Goal: Task Accomplishment & Management: Use online tool/utility

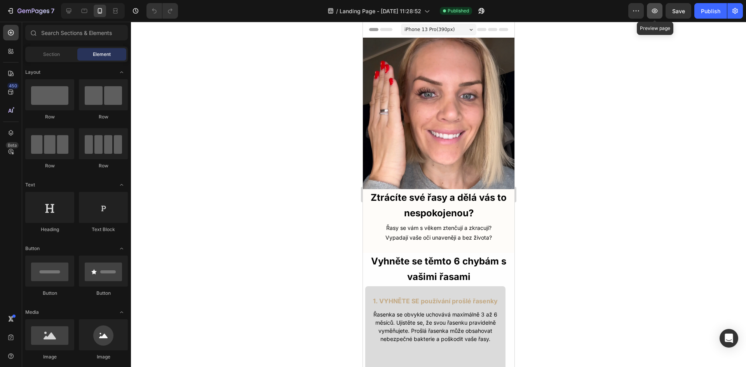
click at [653, 8] on icon "button" at bounding box center [654, 11] width 8 height 8
click at [742, 9] on div "7 Version history / Landing Page - Aug 26, 11:28:52 Published Preview Save Publ…" at bounding box center [373, 11] width 746 height 22
click at [741, 9] on button "button" at bounding box center [735, 11] width 16 height 16
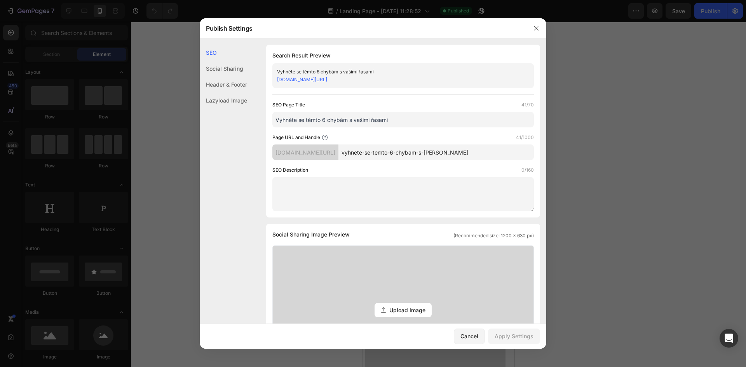
drag, startPoint x: 497, startPoint y: 153, endPoint x: 285, endPoint y: 153, distance: 212.0
click at [285, 153] on div "nbuskk-km.myshopify.com/pages/ vyhnete-se-temto-6-chybam-s-vasimi-rasami" at bounding box center [402, 152] width 261 height 16
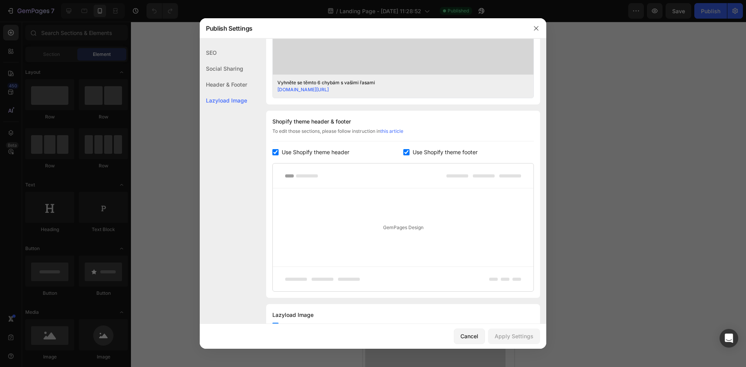
scroll to position [331, 0]
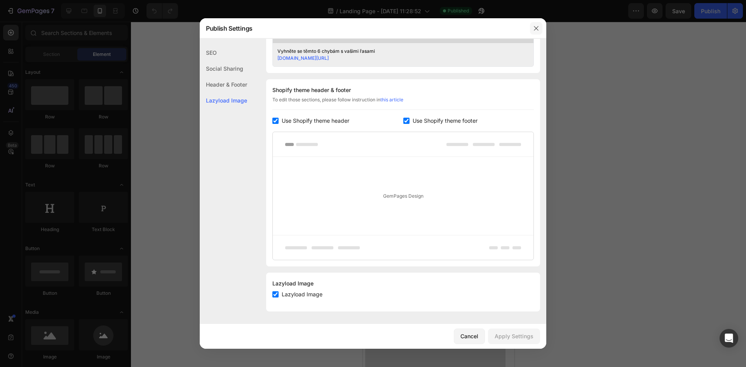
click at [534, 31] on icon "button" at bounding box center [536, 28] width 6 height 6
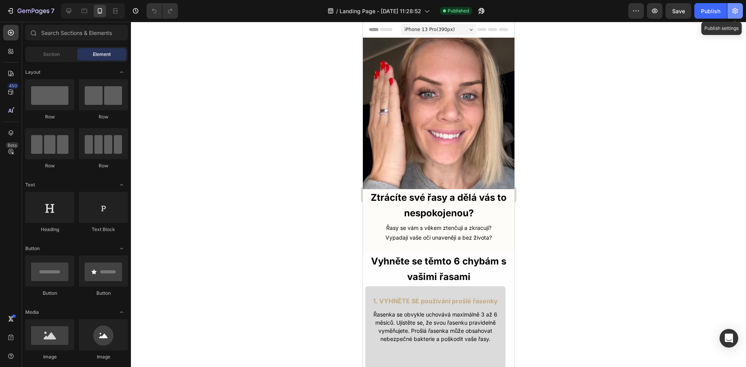
click at [735, 9] on icon "button" at bounding box center [734, 11] width 5 height 6
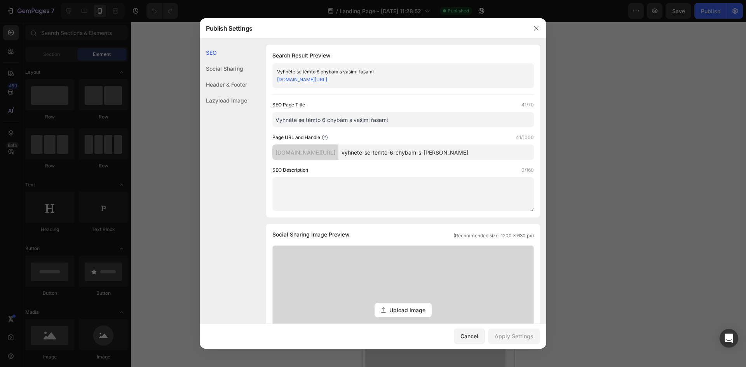
drag, startPoint x: 499, startPoint y: 152, endPoint x: 358, endPoint y: 148, distance: 141.4
click at [358, 148] on div "nbuskk-km.myshopify.com/pages/ vyhnete-se-temto-6-chybam-s-vasimi-rasami" at bounding box center [402, 152] width 261 height 16
click at [535, 26] on icon "button" at bounding box center [536, 28] width 6 height 6
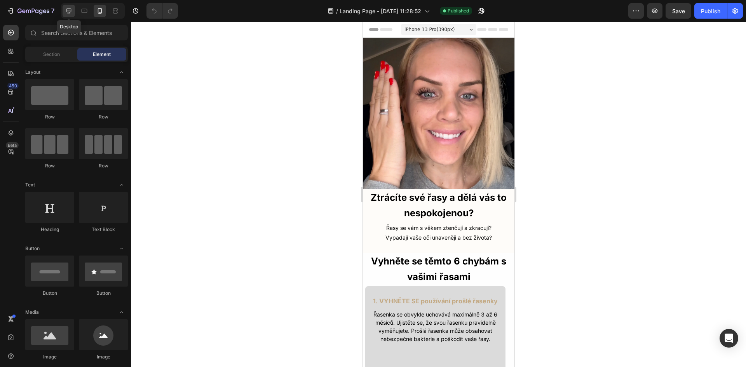
click at [64, 14] on div at bounding box center [69, 11] width 12 height 12
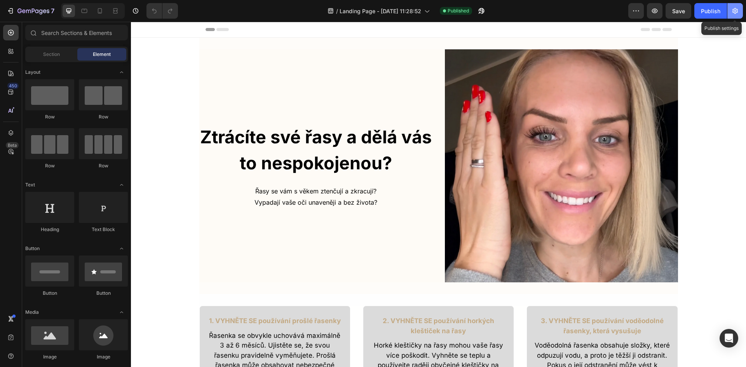
click at [732, 12] on icon "button" at bounding box center [735, 11] width 8 height 8
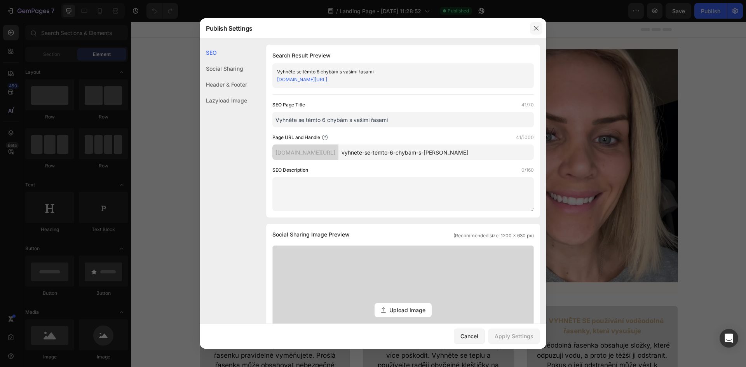
click at [532, 28] on button "button" at bounding box center [536, 28] width 12 height 12
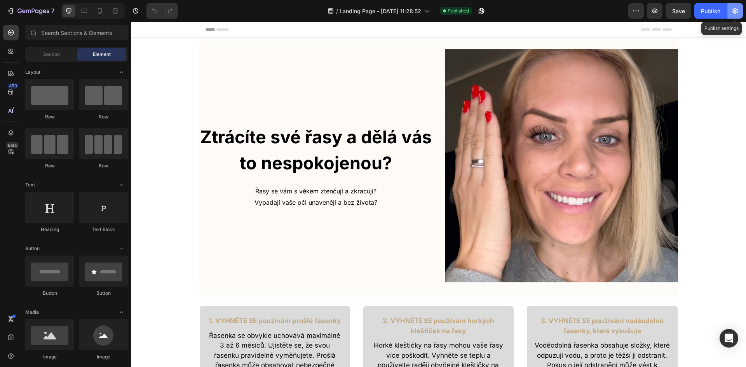
click at [733, 12] on icon "button" at bounding box center [735, 11] width 8 height 8
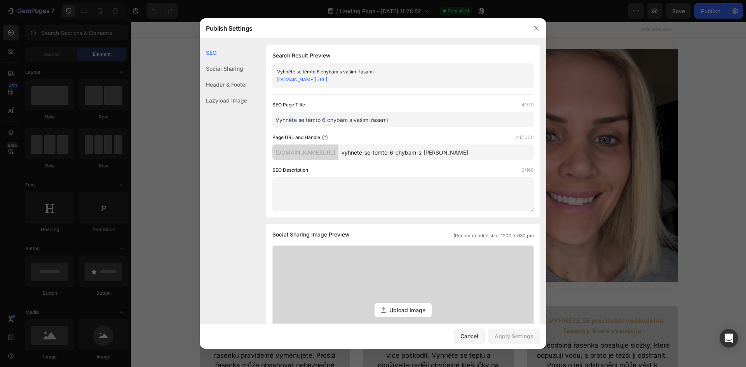
click at [499, 155] on input "vyhnete-se-temto-6-chybam-s-vasimi-rasami" at bounding box center [435, 152] width 195 height 16
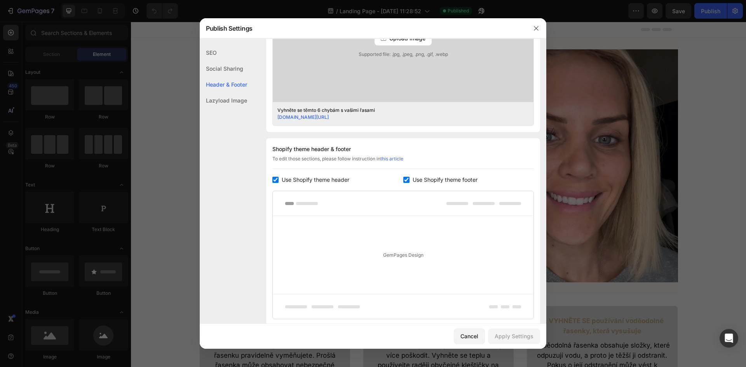
scroll to position [331, 0]
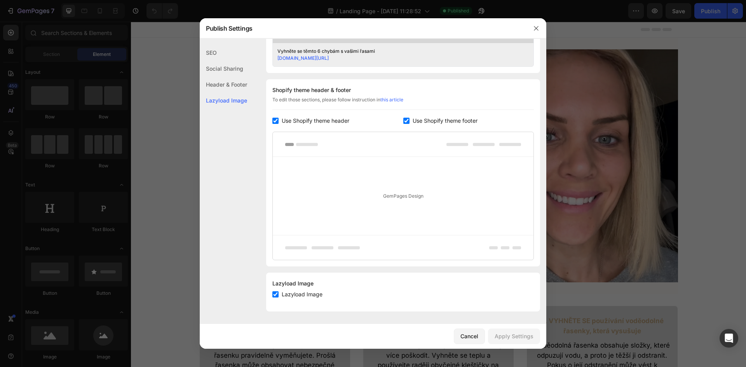
click at [547, 27] on div at bounding box center [373, 183] width 746 height 367
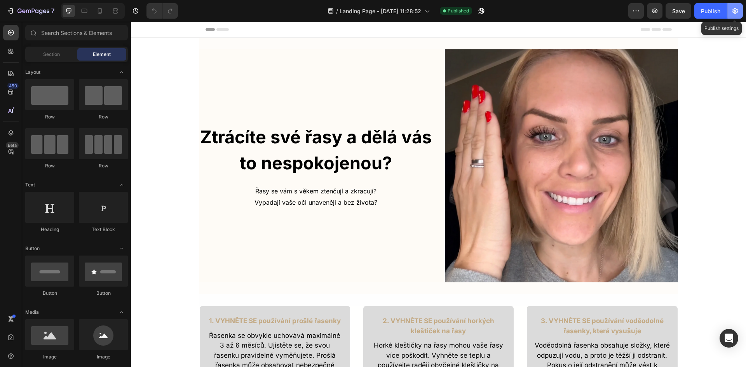
click at [741, 10] on button "button" at bounding box center [735, 11] width 16 height 16
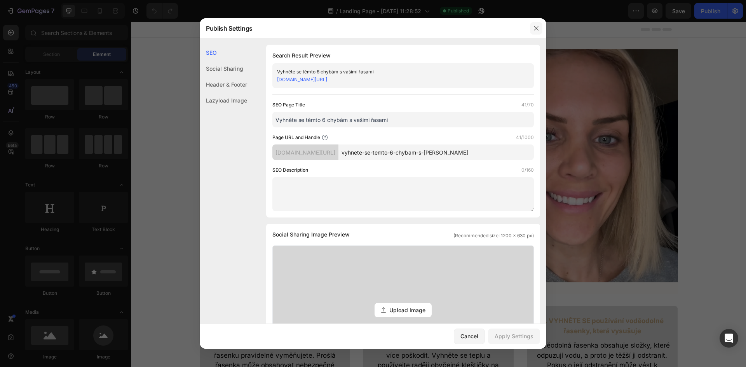
click at [538, 26] on icon "button" at bounding box center [536, 28] width 6 height 6
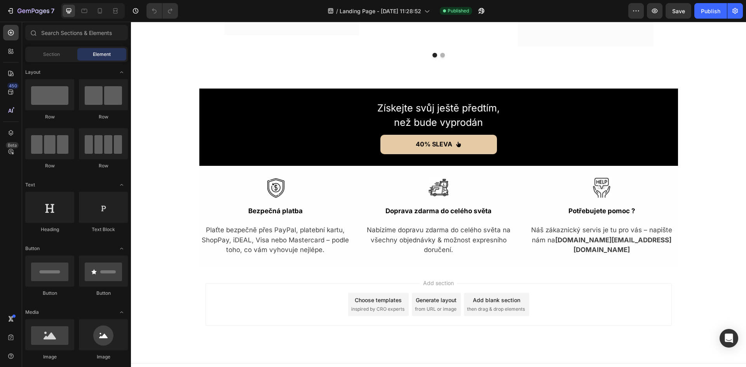
scroll to position [2132, 0]
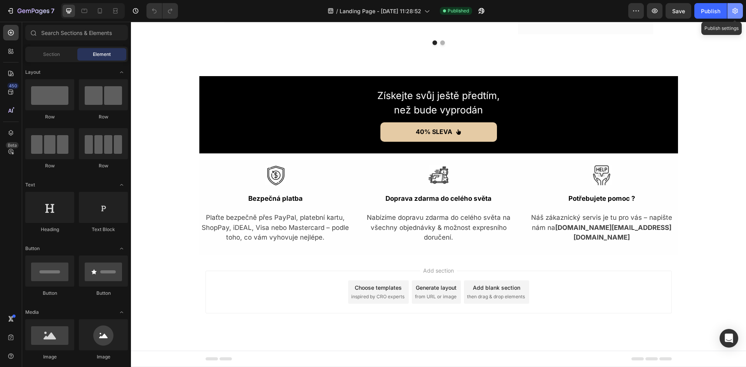
click at [738, 11] on icon "button" at bounding box center [735, 11] width 8 height 8
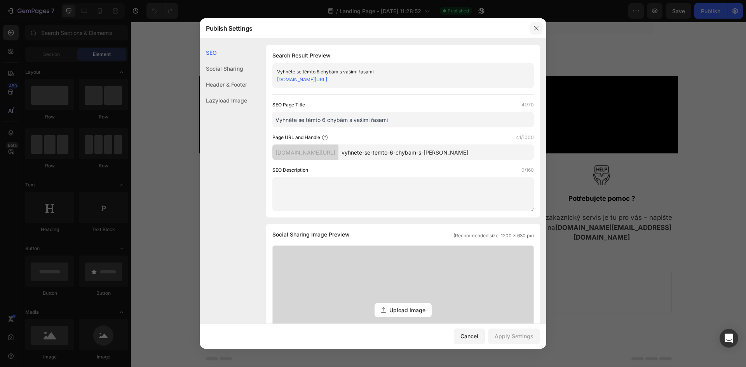
click at [537, 29] on icon "button" at bounding box center [536, 28] width 6 height 6
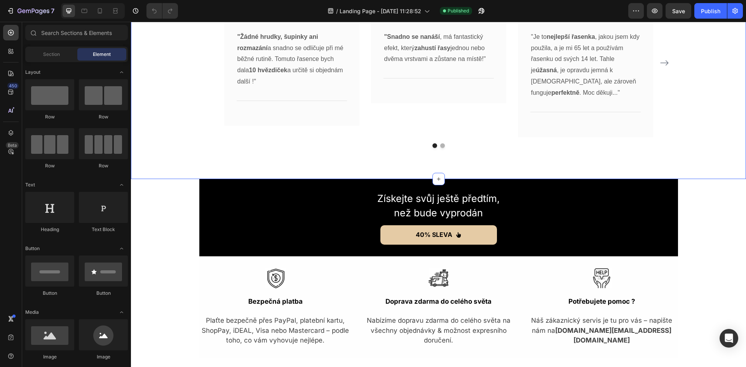
scroll to position [1976, 0]
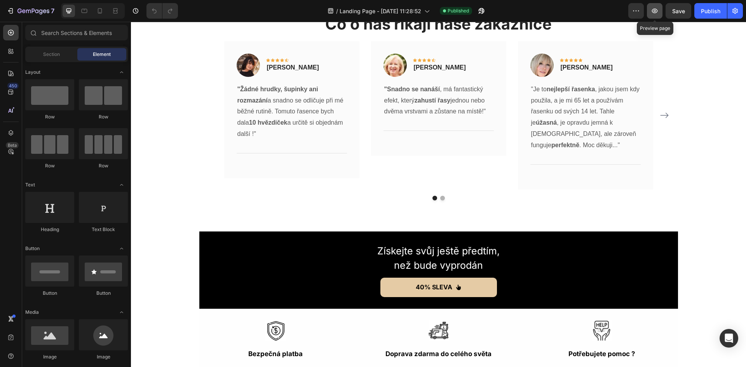
click at [657, 10] on icon "button" at bounding box center [655, 11] width 6 height 5
click at [13, 9] on icon "button" at bounding box center [11, 11] width 8 height 8
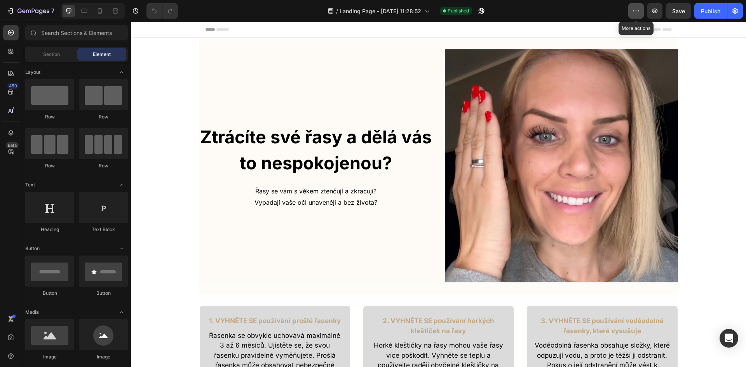
click at [638, 10] on icon "button" at bounding box center [636, 11] width 8 height 8
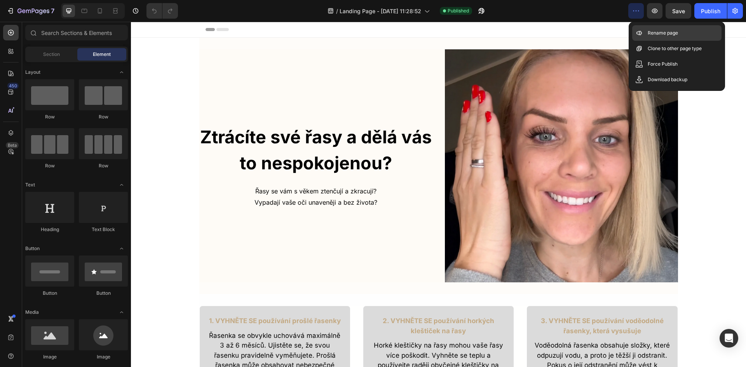
click at [656, 32] on p "Rename page" at bounding box center [662, 33] width 30 height 8
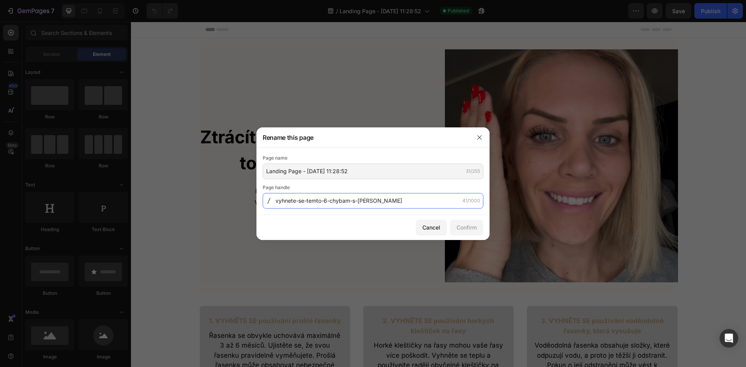
click at [276, 203] on input "vyhnete-se-temto-6-chybam-s-vasimi-rasami" at bounding box center [373, 201] width 221 height 16
click at [274, 202] on div at bounding box center [269, 201] width 12 height 6
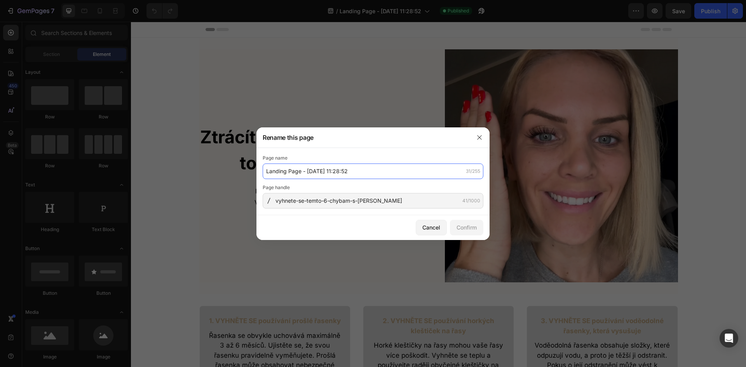
click at [354, 169] on input "Landing Page - Aug 26, 11:28:52" at bounding box center [373, 171] width 221 height 16
type input "Kehyla"
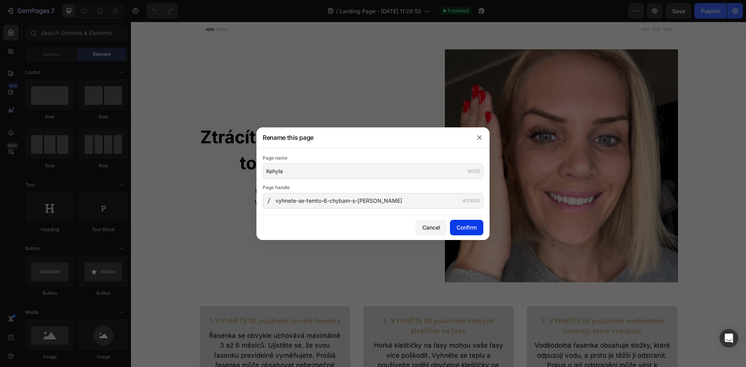
click at [466, 230] on div "Confirm" at bounding box center [466, 227] width 20 height 8
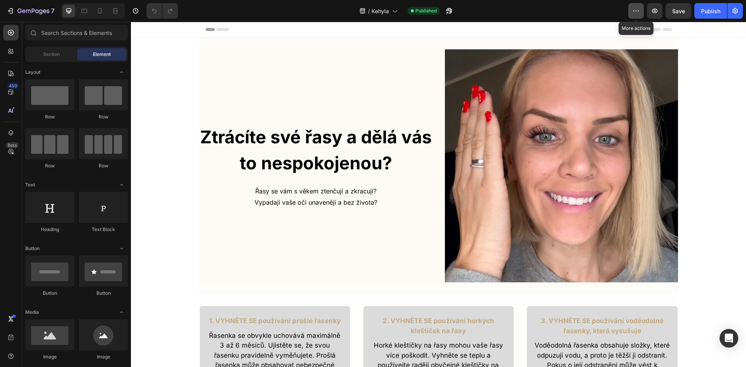
click at [633, 13] on icon "button" at bounding box center [636, 11] width 8 height 8
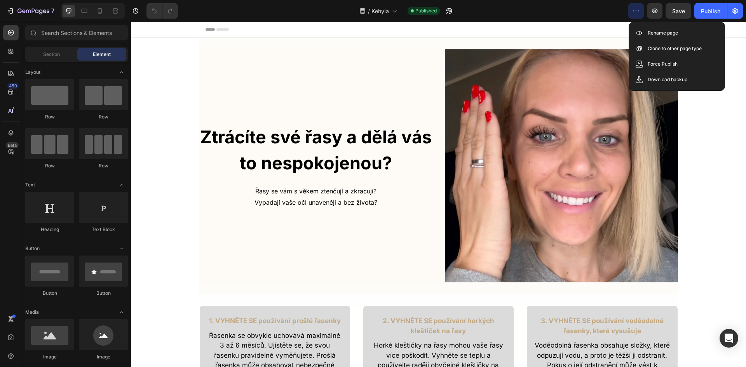
click at [735, 17] on button "button" at bounding box center [735, 11] width 16 height 16
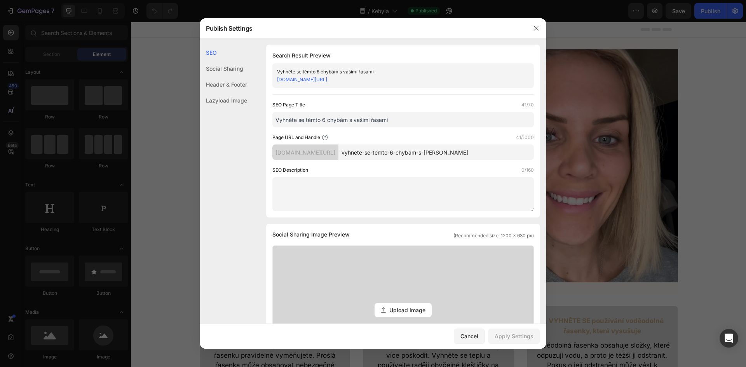
click at [327, 81] on link "nbuskk-km.myshopify.com/pages/vyhnete-se-temto-6-chybam-s-vasimi-rasami" at bounding box center [302, 80] width 50 height 6
click at [534, 29] on icon "button" at bounding box center [536, 28] width 6 height 6
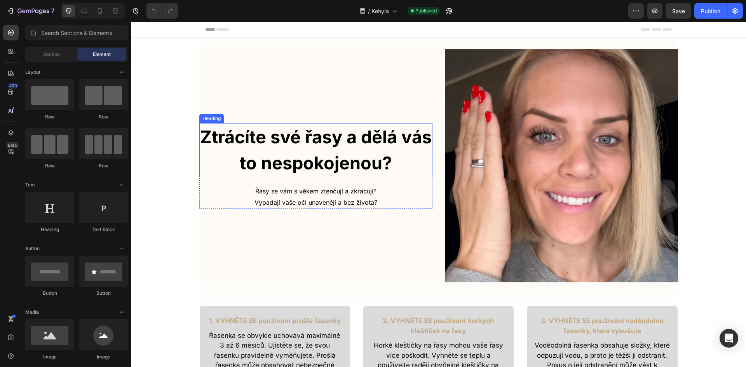
click at [230, 151] on h2 "Ztrácíte své řasy a dělá vás to nespokojenou?" at bounding box center [315, 150] width 233 height 54
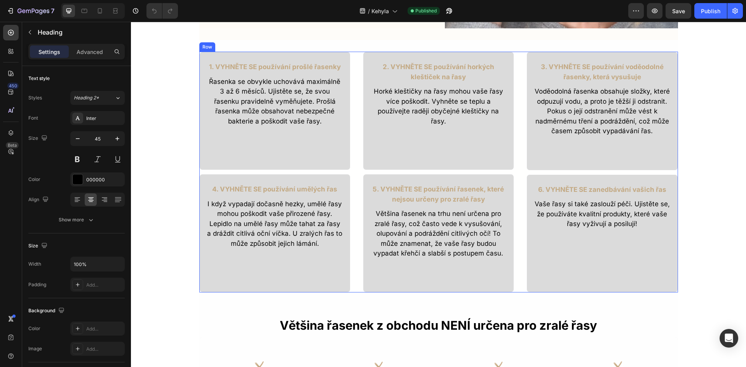
scroll to position [272, 0]
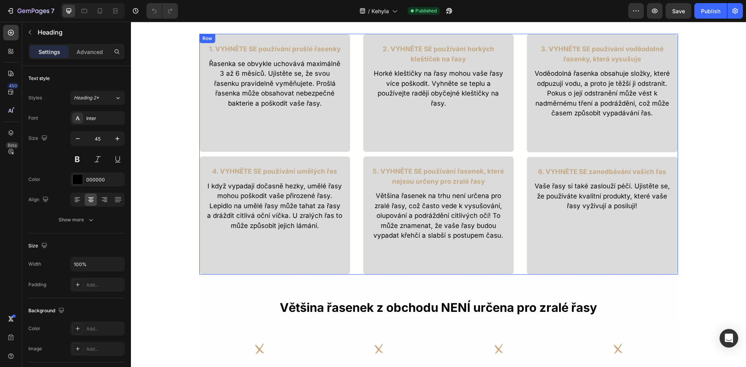
click at [353, 140] on div "1. VYHNĚTE SE používání prošlé řasenky Text Block Řasenka se obvykle uchovává m…" at bounding box center [438, 154] width 478 height 241
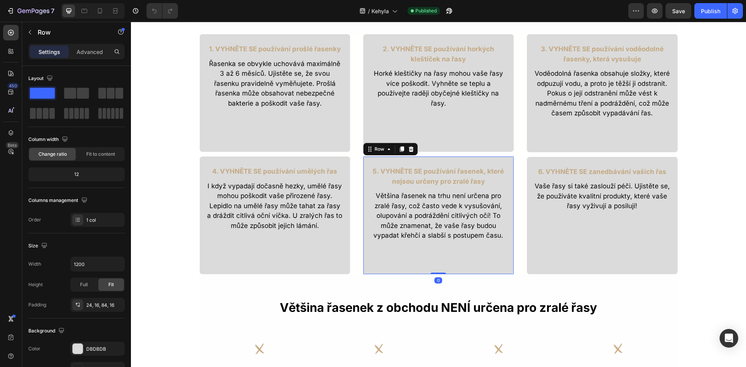
click at [386, 250] on div "5. VYHNĚTE SE používání řasenek, které nejsou určeny pro zralé řasy Text Block …" at bounding box center [438, 215] width 151 height 118
click at [225, 256] on div "4. VYHNĚTE SE používání umělých řas Text Block I když vypadají dočasně hezky, u…" at bounding box center [274, 215] width 151 height 118
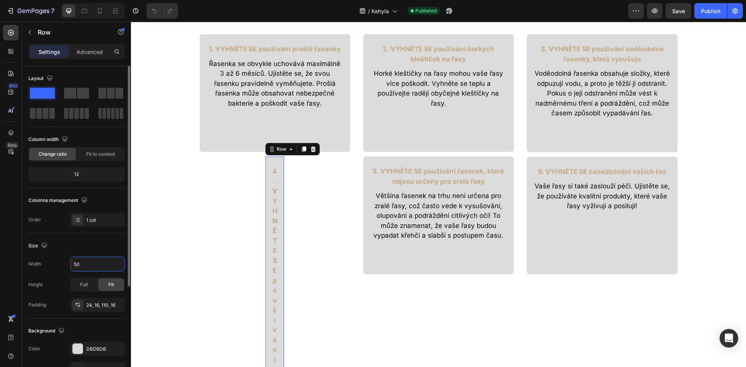
type input "500"
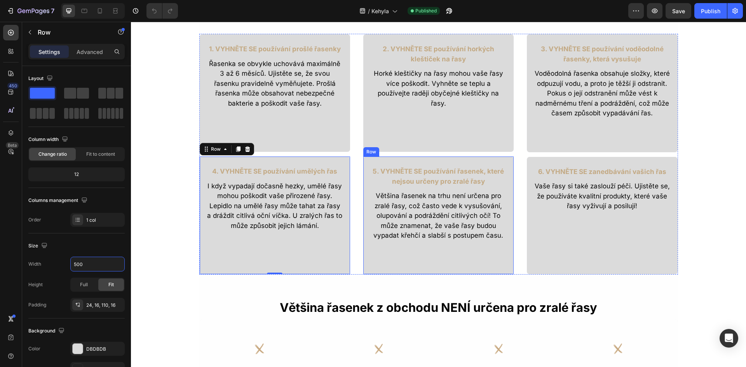
click at [413, 258] on div "5. VYHNĚTE SE používání řasenek, které nejsou určeny pro zralé řasy Text Block …" at bounding box center [438, 215] width 151 height 118
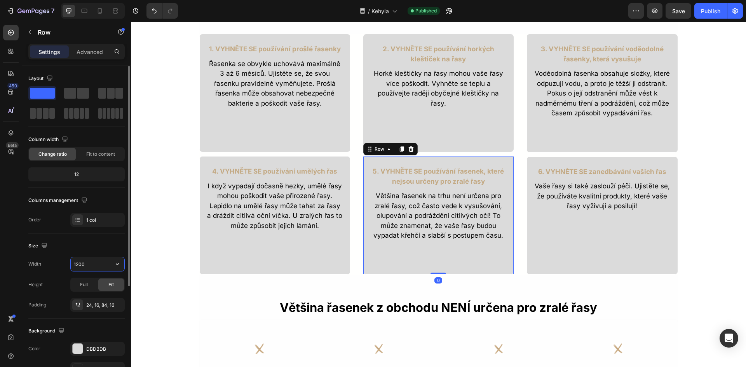
click at [88, 263] on input "1200" at bounding box center [98, 264] width 54 height 14
type input "500"
drag, startPoint x: 437, startPoint y: 273, endPoint x: 440, endPoint y: 254, distance: 19.2
click at [440, 254] on div "5. VYHNĚTE SE používání řasenek, které nejsou určeny pro zralé řasy Text Block …" at bounding box center [438, 215] width 151 height 118
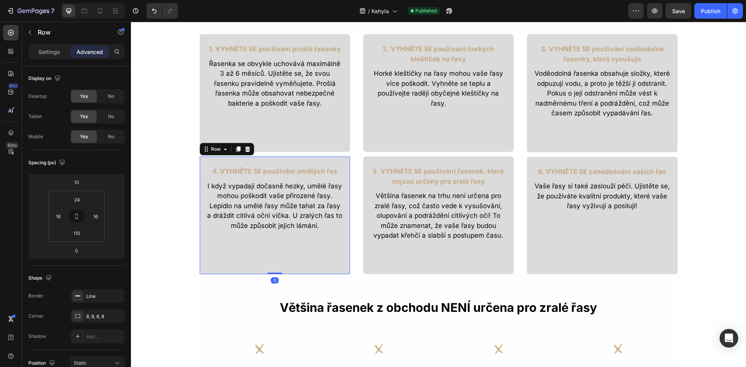
click at [310, 259] on div "4. VYHNĚTE SE používání umělých řas Text Block I když vypadají dočasně hezky, u…" at bounding box center [274, 215] width 151 height 118
click at [657, 235] on div "6. VYHNĚTE SE zanedbávání vašich řas Text Block Vaše řasy si také zaslouží péči…" at bounding box center [601, 215] width 151 height 118
click at [47, 57] on div "Settings" at bounding box center [49, 51] width 39 height 12
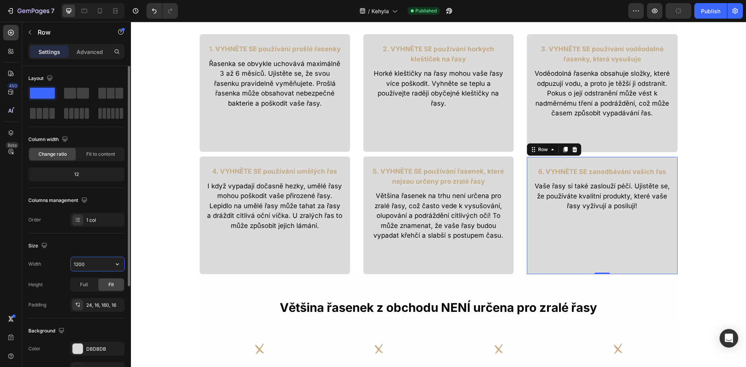
click at [83, 266] on input "1200" at bounding box center [98, 264] width 54 height 14
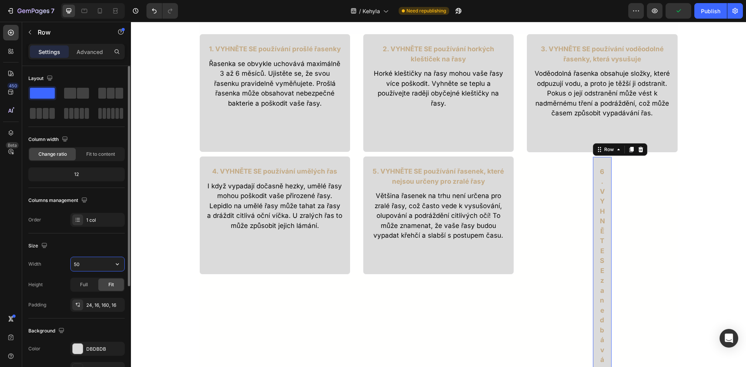
type input "500"
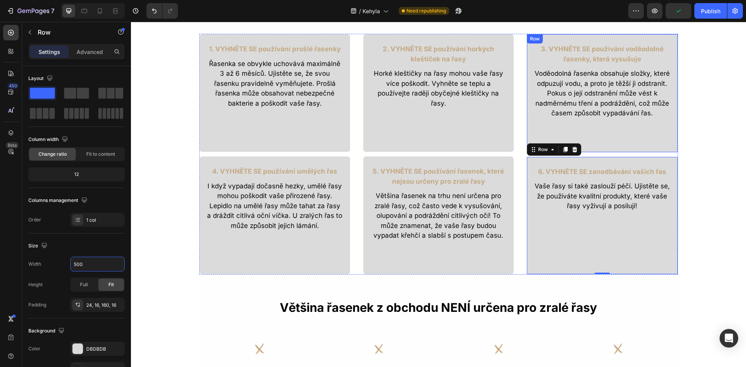
click at [640, 124] on div "3. VYHNĚTE SE používání voděodolné řasenky, která vysušuje Text Block Voděodoln…" at bounding box center [601, 93] width 151 height 119
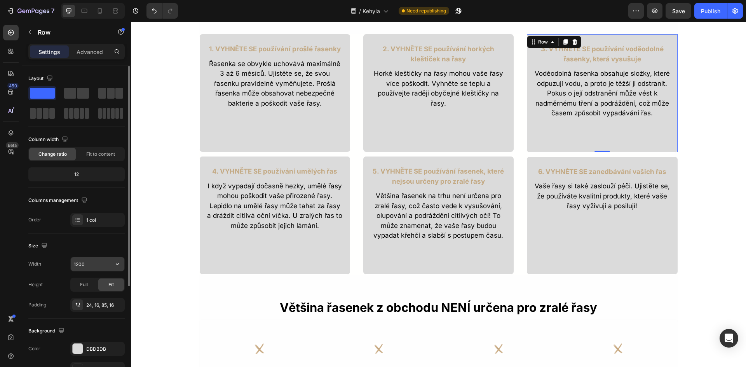
click at [85, 262] on input "1200" at bounding box center [98, 264] width 54 height 14
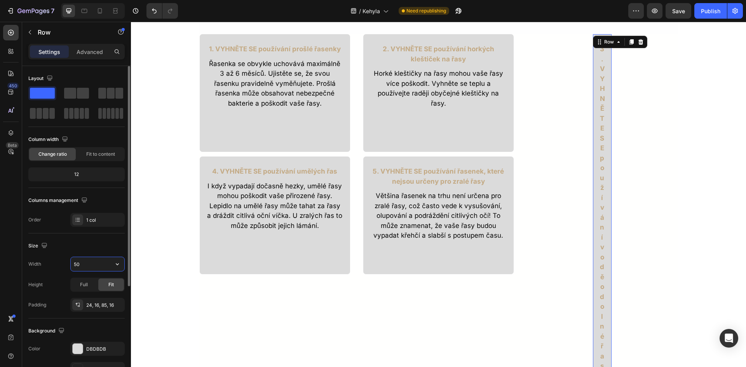
type input "500"
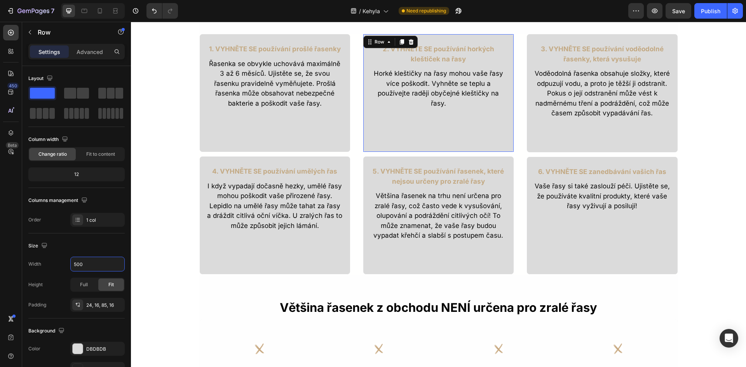
click at [494, 127] on div "2. VYHNĚTE SE používání horkých kleštiček na řasy Text Block Horké kleštičky na…" at bounding box center [438, 93] width 151 height 118
click at [81, 260] on input "1200" at bounding box center [98, 264] width 54 height 14
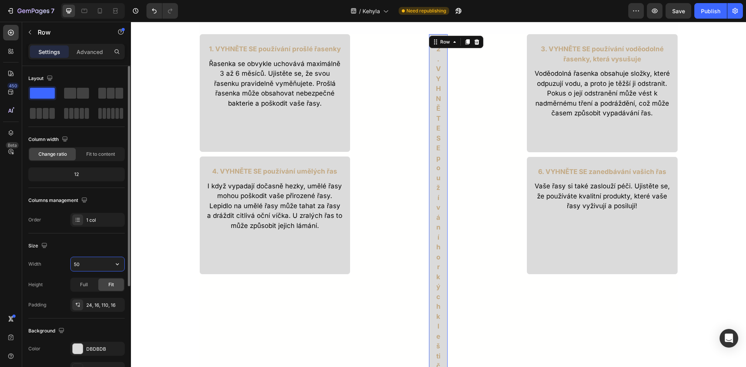
type input "500"
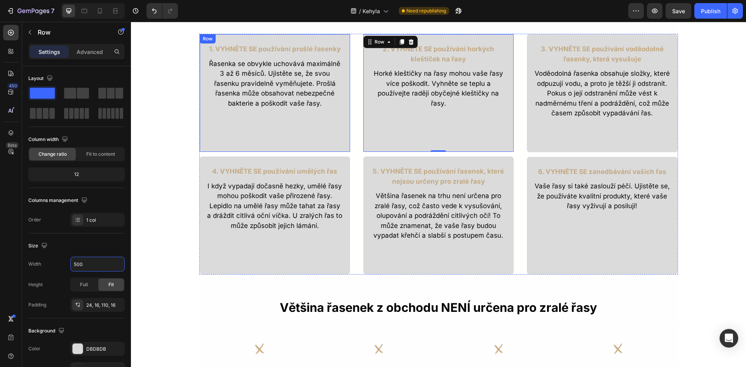
click at [283, 109] on div "1. VYHNĚTE SE používání prošlé řasenky Text Block Řasenka se obvykle uchovává m…" at bounding box center [274, 93] width 151 height 118
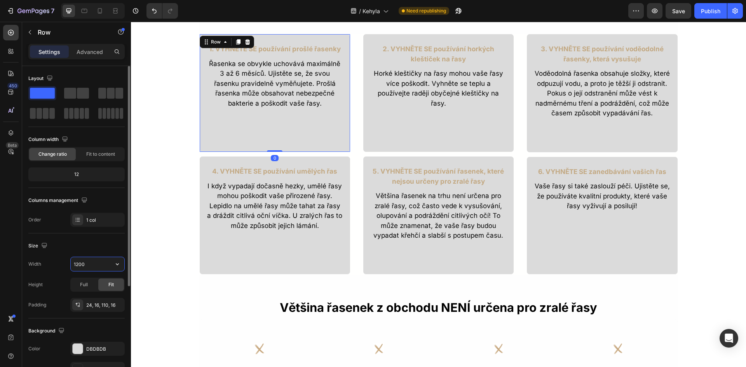
click at [75, 269] on input "1200" at bounding box center [98, 264] width 54 height 14
type input "500"
click at [95, 7] on div at bounding box center [100, 11] width 12 height 12
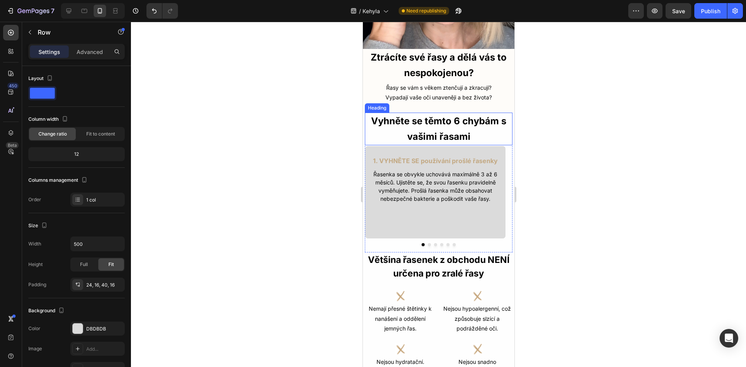
scroll to position [155, 0]
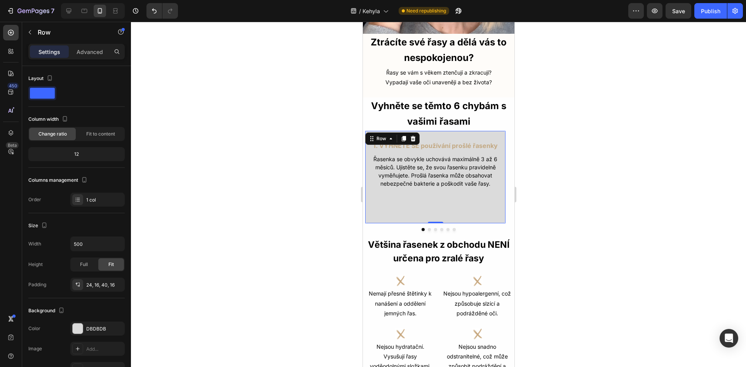
click at [438, 201] on div "1. VYHNĚTE SE používání prošlé řasenky Text Block Řasenka se obvykle uchovává m…" at bounding box center [434, 176] width 141 height 93
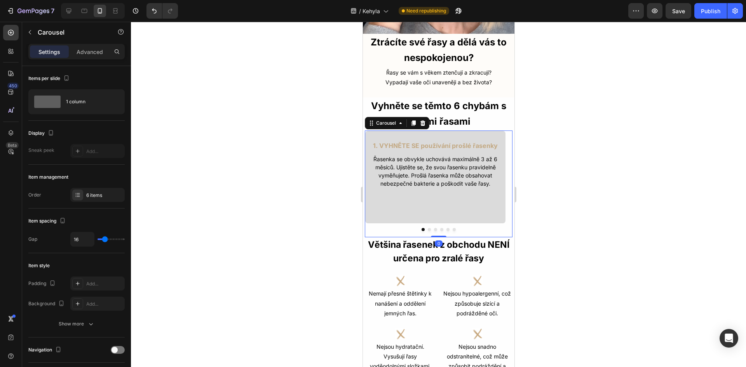
click at [427, 228] on button "Dot" at bounding box center [428, 229] width 3 height 3
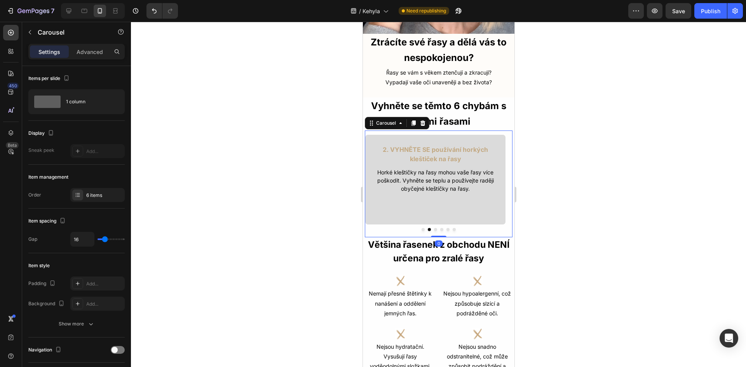
click at [421, 228] on div at bounding box center [438, 229] width 148 height 3
click at [421, 228] on button "Dot" at bounding box center [422, 229] width 3 height 3
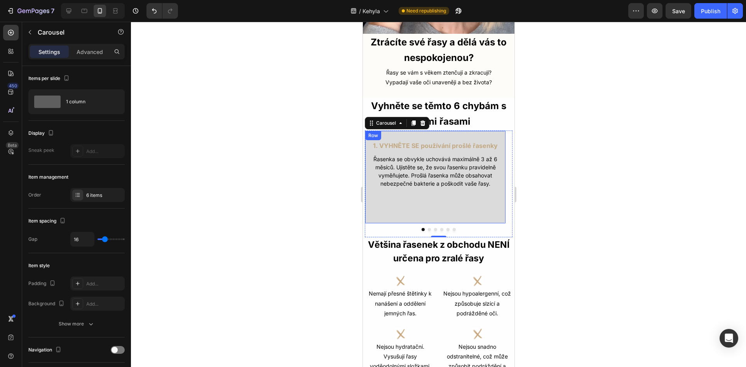
click at [379, 205] on div "1. VYHNĚTE SE používání prošlé řasenky Text Block Řasenka se obvykle uchovává m…" at bounding box center [434, 176] width 141 height 93
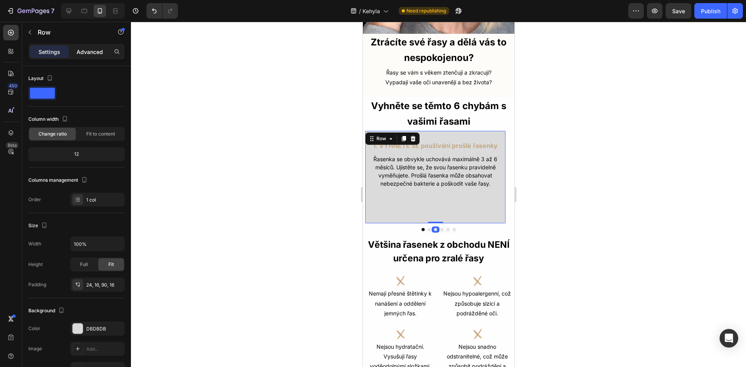
click at [77, 48] on p "Advanced" at bounding box center [90, 52] width 26 height 8
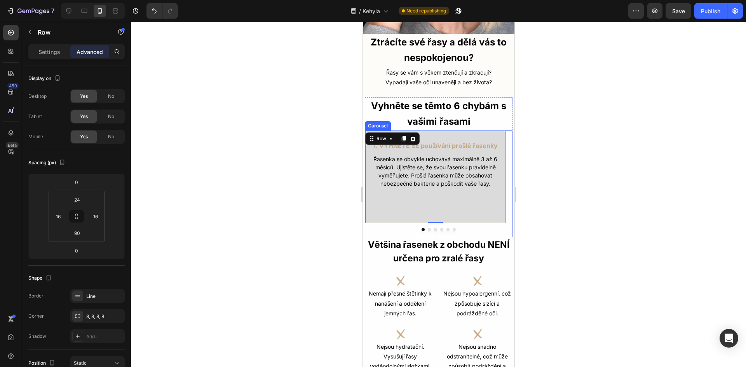
click at [427, 228] on button "Dot" at bounding box center [428, 229] width 3 height 3
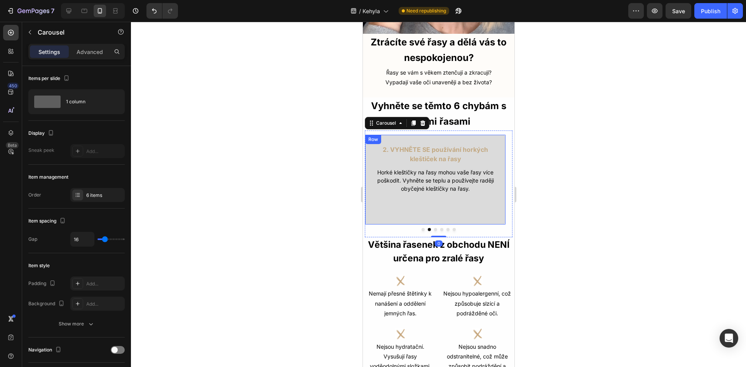
click at [418, 200] on div "2. VYHNĚTE SE používání horkých kleštiček na řasy Text Block Horké kleštičky na…" at bounding box center [434, 179] width 141 height 90
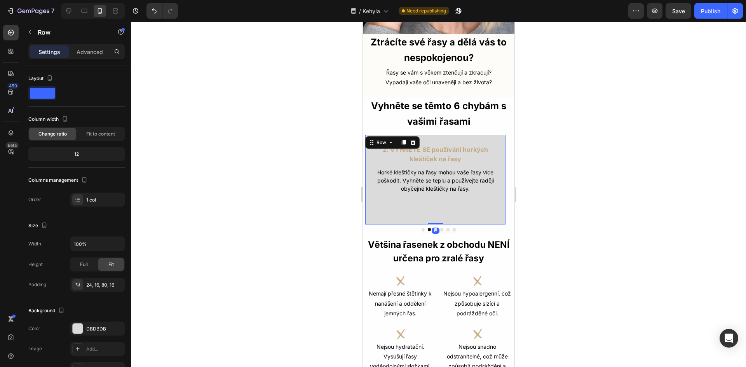
click at [89, 59] on div "Settings Advanced" at bounding box center [76, 52] width 96 height 16
click at [91, 52] on p "Advanced" at bounding box center [90, 52] width 26 height 8
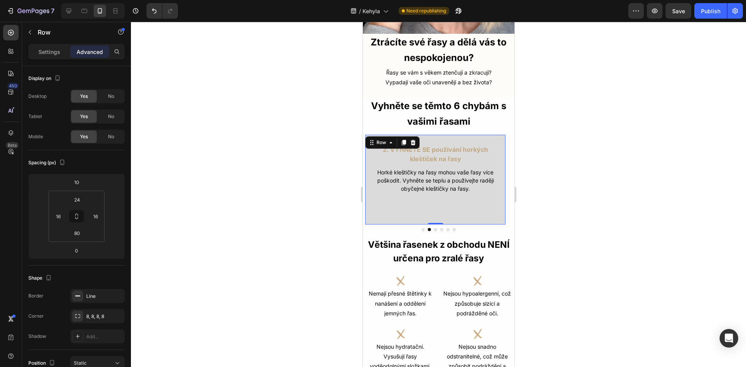
click at [422, 202] on div "2. VYHNĚTE SE používání horkých kleštiček na řasy Text Block Horké kleštičky na…" at bounding box center [434, 179] width 141 height 90
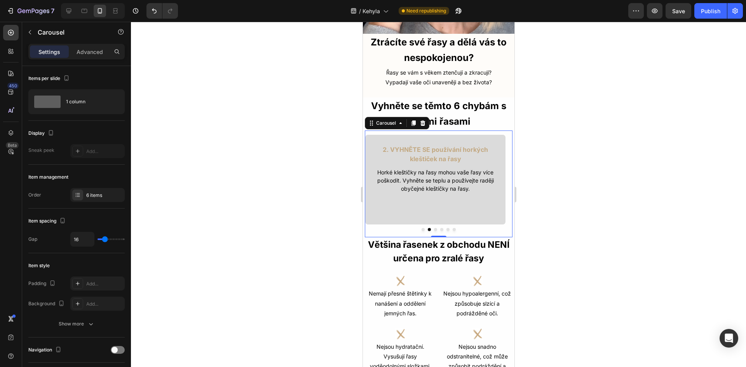
click at [421, 228] on div at bounding box center [438, 229] width 148 height 3
click at [421, 228] on button "Dot" at bounding box center [422, 229] width 3 height 3
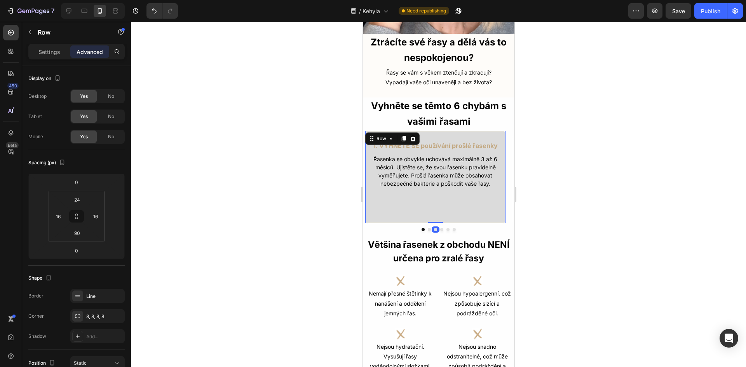
click at [439, 197] on div "1. VYHNĚTE SE používání prošlé řasenky Text Block Řasenka se obvykle uchovává m…" at bounding box center [434, 176] width 141 height 93
click at [401, 208] on div "1. VYHNĚTE SE používání prošlé řasenky Text Block Řasenka se obvykle uchovává m…" at bounding box center [434, 176] width 141 height 93
click at [427, 228] on button "Dot" at bounding box center [428, 229] width 3 height 3
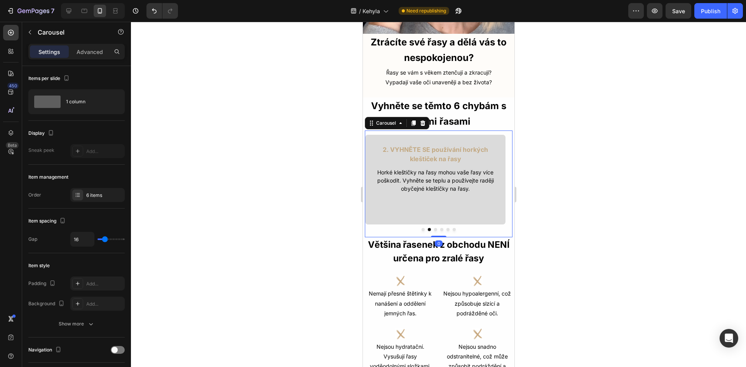
click at [421, 228] on button "Dot" at bounding box center [422, 229] width 3 height 3
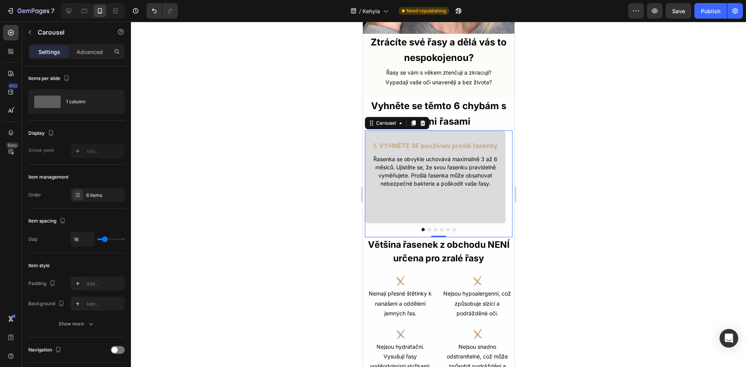
click at [428, 228] on div at bounding box center [438, 229] width 148 height 3
click at [427, 228] on div at bounding box center [438, 229] width 148 height 3
click at [427, 228] on button "Dot" at bounding box center [428, 229] width 3 height 3
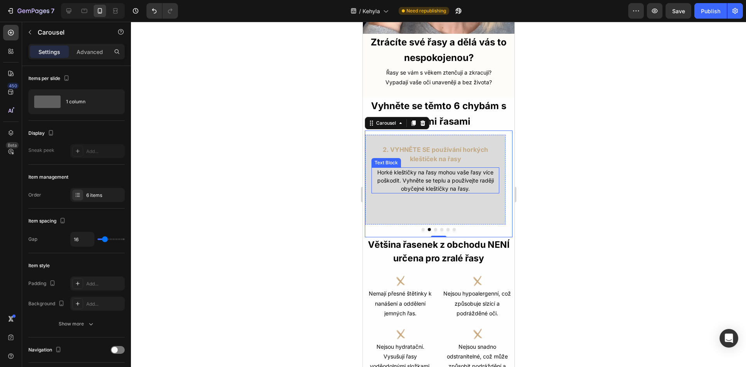
click at [421, 187] on div "Horké kleštičky na řasy mohou vaše řasy více poškodit. Vyhněte se teplu a použí…" at bounding box center [435, 180] width 128 height 26
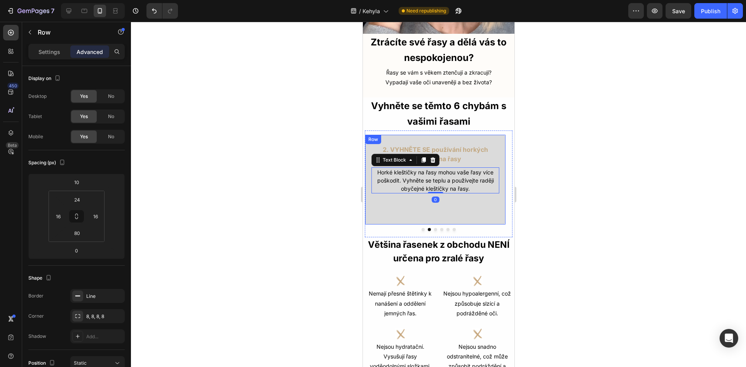
click at [420, 203] on div "2. VYHNĚTE SE používání horkých kleštiček na řasy Text Block Horké kleštičky na…" at bounding box center [434, 179] width 141 height 90
click at [50, 52] on p "Settings" at bounding box center [49, 52] width 22 height 8
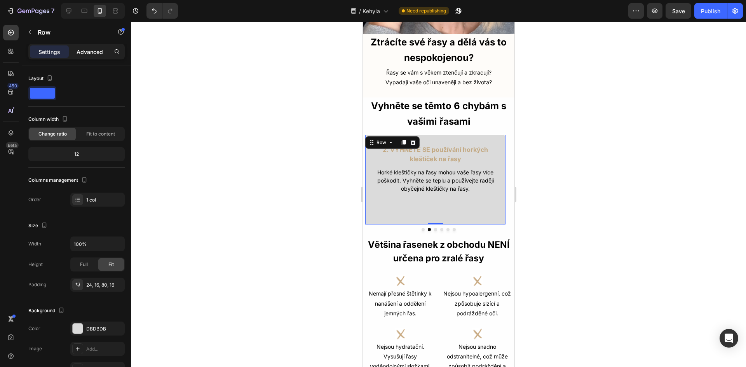
click at [94, 49] on p "Advanced" at bounding box center [90, 52] width 26 height 8
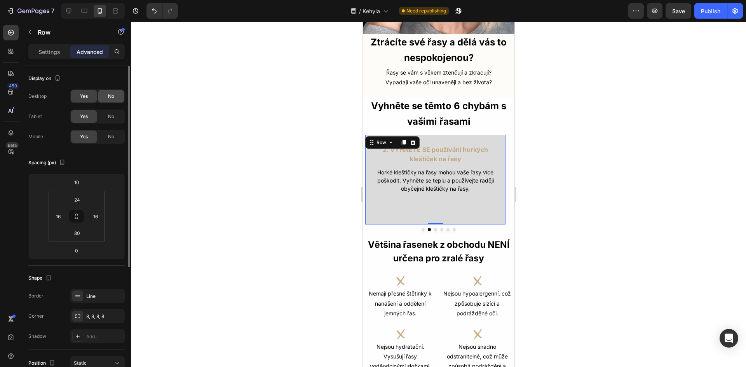
click at [107, 97] on div "No" at bounding box center [111, 96] width 26 height 12
click at [112, 112] on div "No" at bounding box center [111, 116] width 26 height 12
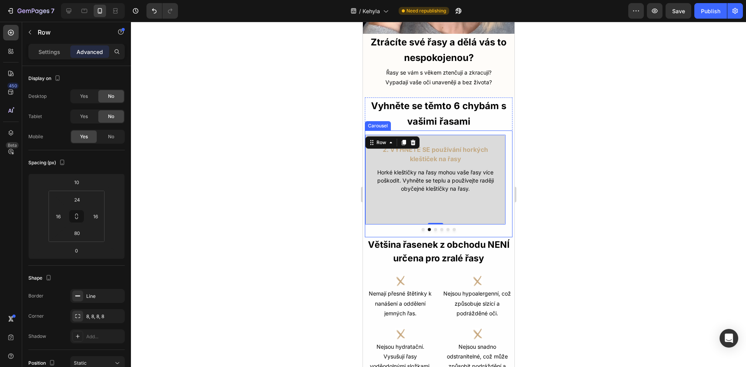
click at [421, 228] on button "Dot" at bounding box center [422, 229] width 3 height 3
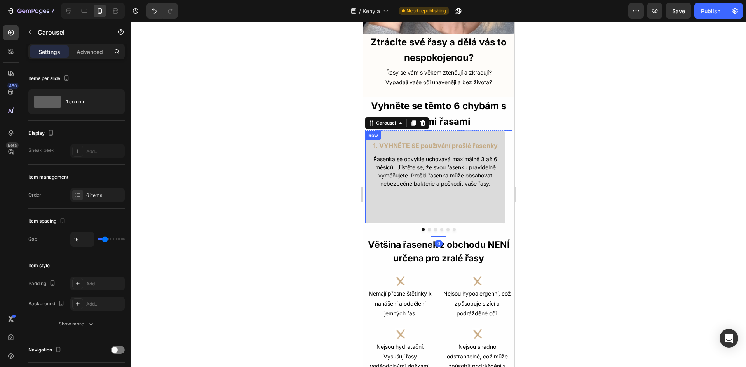
click at [410, 209] on div "1. VYHNĚTE SE používání prošlé řasenky Text Block Řasenka se obvykle uchovává m…" at bounding box center [434, 176] width 141 height 93
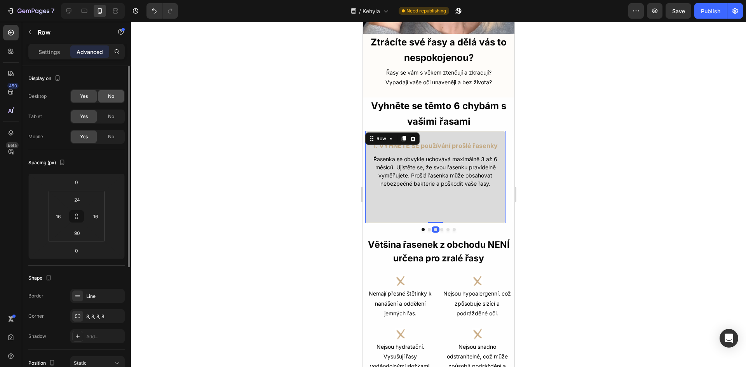
click at [110, 98] on span "No" at bounding box center [111, 96] width 6 height 7
click at [112, 113] on div "No" at bounding box center [111, 116] width 26 height 12
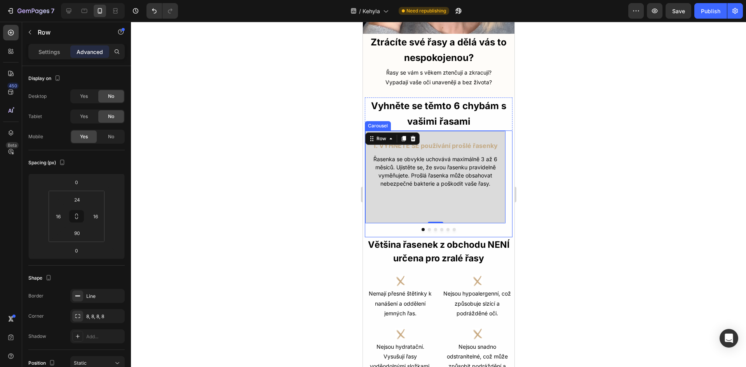
click at [427, 228] on button "Dot" at bounding box center [428, 229] width 3 height 3
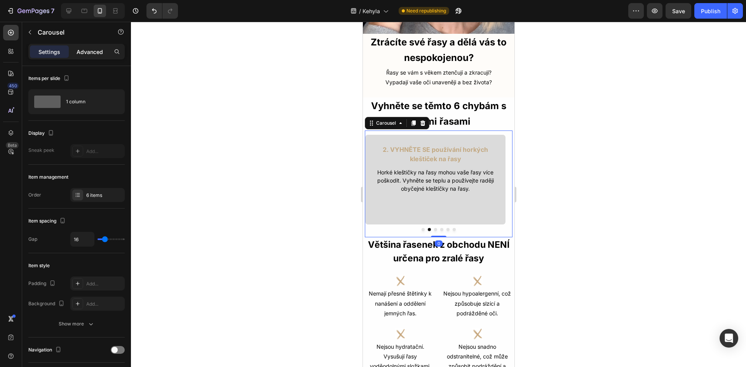
click at [91, 55] on p "Advanced" at bounding box center [90, 52] width 26 height 8
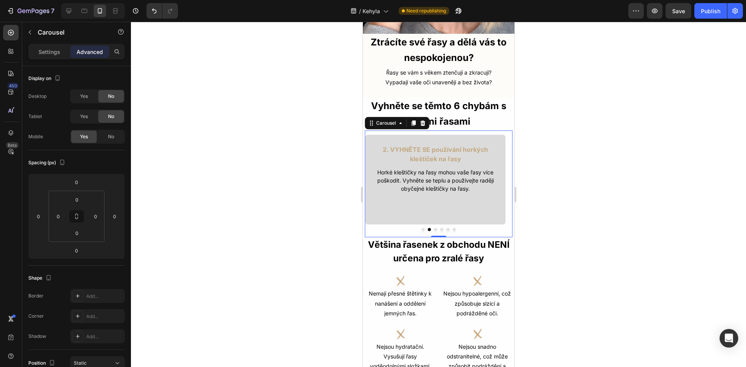
click at [433, 228] on button "Dot" at bounding box center [434, 229] width 3 height 3
click at [440, 228] on button "Dot" at bounding box center [441, 229] width 3 height 3
click at [446, 228] on button "Dot" at bounding box center [447, 229] width 3 height 3
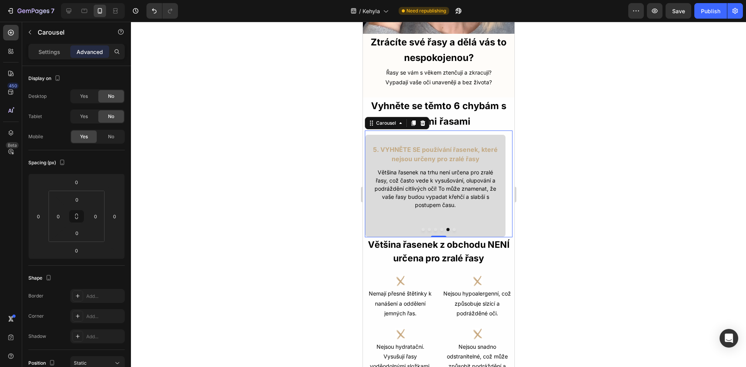
click at [452, 228] on button "Dot" at bounding box center [453, 229] width 3 height 3
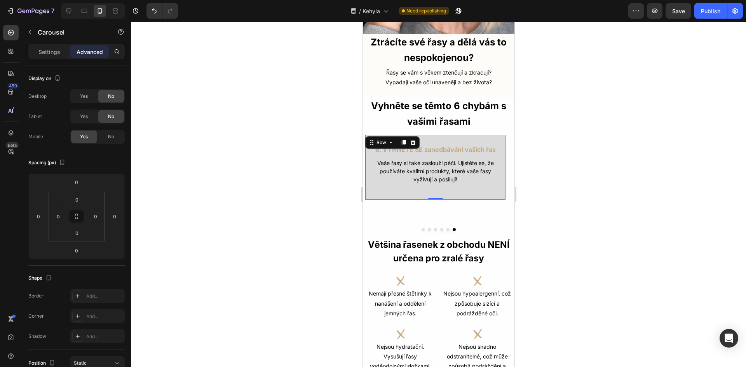
click at [457, 181] on div "6. VYHNĚTE SE zanedbávání vašich řas Text Block Vaše řasy si také zaslouží péči…" at bounding box center [434, 167] width 141 height 66
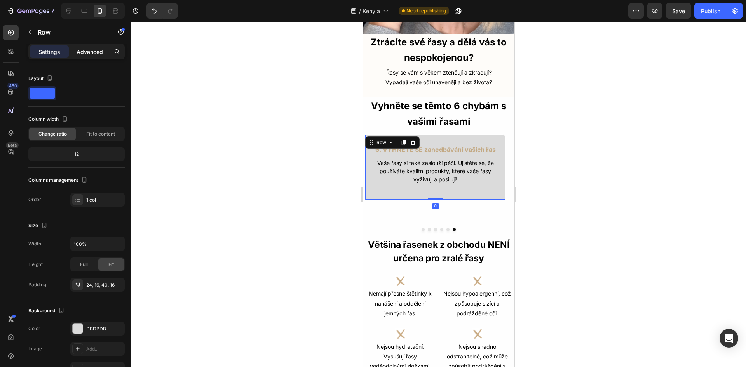
click at [92, 49] on p "Advanced" at bounding box center [90, 52] width 26 height 8
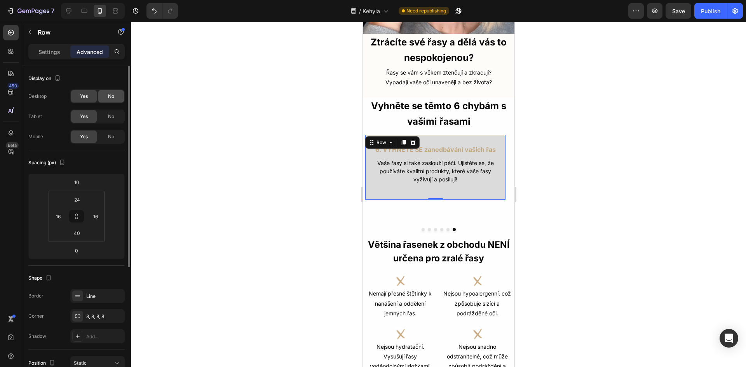
click at [108, 97] on span "No" at bounding box center [111, 96] width 6 height 7
click at [113, 111] on div "No" at bounding box center [111, 116] width 26 height 12
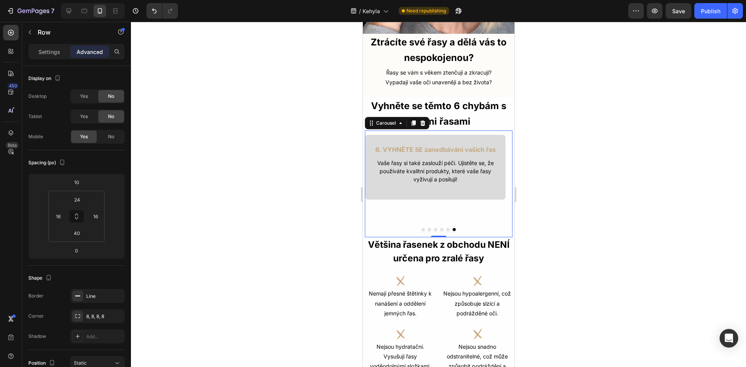
click at [446, 228] on button "Dot" at bounding box center [447, 229] width 3 height 3
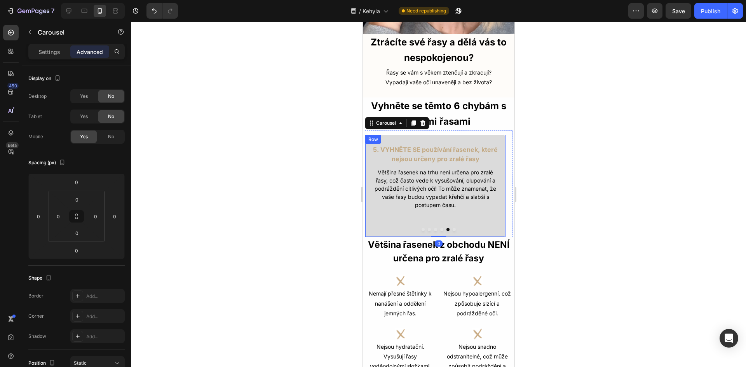
click at [431, 210] on div "5. VYHNĚTE SE používání řasenek, které nejsou určeny pro zralé řasy Text Block …" at bounding box center [434, 185] width 141 height 103
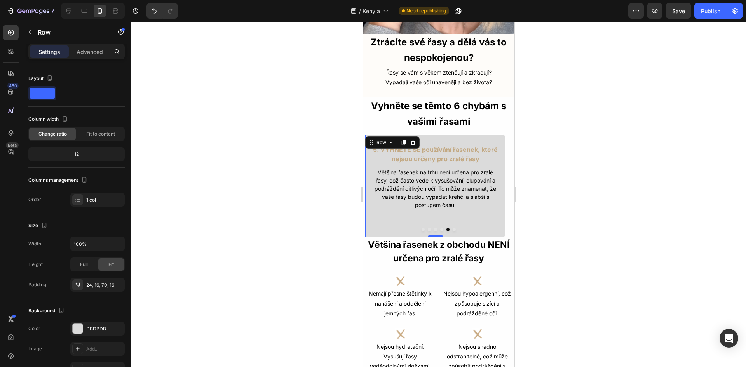
click at [87, 54] on p "Advanced" at bounding box center [90, 52] width 26 height 8
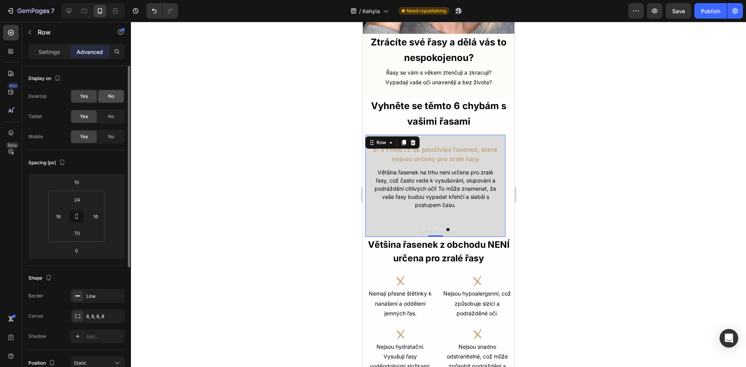
click at [107, 94] on div "No" at bounding box center [111, 96] width 26 height 12
click at [114, 113] on span "No" at bounding box center [111, 116] width 6 height 7
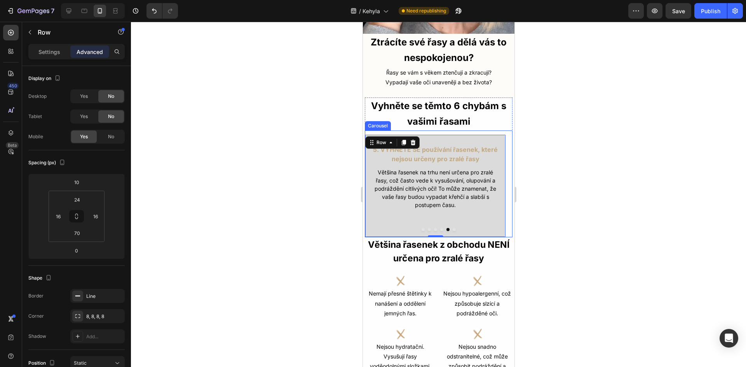
click at [440, 228] on button "Dot" at bounding box center [441, 229] width 3 height 3
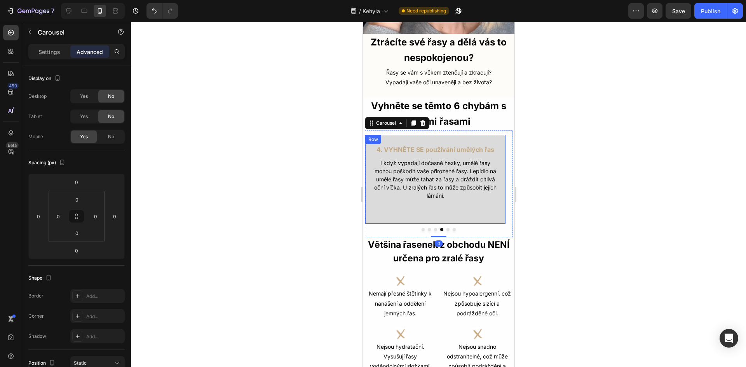
click at [392, 202] on div "4. VYHNĚTE SE používání umělých řas Text Block I když vypadají dočasně hezky, u…" at bounding box center [434, 179] width 141 height 90
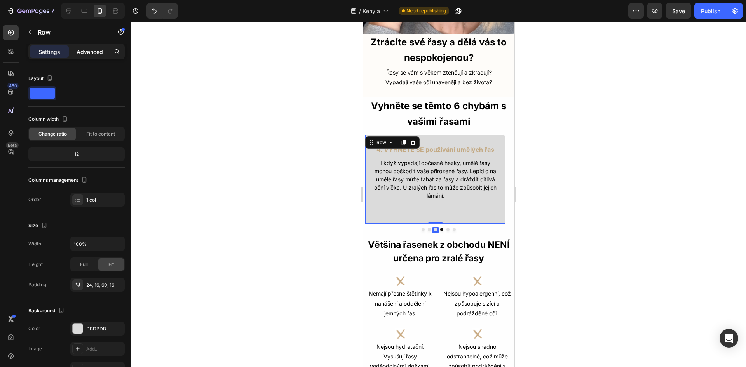
click at [97, 55] on p "Advanced" at bounding box center [90, 52] width 26 height 8
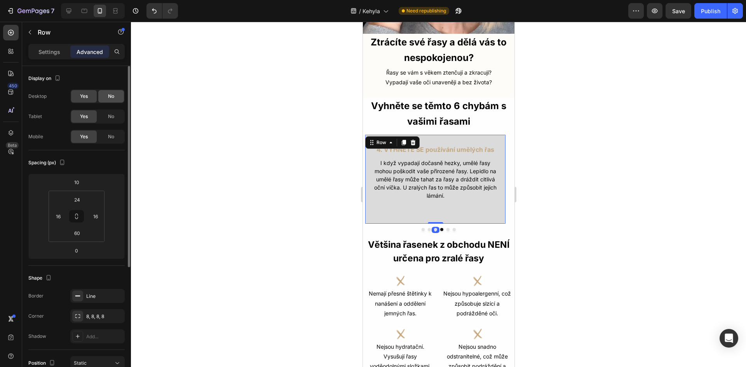
click at [107, 97] on div "No" at bounding box center [111, 96] width 26 height 12
click at [113, 114] on span "No" at bounding box center [111, 116] width 6 height 7
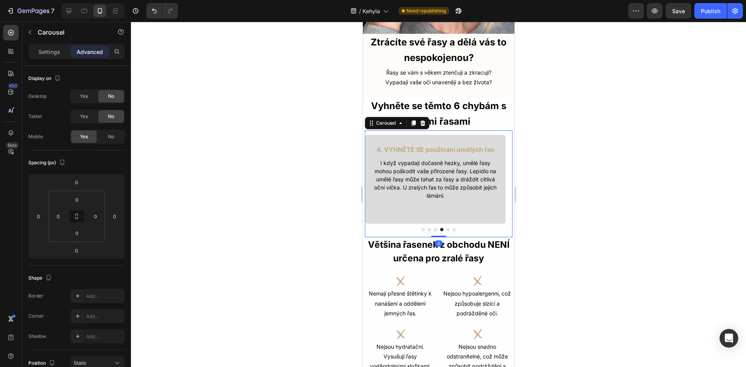
click at [433, 228] on button "Dot" at bounding box center [434, 229] width 3 height 3
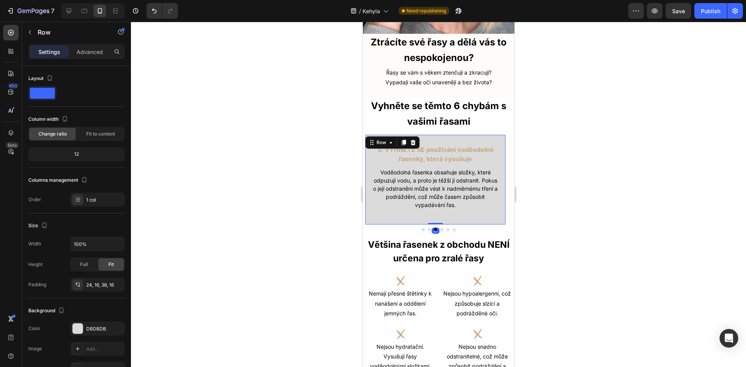
click at [407, 206] on div "3. VYHNĚTE SE používání voděodolné řasenky, která vysušuje Text Block Voděodoln…" at bounding box center [434, 179] width 141 height 90
click at [90, 50] on p "Advanced" at bounding box center [90, 52] width 26 height 8
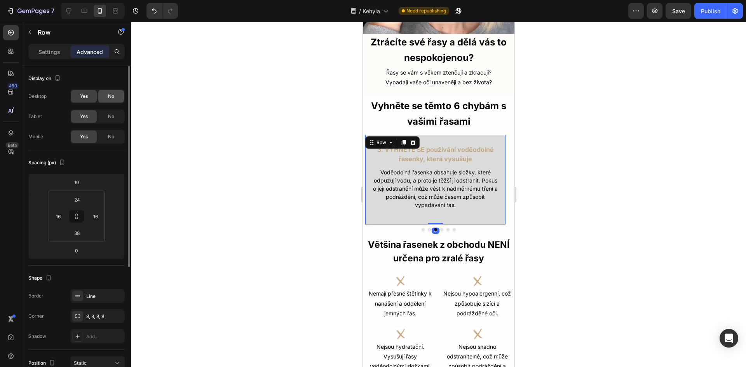
click at [112, 95] on span "No" at bounding box center [111, 96] width 6 height 7
click at [109, 121] on div "No" at bounding box center [111, 116] width 26 height 12
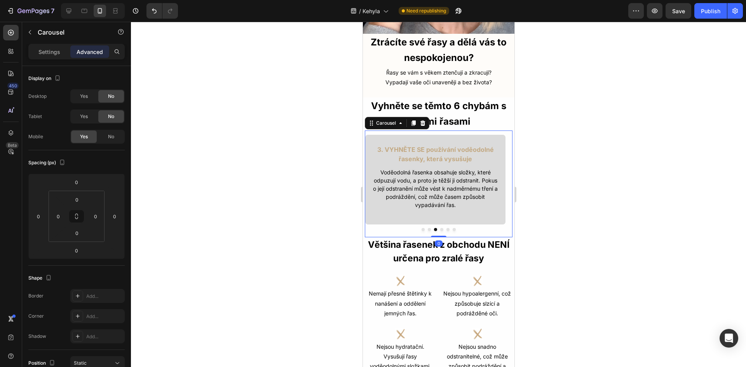
click at [427, 228] on button "Dot" at bounding box center [428, 229] width 3 height 3
click at [421, 228] on button "Dot" at bounding box center [422, 229] width 3 height 3
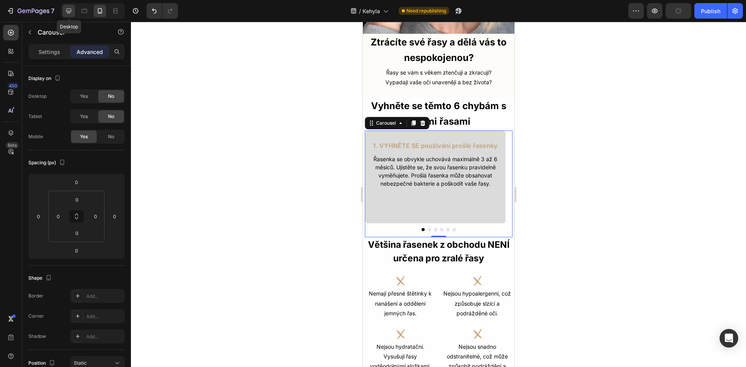
click at [69, 9] on icon at bounding box center [68, 11] width 5 height 5
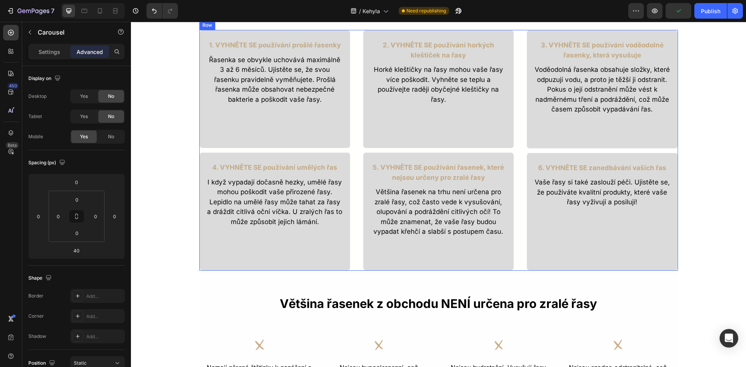
scroll to position [283, 0]
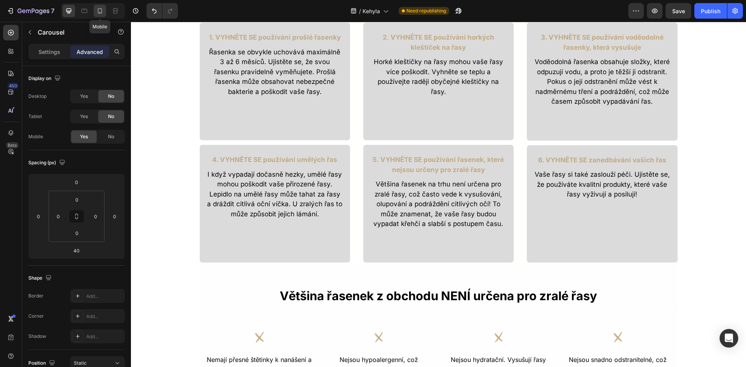
click at [97, 10] on icon at bounding box center [100, 11] width 8 height 8
type input "0"
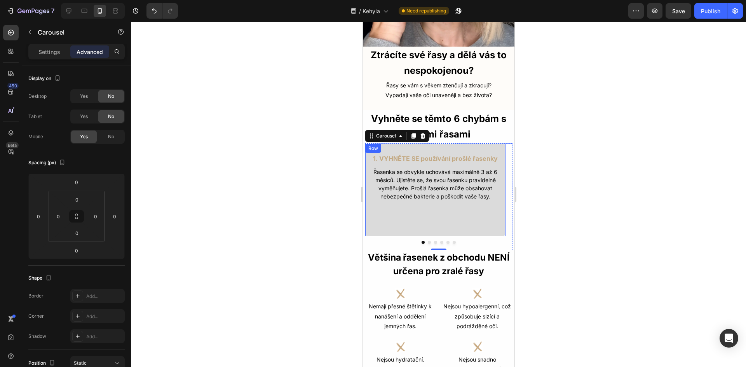
scroll to position [138, 0]
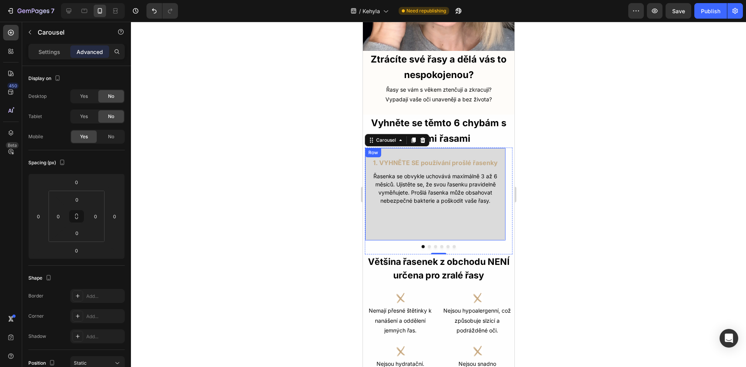
click at [429, 223] on div "1. VYHNĚTE SE používání prošlé řasenky Text Block Řasenka se obvykle uchovává m…" at bounding box center [434, 194] width 141 height 93
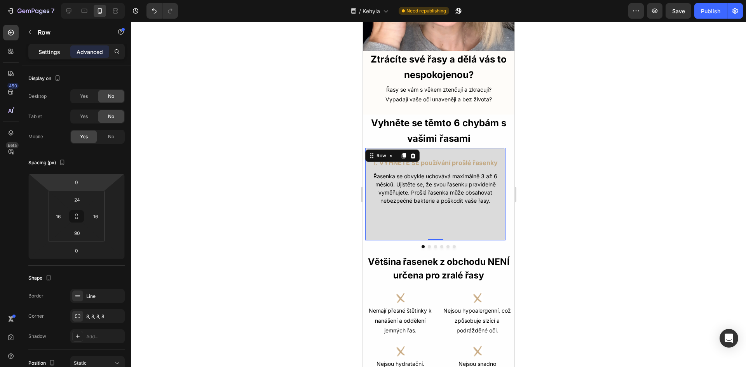
click at [49, 46] on div "Settings" at bounding box center [49, 51] width 39 height 12
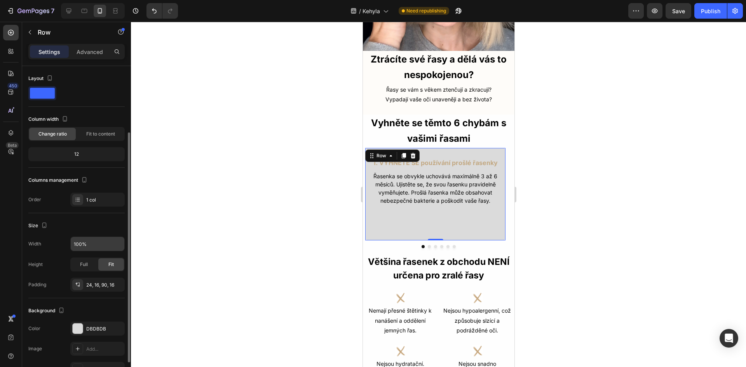
scroll to position [39, 0]
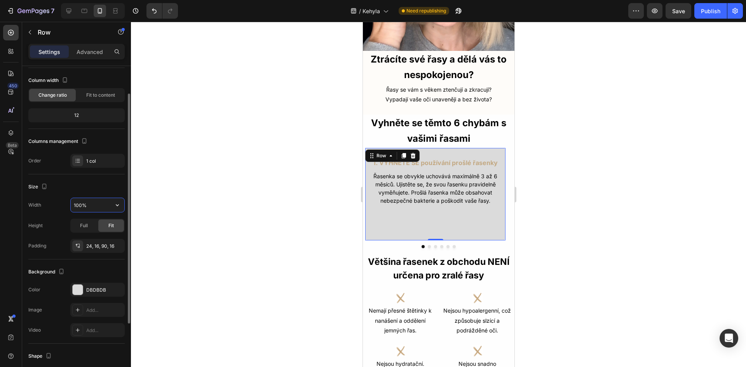
click at [80, 205] on input "100%" at bounding box center [98, 205] width 54 height 14
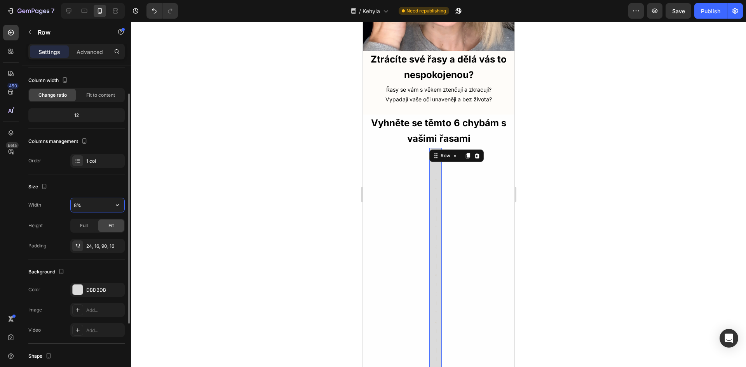
type input "80%"
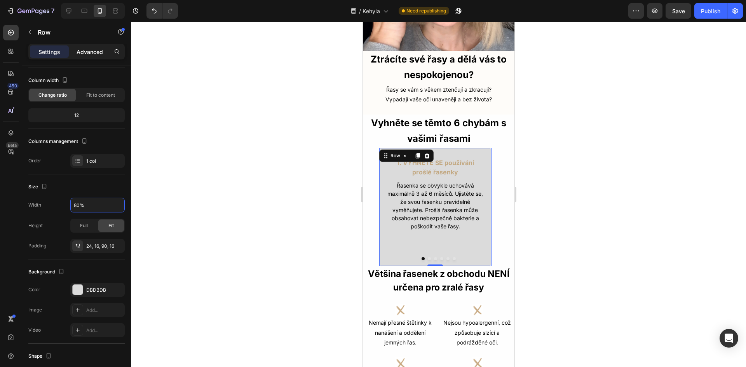
click at [82, 50] on p "Advanced" at bounding box center [90, 52] width 26 height 8
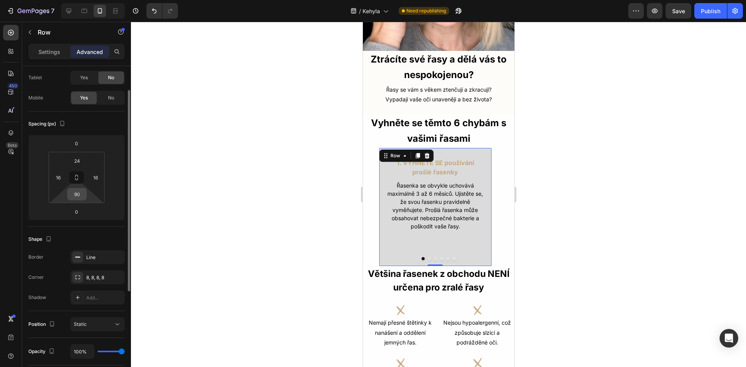
click at [77, 194] on input "90" at bounding box center [77, 194] width 16 height 12
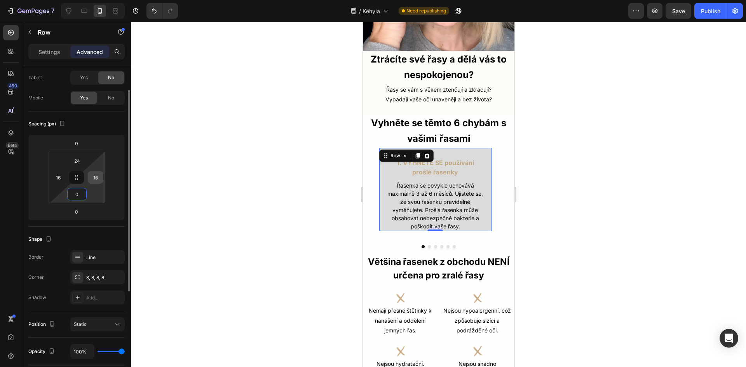
type input "0"
click at [97, 180] on input "16" at bounding box center [96, 178] width 12 height 12
click at [94, 179] on input "016" at bounding box center [96, 178] width 12 height 12
type input "16"
click at [77, 146] on input "0" at bounding box center [77, 143] width 16 height 12
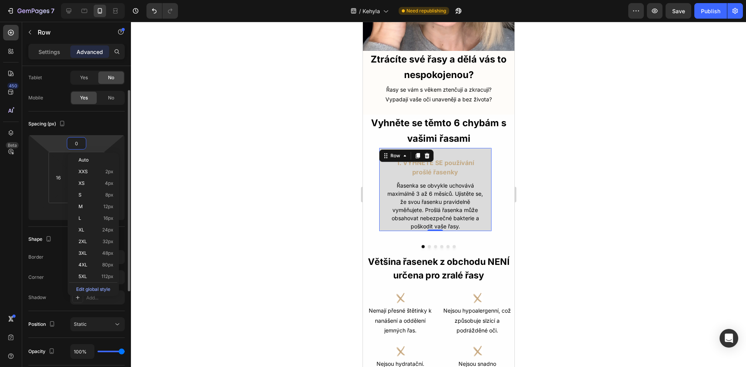
click at [72, 127] on div "Spacing (px)" at bounding box center [76, 124] width 96 height 12
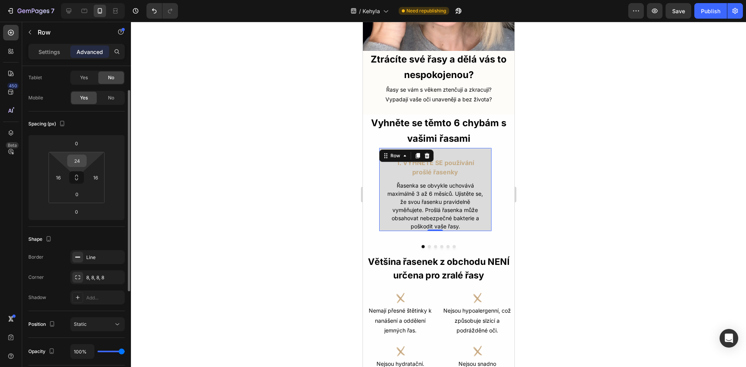
click at [76, 162] on input "24" at bounding box center [77, 161] width 16 height 12
type input "0"
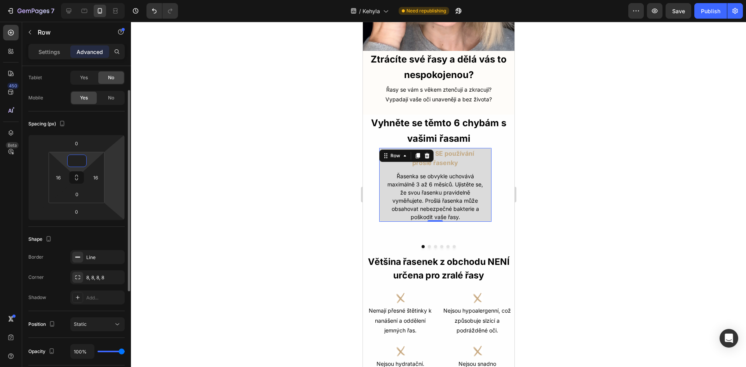
type input "5"
click at [534, 226] on div at bounding box center [438, 194] width 615 height 345
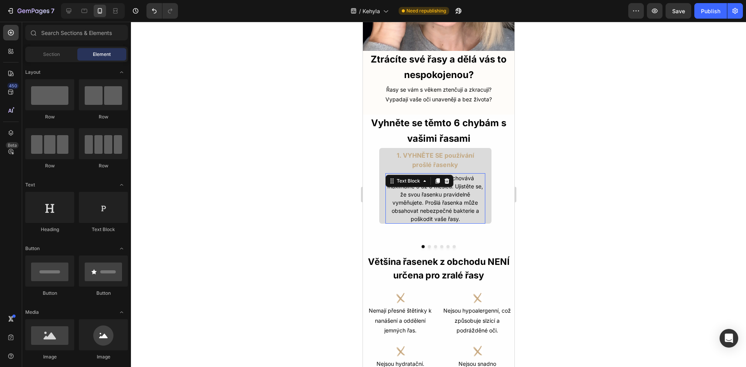
click at [479, 211] on p "Řasenka se obvykle uchovává maximálně 3 až 6 měsíců. Ujistěte se, že svou řasen…" at bounding box center [435, 198] width 98 height 49
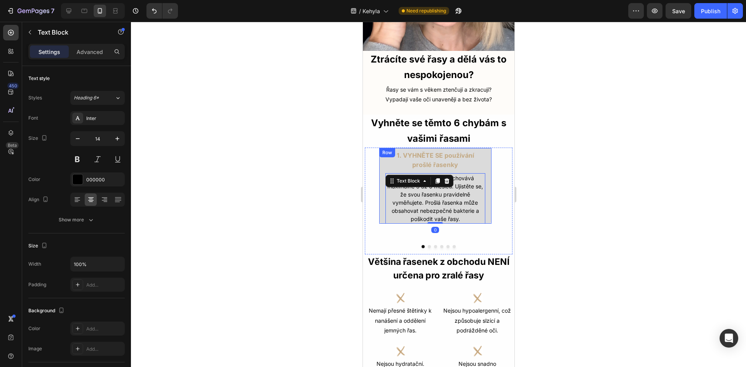
click at [487, 167] on div "1. VYHNĚTE SE používání prošlé řasenky Text Block Řasenka se obvykle uchovává m…" at bounding box center [434, 186] width 113 height 77
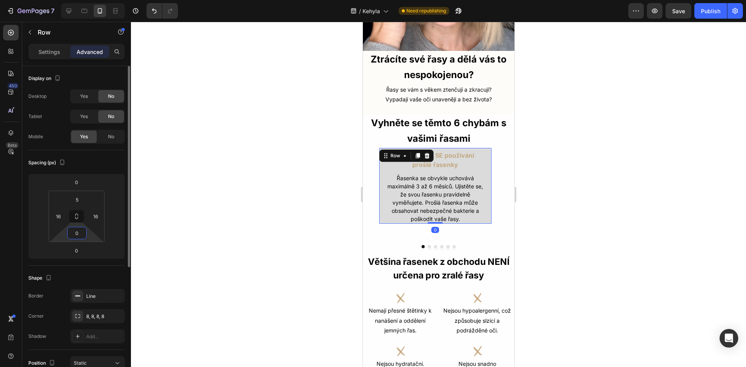
click at [76, 230] on input "0" at bounding box center [77, 233] width 16 height 12
type input "5"
click at [225, 230] on div at bounding box center [438, 194] width 615 height 345
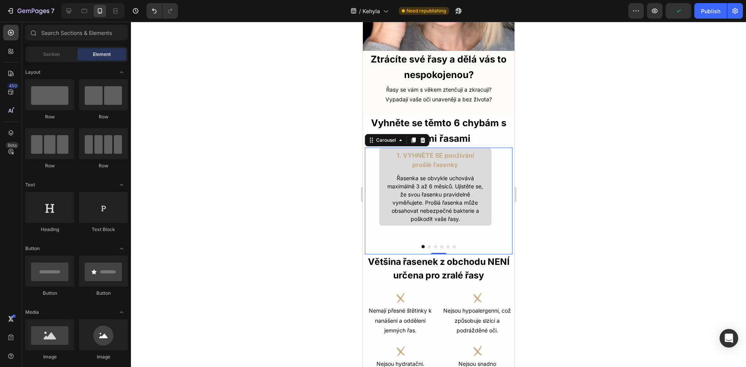
click at [427, 245] on button "Dot" at bounding box center [428, 246] width 3 height 3
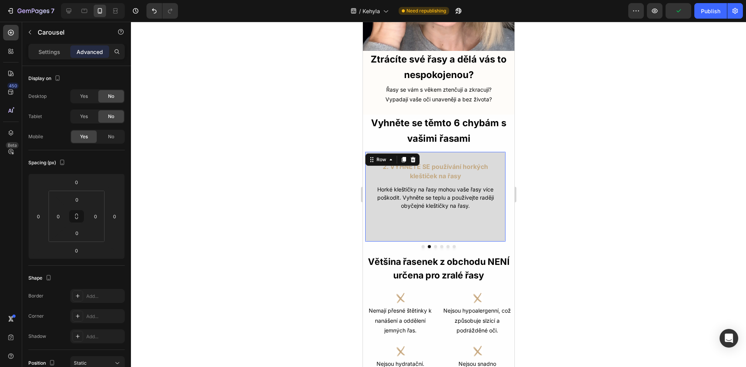
click at [414, 222] on div "2. VYHNĚTE SE používání horkých kleštiček na řasy Text Block Horké kleštičky na…" at bounding box center [434, 196] width 141 height 90
click at [82, 236] on input "80" at bounding box center [77, 233] width 16 height 12
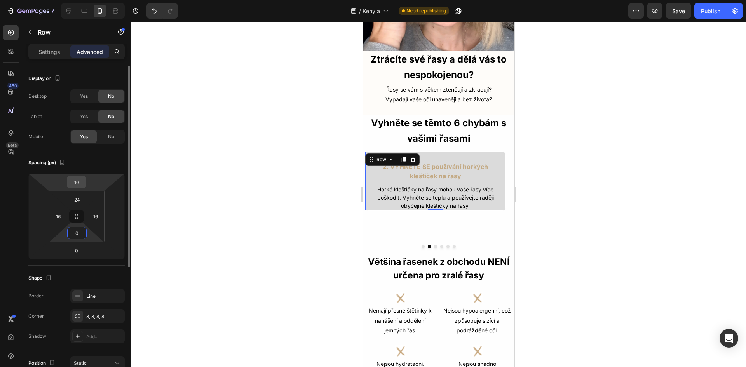
type input "0"
click at [75, 181] on input "10" at bounding box center [77, 182] width 16 height 12
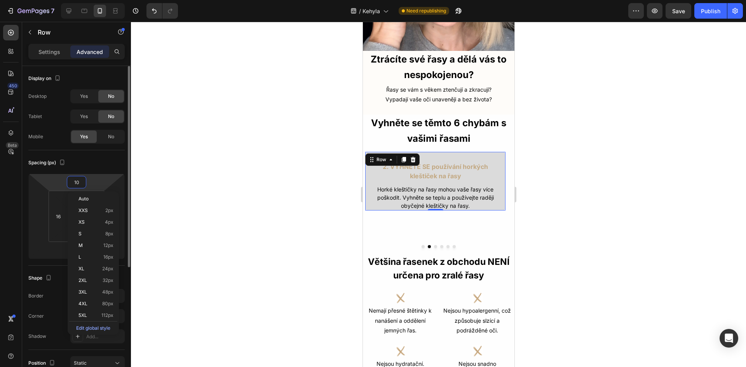
type input "0"
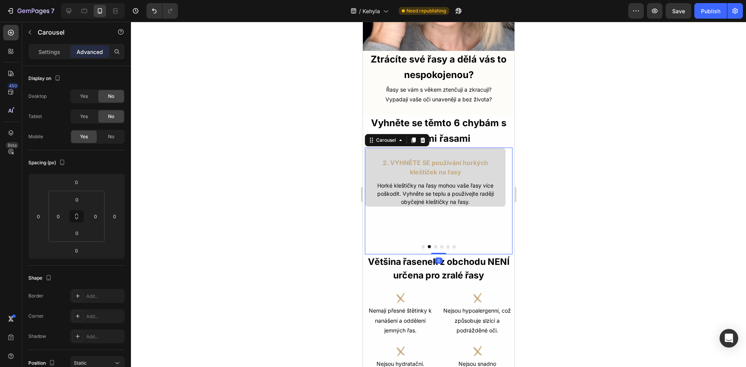
click at [421, 245] on button "Dot" at bounding box center [422, 246] width 3 height 3
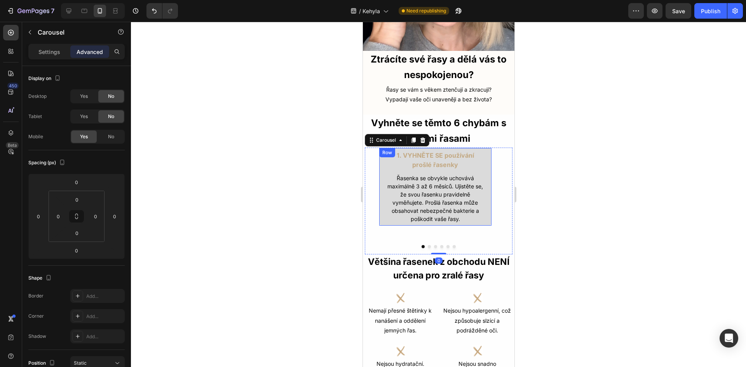
click at [381, 205] on div "1. VYHNĚTE SE používání prošlé řasenky Text Block Řasenka se obvykle uchovává m…" at bounding box center [434, 187] width 113 height 78
click at [388, 229] on div "1. VYHNĚTE SE používání prošlé řasenky Text Block Řasenka se obvykle uchovává m…" at bounding box center [434, 201] width 141 height 107
click at [487, 215] on div "1. VYHNĚTE SE používání prošlé řasenky Text Block Řasenka se obvykle uchovává m…" at bounding box center [434, 187] width 113 height 78
click at [427, 245] on button "Dot" at bounding box center [428, 246] width 3 height 3
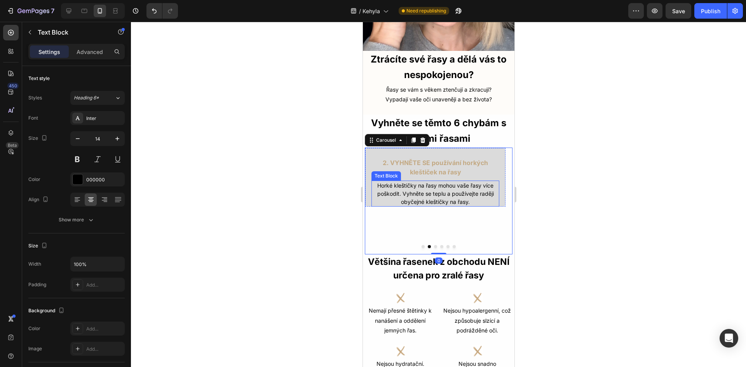
click at [487, 195] on p "Horké kleštičky na řasy mohou vaše řasy více poškodit. Vyhněte se teplu a použí…" at bounding box center [435, 193] width 126 height 24
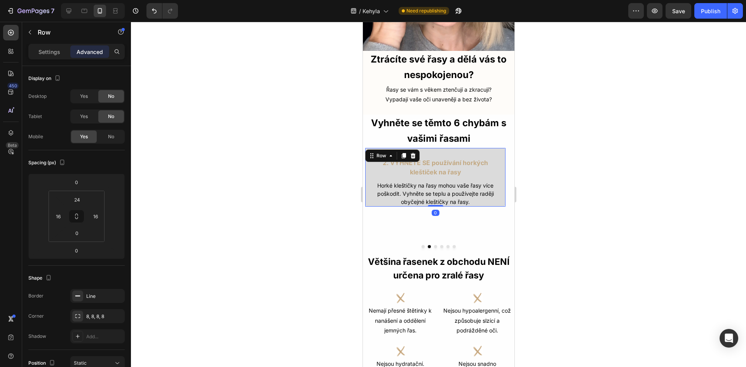
click at [502, 185] on div "2. VYHNĚTE SE používání horkých kleštiček na řasy Text Block Horké kleštičky na…" at bounding box center [434, 177] width 141 height 59
drag, startPoint x: 59, startPoint y: 53, endPoint x: 59, endPoint y: 65, distance: 12.0
click at [59, 53] on p "Settings" at bounding box center [49, 52] width 22 height 8
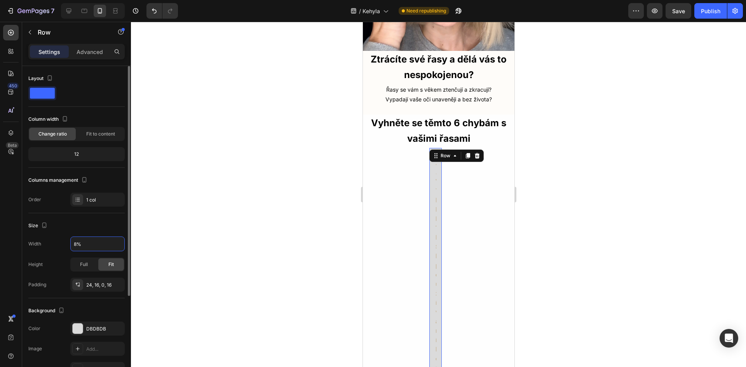
type input "80%"
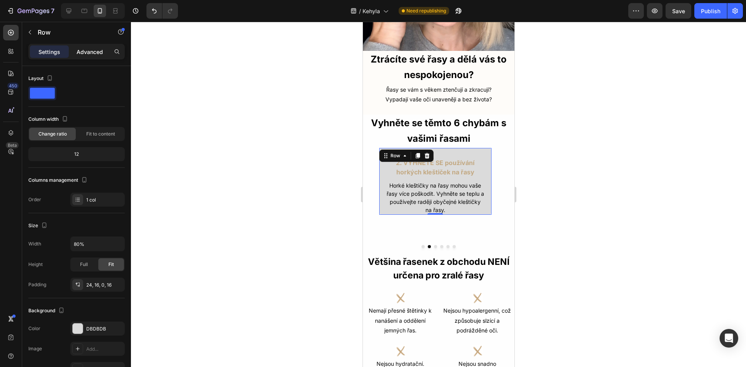
click at [98, 54] on p "Advanced" at bounding box center [90, 52] width 26 height 8
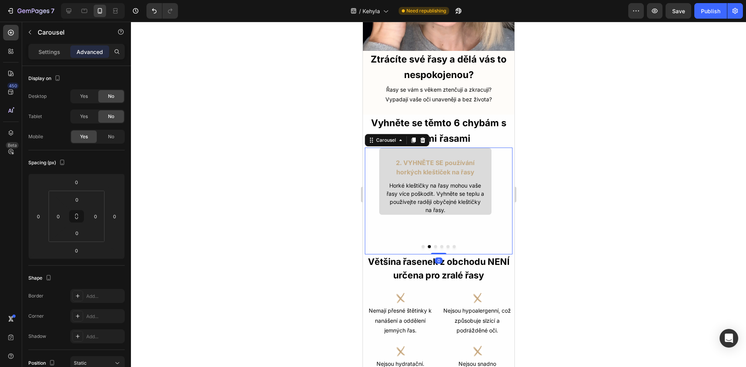
click at [452, 226] on div "2. VYHNĚTE SE používání horkých kleštiček na řasy Text Block Horké kleštičky na…" at bounding box center [434, 201] width 141 height 107
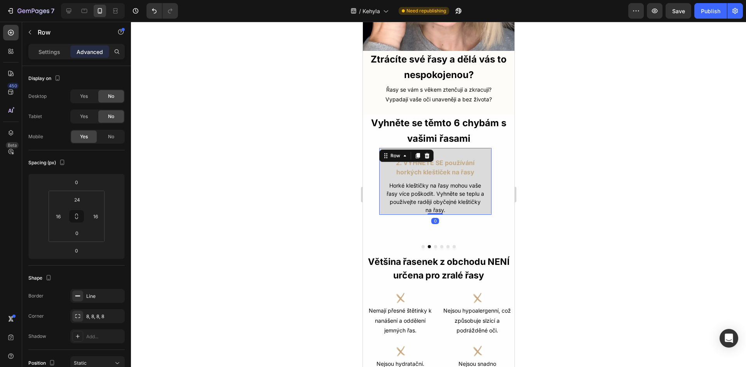
click at [487, 155] on div "2. VYHNĚTE SE používání horkých kleštiček na řasy Text Block Horké kleštičky na…" at bounding box center [434, 182] width 113 height 68
click at [76, 200] on input "24" at bounding box center [77, 200] width 16 height 12
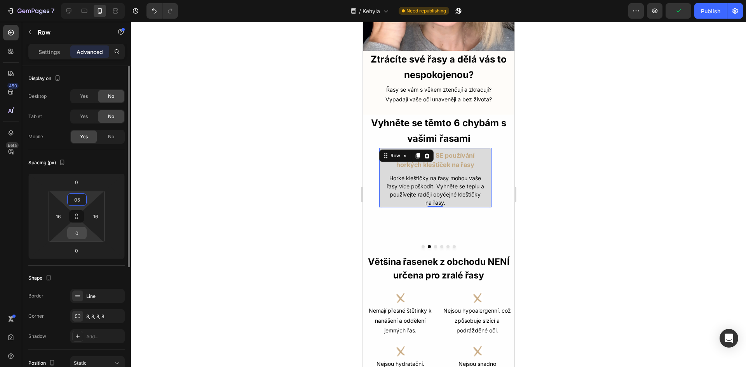
type input "5"
click at [78, 233] on input "0" at bounding box center [77, 233] width 16 height 12
type input "5"
click at [266, 219] on div at bounding box center [438, 194] width 615 height 345
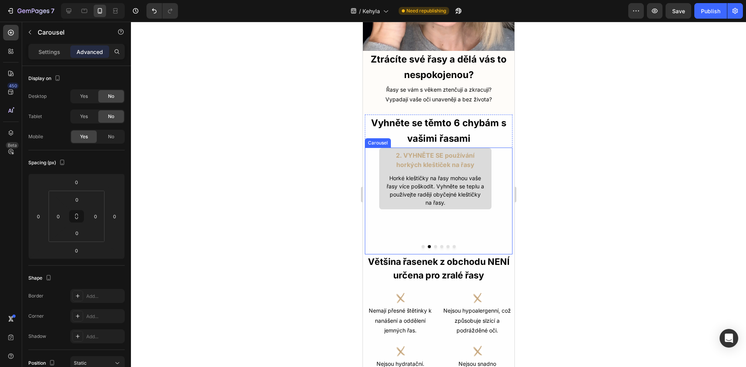
click at [421, 245] on button "Dot" at bounding box center [422, 246] width 3 height 3
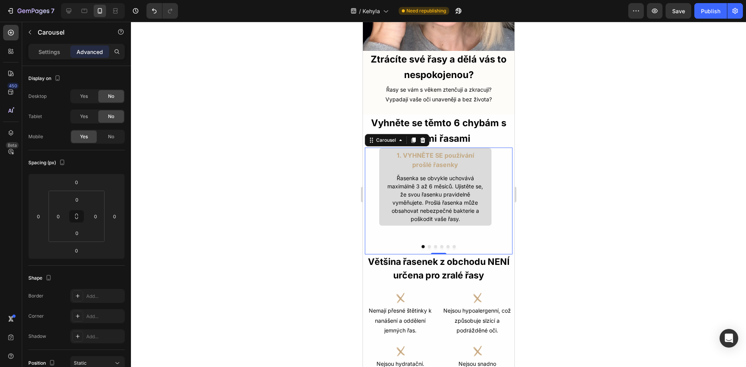
click at [428, 245] on div at bounding box center [438, 246] width 148 height 3
click at [427, 245] on button "Dot" at bounding box center [428, 246] width 3 height 3
click at [383, 232] on div "2. VYHNĚTE SE používání horkých kleštiček na řasy Text Block Horké kleštičky na…" at bounding box center [434, 201] width 141 height 107
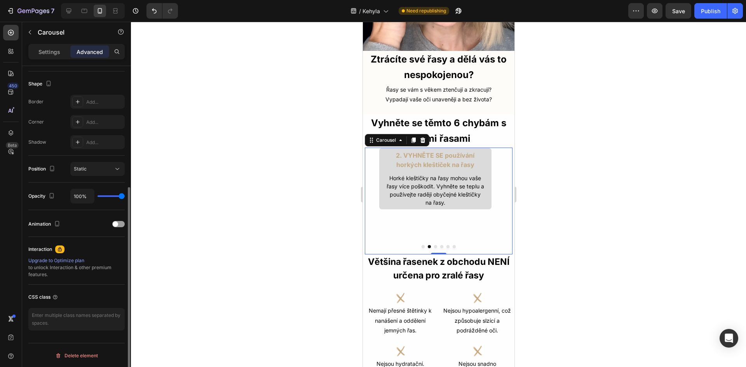
scroll to position [195, 0]
click at [88, 315] on textarea at bounding box center [76, 318] width 96 height 23
paste textarea ".gem-text-block { min-height: 180px; /* ajuste la valeur selon le bloc le plus …"
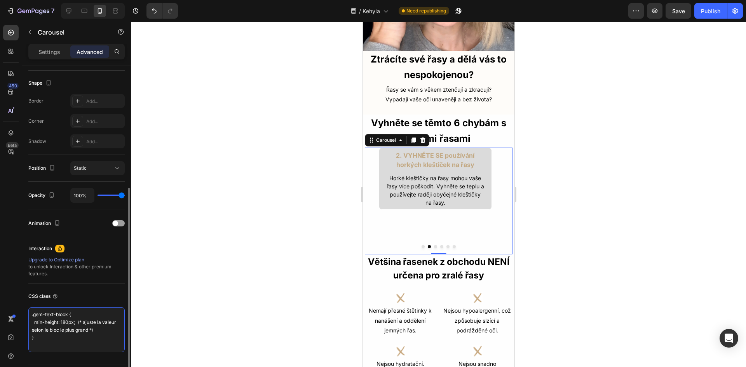
scroll to position [3, 0]
click at [98, 296] on div "CSS class" at bounding box center [76, 296] width 96 height 12
type textarea ".gem-text-block { min-height: 180px; /* ajuste la valeur selon le bloc le plus …"
click at [421, 245] on button "Dot" at bounding box center [422, 246] width 3 height 3
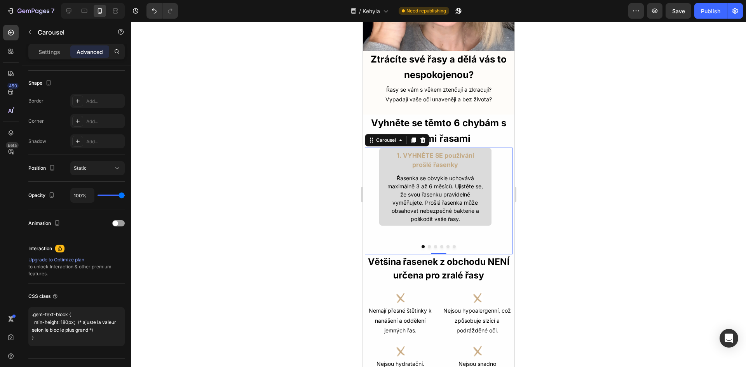
click at [427, 245] on button "Dot" at bounding box center [428, 246] width 3 height 3
click at [421, 245] on button "Dot" at bounding box center [422, 246] width 3 height 3
click at [618, 168] on div at bounding box center [438, 194] width 615 height 345
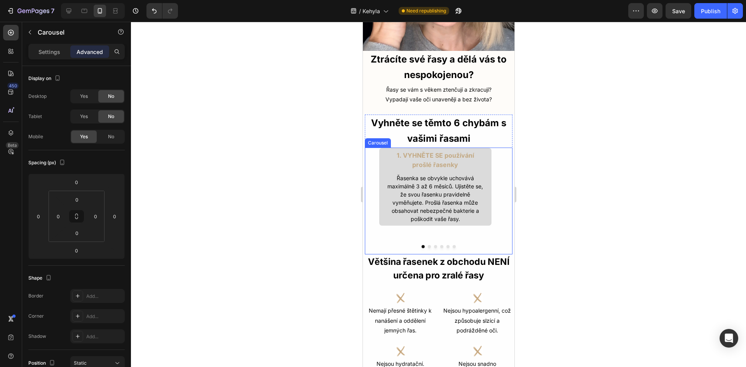
click at [427, 245] on button "Dot" at bounding box center [428, 246] width 3 height 3
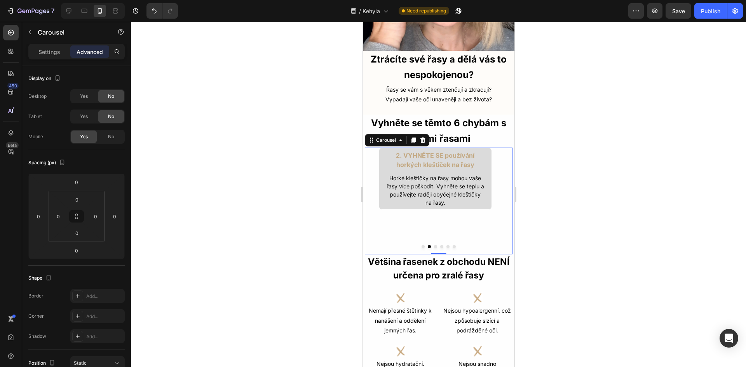
click at [380, 226] on div "2. VYHNĚTE SE používání horkých kleštiček na řasy Text Block Horké kleštičky na…" at bounding box center [434, 201] width 141 height 107
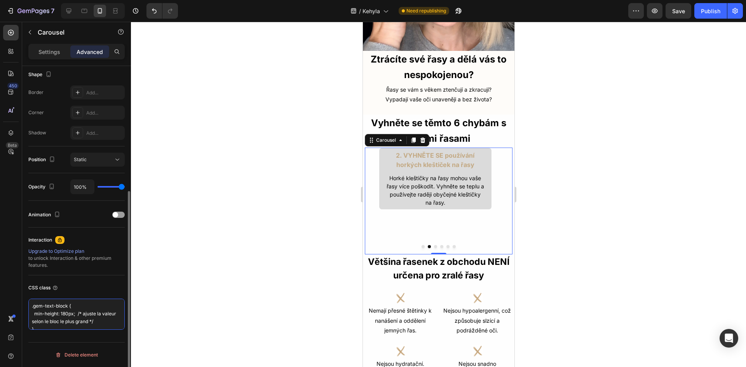
drag, startPoint x: 55, startPoint y: 323, endPoint x: 31, endPoint y: 283, distance: 46.6
click at [31, 283] on div "CSS class .gem-text-block { min-height: 180px; /* ajuste la valeur selon le blo…" at bounding box center [76, 305] width 96 height 61
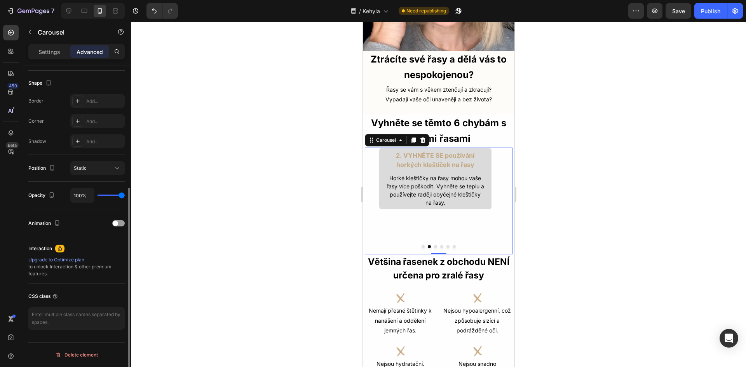
scroll to position [195, 0]
paste textarea "/* étire chaque slide et centre le contenu */ .tips-carousel .swiper-slide, .sw…"
click at [96, 291] on div "CSS class" at bounding box center [76, 296] width 96 height 12
type textarea "/* étire chaque slide et centre le contenu */ .tips-carousel .swiper-slide, .sw…"
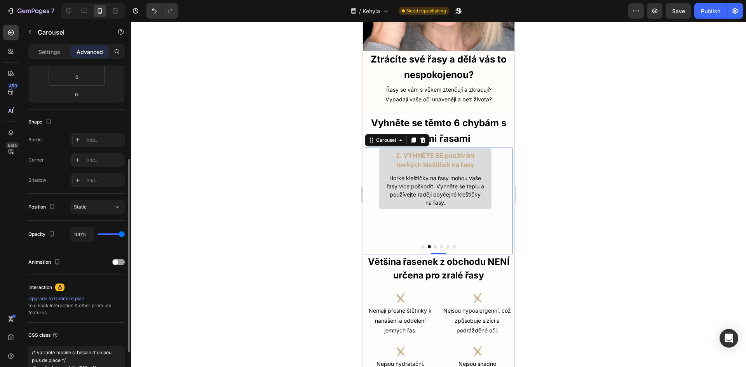
scroll to position [217, 0]
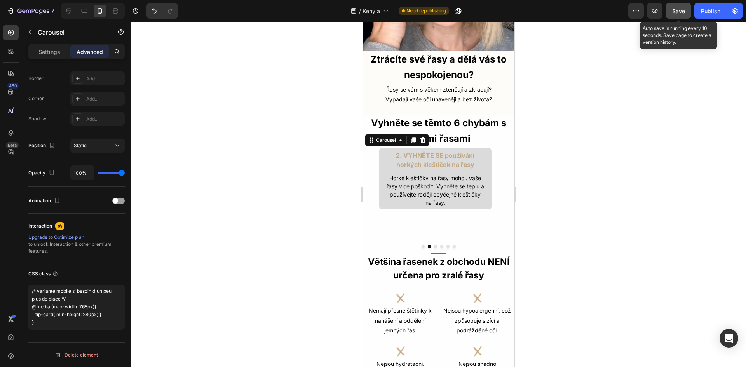
click at [676, 13] on span "Save" at bounding box center [678, 11] width 13 height 7
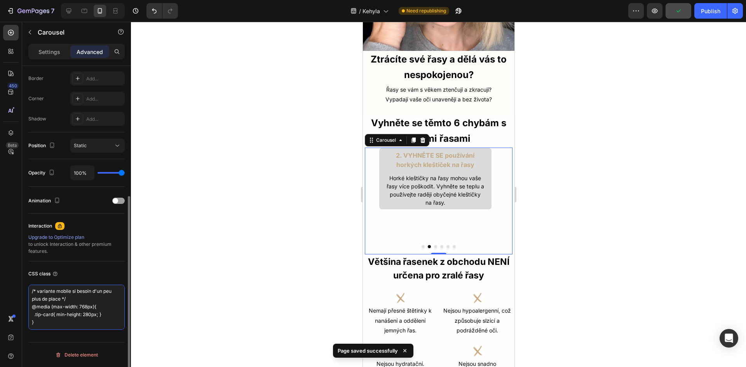
click at [64, 322] on textarea "/* étire chaque slide et centre le contenu */ .tips-carousel .swiper-slide, .sw…" at bounding box center [76, 307] width 96 height 45
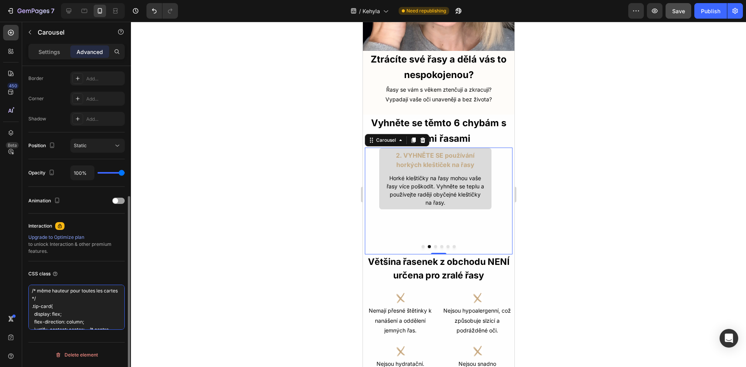
scroll to position [0, 0]
drag, startPoint x: 66, startPoint y: 323, endPoint x: 30, endPoint y: 284, distance: 53.0
click at [30, 284] on div "CSS class /* étire chaque slide et centre le contenu */ .tips-carousel .swiper-…" at bounding box center [76, 298] width 96 height 75
click at [421, 245] on button "Dot" at bounding box center [422, 246] width 3 height 3
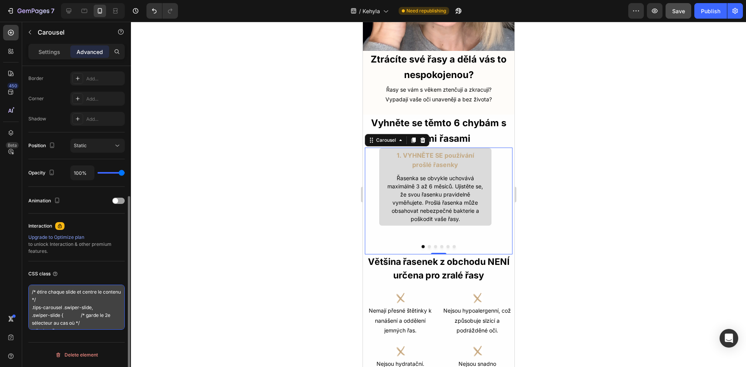
click at [65, 316] on textarea "/* étire chaque slide et centre le contenu */ .tips-carousel .swiper-slide, .sw…" at bounding box center [76, 307] width 96 height 45
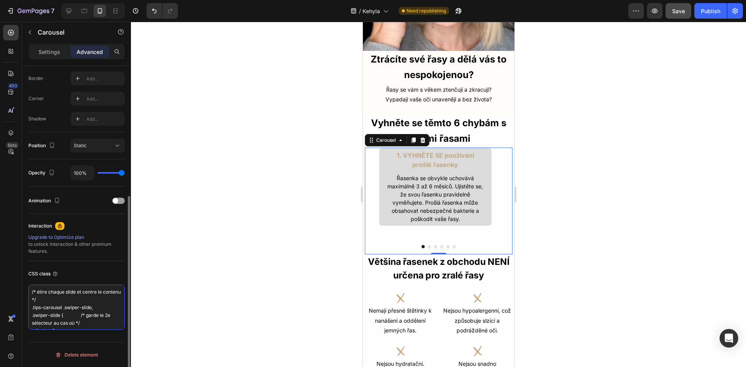
click at [65, 316] on textarea "/* étire chaque slide et centre le contenu */ .tips-carousel .swiper-slide, .sw…" at bounding box center [76, 307] width 96 height 45
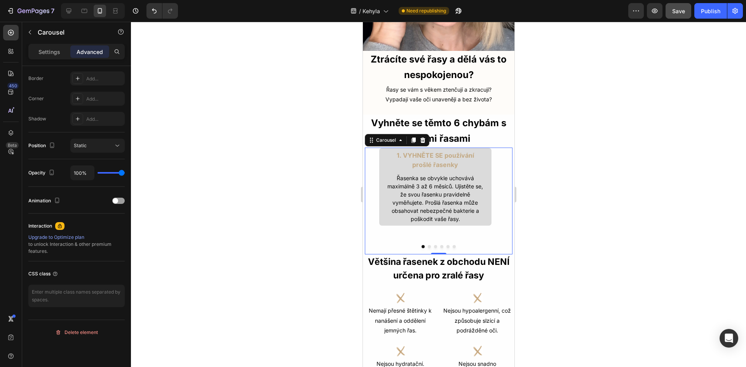
click at [311, 217] on div at bounding box center [438, 194] width 615 height 345
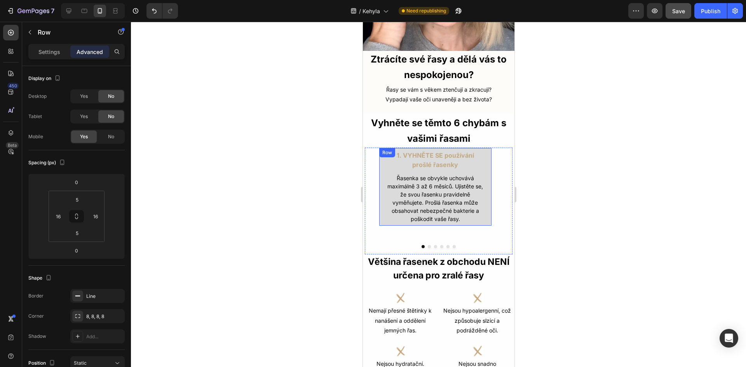
click at [488, 174] on div "1. VYHNĚTE SE používání prošlé řasenky Text Block Řasenka se obvykle uchovává m…" at bounding box center [434, 187] width 113 height 78
click at [427, 245] on button "Dot" at bounding box center [428, 246] width 3 height 3
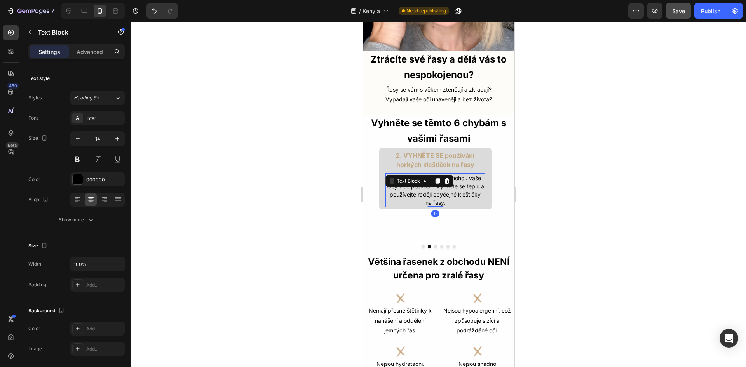
click at [476, 197] on p "Horké kleštičky na řasy mohou vaše řasy více poškodit. Vyhněte se teplu a použí…" at bounding box center [435, 190] width 98 height 33
click at [487, 195] on div "2. VYHNĚTE SE používání horkých kleštiček na řasy Text Block Horké kleštičky na…" at bounding box center [434, 179] width 113 height 62
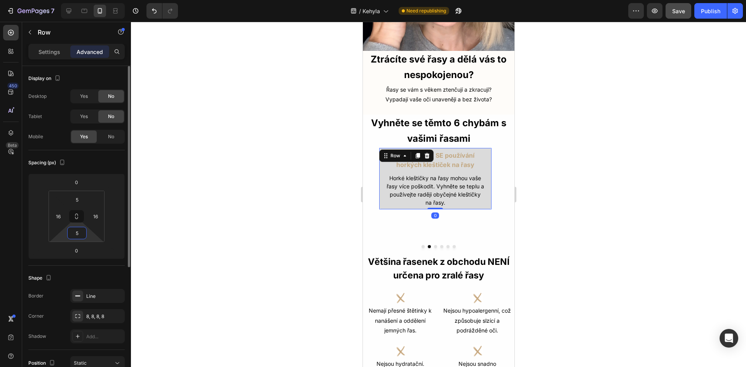
click at [82, 233] on input "5" at bounding box center [77, 233] width 16 height 12
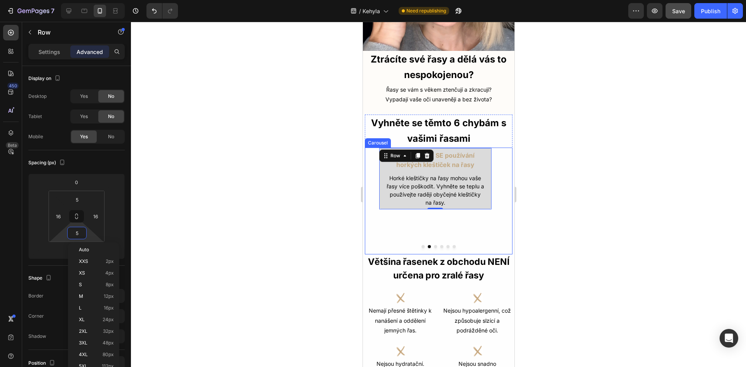
click at [421, 245] on button "Dot" at bounding box center [422, 246] width 3 height 3
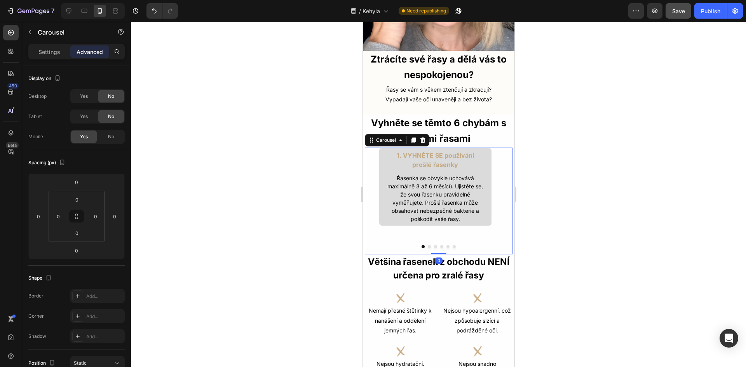
click at [427, 245] on button "Dot" at bounding box center [428, 246] width 3 height 3
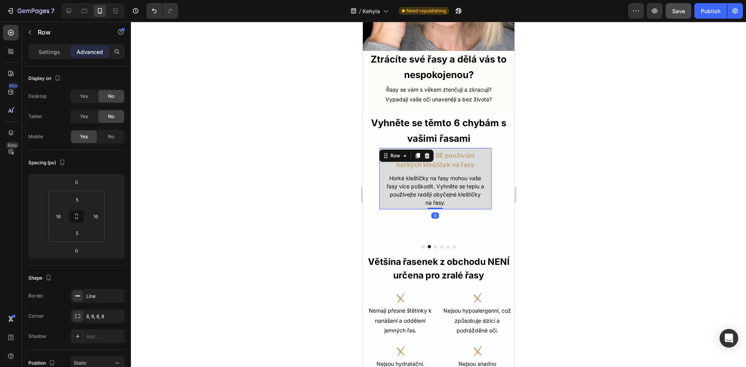
click at [487, 198] on div "2. VYHNĚTE SE používání horkých kleštiček na řasy Text Block Horké kleštičky na…" at bounding box center [434, 179] width 113 height 62
click at [75, 233] on input "5" at bounding box center [77, 233] width 16 height 12
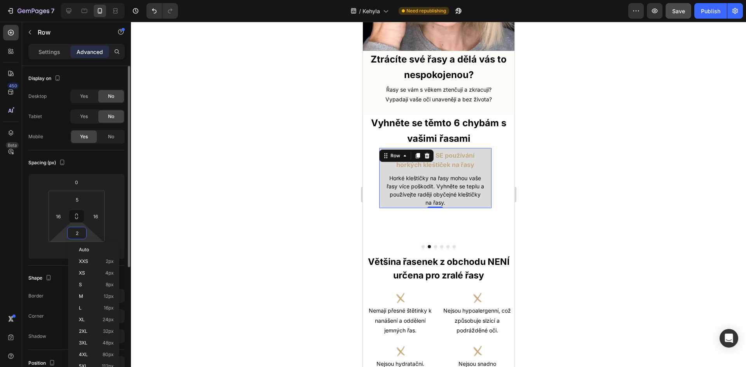
type input "20"
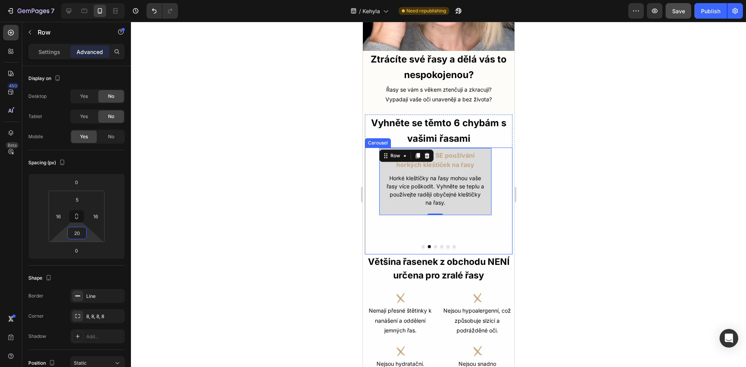
click at [421, 245] on button "Dot" at bounding box center [422, 246] width 3 height 3
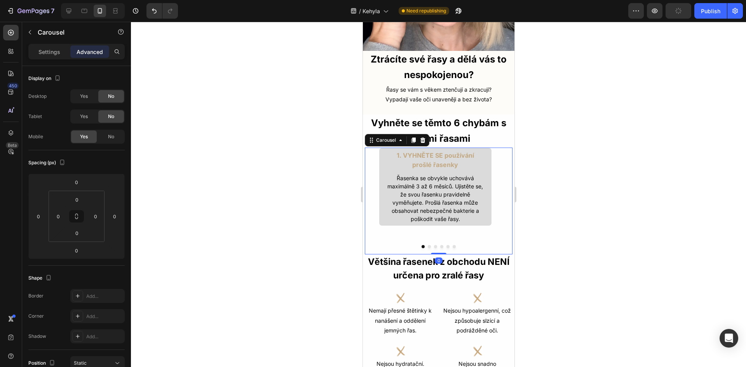
click at [427, 245] on button "Dot" at bounding box center [428, 246] width 3 height 3
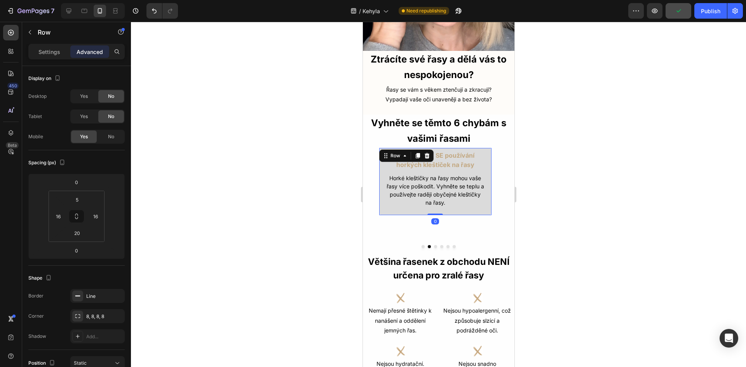
click at [449, 205] on div "2. VYHNĚTE SE používání horkých kleštiček na řasy Text Block Horké kleštičky na…" at bounding box center [434, 182] width 113 height 68
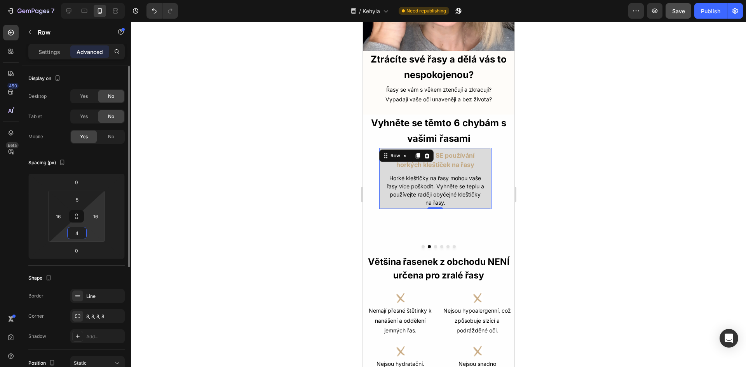
type input "40"
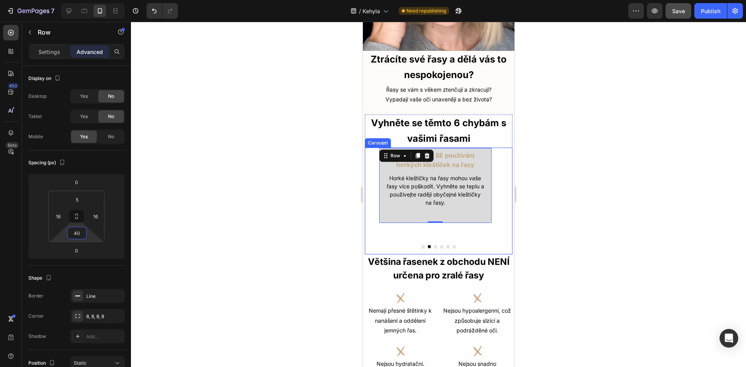
click at [421, 245] on button "Dot" at bounding box center [422, 246] width 3 height 3
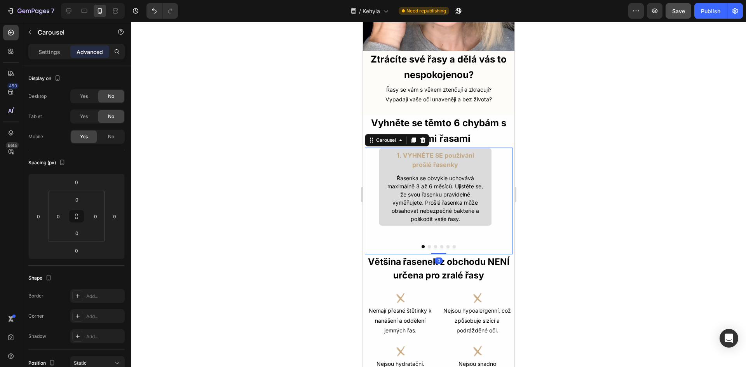
click at [427, 245] on button "Dot" at bounding box center [428, 246] width 3 height 3
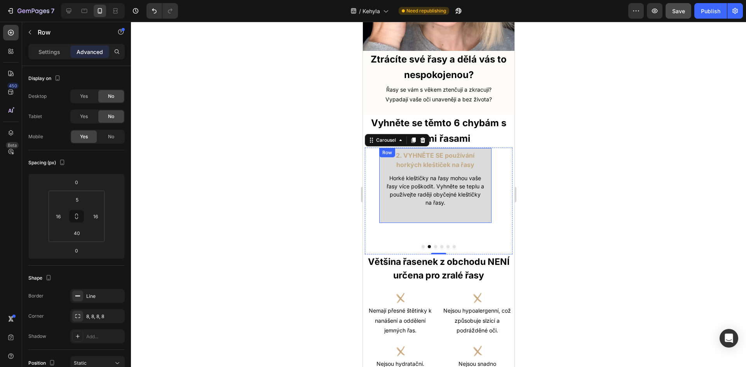
click at [455, 210] on div "2. VYHNĚTE SE používání horkých kleštiček na řasy Text Block Horké kleštičky na…" at bounding box center [434, 186] width 113 height 76
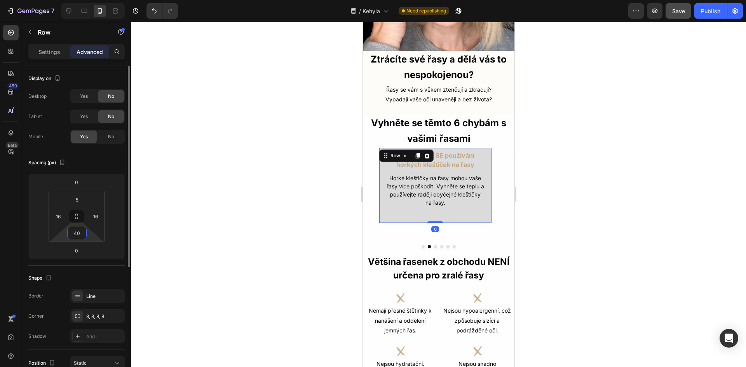
click at [83, 234] on input "40" at bounding box center [77, 233] width 16 height 12
type input "50"
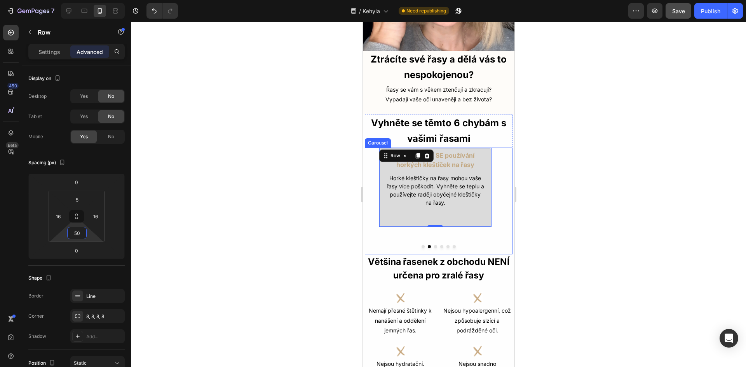
click at [421, 245] on button "Dot" at bounding box center [422, 246] width 3 height 3
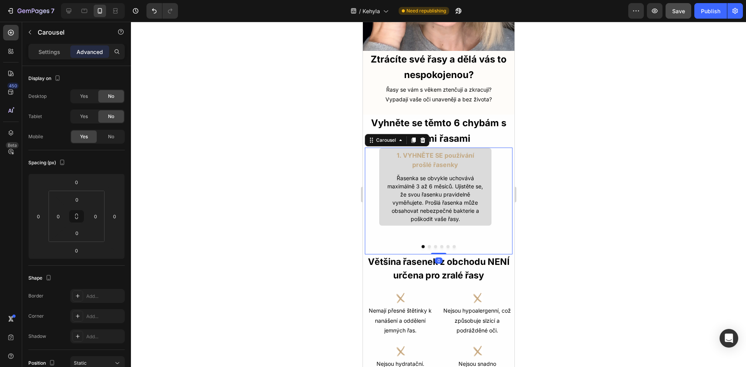
click at [427, 245] on button "Dot" at bounding box center [428, 246] width 3 height 3
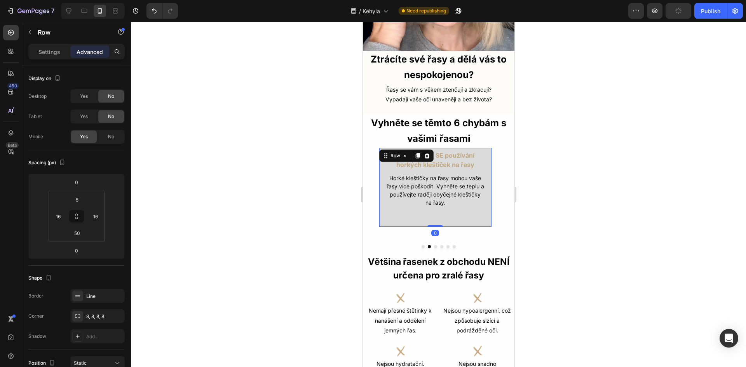
click at [430, 210] on div "2. VYHNĚTE SE používání horkých kleštiček na řasy Text Block Horké kleštičky na…" at bounding box center [434, 188] width 113 height 80
click at [78, 231] on input "50" at bounding box center [77, 233] width 16 height 12
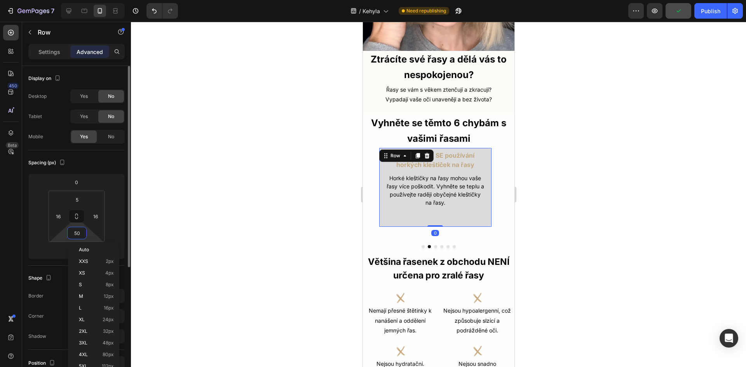
type input "1"
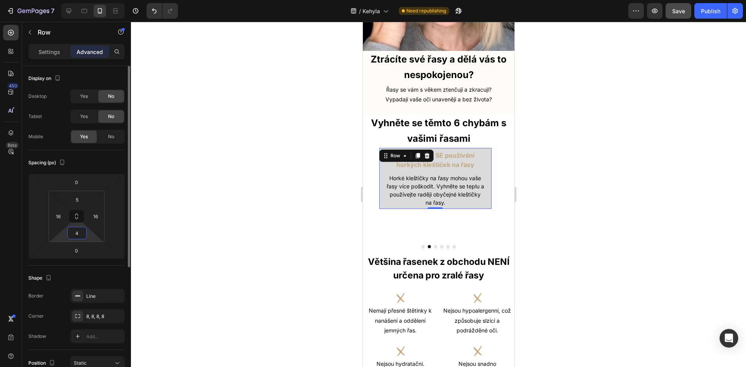
type input "48"
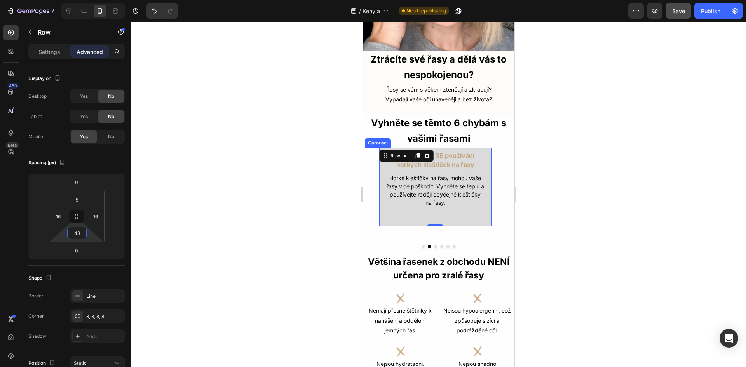
click at [421, 245] on button "Dot" at bounding box center [422, 246] width 3 height 3
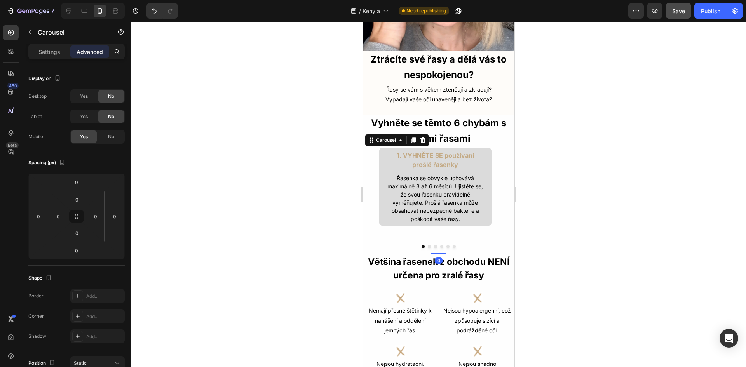
click at [427, 245] on button "Dot" at bounding box center [428, 246] width 3 height 3
click at [429, 213] on div "2. VYHNĚTE SE používání horkých kleštiček na řasy Text Block Horké kleštičky na…" at bounding box center [434, 187] width 113 height 79
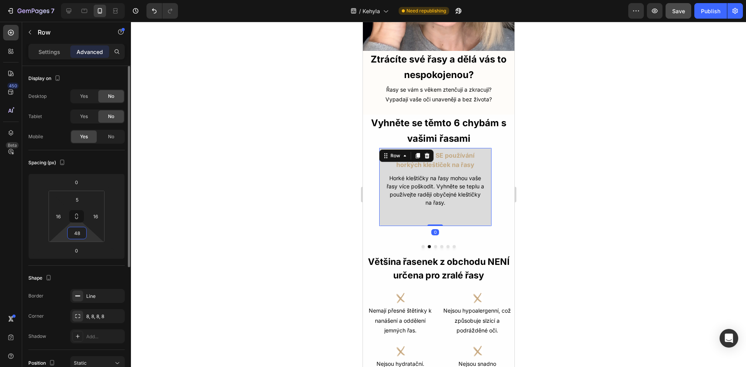
click at [79, 233] on input "48" at bounding box center [77, 233] width 16 height 12
click at [83, 232] on input "48" at bounding box center [77, 233] width 16 height 12
type input "47"
click at [0, 0] on div "Spacing (px) 0 0 5 16 47 16" at bounding box center [0, 0] width 0 height 0
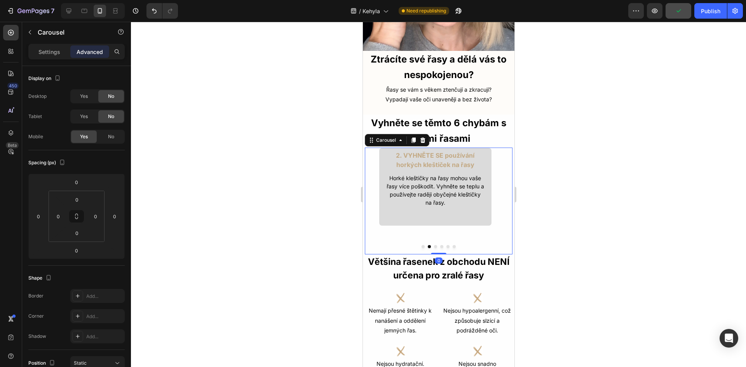
click at [421, 245] on button "Dot" at bounding box center [422, 246] width 3 height 3
click at [427, 245] on button "Dot" at bounding box center [428, 246] width 3 height 3
click at [428, 215] on div "2. VYHNĚTE SE používání horkých kleštiček na řasy Text Block Horké kleštičky na…" at bounding box center [434, 187] width 113 height 78
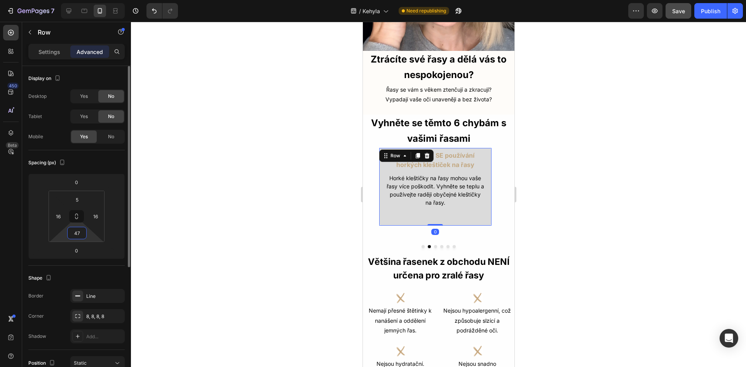
click at [84, 234] on input "47" at bounding box center [77, 233] width 16 height 12
type input "45"
click at [422, 211] on div "2. VYHNĚTE SE používání horkých kleštiček na řasy Text Block Horké kleštičky na…" at bounding box center [434, 187] width 113 height 78
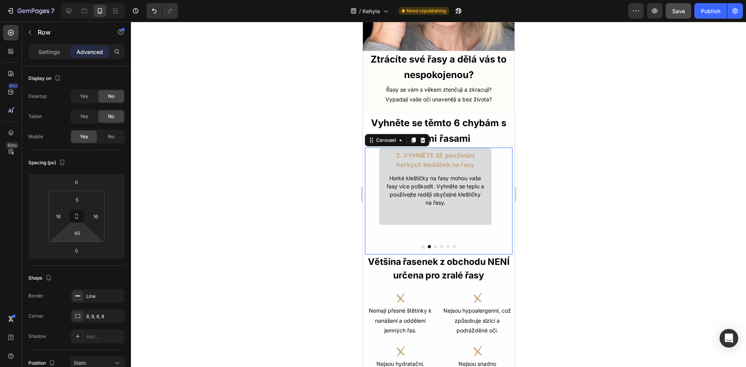
click at [421, 245] on button "Dot" at bounding box center [422, 246] width 3 height 3
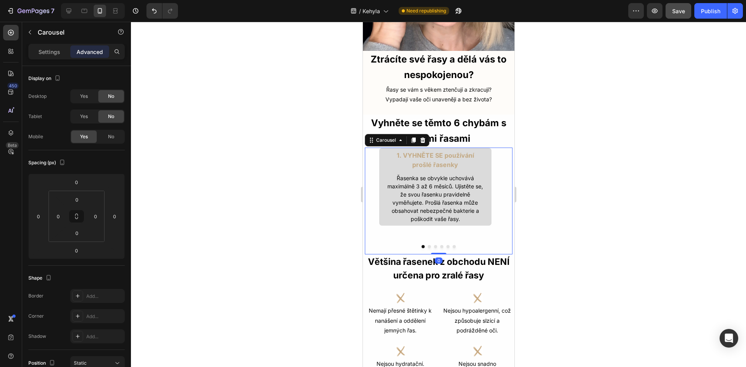
click at [427, 245] on button "Dot" at bounding box center [428, 246] width 3 height 3
click at [421, 245] on button "Dot" at bounding box center [422, 246] width 3 height 3
click at [427, 245] on button "Dot" at bounding box center [428, 246] width 3 height 3
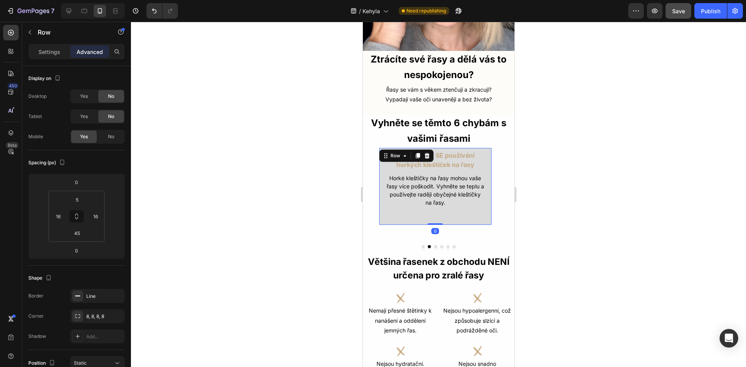
click at [436, 214] on div "2. VYHNĚTE SE používání horkých kleštiček na řasy Text Block Horké kleštičky na…" at bounding box center [434, 187] width 113 height 78
click at [83, 231] on input "45" at bounding box center [77, 233] width 16 height 12
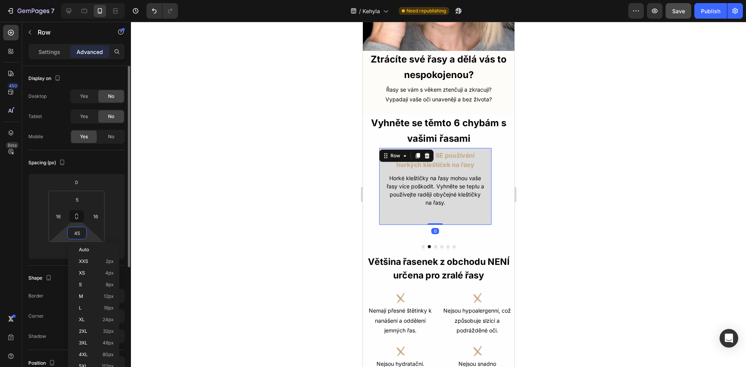
click at [83, 231] on input "45" at bounding box center [77, 233] width 16 height 12
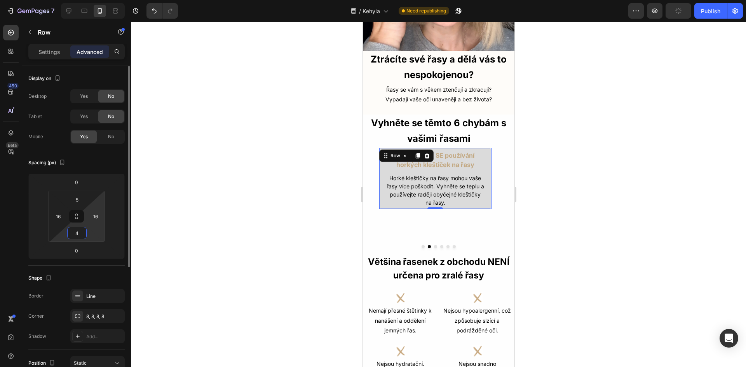
type input "46"
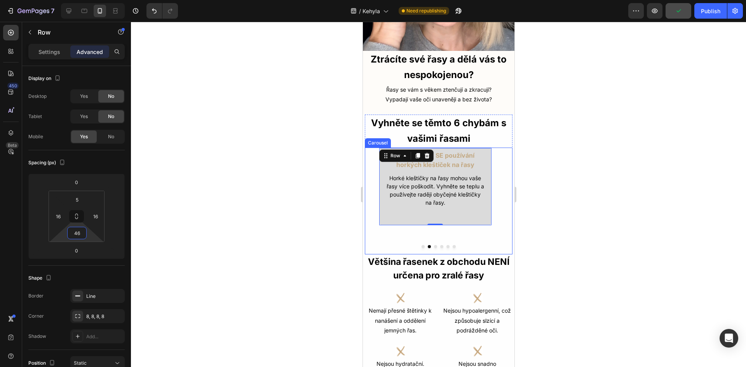
click at [421, 245] on button "Dot" at bounding box center [422, 246] width 3 height 3
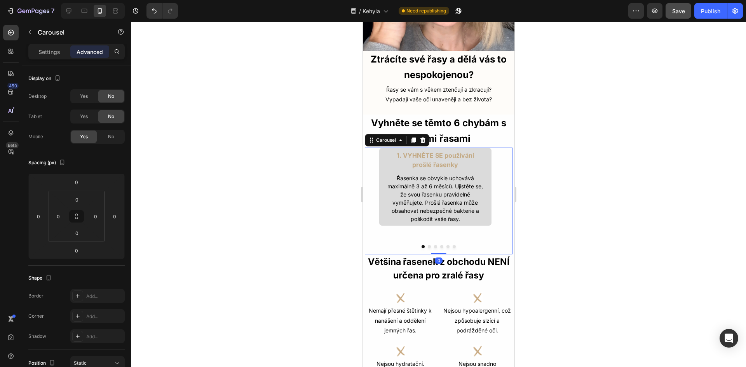
click at [427, 245] on button "Dot" at bounding box center [428, 246] width 3 height 3
click at [433, 245] on button "Dot" at bounding box center [434, 246] width 3 height 3
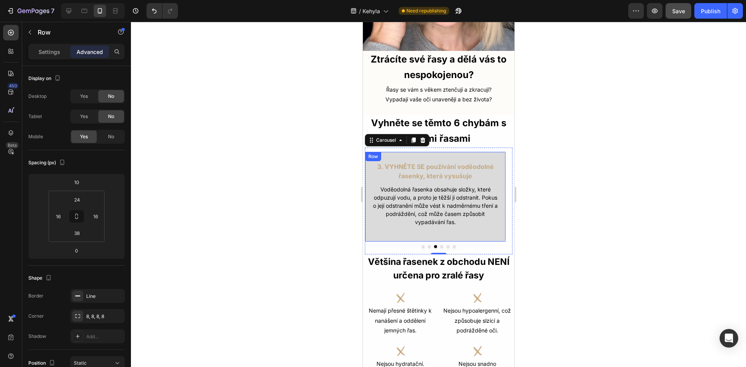
click at [480, 222] on div "3. VYHNĚTE SE používání voděodolné řasenky, která vysušuje Text Block Voděodoln…" at bounding box center [434, 196] width 141 height 90
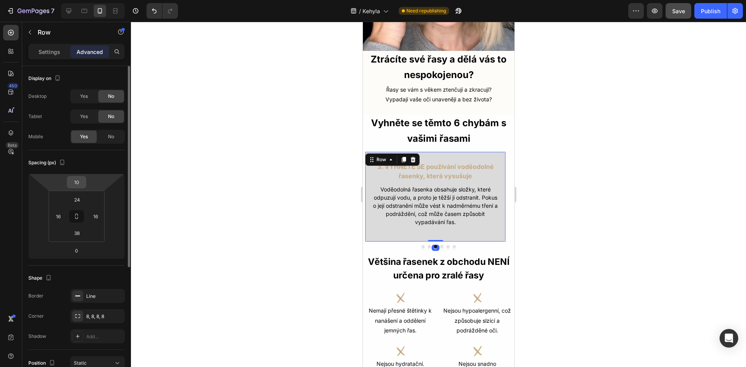
click at [78, 186] on input "10" at bounding box center [77, 182] width 16 height 12
type input "0"
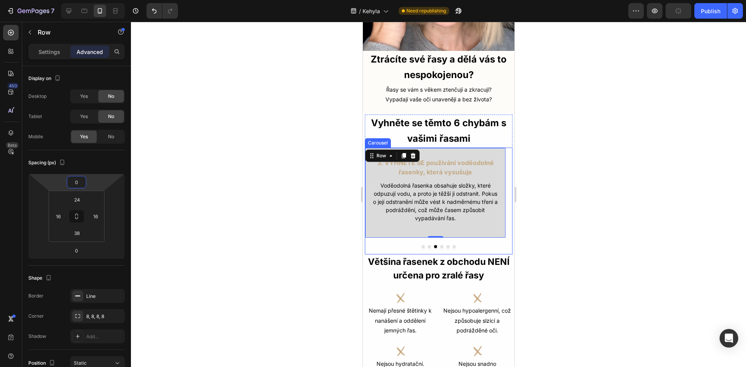
click at [427, 245] on button "Dot" at bounding box center [428, 246] width 3 height 3
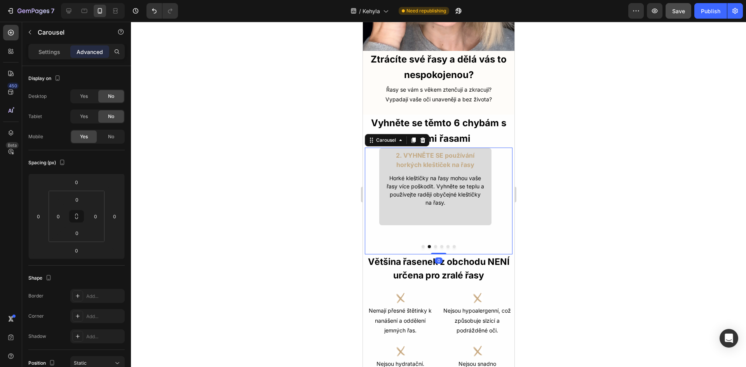
click at [433, 245] on button "Dot" at bounding box center [434, 246] width 3 height 3
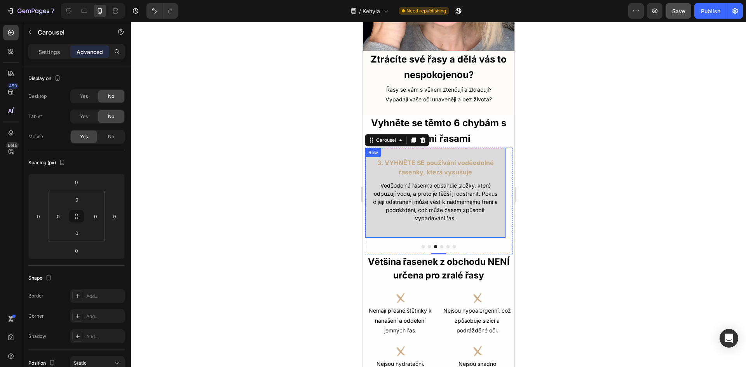
click at [493, 220] on div "3. VYHNĚTE SE používání voděodolné řasenky, která vysušuje Text Block Voděodoln…" at bounding box center [434, 193] width 141 height 90
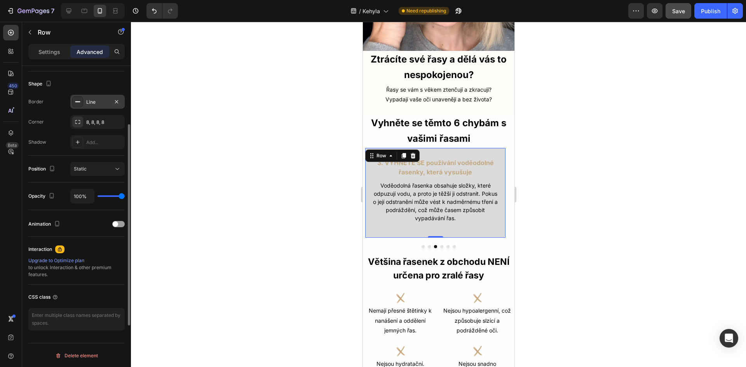
scroll to position [39, 0]
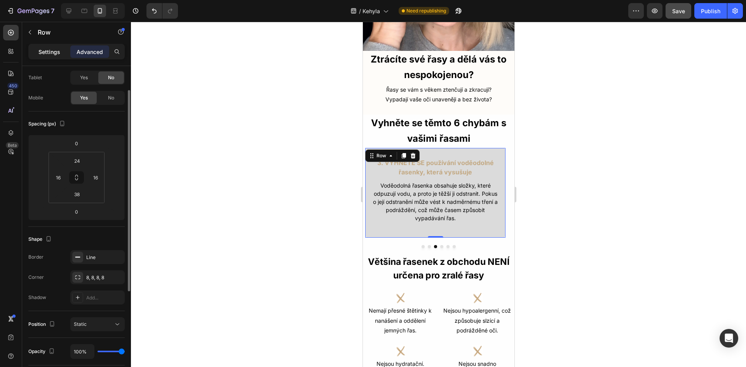
click at [52, 56] on div "Settings" at bounding box center [49, 51] width 39 height 12
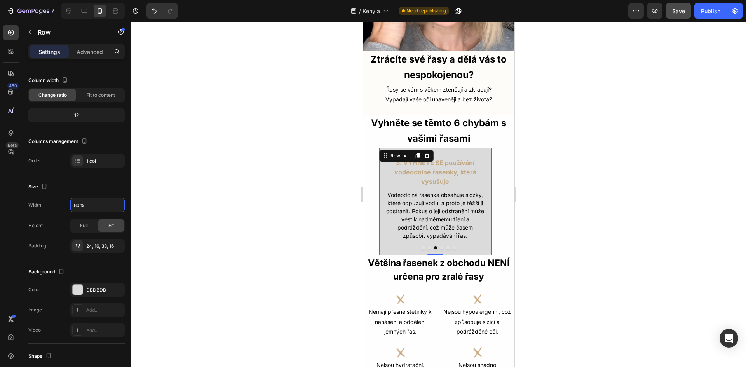
type input "80%"
click at [465, 238] on div "3. VYHNĚTE SE používání voděodolné řasenky, která vysušuje Text Block Voděodoln…" at bounding box center [434, 202] width 113 height 108
click at [95, 98] on span "Fit to content" at bounding box center [100, 95] width 29 height 7
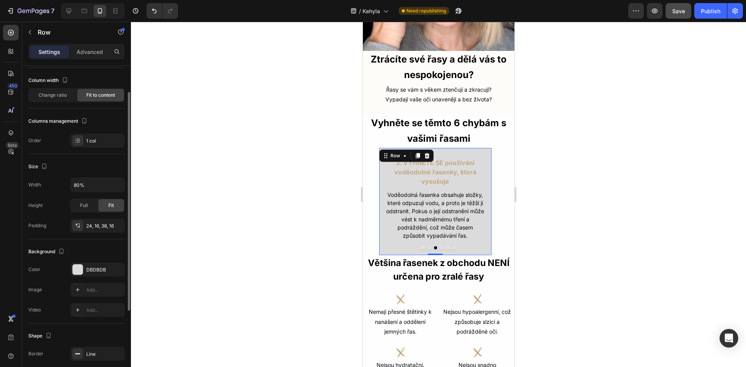
drag, startPoint x: 87, startPoint y: 51, endPoint x: 80, endPoint y: 86, distance: 35.3
click at [80, 86] on div "Settings Advanced Layout Column width Change ratio Fit to content Columns manag…" at bounding box center [76, 216] width 109 height 345
click at [61, 96] on span "Change ratio" at bounding box center [52, 95] width 28 height 7
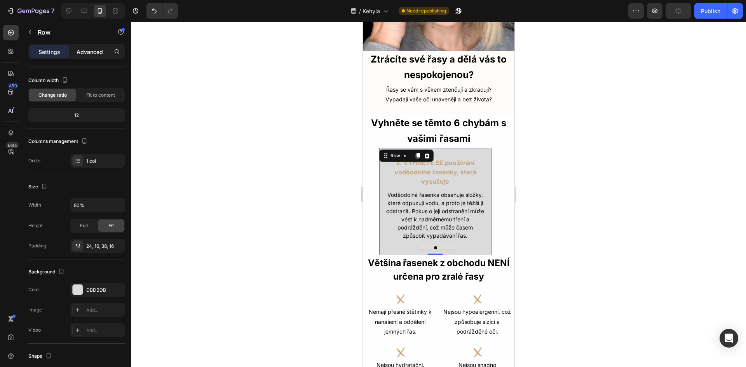
click at [103, 49] on div "Advanced" at bounding box center [89, 51] width 39 height 12
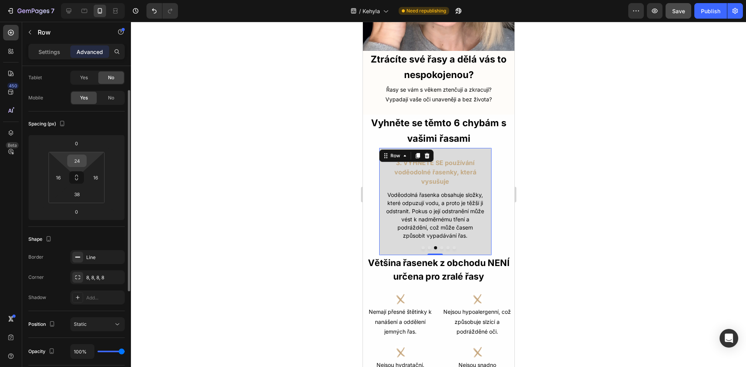
click at [78, 160] on input "24" at bounding box center [77, 161] width 16 height 12
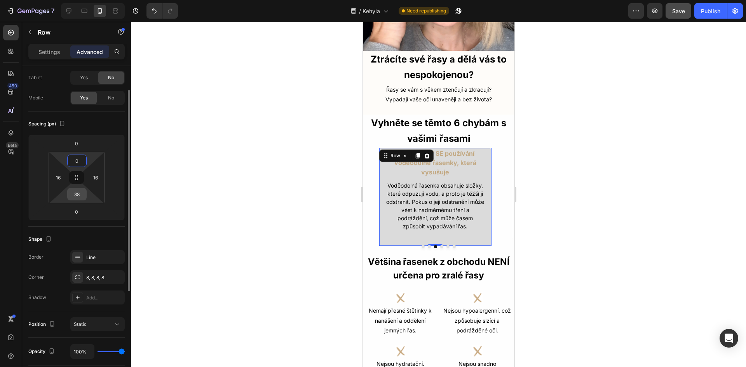
type input "0"
click at [82, 194] on input "38" at bounding box center [77, 194] width 16 height 12
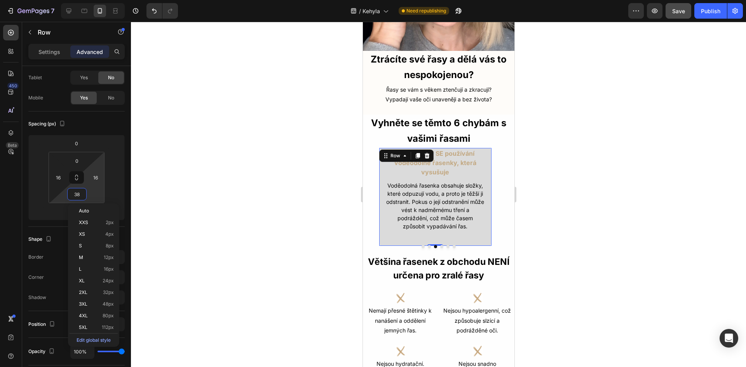
type input "0"
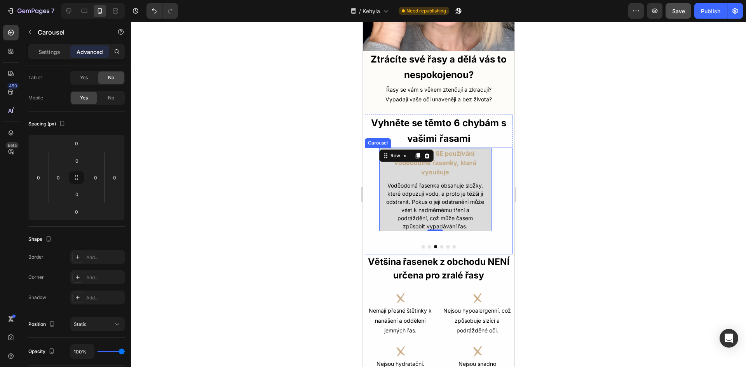
click at [427, 245] on button "Dot" at bounding box center [428, 246] width 3 height 3
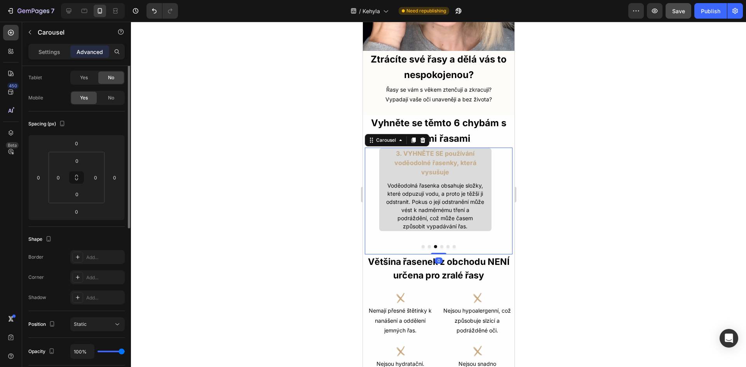
scroll to position [0, 0]
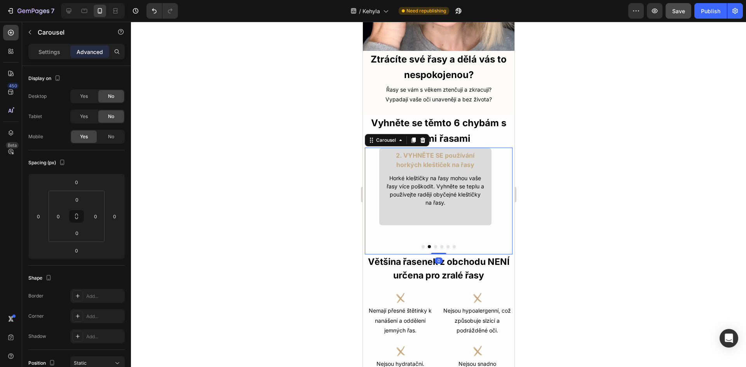
click at [433, 245] on button "Dot" at bounding box center [434, 246] width 3 height 3
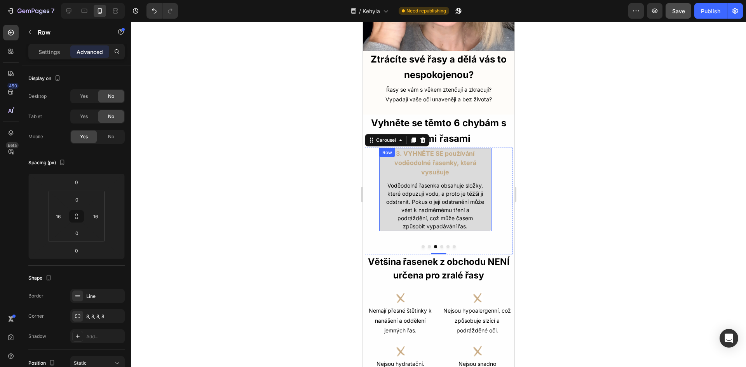
click at [384, 157] on div "3. VYHNĚTE SE používání voděodolné řasenky, která vysušuje Text Block Voděodoln…" at bounding box center [434, 190] width 113 height 84
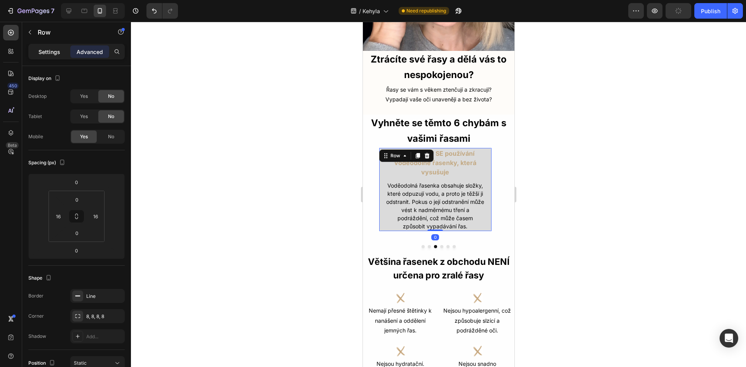
click at [56, 46] on div "Settings" at bounding box center [49, 51] width 39 height 12
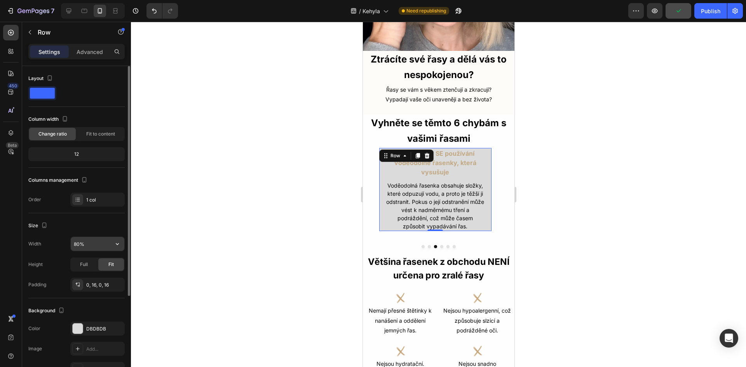
click at [77, 245] on input "80%" at bounding box center [98, 244] width 54 height 14
click at [78, 242] on input "80%" at bounding box center [98, 244] width 54 height 14
click at [81, 243] on input "80%" at bounding box center [98, 244] width 54 height 14
click at [80, 245] on input "80%" at bounding box center [98, 244] width 54 height 14
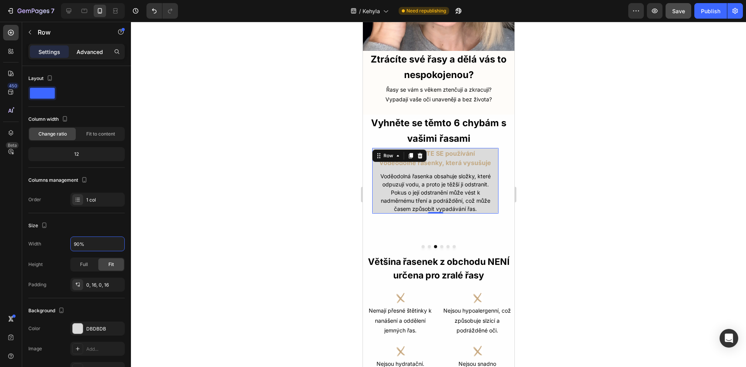
type input "90%"
click at [83, 50] on p "Advanced" at bounding box center [90, 52] width 26 height 8
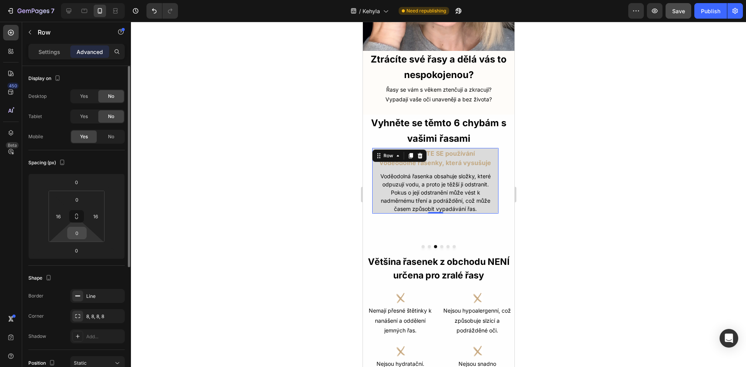
click at [78, 233] on input "0" at bounding box center [77, 233] width 16 height 12
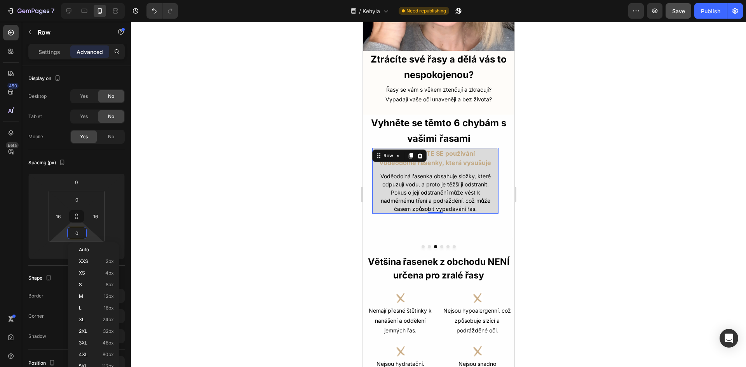
type input "5"
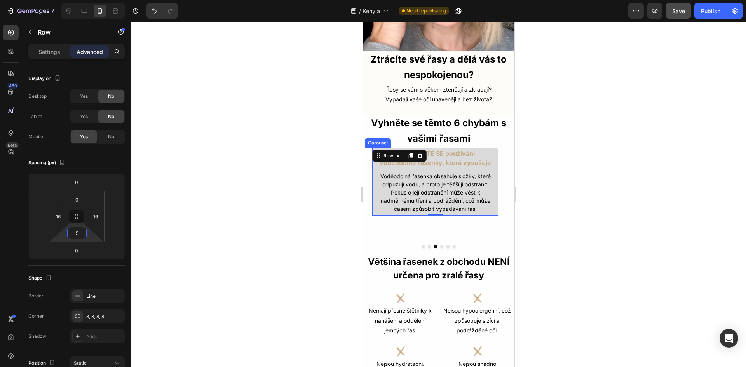
click at [427, 245] on button "Dot" at bounding box center [428, 246] width 3 height 3
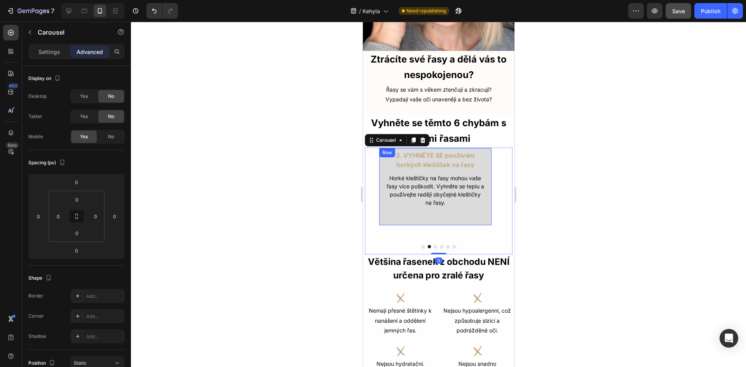
click at [438, 206] on div "2. VYHNĚTE SE používání horkých kleštiček na řasy Text Block Horké kleštičky na…" at bounding box center [434, 187] width 113 height 78
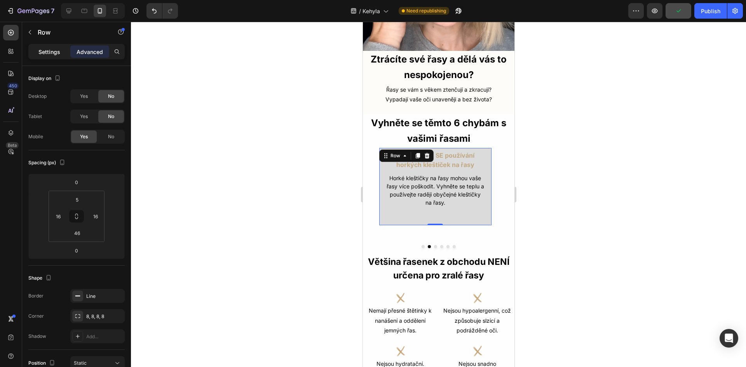
click at [48, 56] on p "Settings" at bounding box center [49, 52] width 22 height 8
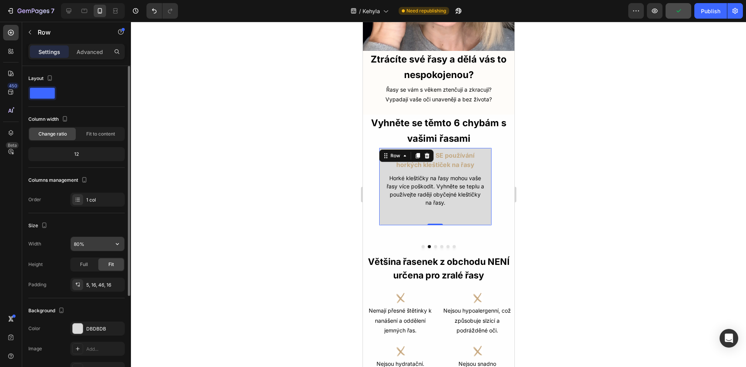
click at [77, 243] on input "80%" at bounding box center [98, 244] width 54 height 14
click at [77, 244] on input "80%" at bounding box center [98, 244] width 54 height 14
click at [78, 244] on input "80%" at bounding box center [98, 244] width 54 height 14
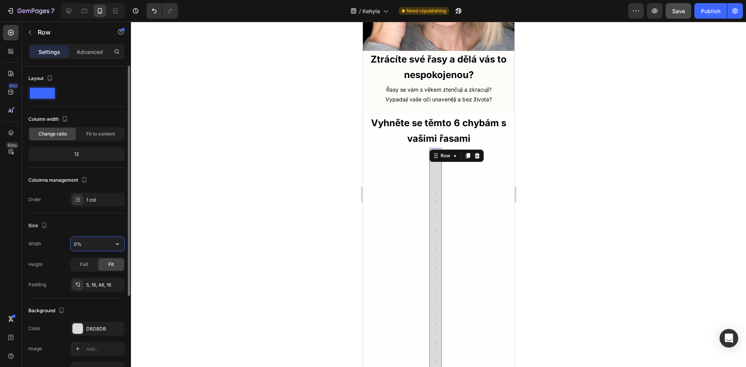
type input "90%"
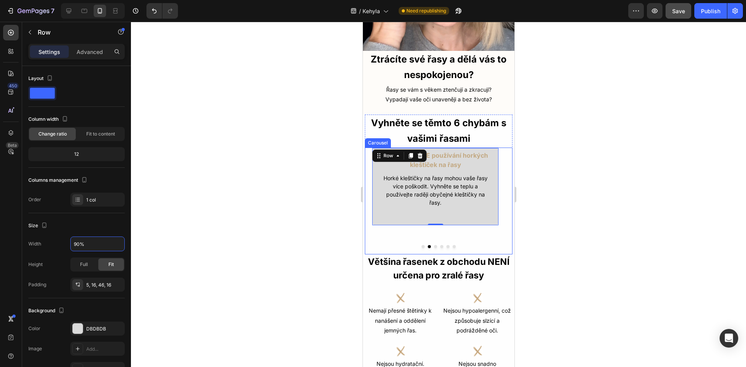
click at [433, 245] on button "Dot" at bounding box center [434, 246] width 3 height 3
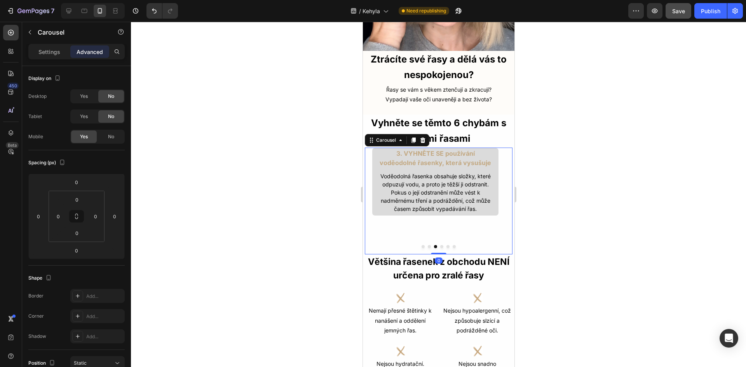
click at [421, 245] on button "Dot" at bounding box center [422, 246] width 3 height 3
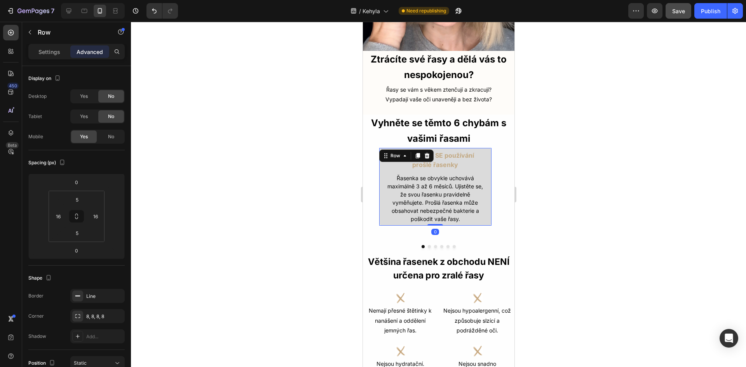
click at [383, 195] on div "1. VYHNĚTE SE používání prošlé řasenky Text Block Řasenka se obvykle uchovává m…" at bounding box center [434, 187] width 113 height 78
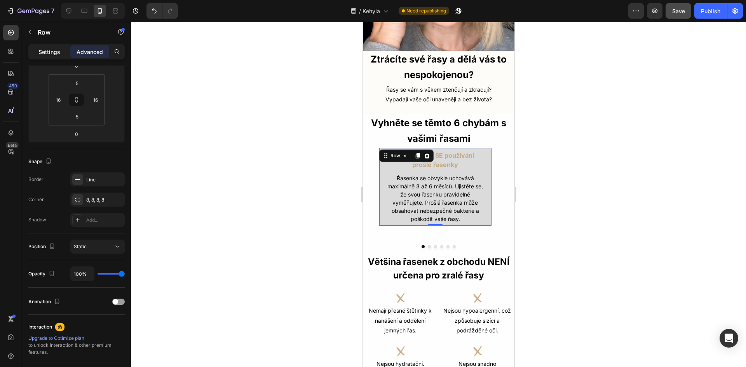
click at [53, 54] on p "Settings" at bounding box center [49, 52] width 22 height 8
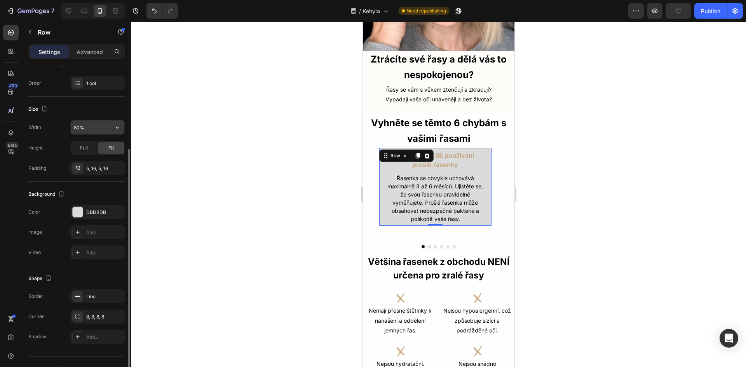
click at [78, 128] on input "80%" at bounding box center [98, 127] width 54 height 14
click at [76, 127] on input "80%" at bounding box center [98, 127] width 54 height 14
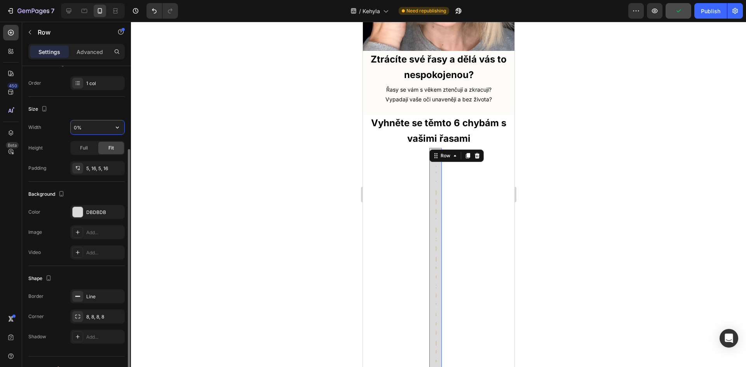
type input "90%"
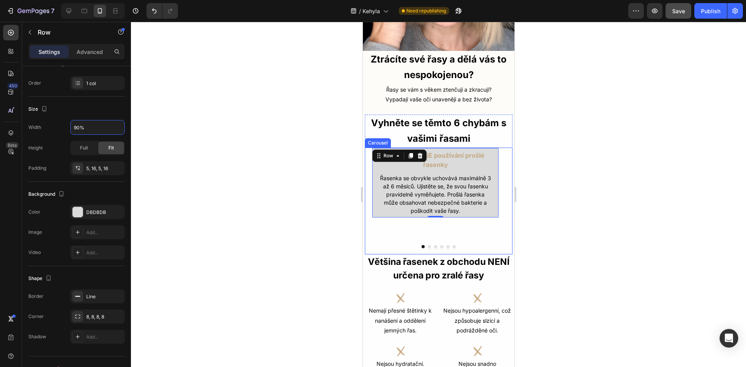
click at [427, 245] on button "Dot" at bounding box center [428, 246] width 3 height 3
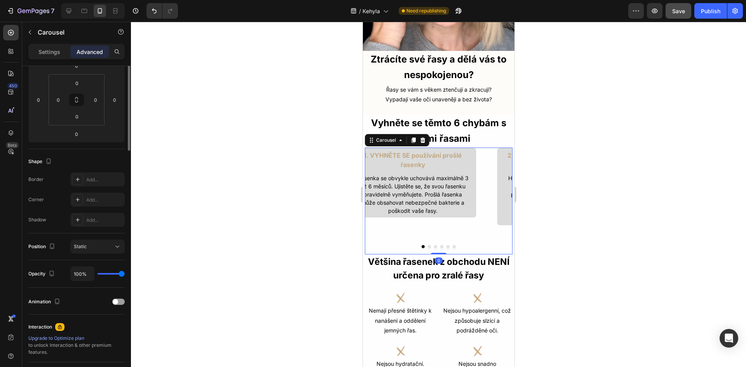
scroll to position [0, 0]
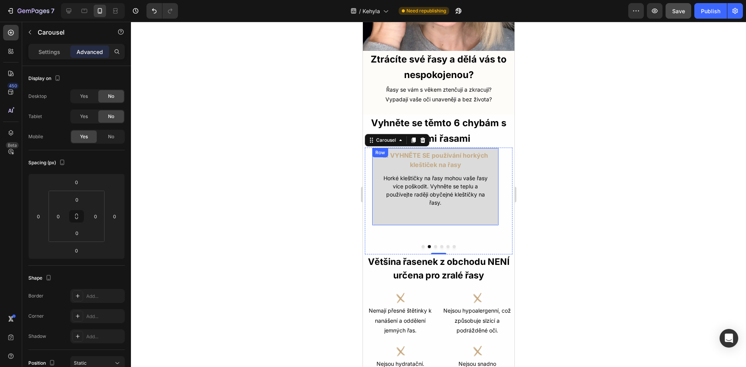
click at [460, 211] on div "2. VYHNĚTE SE používání horkých kleštiček na řasy Text Block Horké kleštičky na…" at bounding box center [434, 187] width 127 height 78
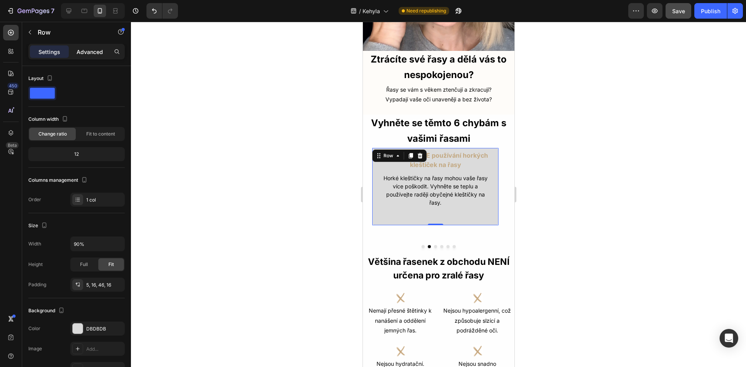
click at [77, 49] on p "Advanced" at bounding box center [90, 52] width 26 height 8
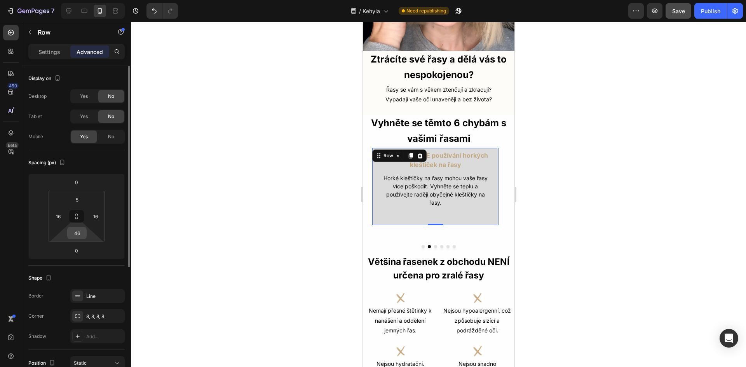
click at [82, 236] on input "46" at bounding box center [77, 233] width 16 height 12
type input "5"
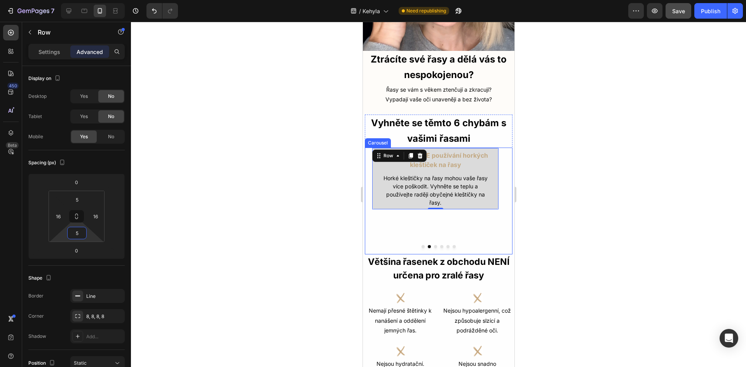
click at [421, 245] on button "Dot" at bounding box center [422, 246] width 3 height 3
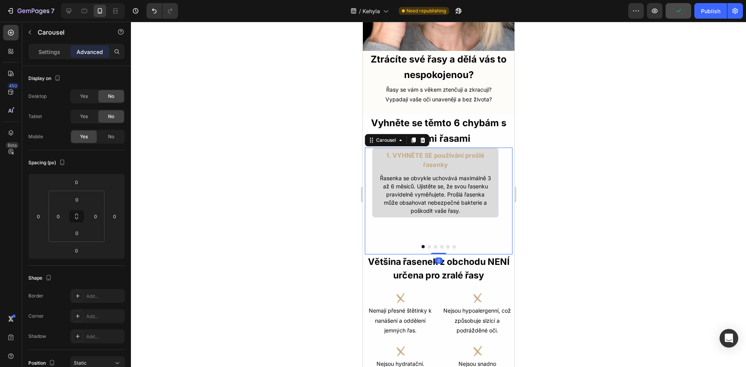
click at [427, 245] on button "Dot" at bounding box center [428, 246] width 3 height 3
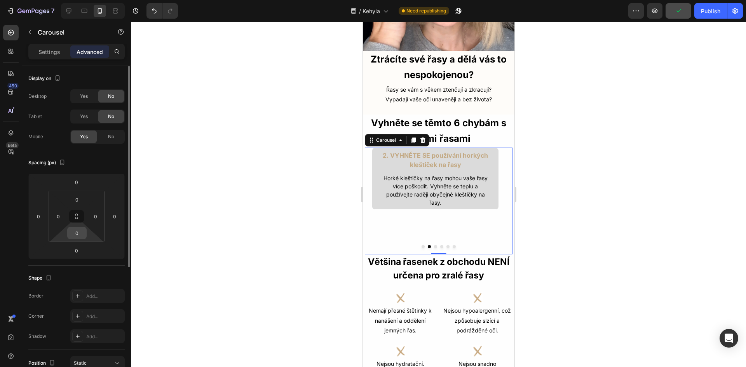
click at [78, 236] on input "0" at bounding box center [77, 233] width 16 height 12
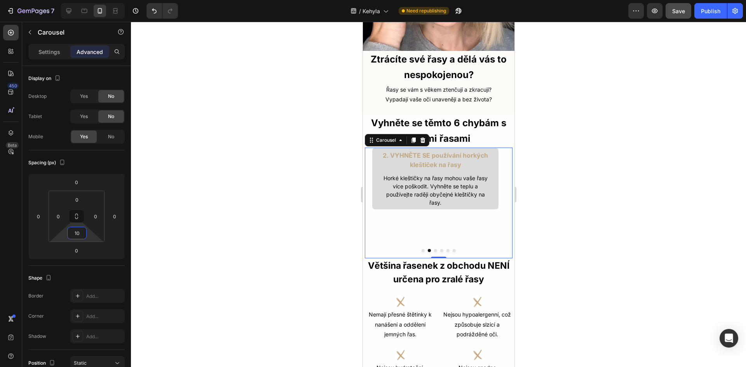
type input "0"
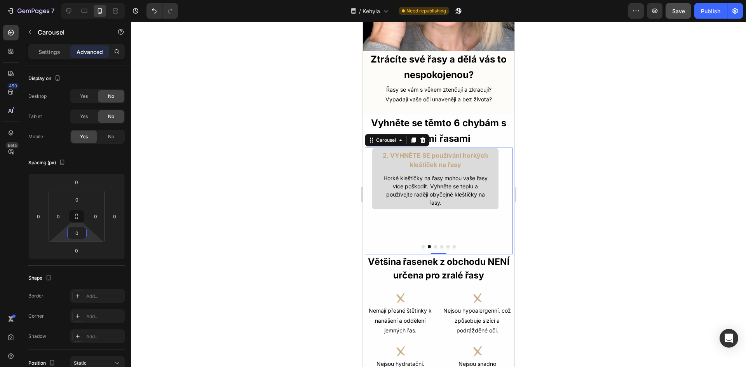
click at [452, 212] on div "2. VYHNĚTE SE používání horkých kleštiček na řasy Text Block Horké kleštičky na…" at bounding box center [434, 201] width 141 height 107
click at [468, 200] on p "Horké kleštičky na řasy mohou vaše řasy více poškodit. Vyhněte se teplu a použí…" at bounding box center [435, 190] width 112 height 33
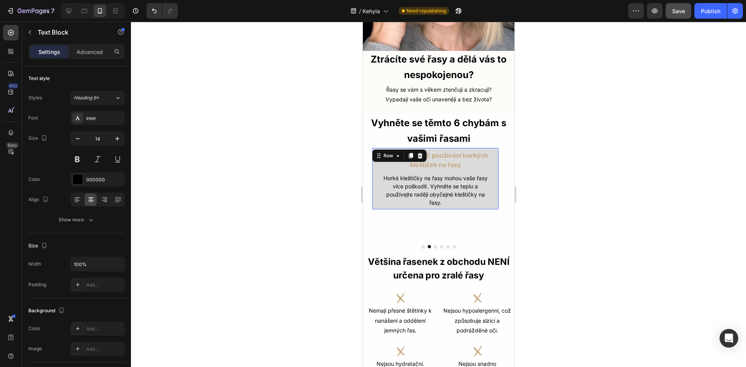
click at [496, 194] on div "2. VYHNĚTE SE používání horkých kleštiček na řasy Text Block Horké kleštičky na…" at bounding box center [434, 179] width 127 height 62
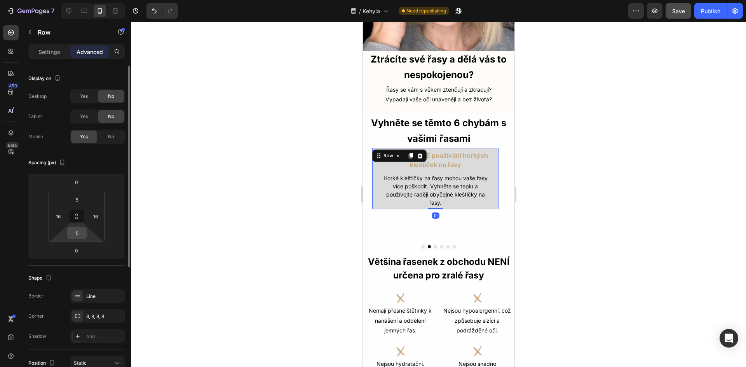
click at [78, 234] on input "5" at bounding box center [77, 233] width 16 height 12
type input "10"
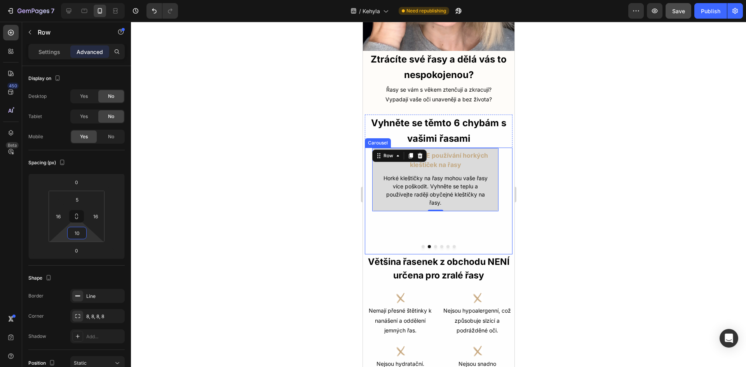
click at [421, 245] on button "Dot" at bounding box center [422, 246] width 3 height 3
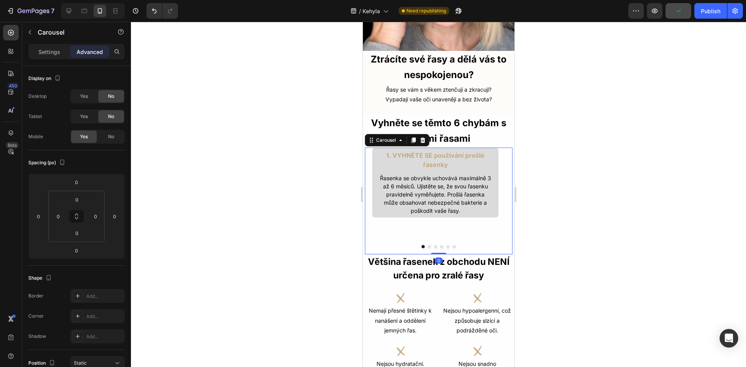
click at [427, 245] on button "Dot" at bounding box center [428, 246] width 3 height 3
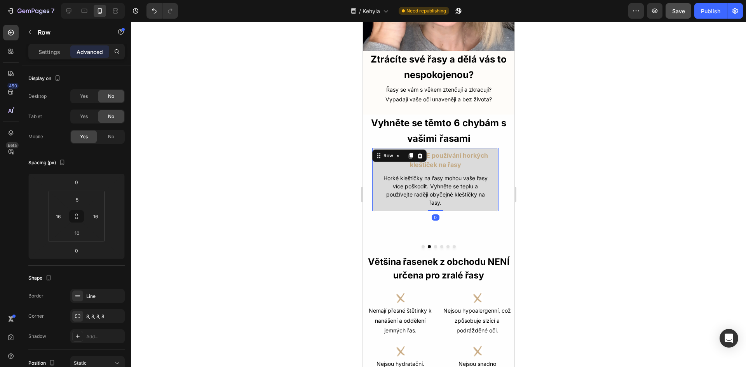
click at [468, 202] on div "2. VYHNĚTE SE používání horkých kleštiček na řasy Text Block Horké kleštičky na…" at bounding box center [434, 180] width 127 height 64
click at [78, 235] on input "10" at bounding box center [77, 233] width 16 height 12
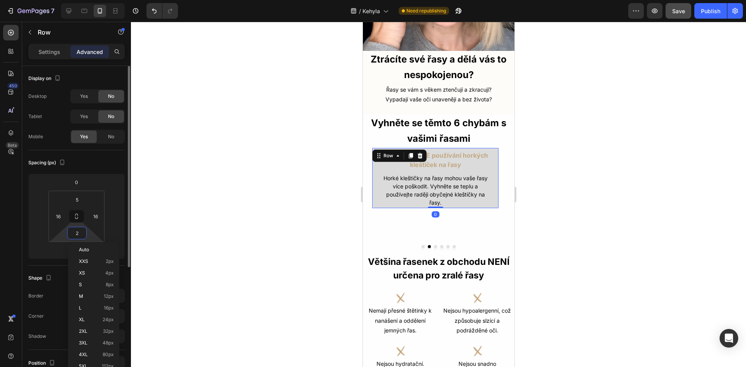
type input "20"
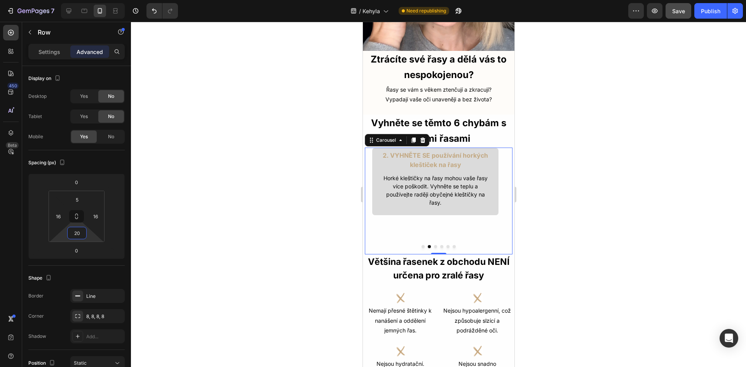
click at [421, 245] on button "Dot" at bounding box center [422, 246] width 3 height 3
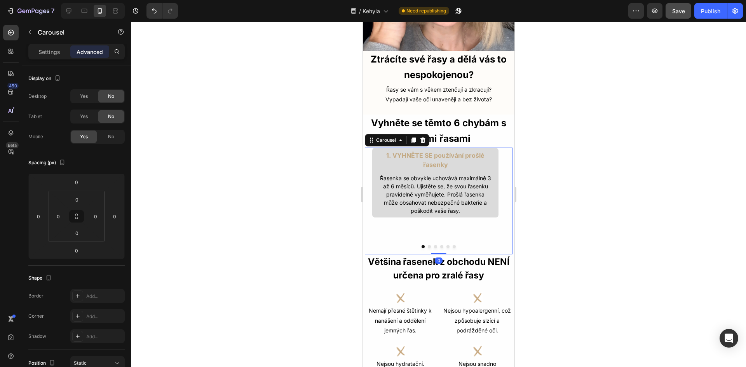
click at [427, 245] on button "Dot" at bounding box center [428, 246] width 3 height 3
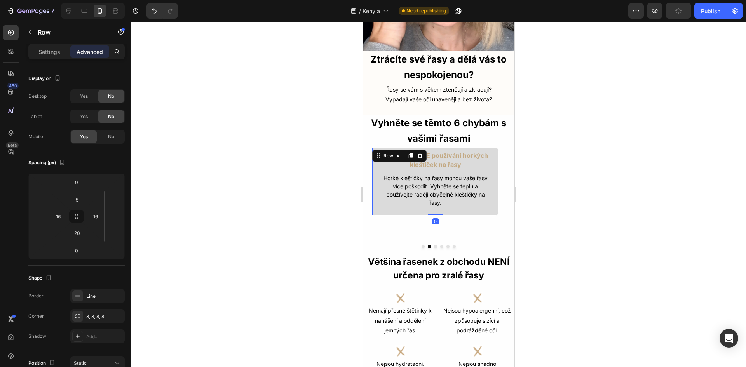
click at [471, 205] on div "2. VYHNĚTE SE používání horkých kleštiček na řasy Text Block Horké kleštičky na…" at bounding box center [434, 182] width 127 height 68
click at [83, 235] on input "20" at bounding box center [77, 233] width 16 height 12
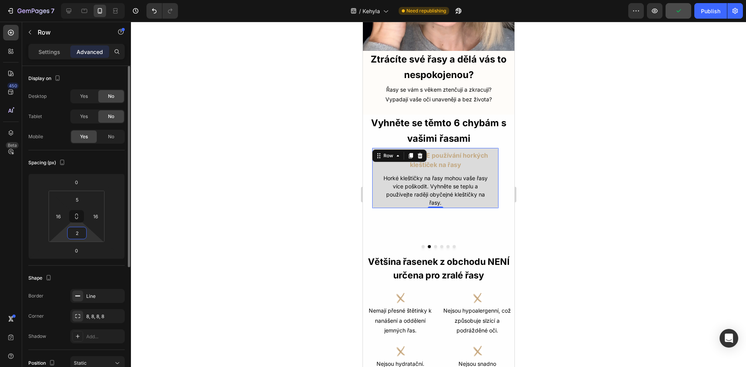
type input "25"
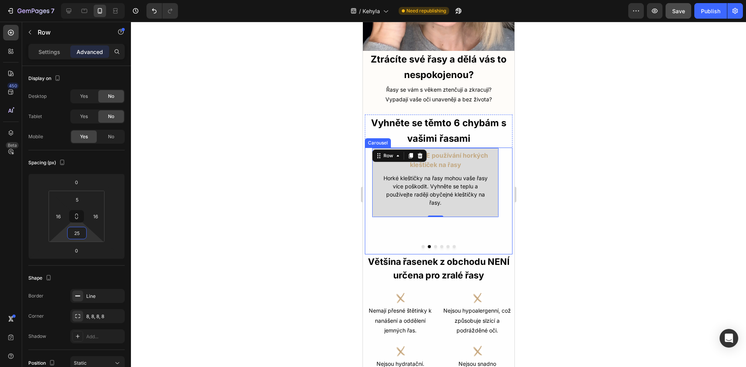
click at [421, 245] on button "Dot" at bounding box center [422, 246] width 3 height 3
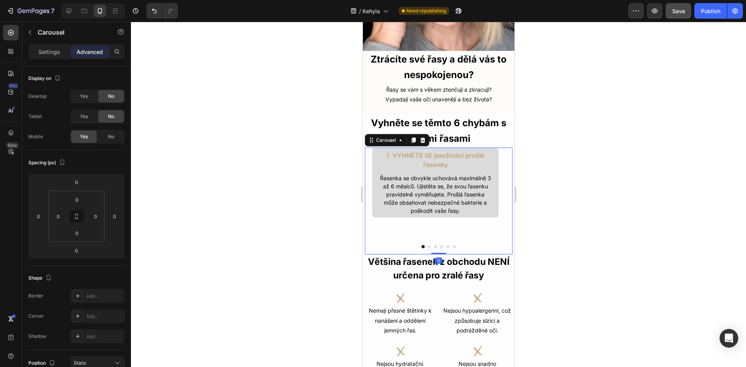
click at [427, 245] on button "Dot" at bounding box center [428, 246] width 3 height 3
click at [421, 245] on button "Dot" at bounding box center [422, 246] width 3 height 3
click at [427, 245] on button "Dot" at bounding box center [428, 246] width 3 height 3
click at [421, 245] on button "Dot" at bounding box center [422, 246] width 3 height 3
click at [427, 245] on button "Dot" at bounding box center [428, 246] width 3 height 3
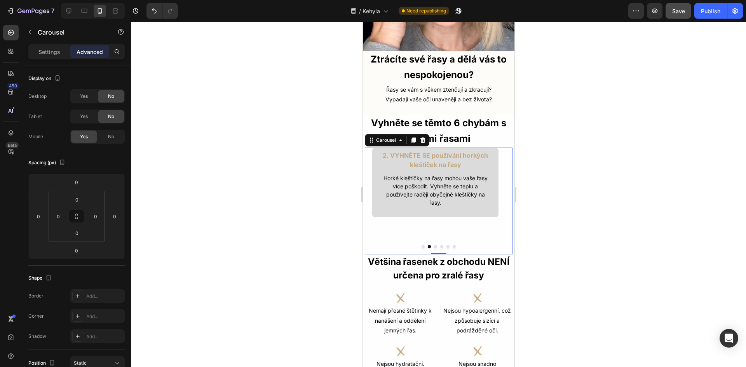
click at [421, 245] on button "Dot" at bounding box center [422, 246] width 3 height 3
click at [427, 245] on button "Dot" at bounding box center [428, 246] width 3 height 3
click at [442, 203] on div "2. VYHNĚTE SE používání horkých kleštiček na řasy Text Block Horké kleštičky na…" at bounding box center [434, 183] width 127 height 70
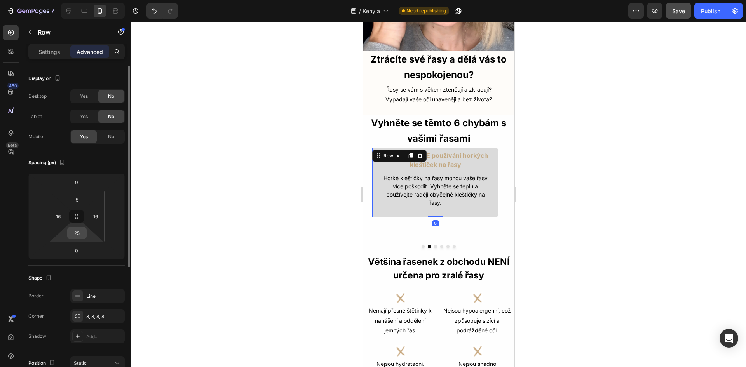
click at [86, 231] on div "25" at bounding box center [76, 233] width 19 height 12
click at [80, 233] on input "25" at bounding box center [77, 233] width 16 height 12
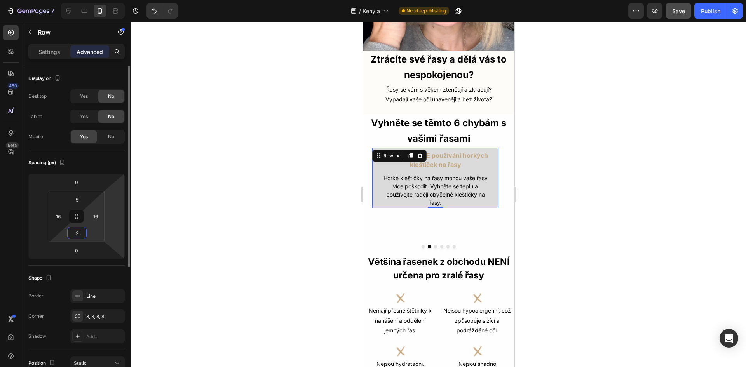
type input "27"
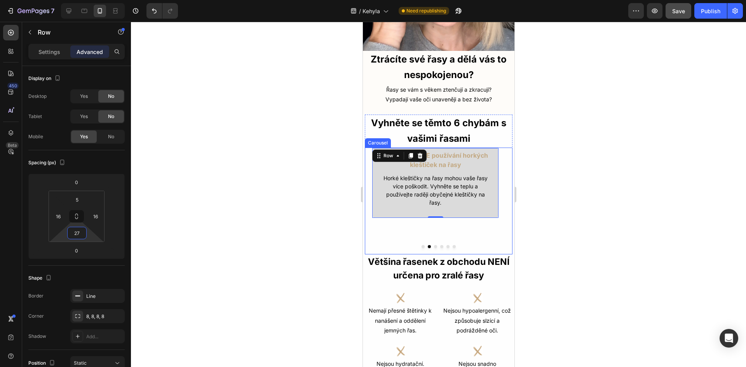
click at [421, 245] on button "Dot" at bounding box center [422, 246] width 3 height 3
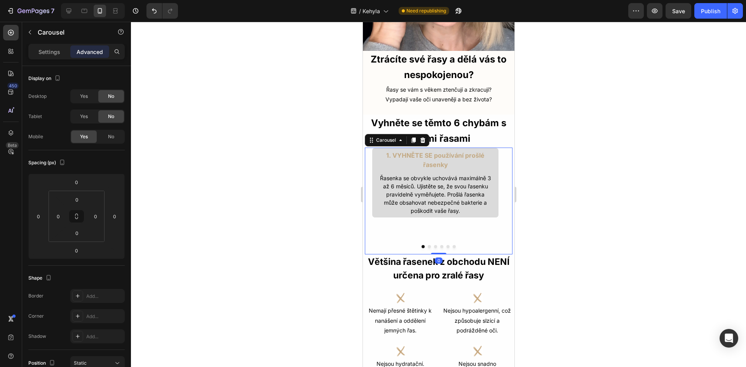
click at [427, 245] on button "Dot" at bounding box center [428, 246] width 3 height 3
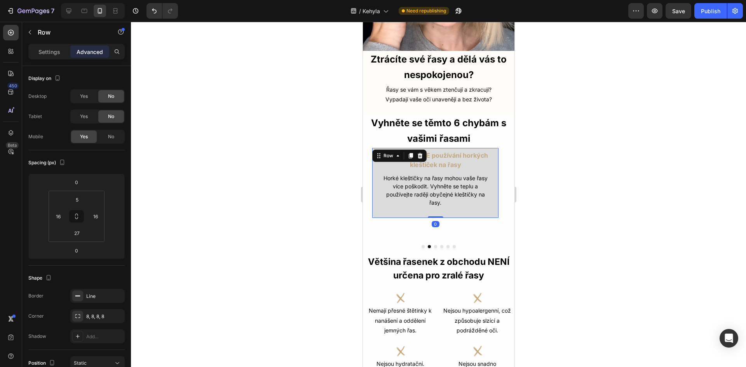
click at [449, 203] on div "2. VYHNĚTE SE používání horkých kleštiček na řasy Text Block Horké kleštičky na…" at bounding box center [434, 183] width 127 height 71
click at [78, 230] on input "27" at bounding box center [77, 233] width 16 height 12
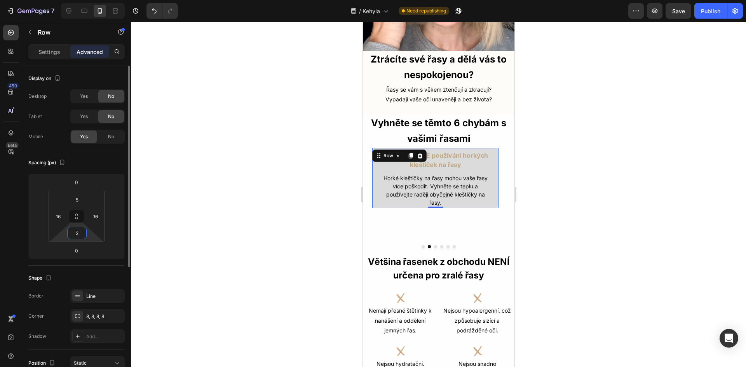
type input "26"
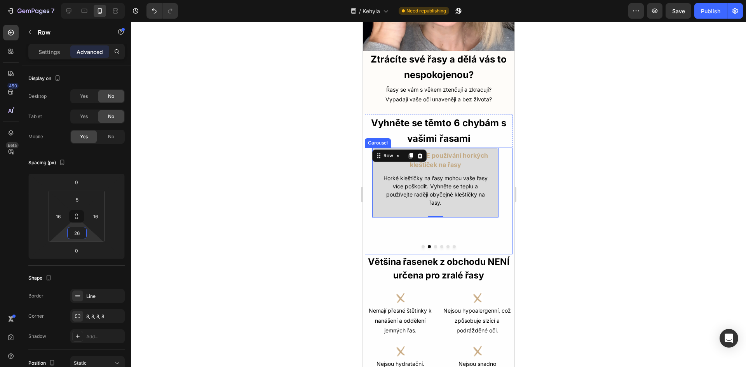
click at [421, 245] on button "Dot" at bounding box center [422, 246] width 3 height 3
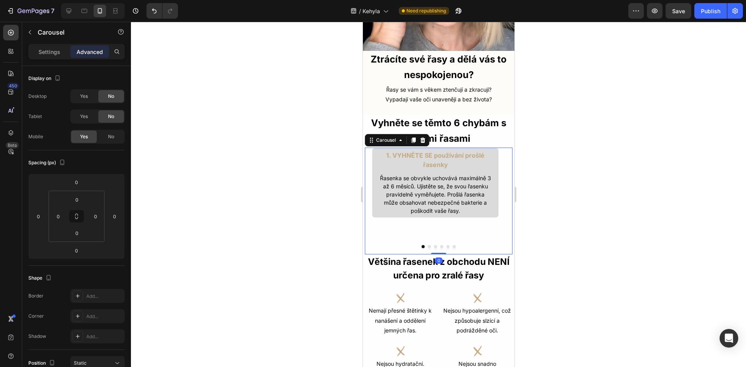
click at [427, 245] on button "Dot" at bounding box center [428, 246] width 3 height 3
click at [433, 245] on button "Dot" at bounding box center [434, 246] width 3 height 3
drag, startPoint x: 435, startPoint y: 247, endPoint x: 435, endPoint y: 230, distance: 16.3
click at [435, 230] on div "1. VYHNĚTE SE používání prošlé řasenky Text Block Řasenka se obvykle uchovává m…" at bounding box center [438, 201] width 148 height 107
click at [427, 245] on button "Dot" at bounding box center [428, 246] width 3 height 3
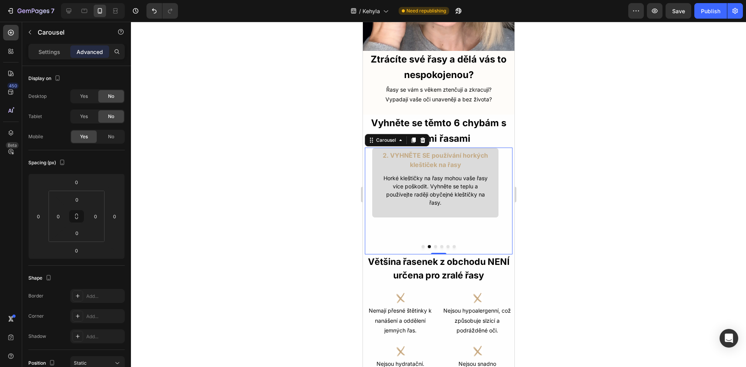
click at [433, 245] on button "Dot" at bounding box center [434, 246] width 3 height 3
click at [496, 204] on div "3. VYHNĚTE SE používání voděodolné řasenky, která vysušuje Text Block Voděodoln…" at bounding box center [434, 182] width 127 height 68
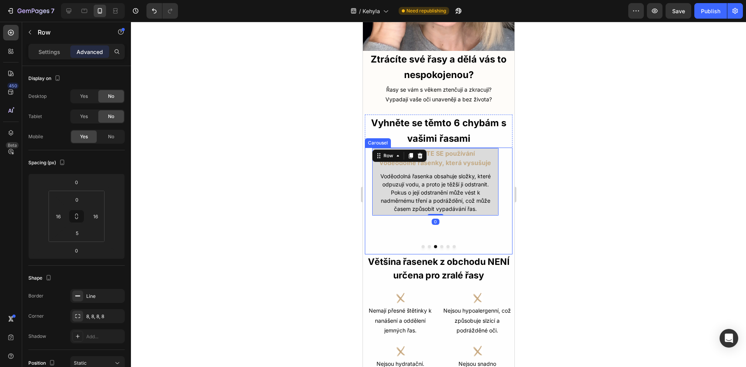
click at [427, 245] on button "Dot" at bounding box center [428, 246] width 3 height 3
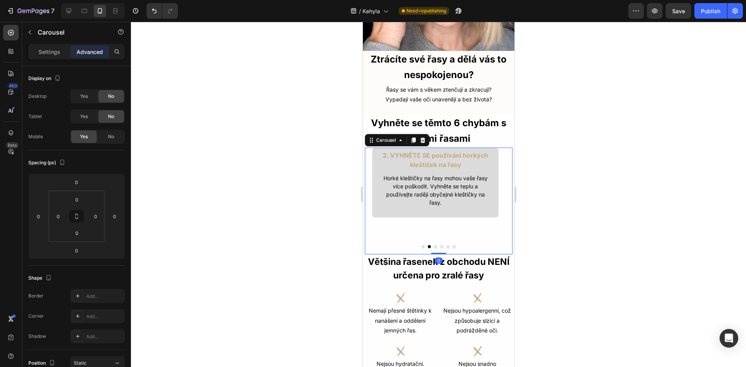
click at [433, 245] on button "Dot" at bounding box center [434, 246] width 3 height 3
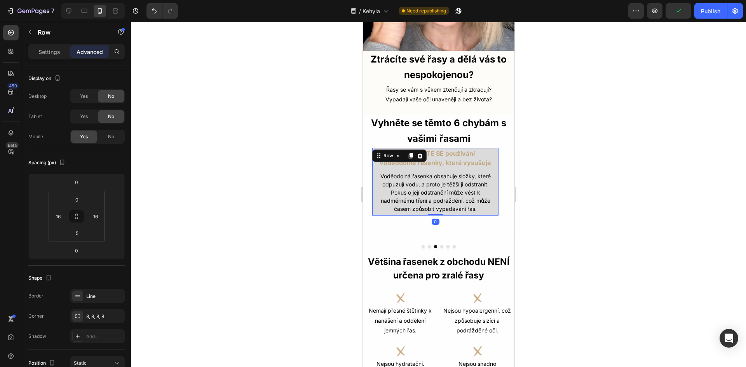
click at [494, 202] on div "3. VYHNĚTE SE používání voděodolné řasenky, která vysušuje Text Block Voděodoln…" at bounding box center [434, 182] width 127 height 68
click at [81, 231] on input "5" at bounding box center [77, 233] width 16 height 12
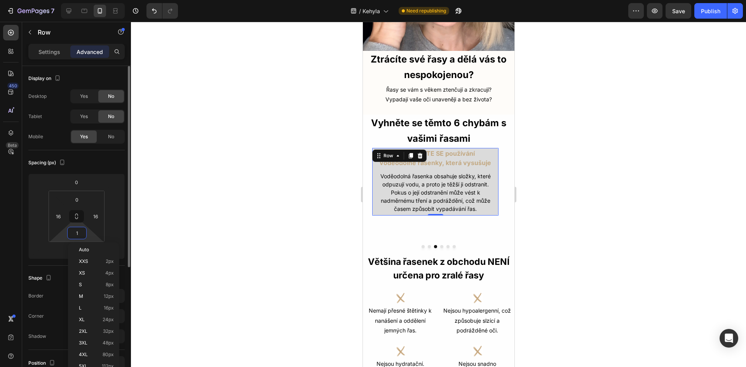
type input "10"
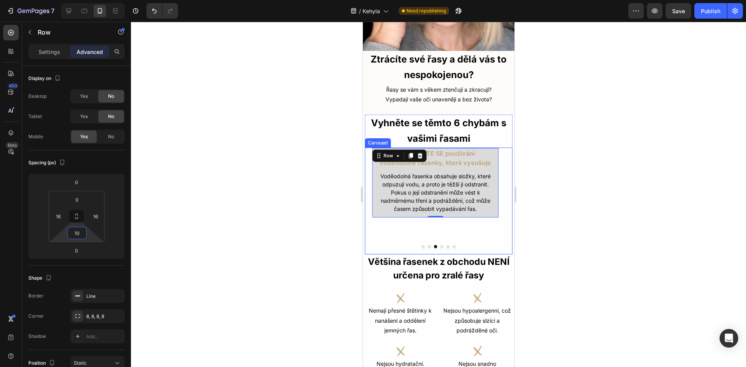
click at [425, 245] on div at bounding box center [438, 246] width 148 height 3
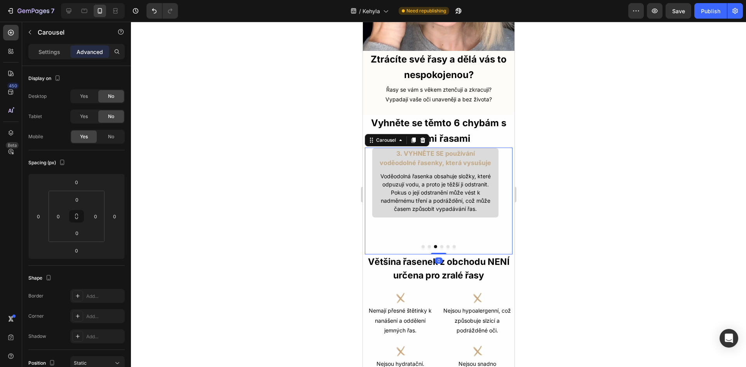
click at [427, 245] on button "Dot" at bounding box center [428, 246] width 3 height 3
click at [433, 245] on button "Dot" at bounding box center [434, 246] width 3 height 3
click at [440, 245] on button "Dot" at bounding box center [441, 246] width 3 height 3
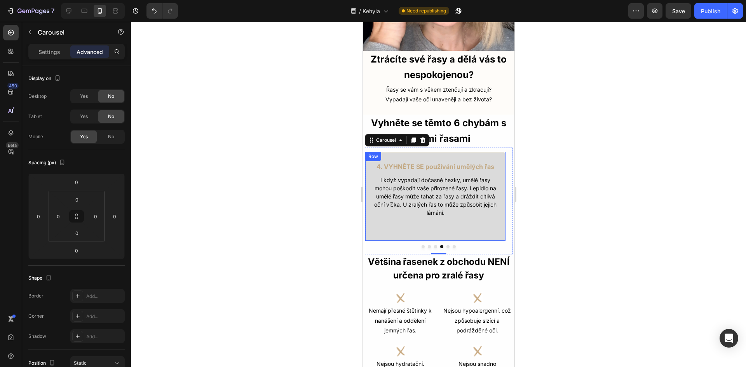
click at [462, 229] on div "4. VYHNĚTE SE používání umělých řas Text Block I když vypadají dočasně hezky, u…" at bounding box center [434, 196] width 141 height 90
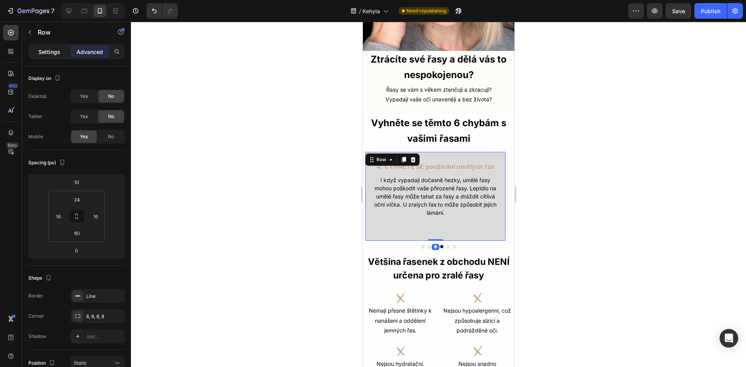
click at [46, 55] on p "Settings" at bounding box center [49, 52] width 22 height 8
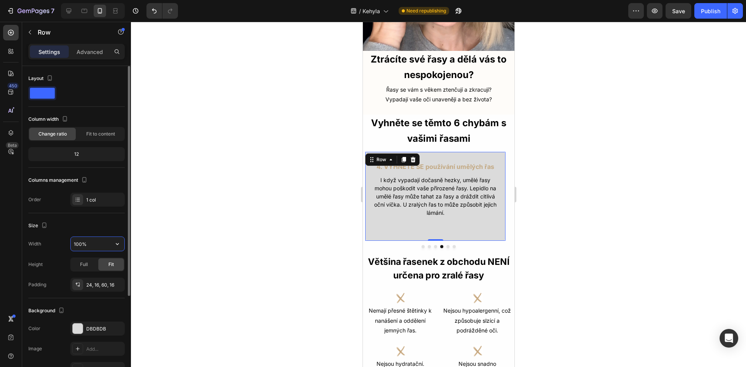
click at [81, 245] on input "100%" at bounding box center [98, 244] width 54 height 14
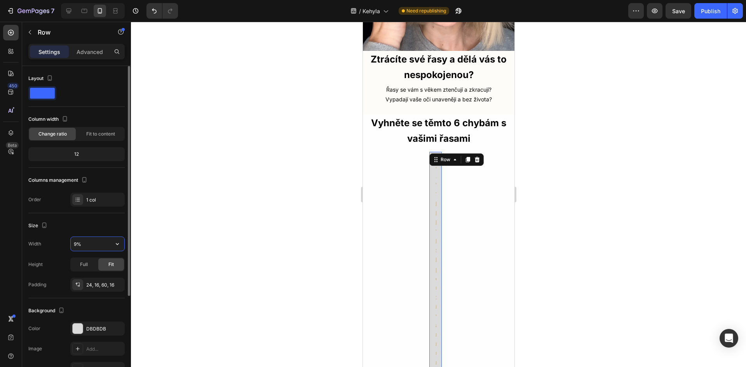
type input "90%"
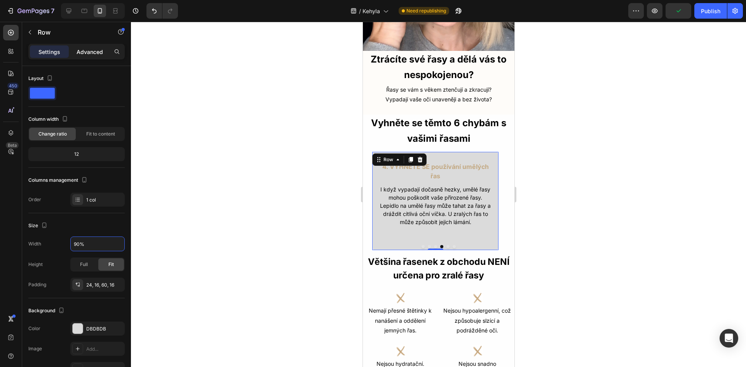
click at [84, 49] on p "Advanced" at bounding box center [90, 52] width 26 height 8
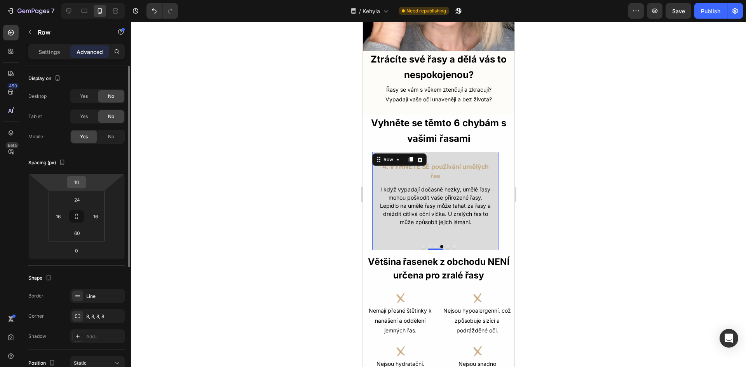
click at [74, 181] on input "10" at bounding box center [77, 182] width 16 height 12
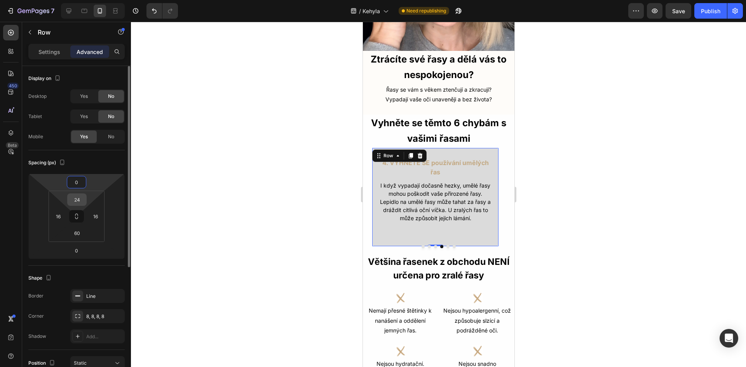
type input "0"
click at [82, 201] on input "24" at bounding box center [77, 200] width 16 height 12
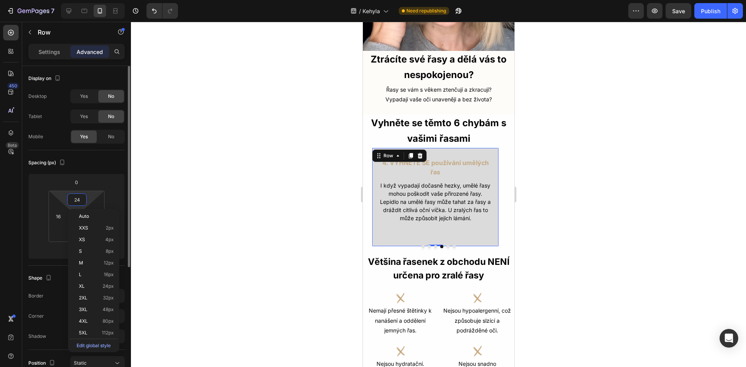
type input "0"
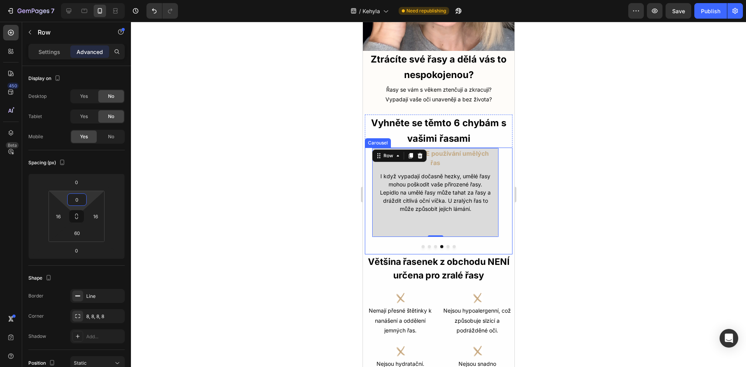
click at [433, 245] on button "Dot" at bounding box center [434, 246] width 3 height 3
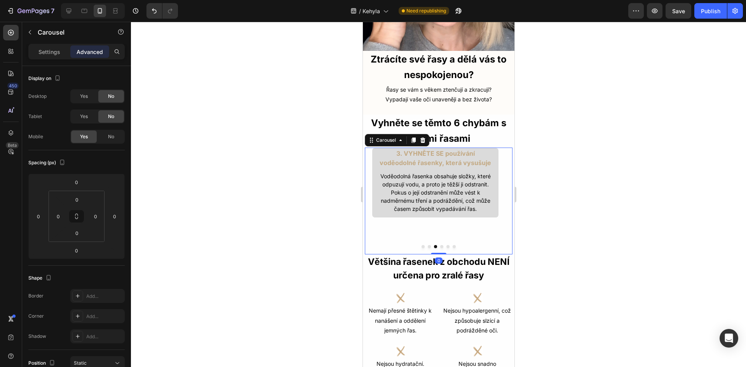
click at [440, 245] on button "Dot" at bounding box center [441, 246] width 3 height 3
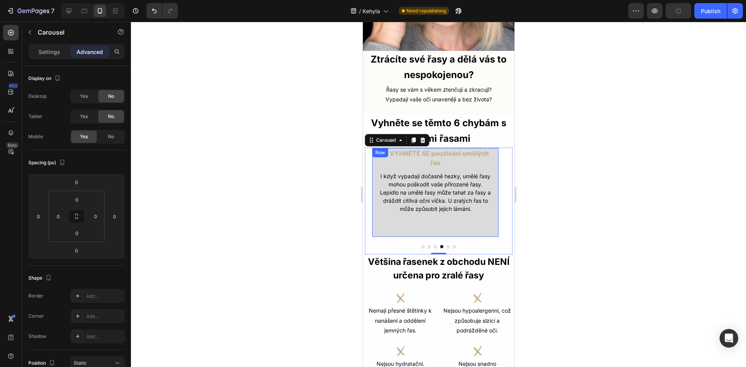
click at [436, 215] on div "4. VYHNĚTE SE používání umělých řas Text Block I když vypadají dočasně hezky, u…" at bounding box center [434, 193] width 127 height 90
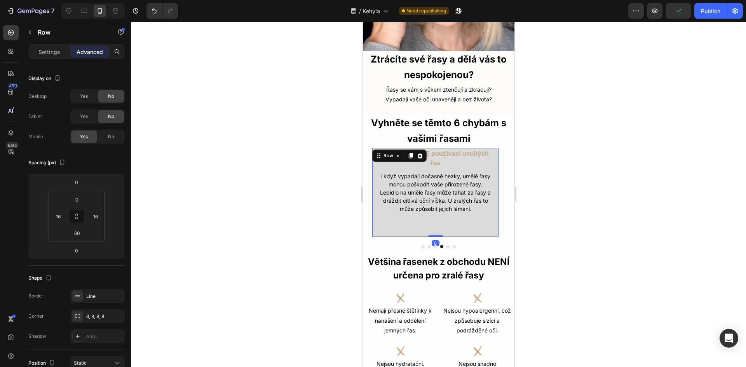
drag, startPoint x: 439, startPoint y: 229, endPoint x: 439, endPoint y: 221, distance: 8.2
click at [439, 221] on div "4. VYHNĚTE SE používání umělých řas Text Block I když vypadají dočasně hezky, u…" at bounding box center [434, 193] width 127 height 90
click at [83, 233] on input "60" at bounding box center [77, 233] width 16 height 12
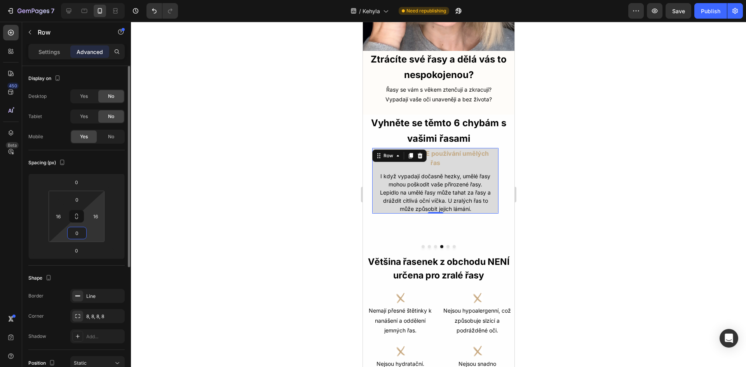
type input "02"
click at [433, 245] on button "Dot" at bounding box center [434, 246] width 3 height 3
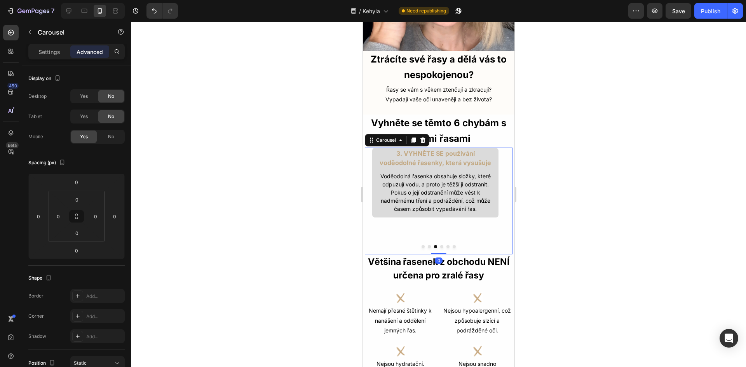
click at [440, 245] on button "Dot" at bounding box center [441, 246] width 3 height 3
click at [494, 204] on div "4. VYHNĚTE SE používání umělých řas Text Block I když vypadají dočasně hezky, u…" at bounding box center [434, 181] width 127 height 67
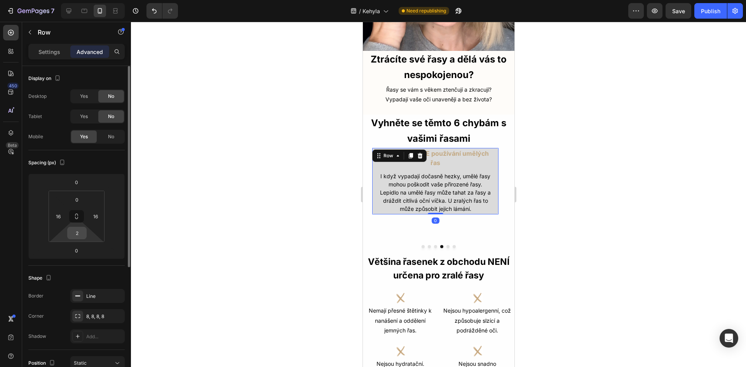
click at [75, 233] on input "2" at bounding box center [77, 233] width 16 height 12
type input "10"
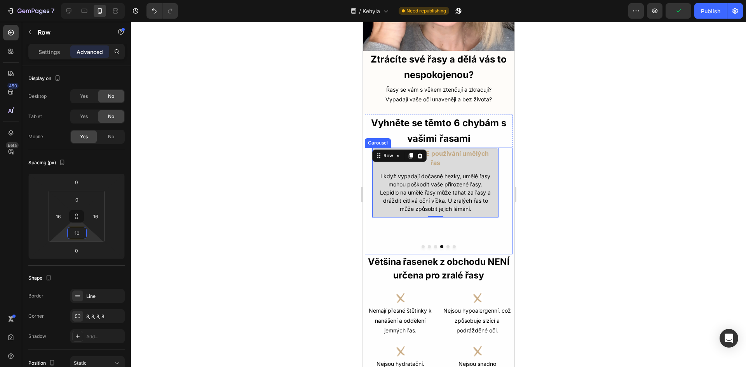
click at [433, 245] on button "Dot" at bounding box center [434, 246] width 3 height 3
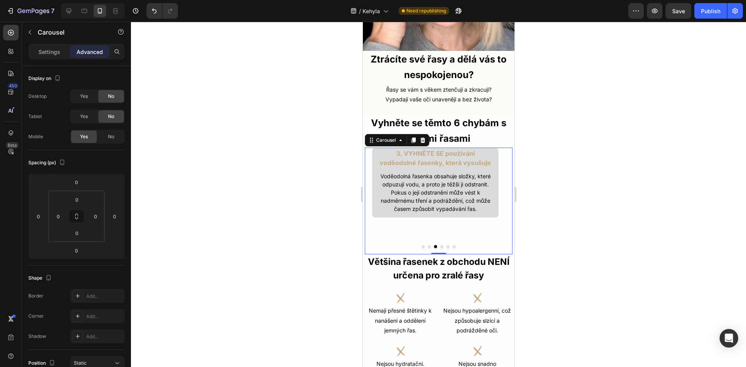
click at [440, 245] on button "Dot" at bounding box center [441, 246] width 3 height 3
click at [446, 245] on button "Dot" at bounding box center [447, 246] width 3 height 3
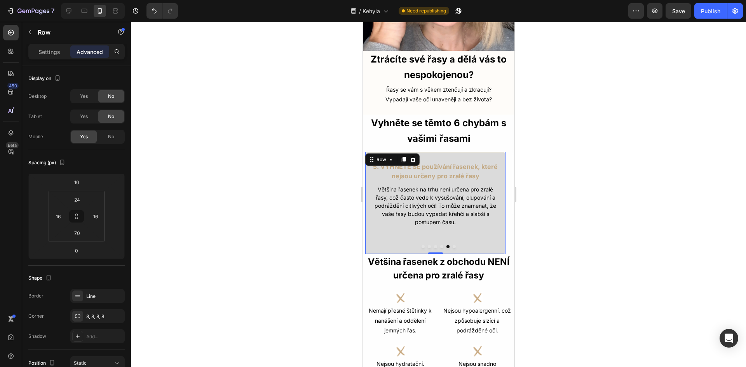
click at [487, 227] on div "5. VYHNĚTE SE používání řasenek, které nejsou určeny pro zralé řasy Text Block …" at bounding box center [434, 202] width 141 height 103
click at [52, 54] on p "Settings" at bounding box center [49, 52] width 22 height 8
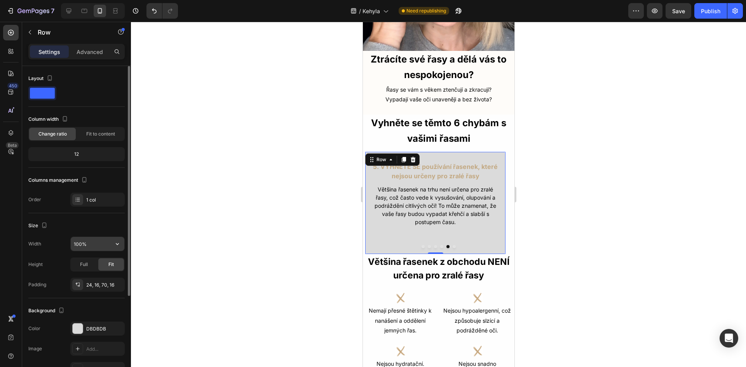
click at [77, 244] on input "100%" at bounding box center [98, 244] width 54 height 14
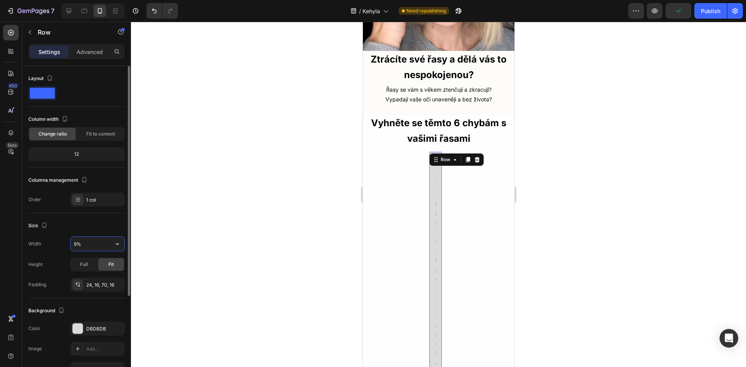
type input "90%"
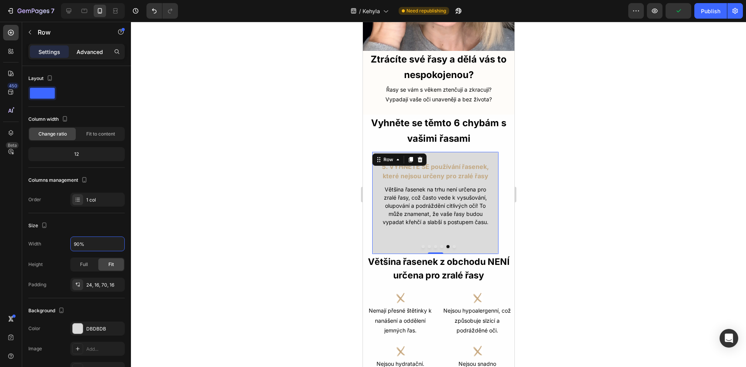
click at [89, 50] on p "Advanced" at bounding box center [90, 52] width 26 height 8
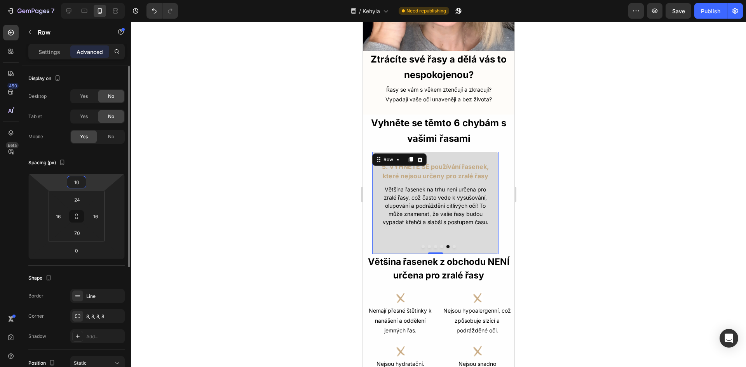
click at [78, 183] on input "10" at bounding box center [77, 182] width 16 height 12
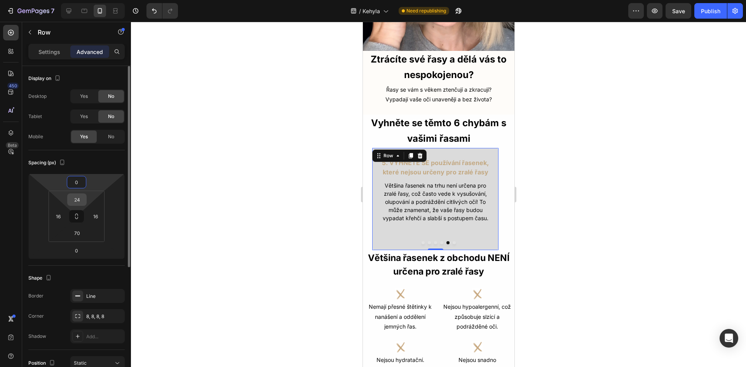
type input "0"
click at [78, 200] on input "24" at bounding box center [77, 200] width 16 height 12
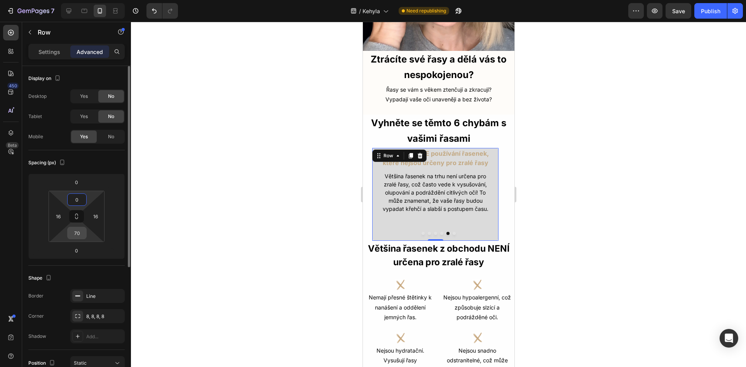
type input "0"
click at [76, 234] on input "70" at bounding box center [77, 233] width 16 height 12
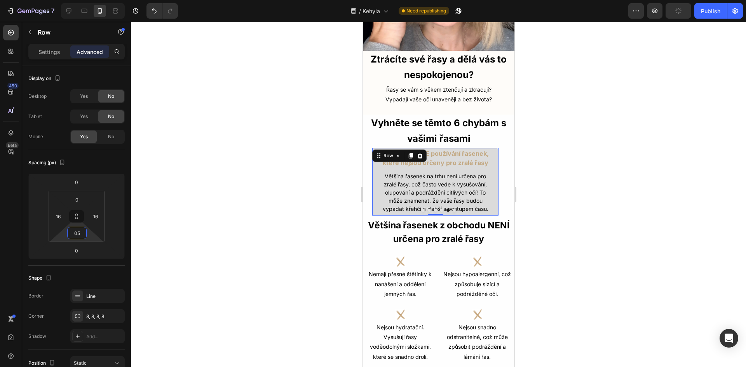
type input "5"
click at [496, 155] on div "5. VYHNĚTE SE používání řasenek, které nejsou určeny pro zralé řasy Text Block …" at bounding box center [434, 182] width 127 height 68
click at [440, 209] on button "Dot" at bounding box center [441, 210] width 3 height 3
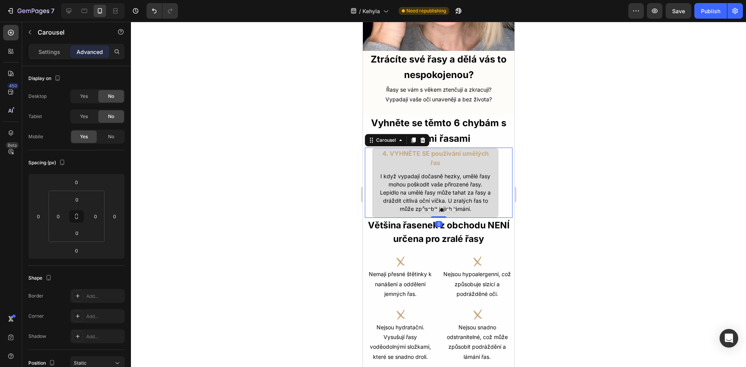
click at [446, 209] on button "Dot" at bounding box center [447, 210] width 3 height 3
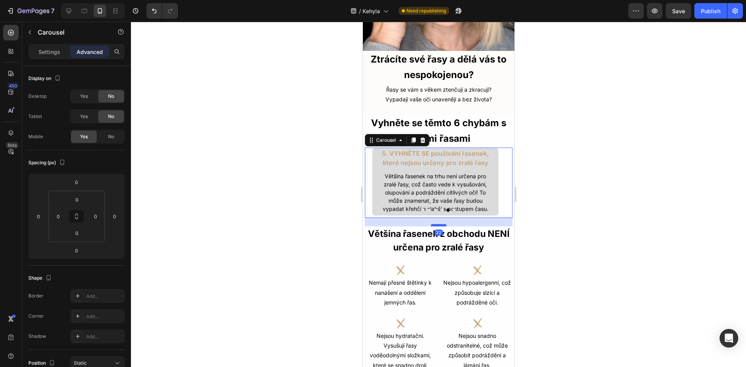
drag, startPoint x: 437, startPoint y: 209, endPoint x: 436, endPoint y: 217, distance: 8.6
click at [436, 224] on div at bounding box center [438, 225] width 16 height 2
type input "22"
click at [369, 206] on div "5. VYHNĚTE SE používání řasenek, které nejsou určeny pro zralé řasy Text Block …" at bounding box center [434, 183] width 141 height 70
click at [365, 158] on div "5. VYHNĚTE SE používání řasenek, které nejsou určeny pro zralé řasy Text Block …" at bounding box center [434, 183] width 141 height 70
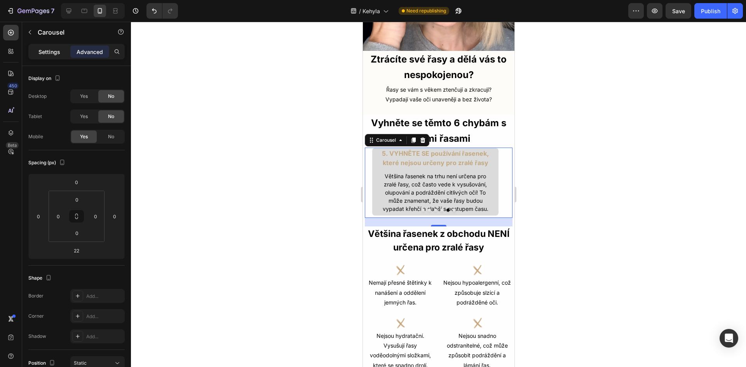
click at [56, 54] on p "Settings" at bounding box center [49, 52] width 22 height 8
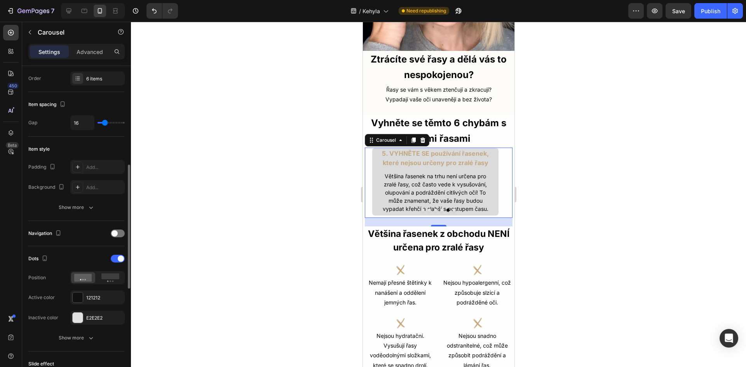
scroll to position [155, 0]
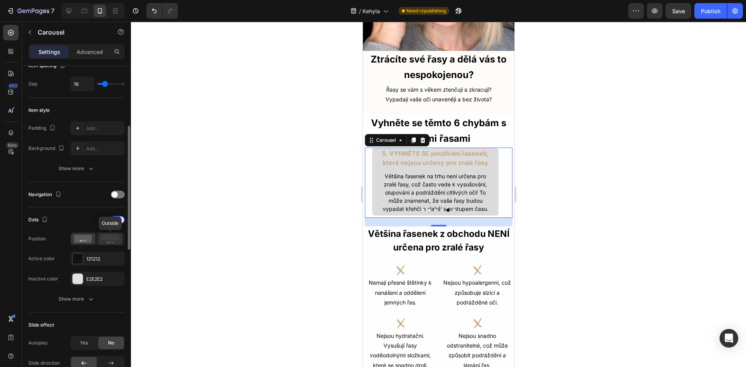
click at [117, 242] on icon at bounding box center [110, 239] width 18 height 9
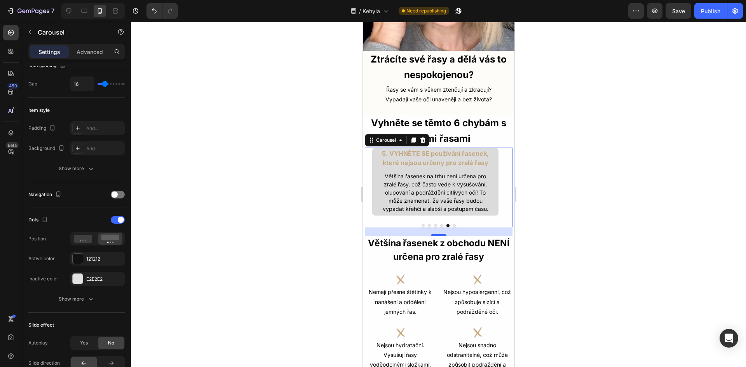
click at [440, 224] on button "Dot" at bounding box center [441, 225] width 3 height 3
click at [433, 224] on button "Dot" at bounding box center [434, 225] width 3 height 3
click at [427, 224] on button "Dot" at bounding box center [428, 225] width 3 height 3
click at [421, 224] on button "Dot" at bounding box center [422, 225] width 3 height 3
click at [446, 224] on button "Dot" at bounding box center [447, 225] width 3 height 3
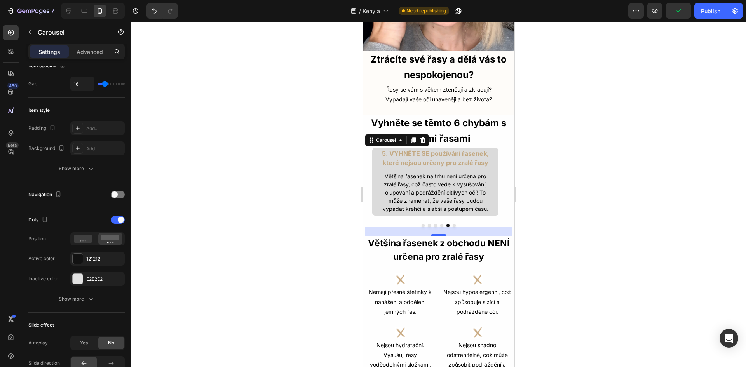
click at [440, 224] on button "Dot" at bounding box center [441, 225] width 3 height 3
click at [446, 224] on button "Dot" at bounding box center [447, 225] width 3 height 3
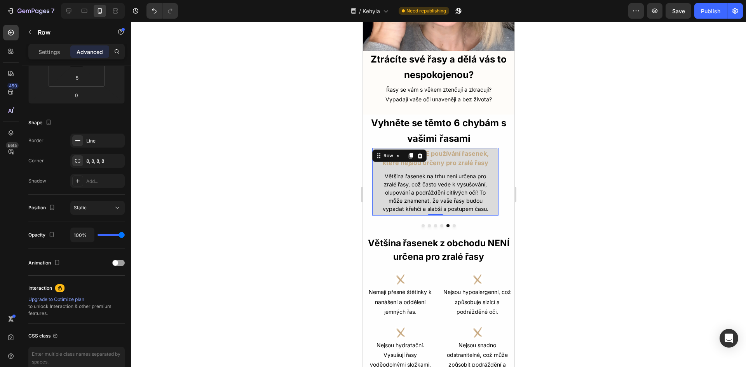
click at [497, 204] on div "5. VYHNĚTE SE používání řasenek, které nejsou určeny pro zralé řasy Text Block …" at bounding box center [434, 182] width 127 height 68
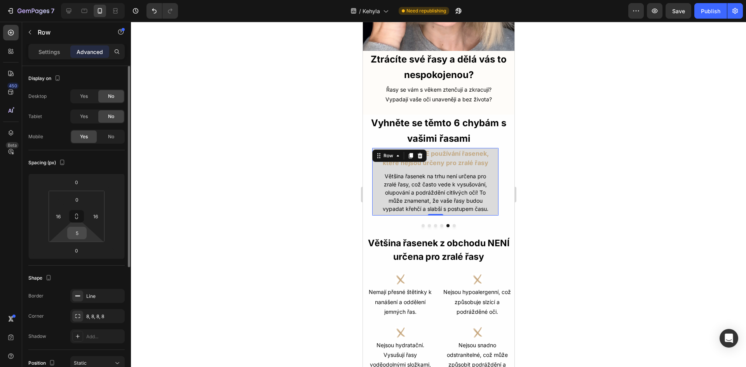
drag, startPoint x: 77, startPoint y: 227, endPoint x: 80, endPoint y: 231, distance: 5.3
click at [79, 230] on div "5" at bounding box center [76, 233] width 19 height 12
click at [80, 231] on input "5" at bounding box center [77, 233] width 16 height 12
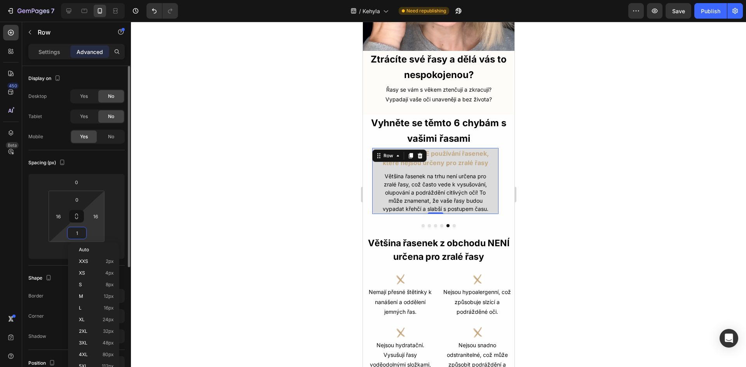
type input "10"
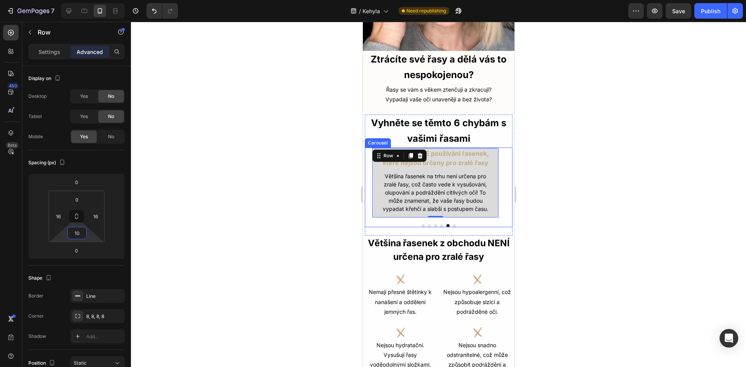
click at [440, 224] on button "Dot" at bounding box center [441, 225] width 3 height 3
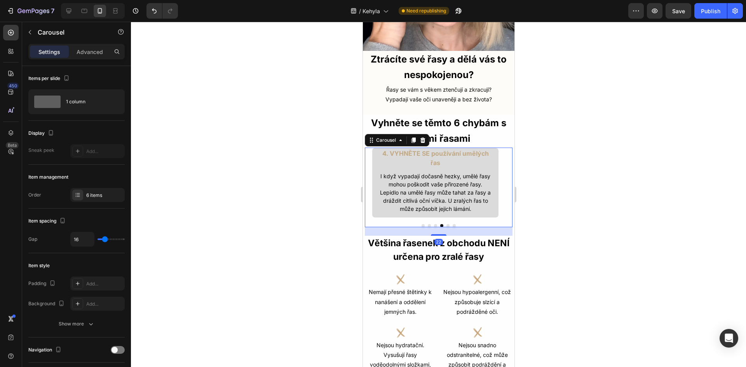
click at [446, 224] on button "Dot" at bounding box center [447, 225] width 3 height 3
click at [449, 224] on div at bounding box center [438, 225] width 148 height 3
click at [452, 224] on button "Dot" at bounding box center [453, 225] width 3 height 3
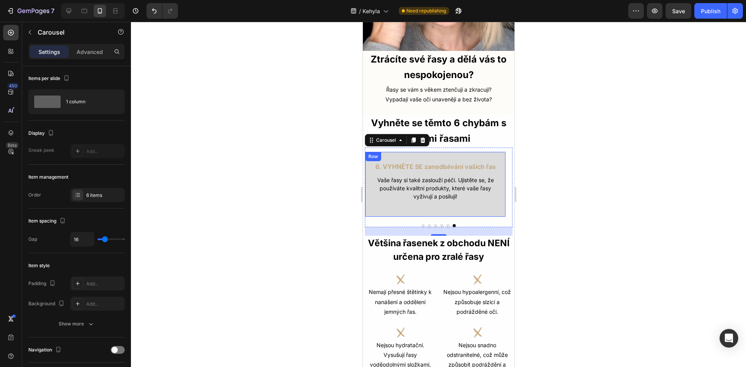
click at [493, 203] on div "6. VYHNĚTE SE zanedbávání vašich řas Text Block Vaše řasy si také zaslouží péči…" at bounding box center [434, 184] width 141 height 66
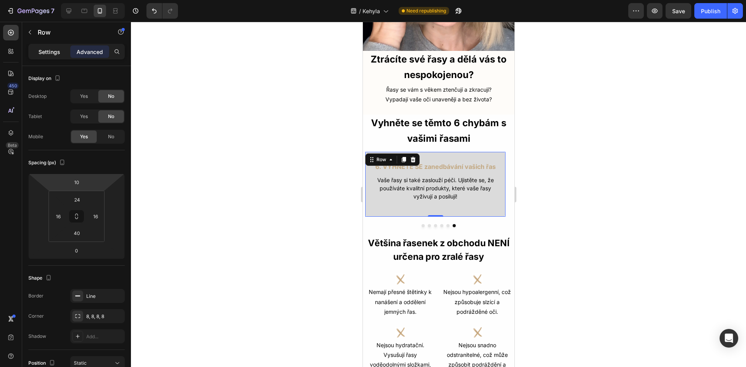
click at [52, 54] on p "Settings" at bounding box center [49, 52] width 22 height 8
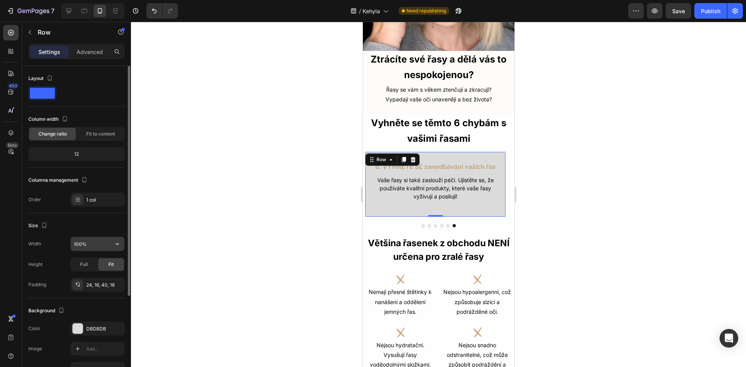
click at [82, 243] on input "100%" at bounding box center [98, 244] width 54 height 14
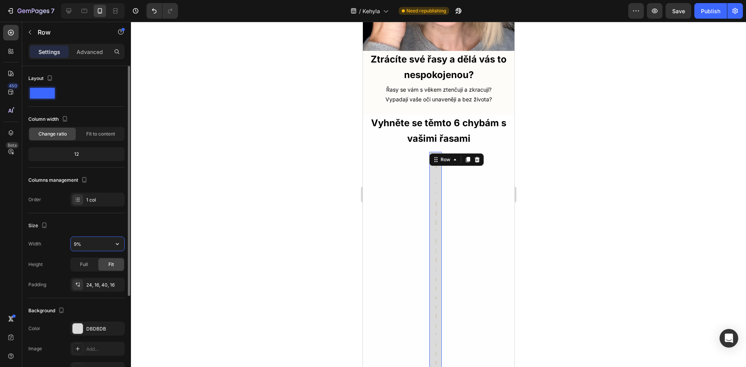
type input "90%"
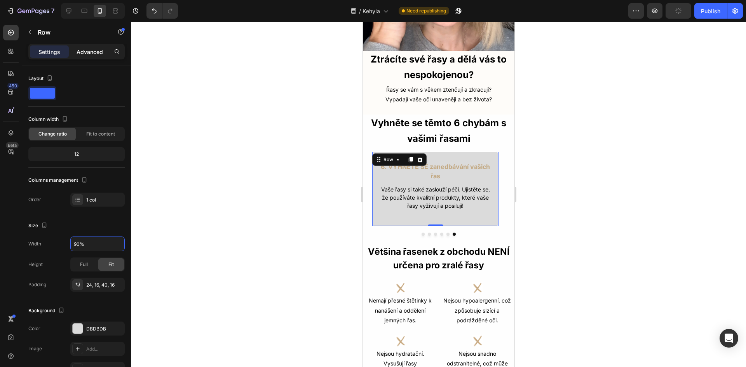
click at [100, 55] on p "Advanced" at bounding box center [90, 52] width 26 height 8
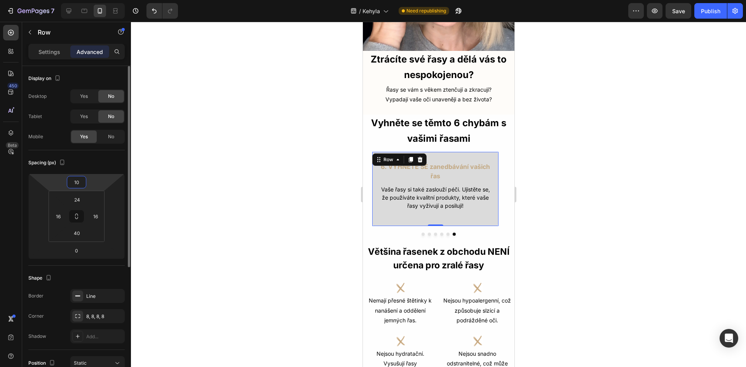
click at [78, 187] on input "10" at bounding box center [77, 182] width 16 height 12
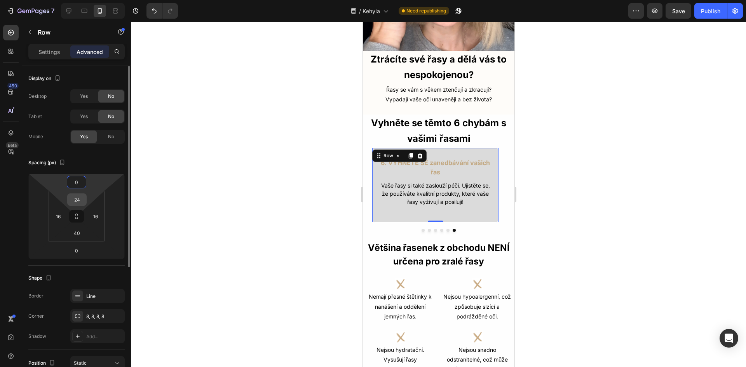
type input "0"
click at [79, 205] on input "24" at bounding box center [77, 200] width 16 height 12
type input "0"
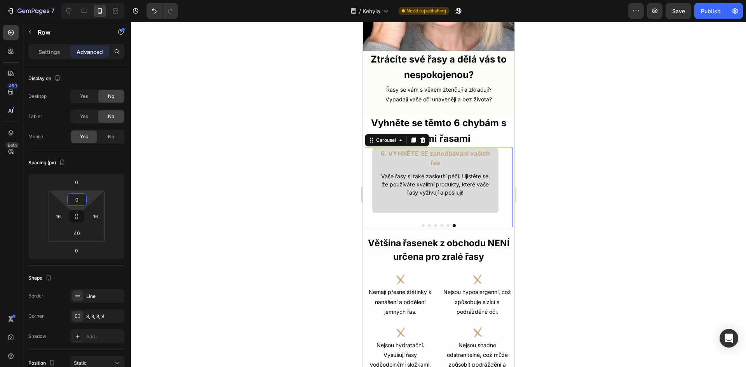
click at [446, 224] on button "Dot" at bounding box center [447, 225] width 3 height 3
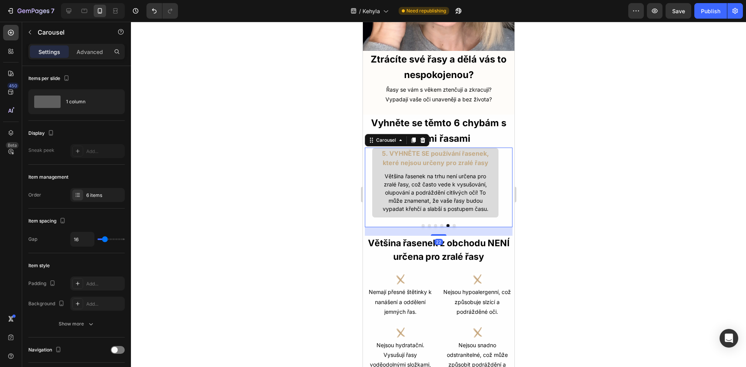
click at [452, 224] on button "Dot" at bounding box center [453, 225] width 3 height 3
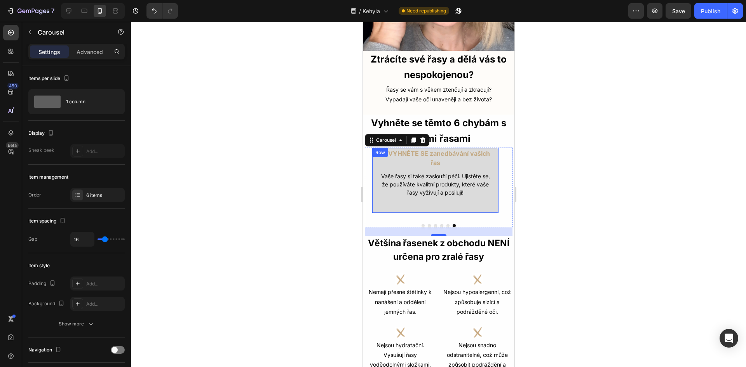
click at [481, 203] on div "6. VYHNĚTE SE zanedbávání vašich řas Text Block Vaše řasy si také zaslouží péči…" at bounding box center [434, 181] width 127 height 66
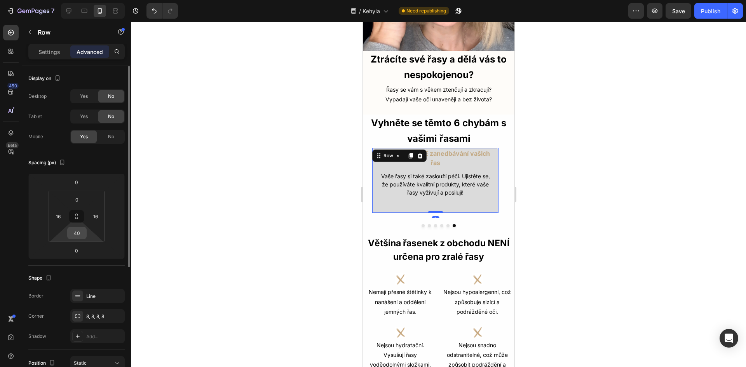
click at [80, 234] on input "40" at bounding box center [77, 233] width 16 height 12
type input "50"
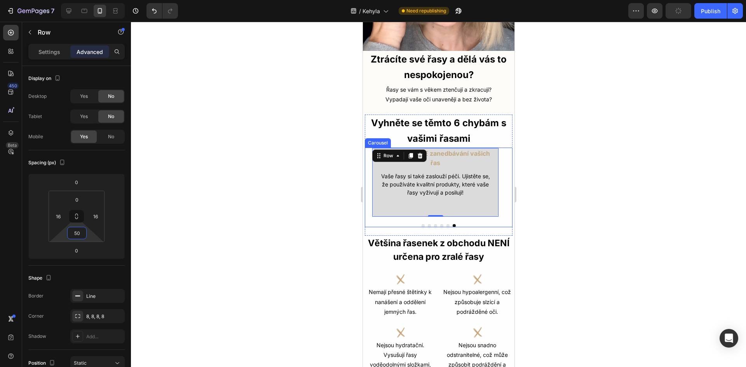
click at [446, 224] on button "Dot" at bounding box center [447, 225] width 3 height 3
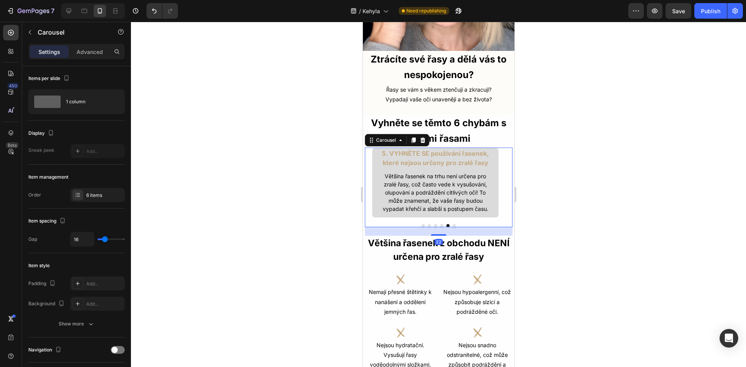
click at [452, 224] on button "Dot" at bounding box center [453, 225] width 3 height 3
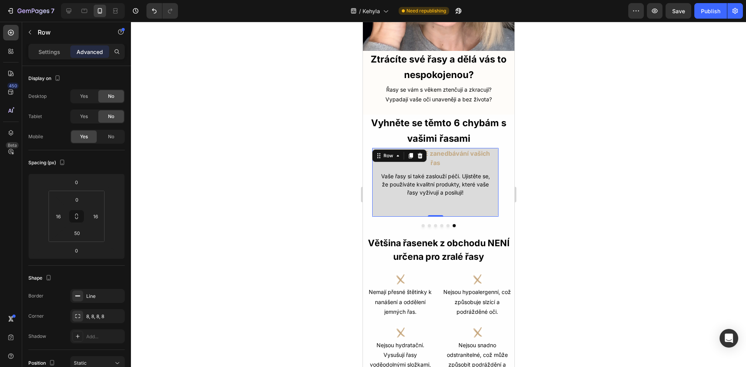
click at [445, 207] on div "6. VYHNĚTE SE zanedbávání vašich řas Text Block Vaše řasy si také zaslouží péči…" at bounding box center [434, 183] width 127 height 70
click at [73, 235] on input "50" at bounding box center [77, 233] width 16 height 12
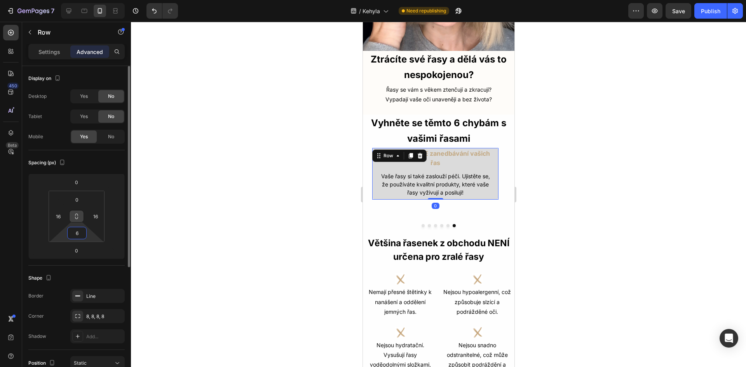
type input "60"
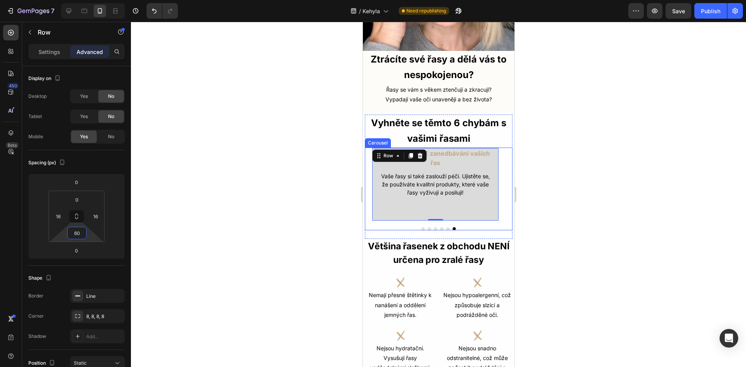
click at [446, 227] on button "Dot" at bounding box center [447, 228] width 3 height 3
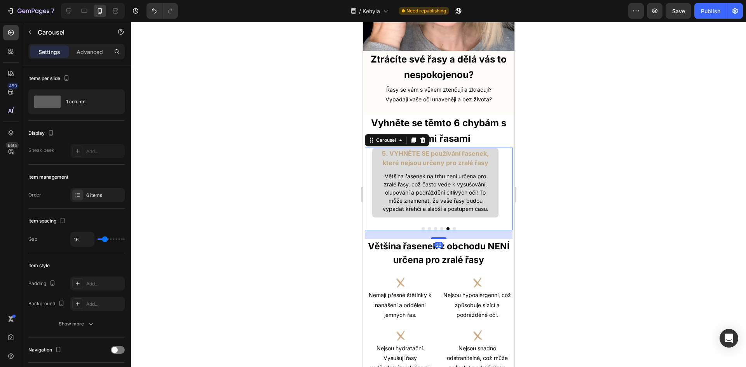
click at [452, 227] on button "Dot" at bounding box center [453, 228] width 3 height 3
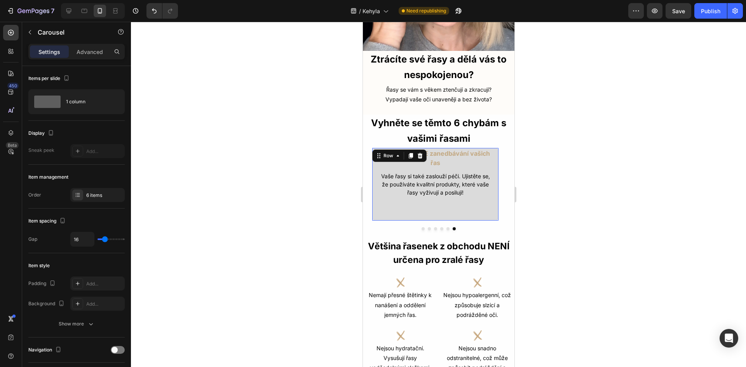
click at [461, 207] on div "6. VYHNĚTE SE zanedbávání vašich řas Text Block Vaše řasy si také zaslouží péči…" at bounding box center [434, 184] width 127 height 73
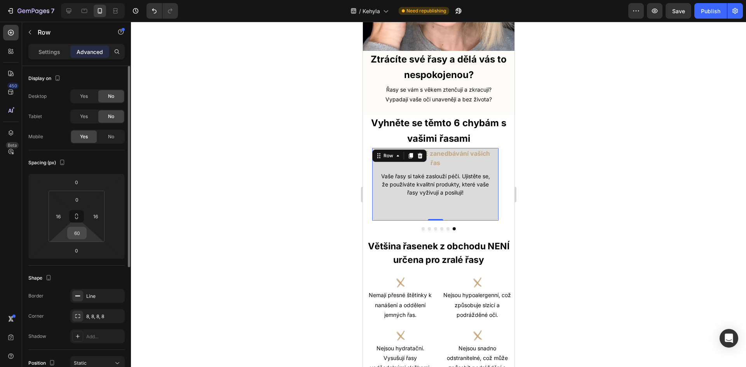
click at [75, 236] on input "60" at bounding box center [77, 233] width 16 height 12
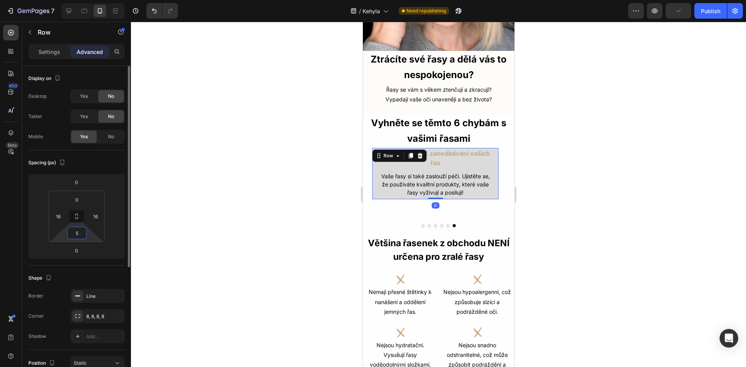
type input "55"
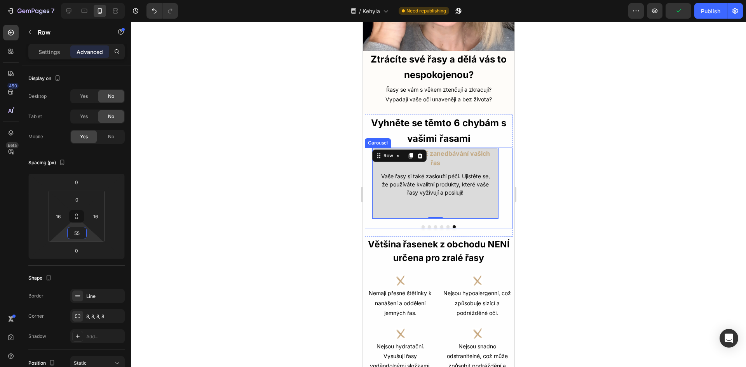
click at [446, 225] on button "Dot" at bounding box center [447, 226] width 3 height 3
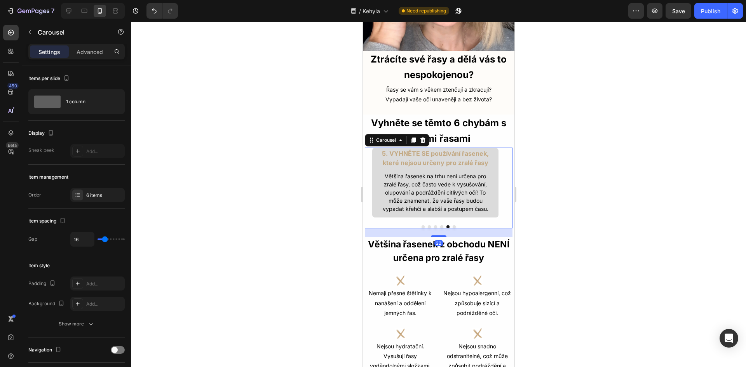
click at [452, 225] on button "Dot" at bounding box center [453, 226] width 3 height 3
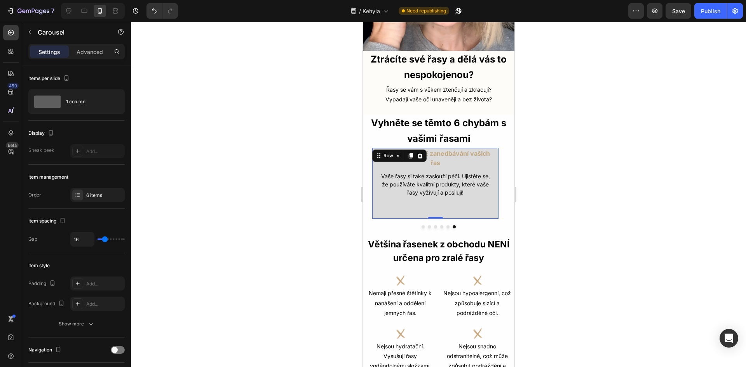
click at [445, 204] on div "6. VYHNĚTE SE zanedbávání vašich řas Text Block Vaše řasy si také zaslouží péči…" at bounding box center [434, 183] width 127 height 71
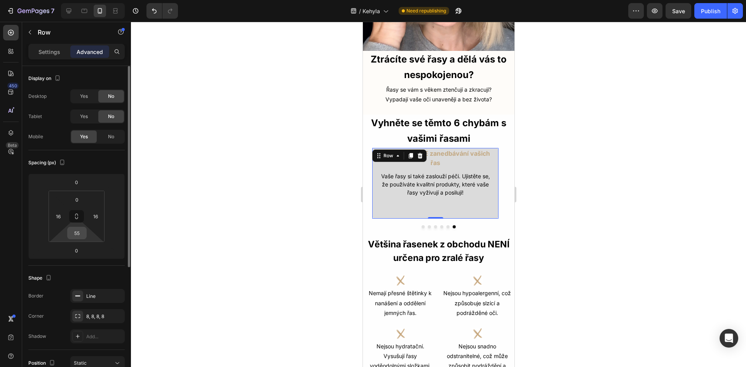
click at [75, 233] on input "55" at bounding box center [77, 233] width 16 height 12
type input "53"
click at [557, 216] on div at bounding box center [438, 194] width 615 height 345
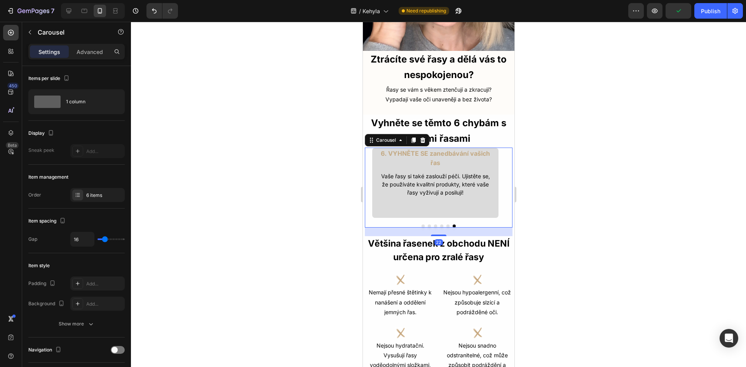
click at [446, 224] on button "Dot" at bounding box center [447, 225] width 3 height 3
click at [452, 224] on button "Dot" at bounding box center [453, 225] width 3 height 3
click at [446, 224] on button "Dot" at bounding box center [447, 225] width 3 height 3
click at [452, 224] on button "Dot" at bounding box center [453, 225] width 3 height 3
click at [446, 224] on button "Dot" at bounding box center [447, 225] width 3 height 3
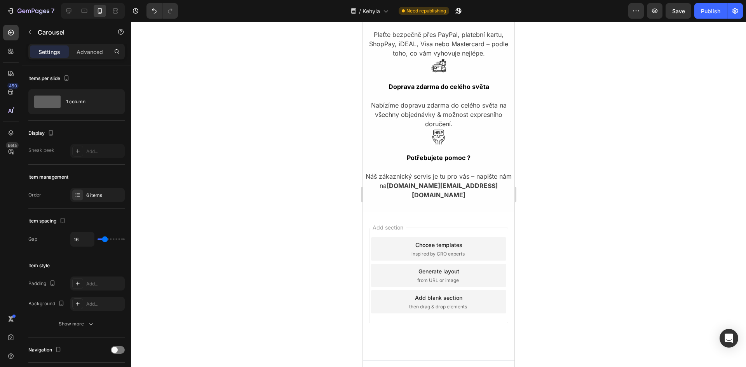
scroll to position [2041, 0]
click at [681, 17] on button "Save" at bounding box center [678, 11] width 26 height 16
click at [73, 6] on div at bounding box center [69, 11] width 12 height 12
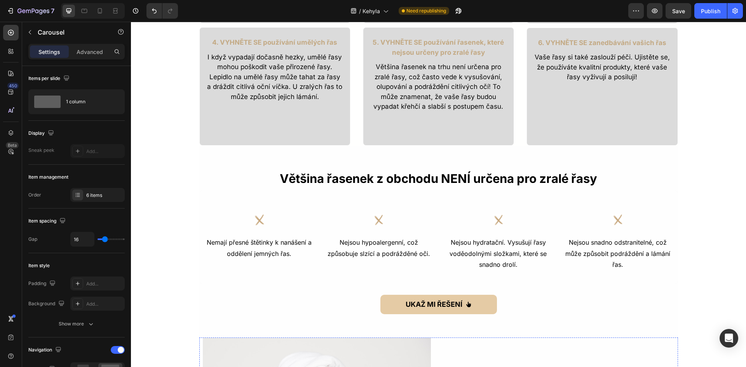
scroll to position [143, 0]
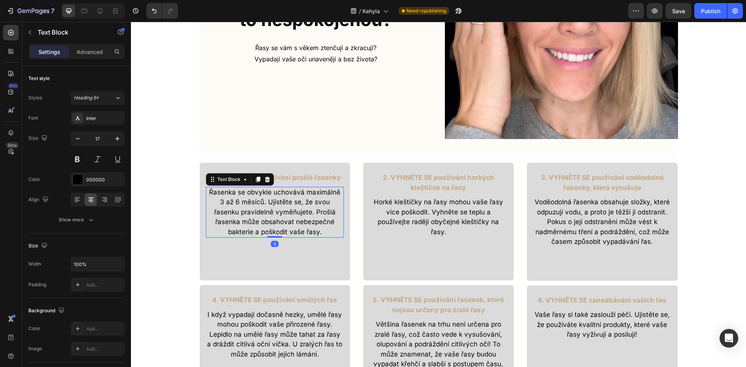
click at [268, 196] on p "Řasenka se obvykle uchovává maximálně 3 až 6 měsíců. Ujistěte se, že svou řasen…" at bounding box center [275, 213] width 136 height 50
click at [250, 249] on div "1. VYHNĚTE SE používání prošlé řasenky Text Block Řasenka se obvykle uchovává m…" at bounding box center [274, 221] width 151 height 118
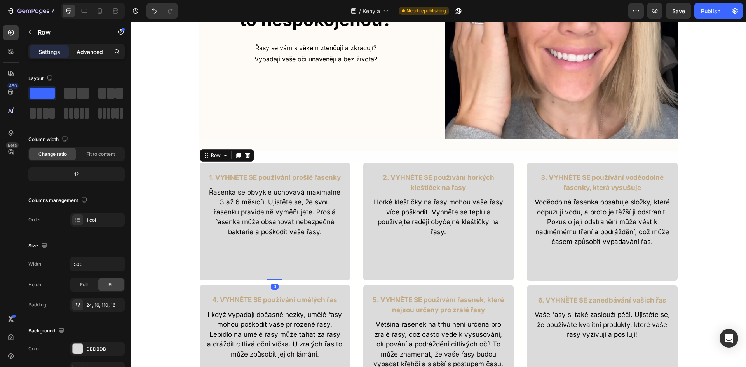
click at [97, 50] on p "Advanced" at bounding box center [90, 52] width 26 height 8
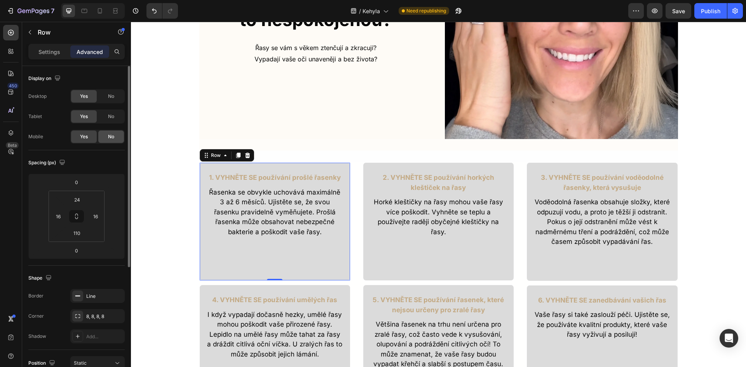
click at [114, 136] on span "No" at bounding box center [111, 136] width 6 height 7
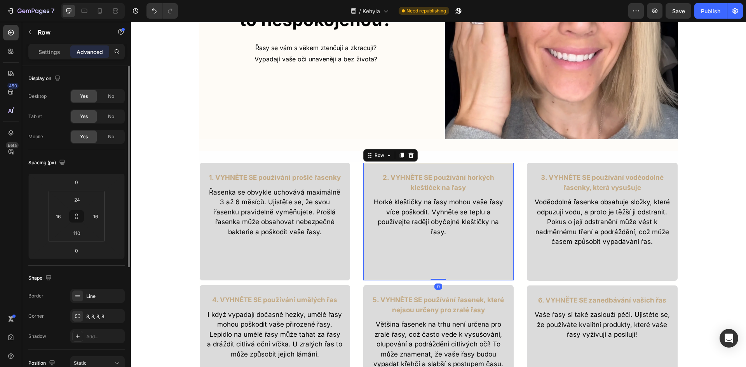
click at [414, 254] on div "2. VYHNĚTE SE používání horkých kleštiček na řasy Text Block Horké kleštičky na…" at bounding box center [438, 221] width 151 height 118
click at [113, 141] on div "No" at bounding box center [111, 136] width 26 height 12
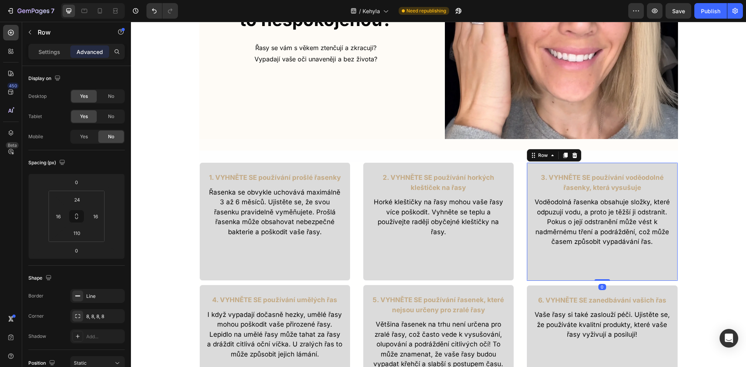
click at [596, 264] on div "3. VYHNĚTE SE používání voděodolné řasenky, která vysušuje Text Block Voděodoln…" at bounding box center [601, 221] width 151 height 119
click at [106, 133] on div "No" at bounding box center [111, 136] width 26 height 12
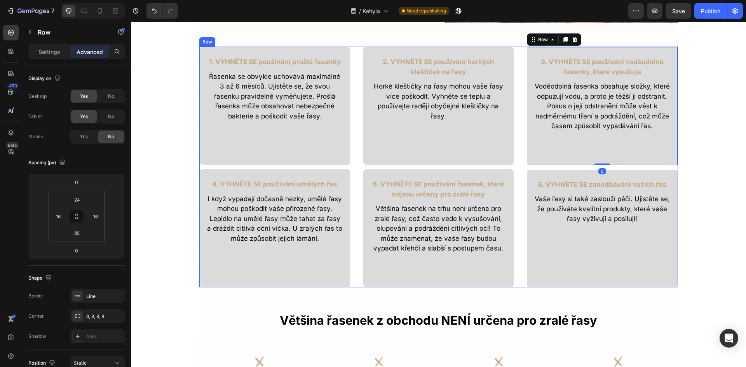
scroll to position [260, 0]
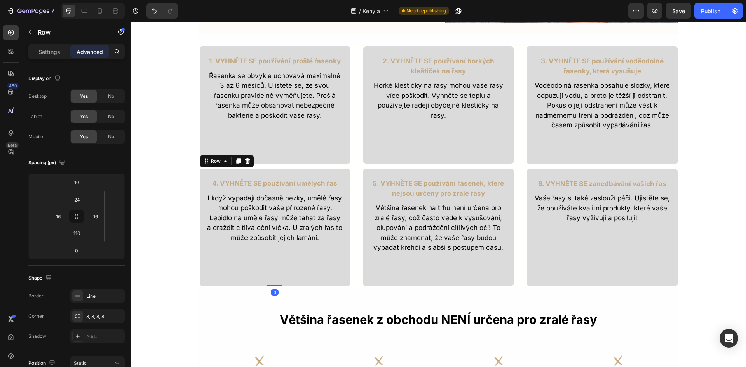
click at [251, 268] on div "4. VYHNĚTE SE používání umělých řas Text Block I když vypadají dočasně hezky, u…" at bounding box center [274, 227] width 151 height 118
click at [115, 134] on div "No" at bounding box center [111, 136] width 26 height 12
click at [454, 270] on div "5. VYHNĚTE SE používání řasenek, které nejsou určeny pro zralé řasy Text Block …" at bounding box center [438, 227] width 151 height 118
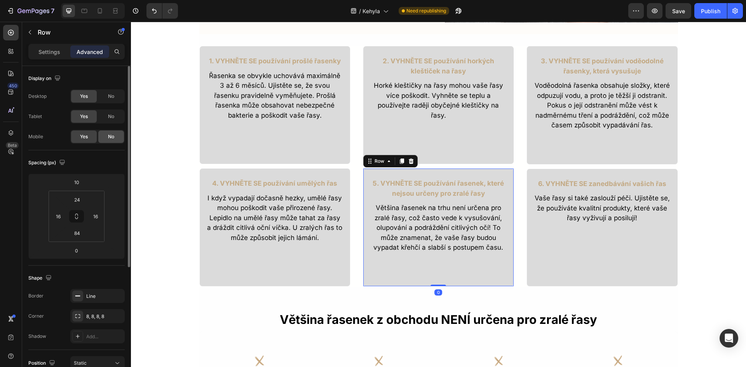
click at [122, 137] on div "No" at bounding box center [111, 136] width 26 height 12
click at [590, 278] on div "6. VYHNĚTE SE zanedbávání vašich řas Text Block Vaše řasy si také zaslouží péči…" at bounding box center [601, 228] width 151 height 118
click at [109, 135] on span "No" at bounding box center [111, 136] width 6 height 7
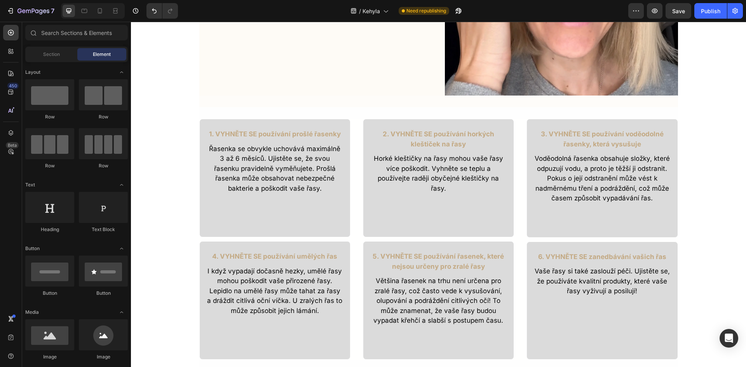
scroll to position [182, 0]
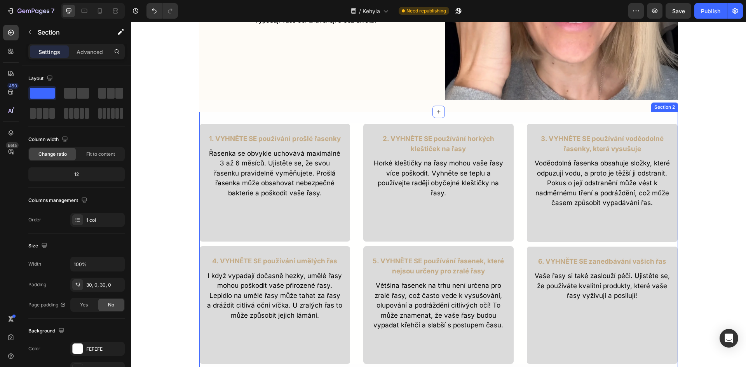
click at [230, 118] on div "Vyhněte se těmto 6 chybám s vašimi řasami Heading 1. VYHNĚTE SE používání prošl…" at bounding box center [438, 244] width 478 height 264
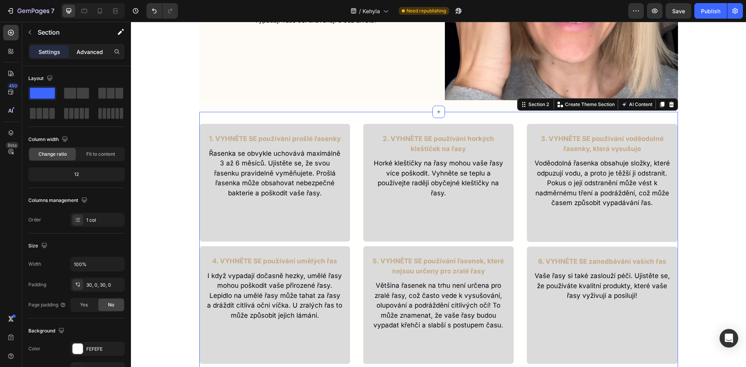
click at [96, 54] on p "Advanced" at bounding box center [90, 52] width 26 height 8
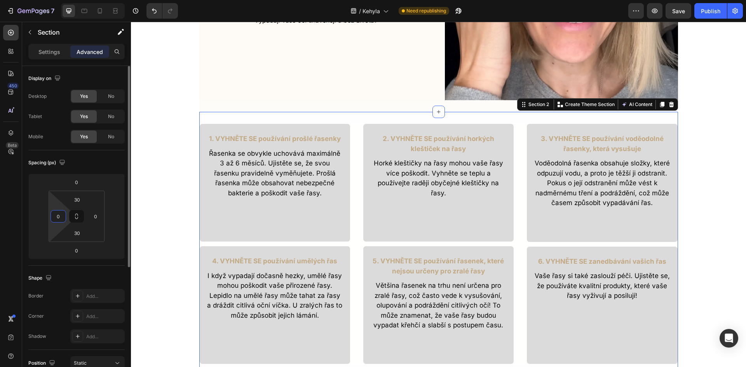
click at [54, 218] on input "0" at bounding box center [58, 216] width 12 height 12
type input "5"
click at [98, 217] on input "0" at bounding box center [96, 216] width 12 height 12
type input "5"
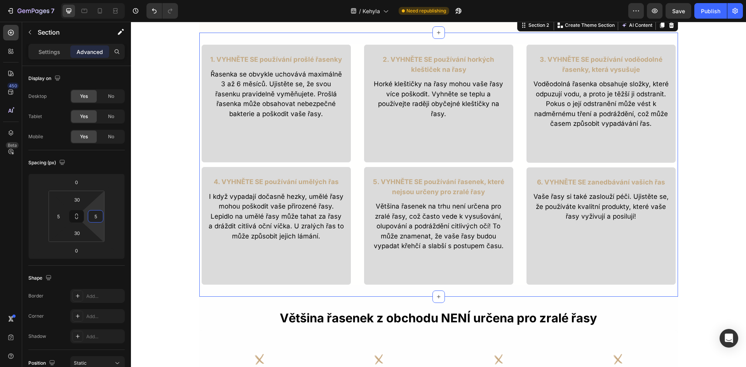
scroll to position [221, 0]
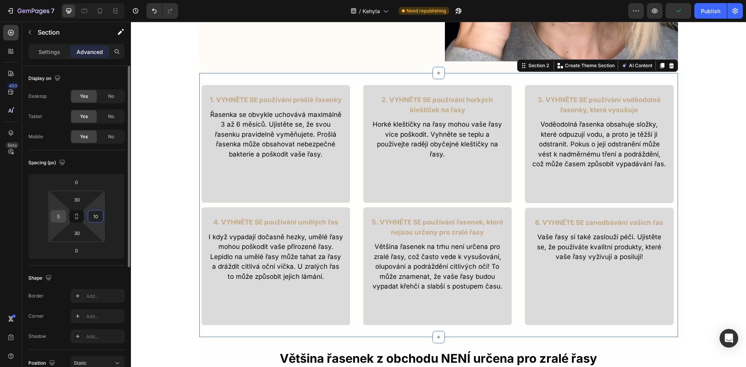
type input "10"
click at [59, 216] on input "5" at bounding box center [58, 216] width 12 height 12
type input "10"
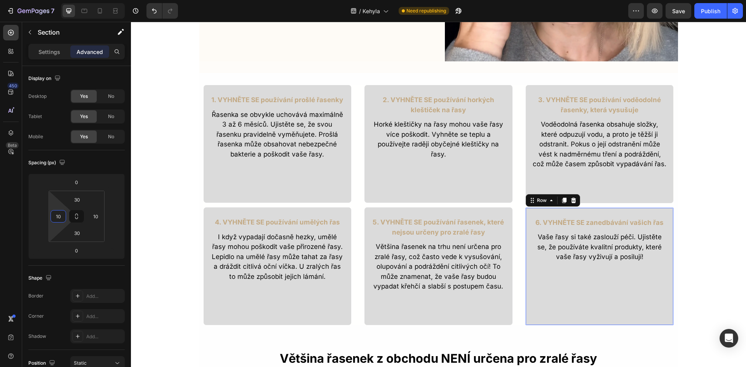
click at [570, 211] on div "6. VYHNĚTE SE zanedbávání vašich řas Text Block Vaše řasy si také zaslouží péči…" at bounding box center [599, 266] width 149 height 118
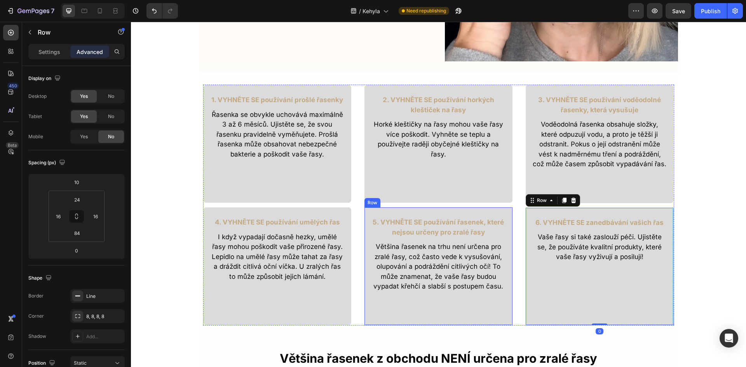
click at [436, 213] on div "5. VYHNĚTE SE používání řasenek, které nejsou určeny pro zralé řasy Text Block …" at bounding box center [438, 266] width 149 height 118
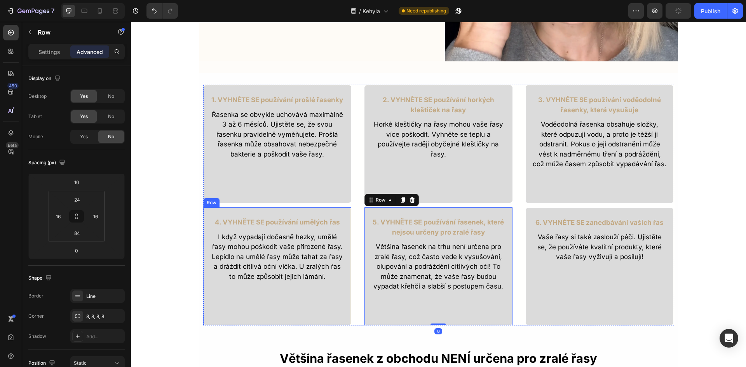
click at [342, 214] on div "4. VYHNĚTE SE používání umělých řas Text Block I když vypadají dočasně hezky, u…" at bounding box center [277, 266] width 149 height 118
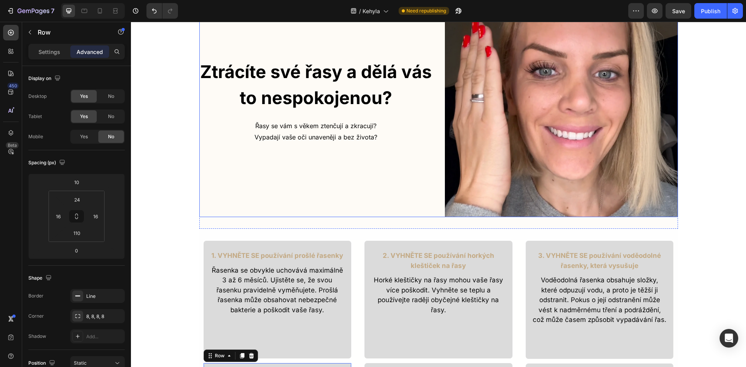
scroll to position [0, 0]
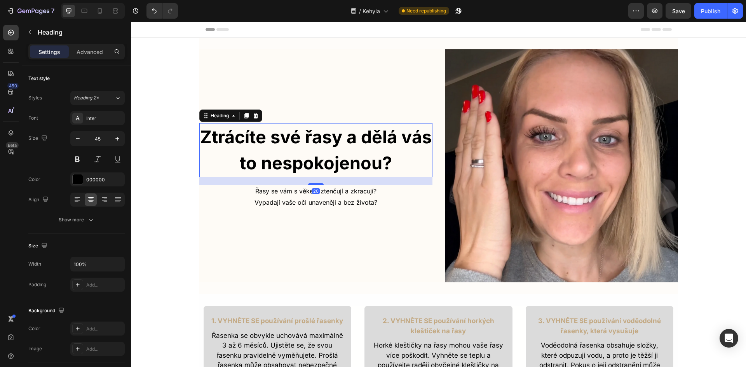
click at [207, 144] on h2 "Ztrácíte své řasy a dělá vás to nespokojenou?" at bounding box center [315, 150] width 233 height 54
click at [96, 54] on p "Advanced" at bounding box center [90, 52] width 26 height 8
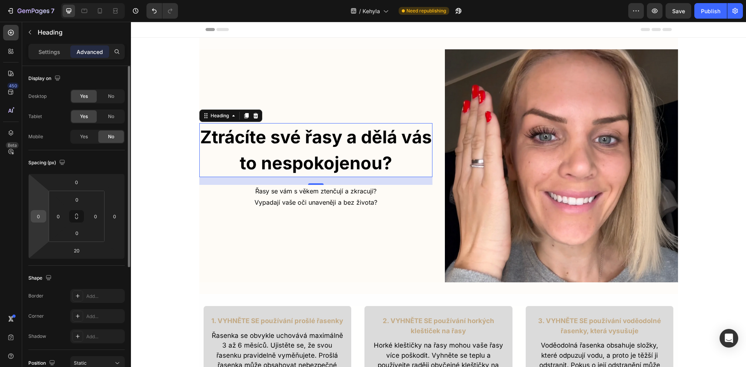
click at [41, 217] on input "0" at bounding box center [39, 216] width 12 height 12
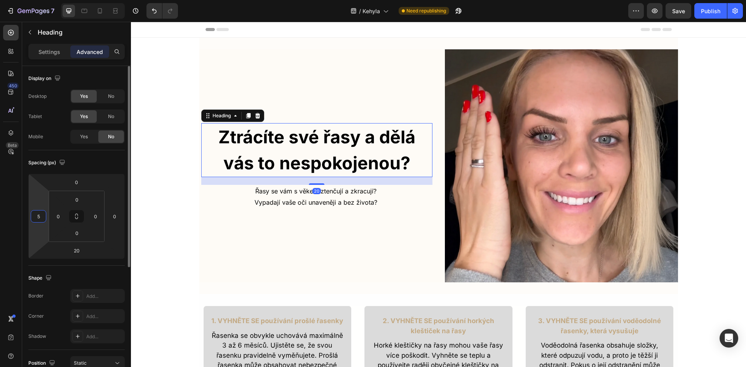
drag, startPoint x: 38, startPoint y: 217, endPoint x: 29, endPoint y: 216, distance: 9.5
click at [29, 216] on div "0 5 20 0" at bounding box center [76, 216] width 96 height 85
click at [42, 217] on div "5" at bounding box center [39, 216] width 16 height 12
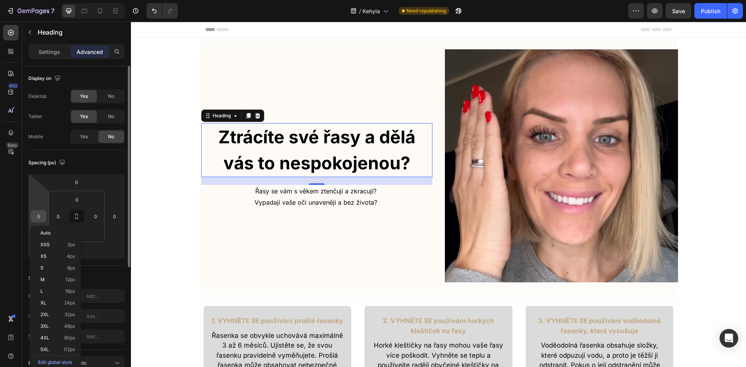
click at [40, 216] on input "5" at bounding box center [39, 216] width 12 height 12
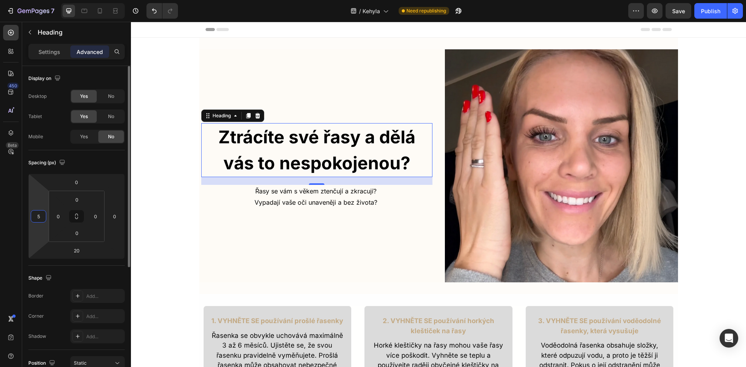
drag, startPoint x: 42, startPoint y: 214, endPoint x: 33, endPoint y: 212, distance: 9.4
click at [33, 212] on input "5" at bounding box center [39, 216] width 12 height 12
type input "10"
click at [116, 220] on input "0" at bounding box center [115, 216] width 12 height 12
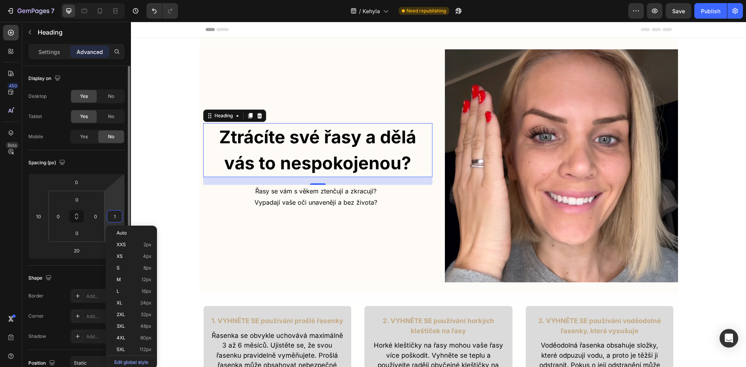
type input "10"
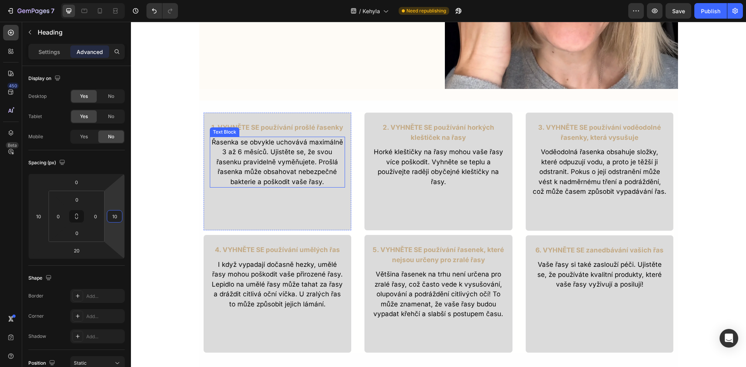
scroll to position [155, 0]
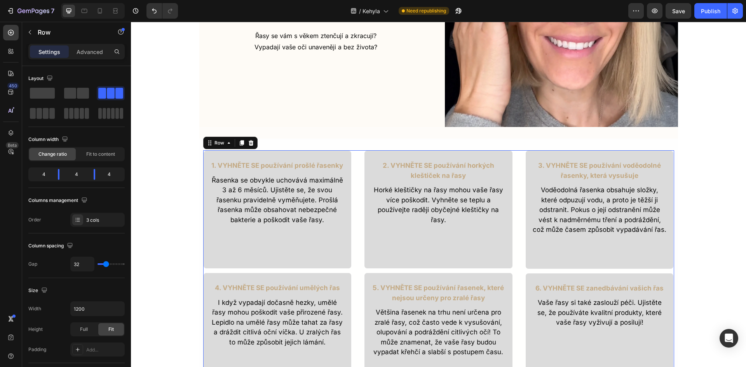
click at [356, 162] on div "1. VYHNĚTE SE používání prošlé řasenky Text Block Řasenka se obvykle uchovává m…" at bounding box center [438, 270] width 471 height 241
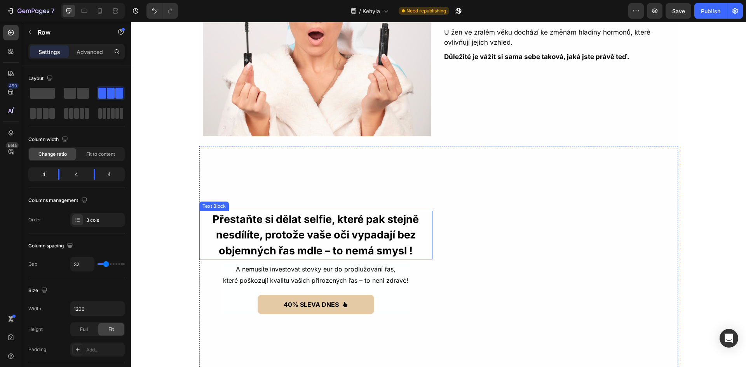
scroll to position [932, 0]
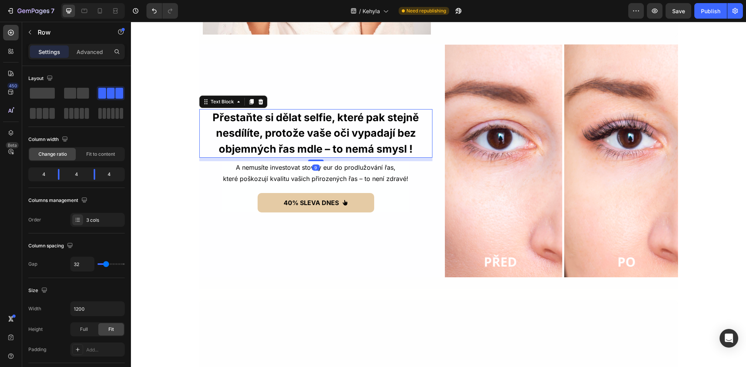
click at [206, 122] on p "Přestaňte si dělat selfie, které pak stejně nesdílíte, protože vaše oči vypadaj…" at bounding box center [315, 133] width 231 height 47
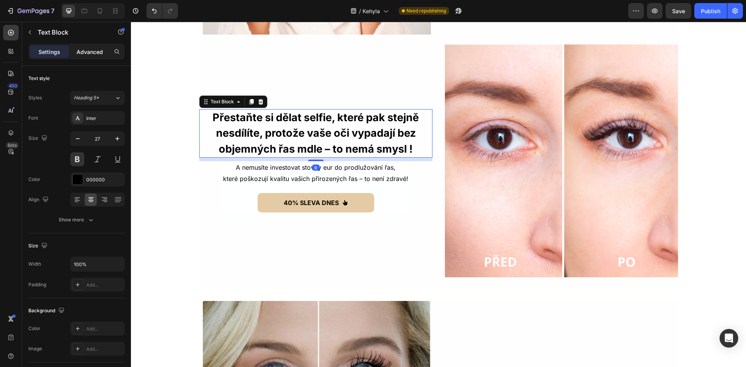
click at [78, 49] on p "Advanced" at bounding box center [90, 52] width 26 height 8
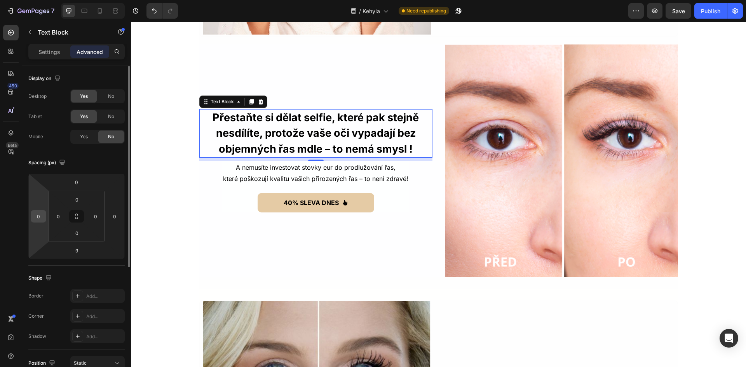
click at [39, 213] on input "0" at bounding box center [39, 216] width 12 height 12
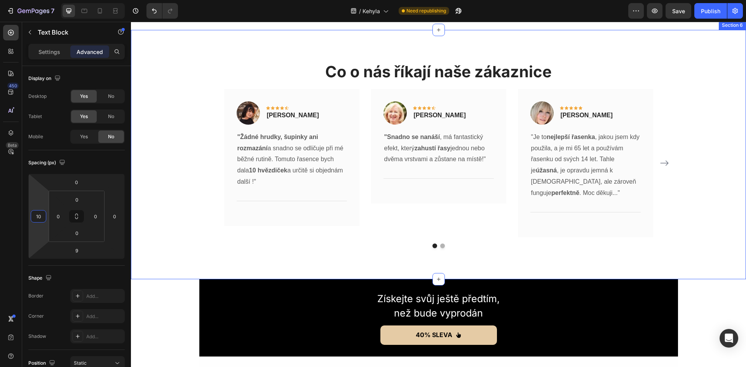
scroll to position [1942, 0]
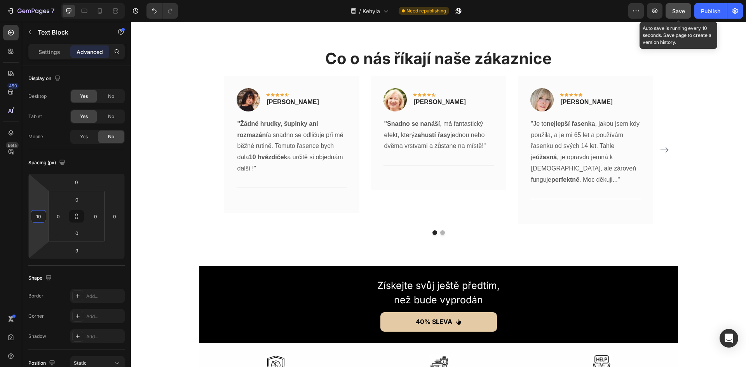
type input "10"
click at [680, 9] on span "Save" at bounding box center [678, 11] width 13 height 7
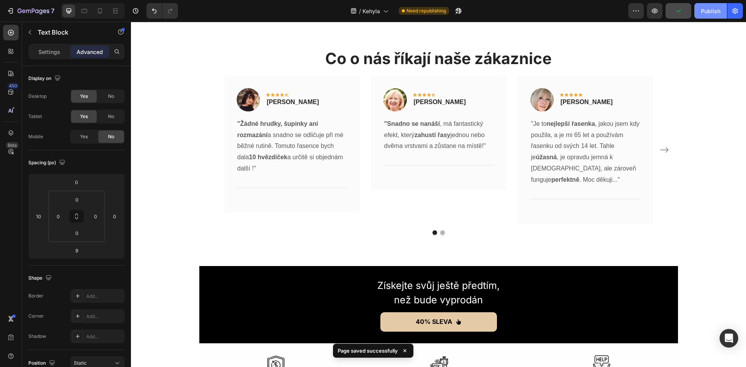
click at [714, 12] on div "Publish" at bounding box center [710, 11] width 19 height 8
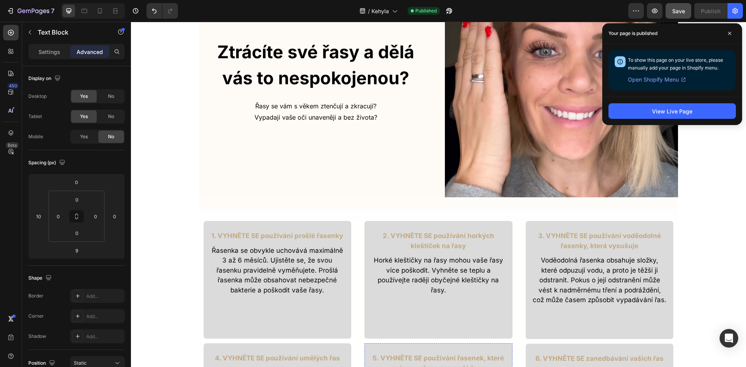
scroll to position [0, 0]
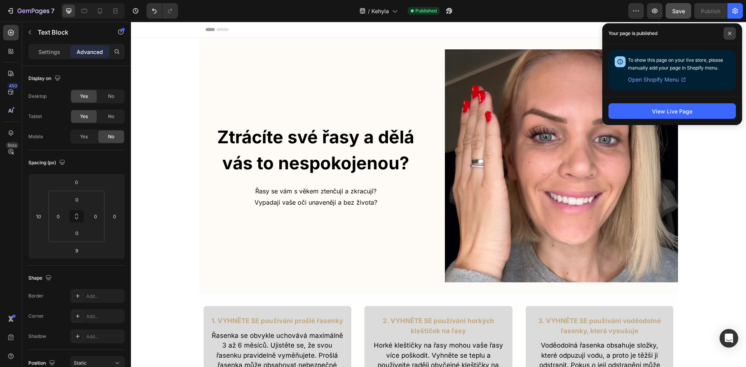
click at [732, 34] on span at bounding box center [729, 33] width 12 height 12
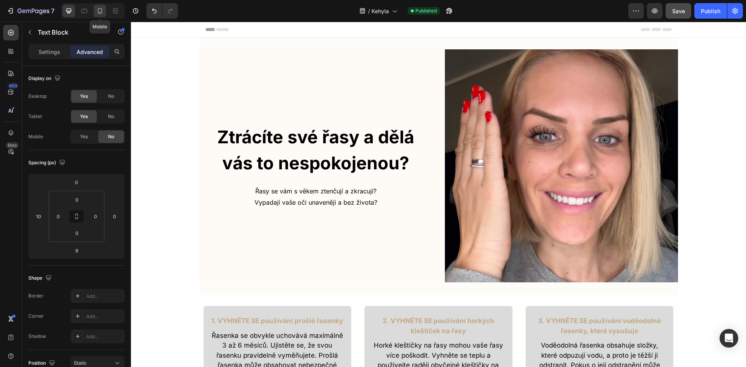
click at [104, 11] on icon at bounding box center [100, 11] width 8 height 8
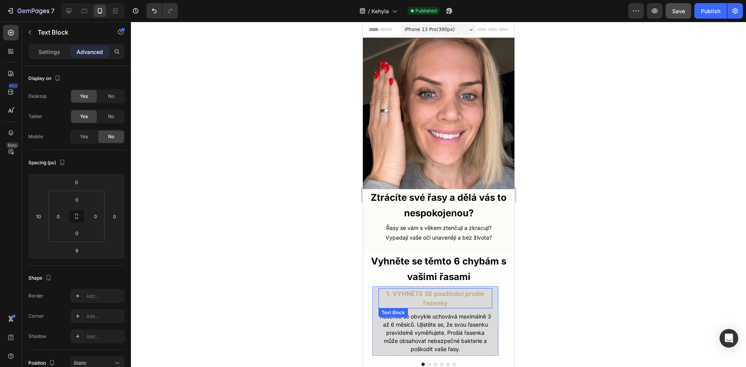
scroll to position [116, 0]
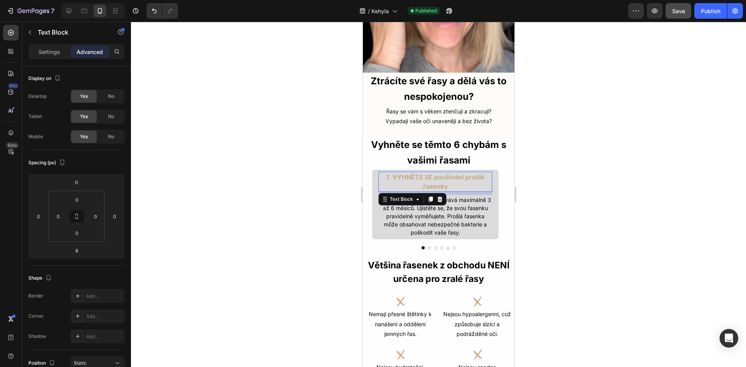
click at [378, 178] on div "1. VYHNĚTE SE používání prošlé řasenky" at bounding box center [435, 182] width 114 height 20
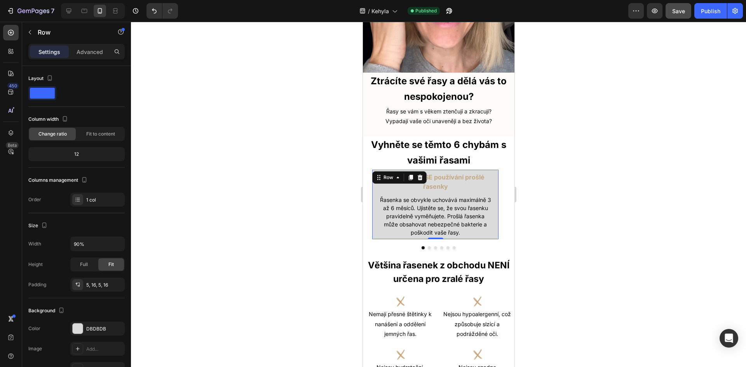
click at [372, 182] on div "1. VYHNĚTE SE používání prošlé řasenky Text Block Řasenka se obvykle uchovává m…" at bounding box center [434, 204] width 127 height 70
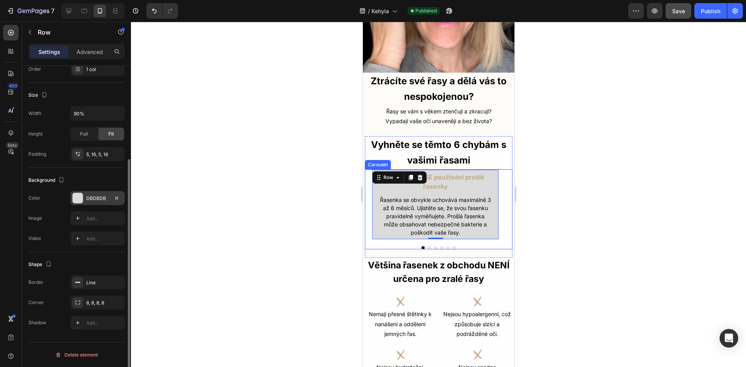
click at [82, 201] on div at bounding box center [78, 198] width 10 height 10
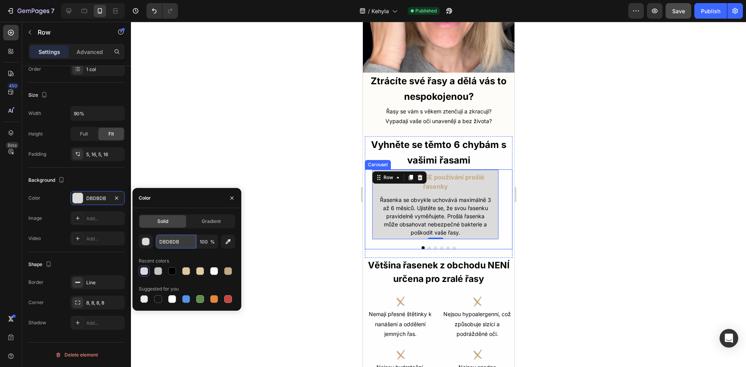
paste input "FFF8F0"
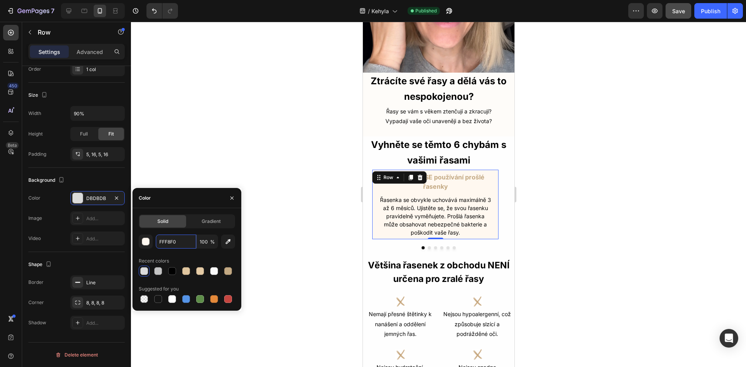
type input "FFF8F0"
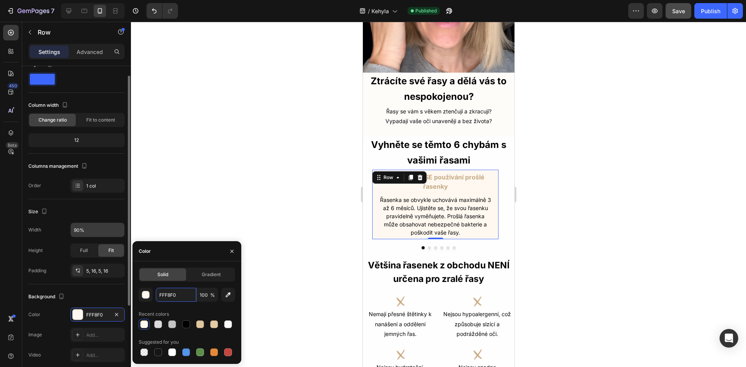
scroll to position [0, 0]
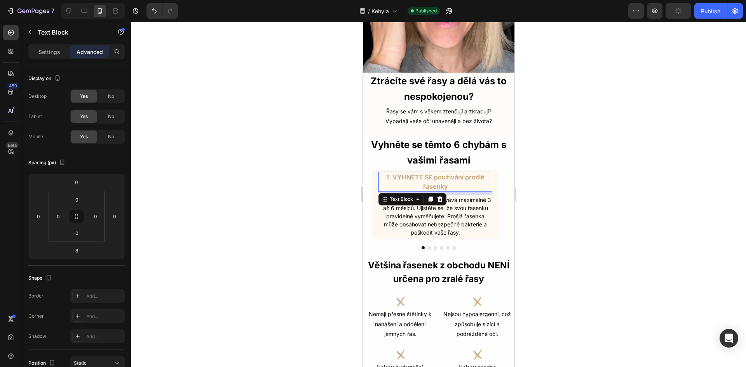
click at [447, 179] on p "1. VYHNĚTE SE používání prošlé řasenky" at bounding box center [435, 181] width 112 height 19
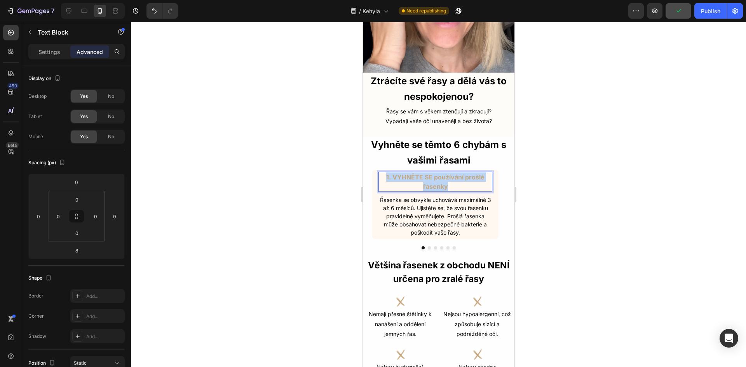
click at [447, 179] on p "1. VYHNĚTE SE používání prošlé řasenky" at bounding box center [435, 181] width 112 height 19
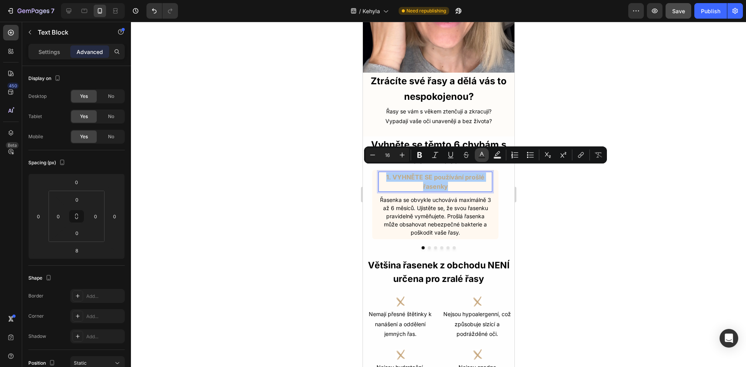
click at [477, 155] on button "Text Color" at bounding box center [482, 155] width 14 height 14
type input "C3A983"
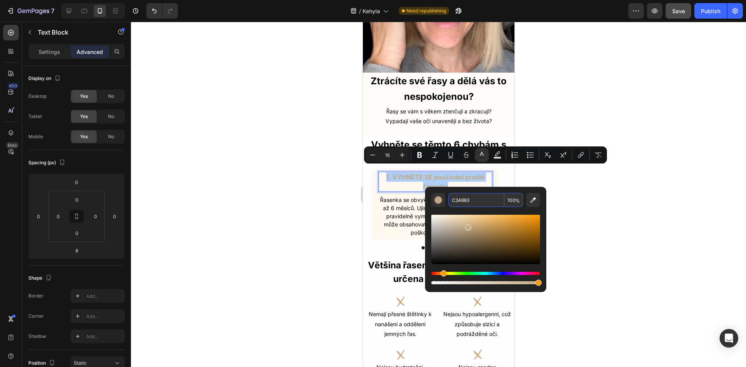
click at [462, 202] on input "C3A983" at bounding box center [476, 200] width 56 height 14
paste input "B68A60"
type input "B68A60"
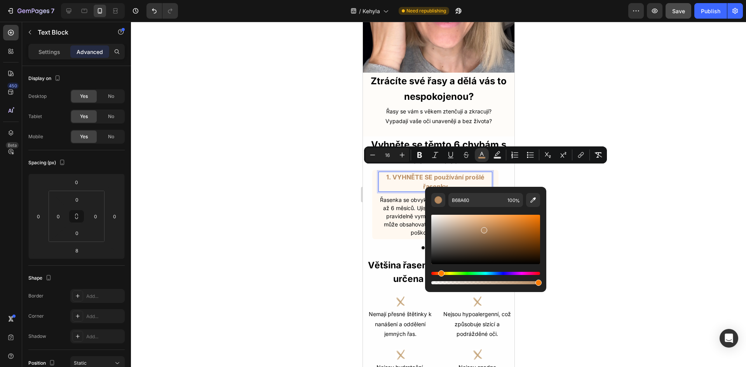
click at [597, 236] on div at bounding box center [438, 194] width 615 height 345
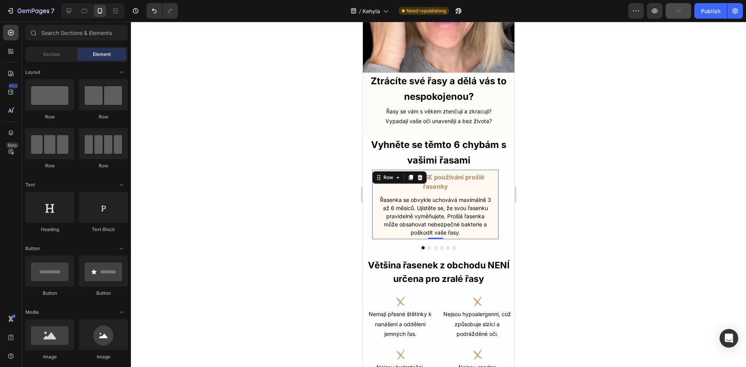
click at [373, 222] on div "1. VYHNĚTE SE používání prošlé řasenky Text Block Řasenka se obvykle uchovává m…" at bounding box center [434, 204] width 127 height 70
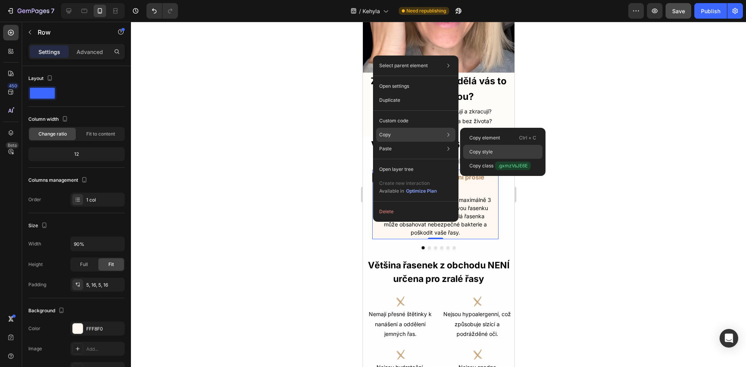
click at [493, 159] on div "Copy style" at bounding box center [502, 166] width 79 height 14
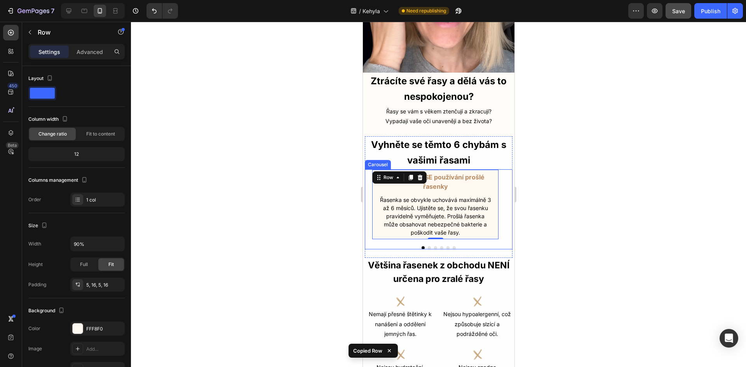
click at [427, 246] on button "Dot" at bounding box center [428, 247] width 3 height 3
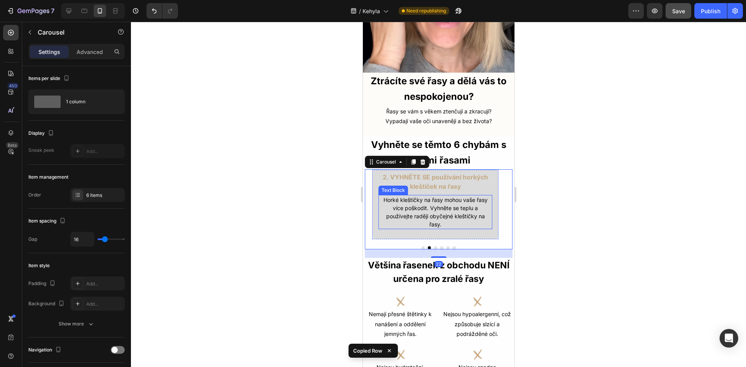
click at [387, 223] on div "Horké kleštičky na řasy mohou vaše řasy více poškodit. Vyhněte se teplu a použí…" at bounding box center [435, 212] width 114 height 34
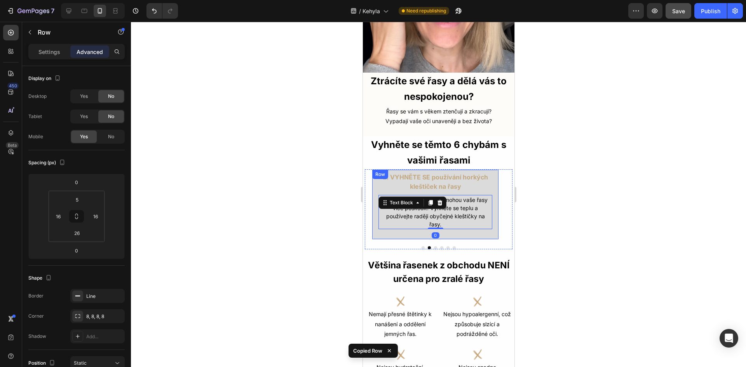
click at [386, 228] on div "2. VYHNĚTE SE používání horkých kleštiček na řasy Text Block Horké kleštičky na…" at bounding box center [434, 204] width 127 height 70
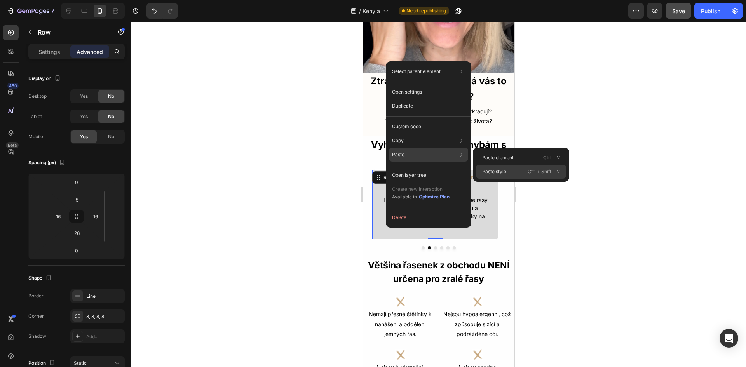
click at [508, 175] on div "Paste style Ctrl + Shift + V" at bounding box center [521, 172] width 90 height 14
type input "5"
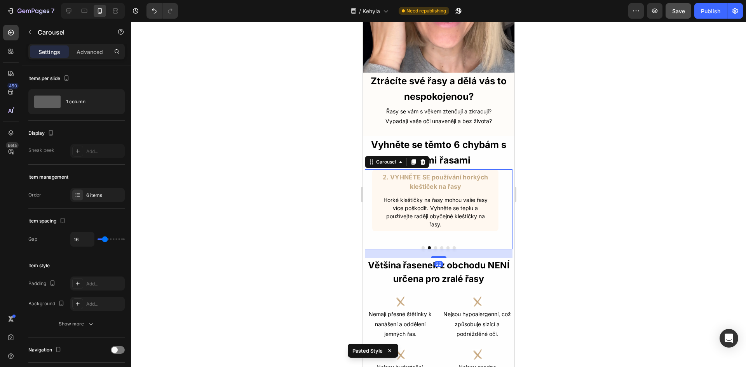
click at [433, 246] on button "Dot" at bounding box center [434, 247] width 3 height 3
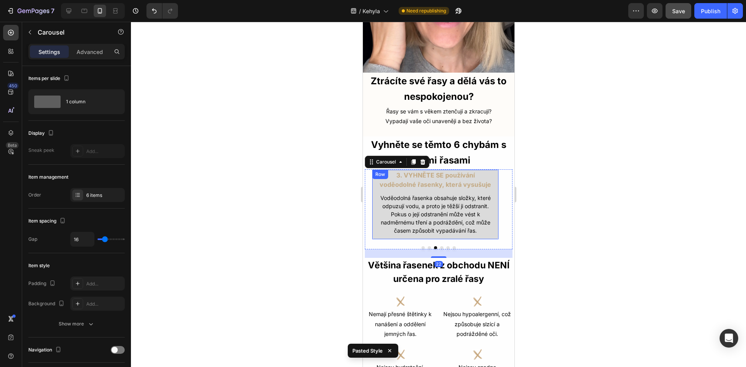
click at [374, 225] on div "3. VYHNĚTE SE používání voděodolné řasenky, která vysušuje Text Block Voděodoln…" at bounding box center [434, 204] width 127 height 70
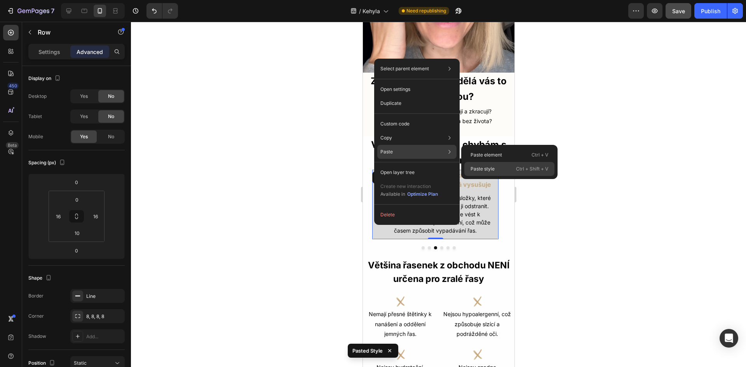
click at [479, 168] on p "Paste style" at bounding box center [482, 168] width 24 height 7
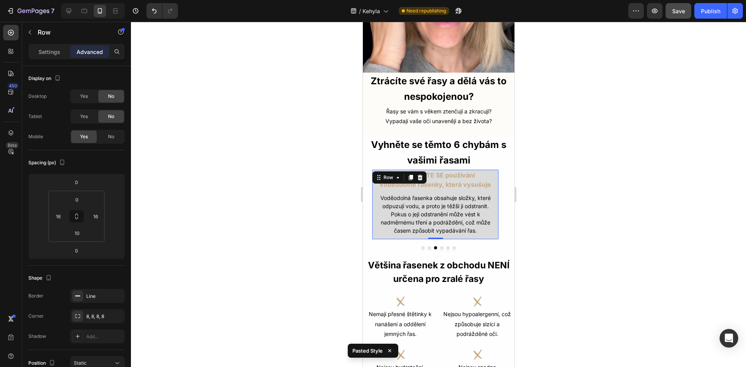
type input "5"
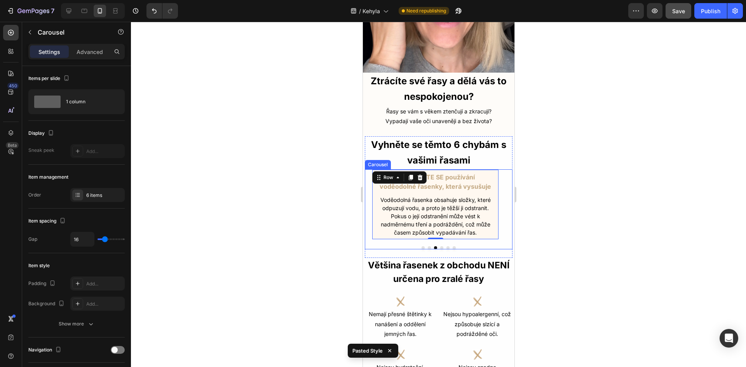
click at [440, 246] on button "Dot" at bounding box center [441, 247] width 3 height 3
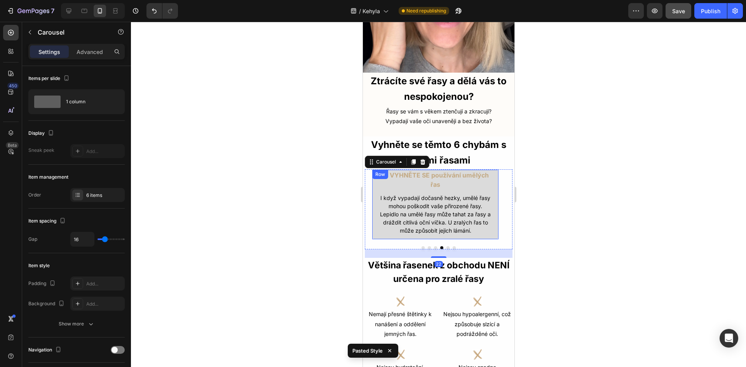
click at [379, 231] on div "4. VYHNĚTE SE používání umělých řas Text Block I když vypadají dočasně hezky, u…" at bounding box center [434, 204] width 127 height 70
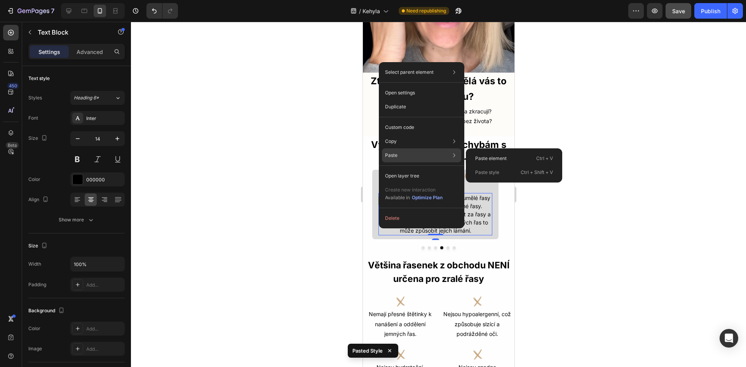
click at [491, 173] on p "Paste style" at bounding box center [487, 172] width 24 height 7
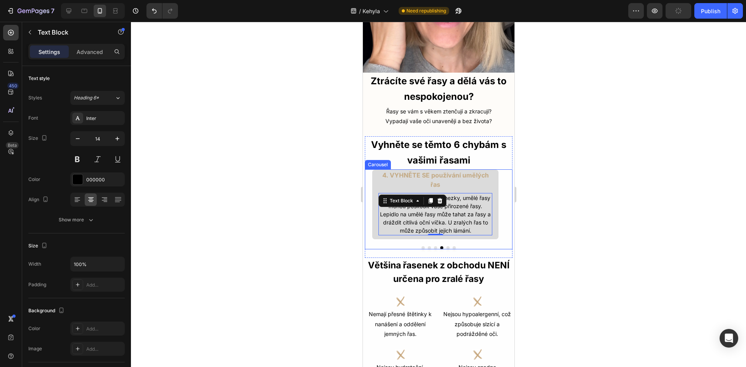
click at [433, 246] on button "Dot" at bounding box center [434, 247] width 3 height 3
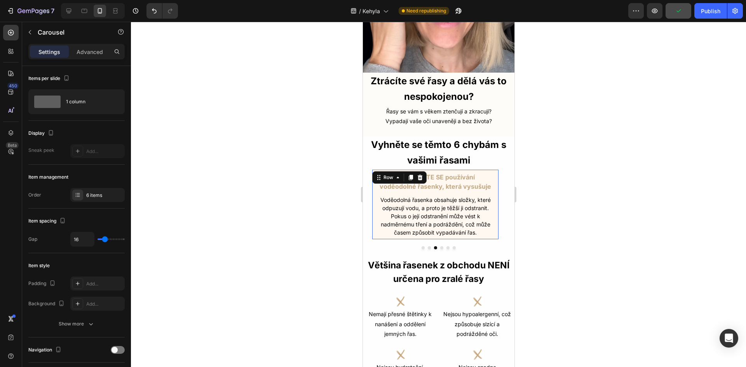
click at [375, 218] on div "3. VYHNĚTE SE používání voděodolné řasenky, která vysušuje Text Block Voděodoln…" at bounding box center [434, 204] width 127 height 70
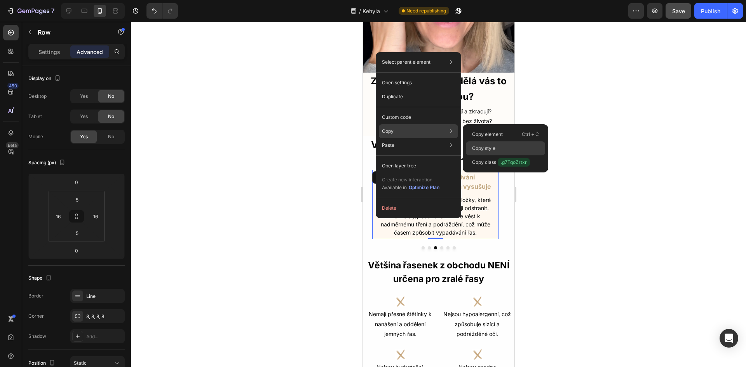
click at [483, 149] on p "Copy style" at bounding box center [483, 148] width 23 height 7
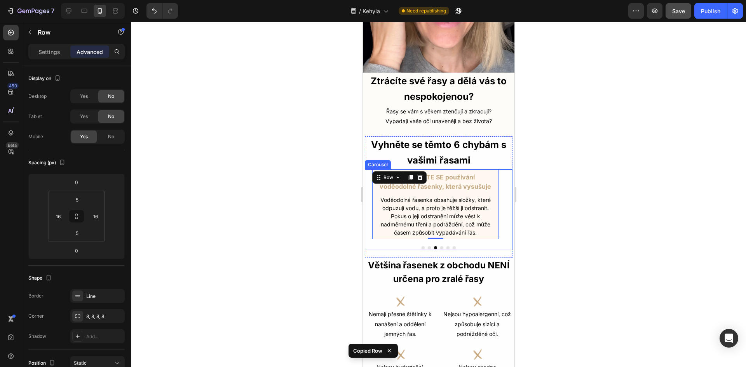
click at [440, 246] on button "Dot" at bounding box center [441, 247] width 3 height 3
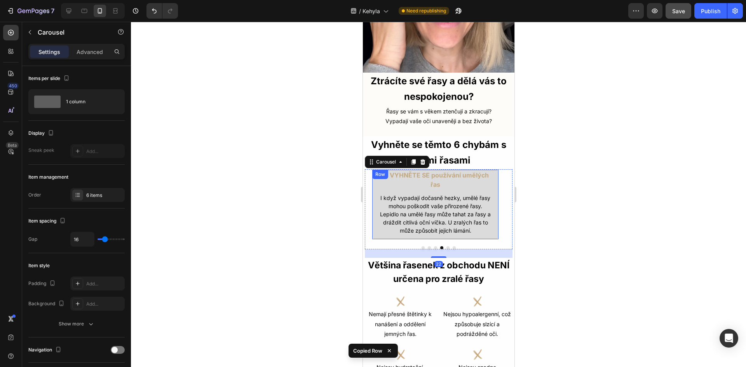
click at [374, 230] on div "4. VYHNĚTE SE používání umělých řas Text Block I když vypadají dočasně hezky, u…" at bounding box center [434, 204] width 127 height 70
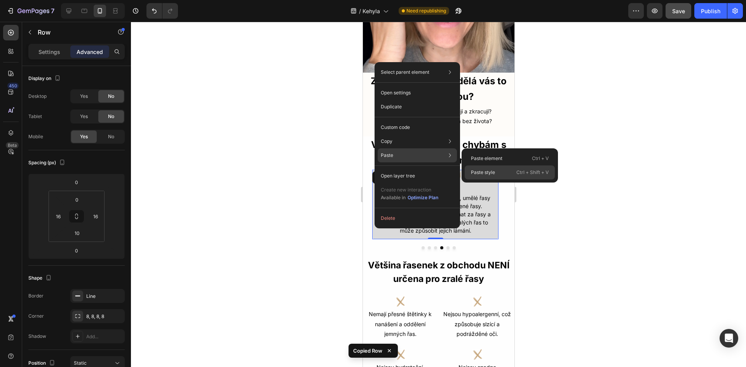
click at [485, 174] on p "Paste style" at bounding box center [483, 172] width 24 height 7
type input "5"
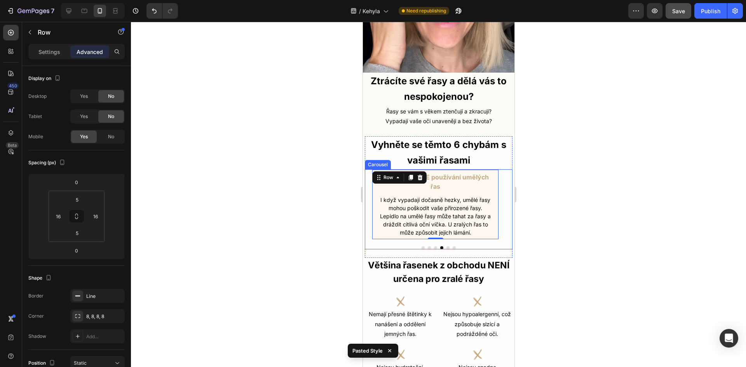
click at [446, 246] on button "Dot" at bounding box center [447, 247] width 3 height 3
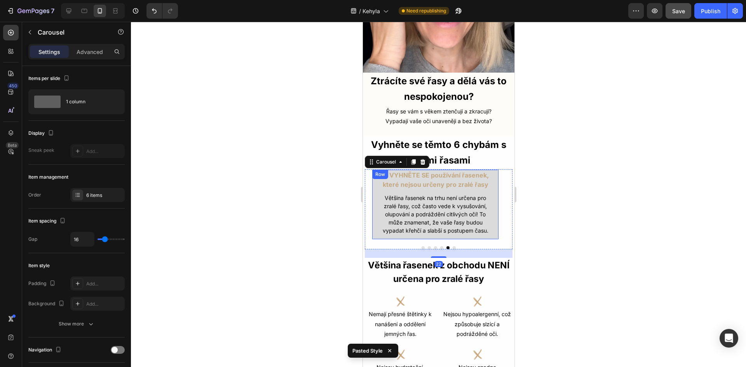
click at [373, 228] on div "5. VYHNĚTE SE používání řasenek, které nejsou určeny pro zralé řasy Text Block …" at bounding box center [434, 204] width 127 height 70
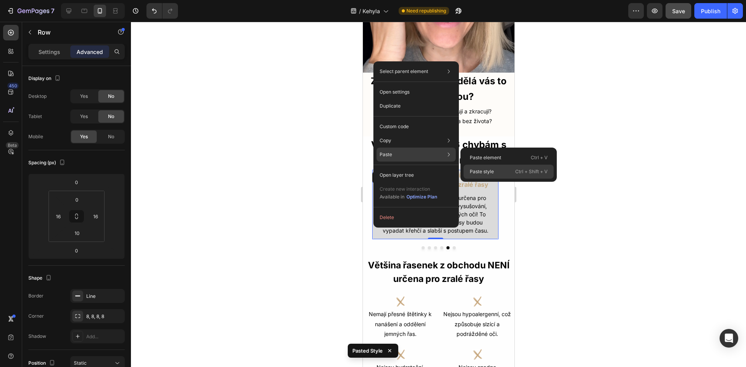
click at [480, 169] on p "Paste style" at bounding box center [481, 171] width 24 height 7
type input "5"
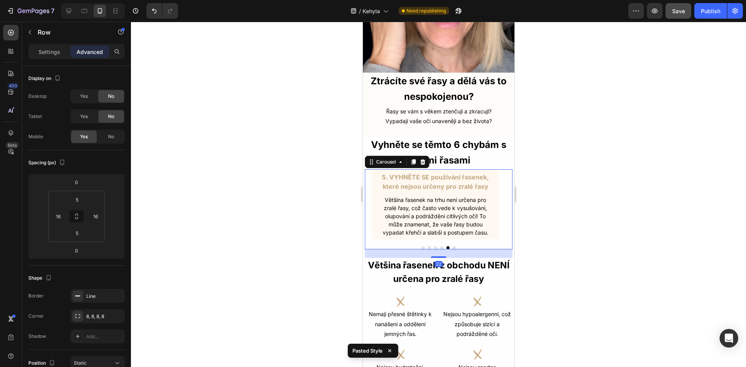
click at [452, 246] on button "Dot" at bounding box center [453, 247] width 3 height 3
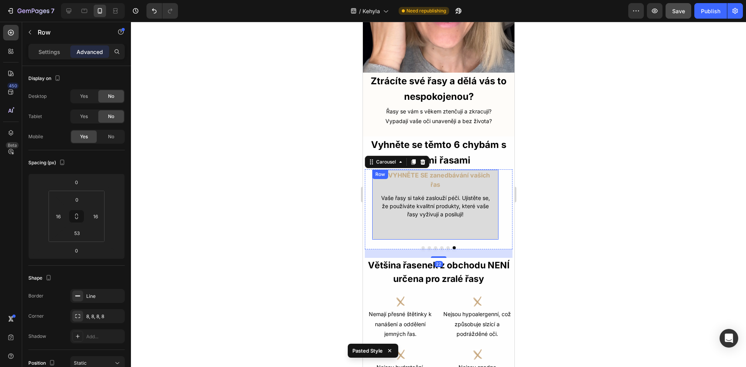
click at [373, 222] on div "6. VYHNĚTE SE zanedbávání vašich řas Text Block Vaše řasy si také zaslouží péči…" at bounding box center [434, 204] width 127 height 71
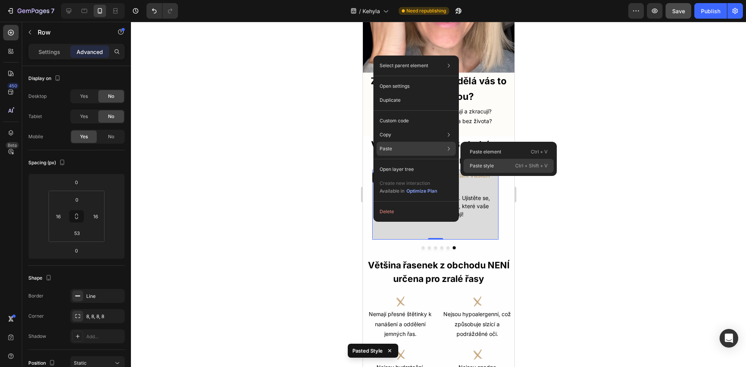
click at [513, 170] on div "Paste style Ctrl + Shift + V" at bounding box center [508, 166] width 90 height 14
type input "5"
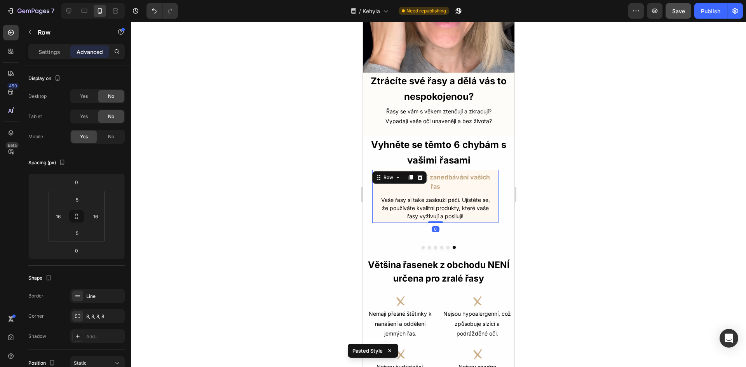
click at [586, 204] on div at bounding box center [438, 194] width 615 height 345
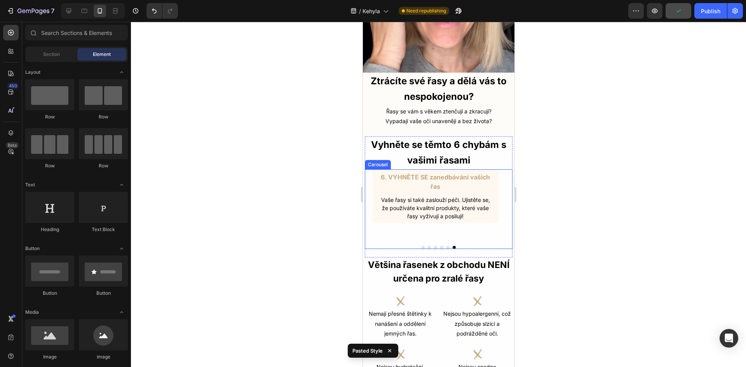
click at [421, 246] on button "Dot" at bounding box center [422, 247] width 3 height 3
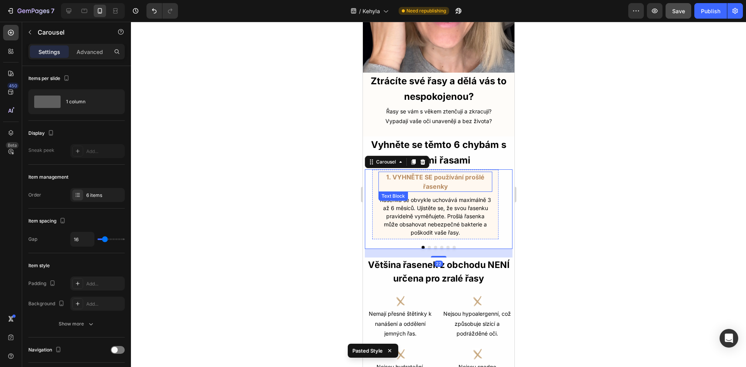
click at [445, 179] on span "1. VYHNĚTE SE používání prošlé řasenky" at bounding box center [435, 181] width 98 height 17
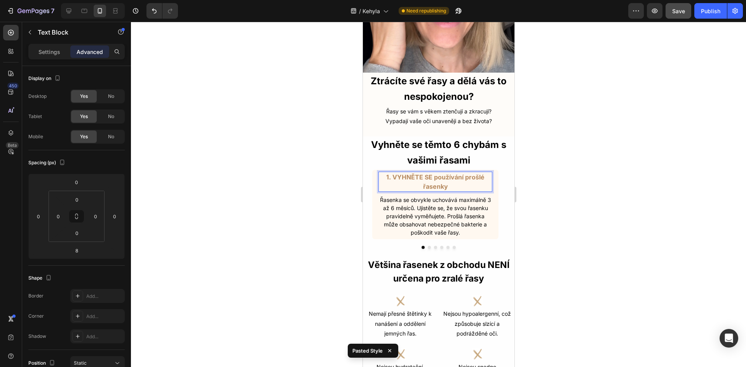
click at [451, 179] on p "1. VYHNĚTE SE používání prošlé řasenky" at bounding box center [435, 181] width 112 height 19
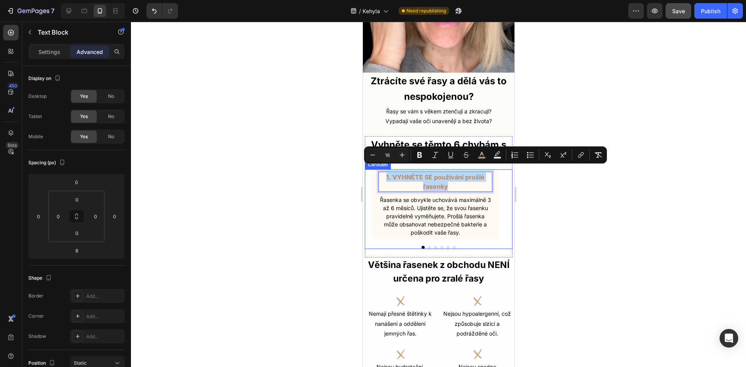
click at [424, 209] on p "Řasenka se obvykle uchovává maximálně 3 až 6 měsíců. Ujistěte se, že svou řasen…" at bounding box center [435, 216] width 112 height 41
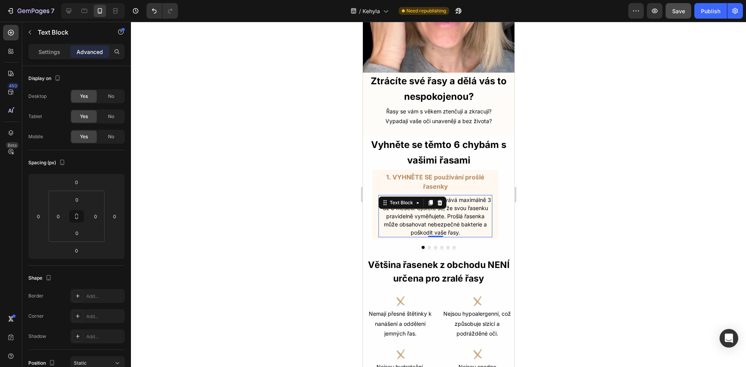
click at [432, 217] on p "Řasenka se obvykle uchovává maximálně 3 až 6 měsíců. Ujistěte se, že svou řasen…" at bounding box center [435, 216] width 112 height 41
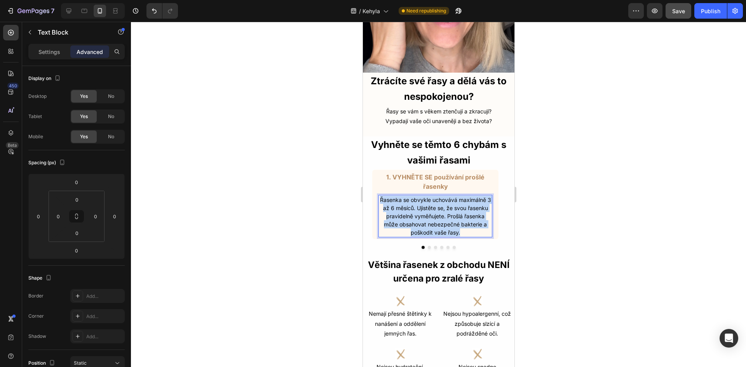
click at [432, 217] on p "Řasenka se obvykle uchovává maximálně 3 až 6 měsíců. Ujistěte se, že svou řasen…" at bounding box center [435, 216] width 112 height 41
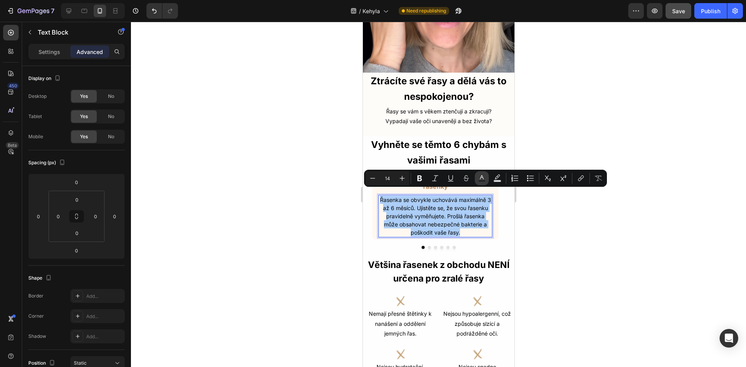
click at [479, 178] on icon "Editor contextual toolbar" at bounding box center [482, 178] width 8 height 8
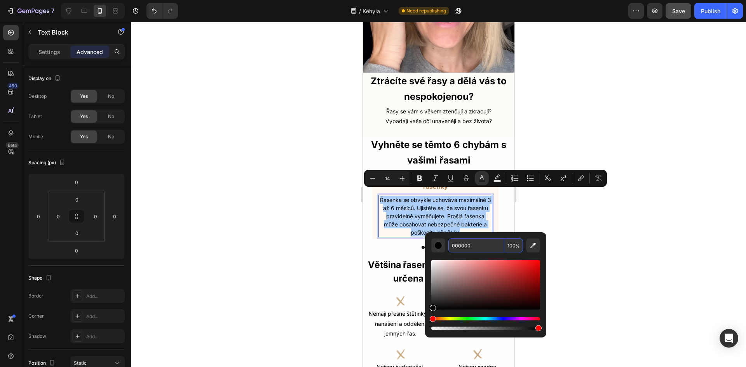
click at [466, 249] on input "000000" at bounding box center [476, 245] width 56 height 14
paste input "#333333"
type input "333333"
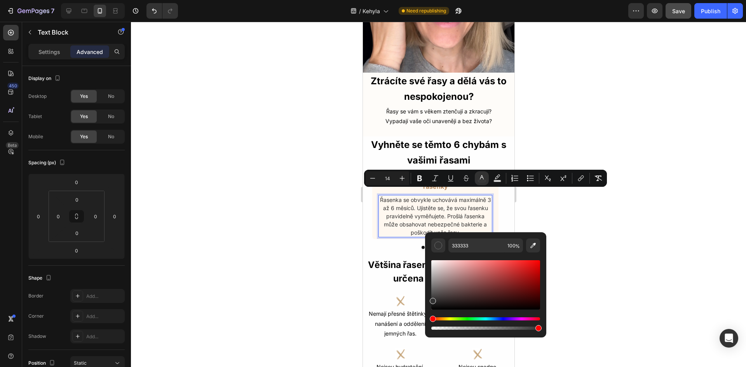
click at [579, 260] on div at bounding box center [438, 194] width 615 height 345
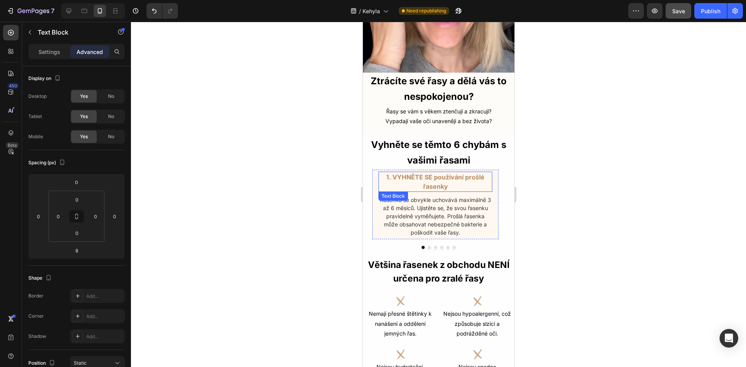
click at [442, 173] on span "1. VYHNĚTE SE používání prošlé řasenky" at bounding box center [435, 181] width 98 height 17
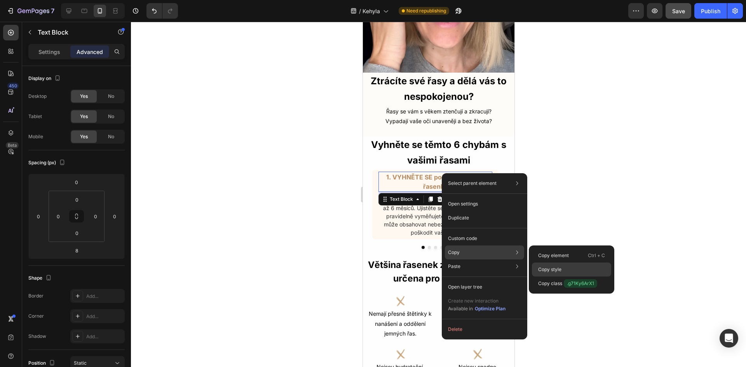
click at [551, 276] on div "Copy style" at bounding box center [571, 283] width 79 height 14
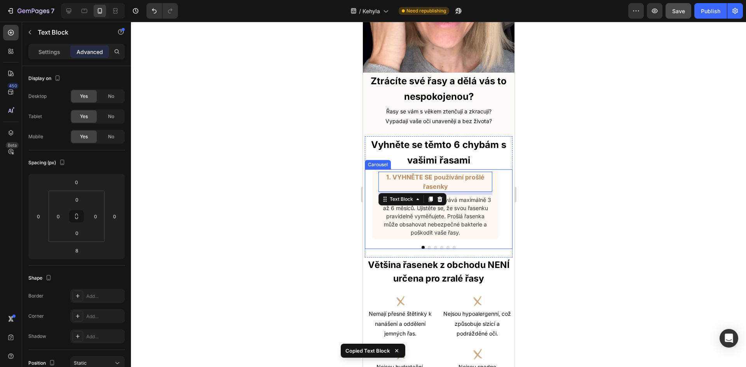
click at [427, 246] on button "Dot" at bounding box center [428, 247] width 3 height 3
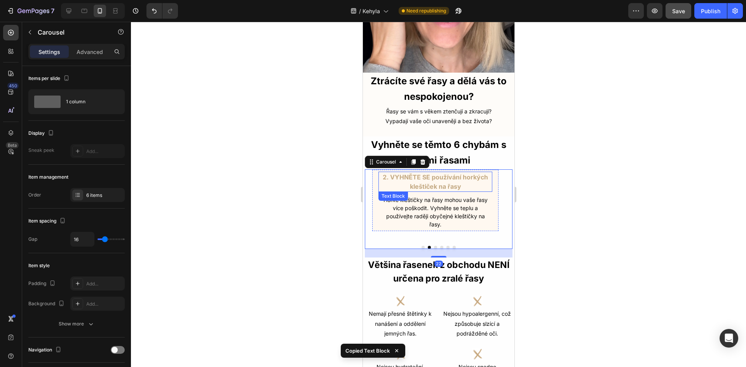
click at [440, 173] on p "2. VYHNĚTE SE používání horkých kleštiček na řasy" at bounding box center [435, 181] width 112 height 19
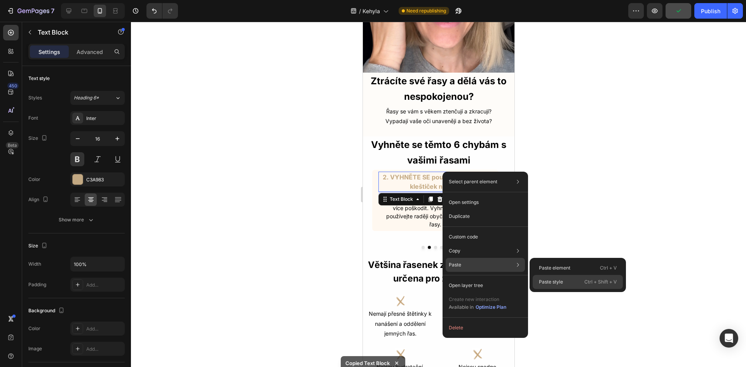
click at [552, 280] on p "Paste style" at bounding box center [551, 281] width 24 height 7
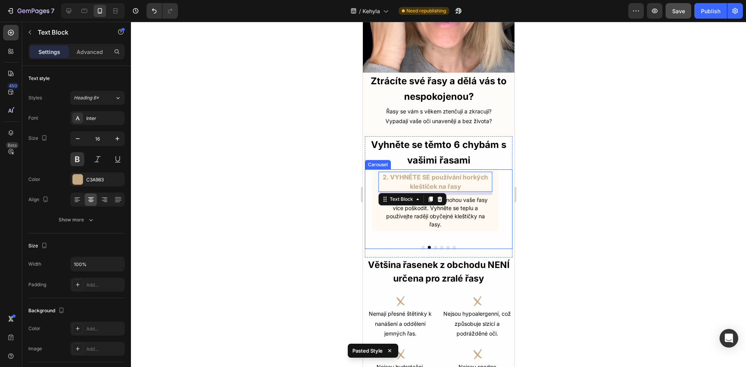
click at [421, 246] on button "Dot" at bounding box center [422, 247] width 3 height 3
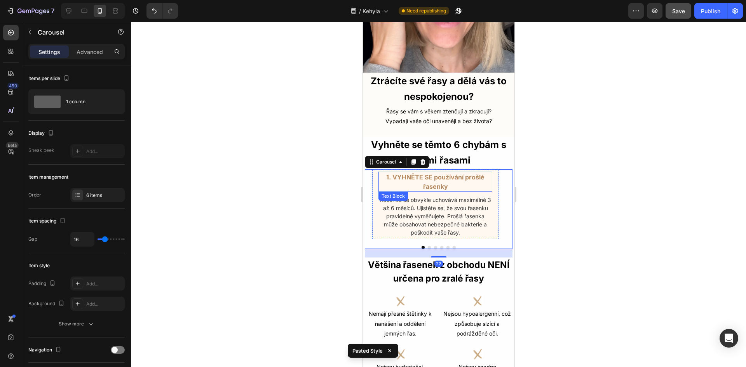
click at [440, 177] on span "1. VYHNĚTE SE používání prošlé řasenky" at bounding box center [435, 181] width 98 height 17
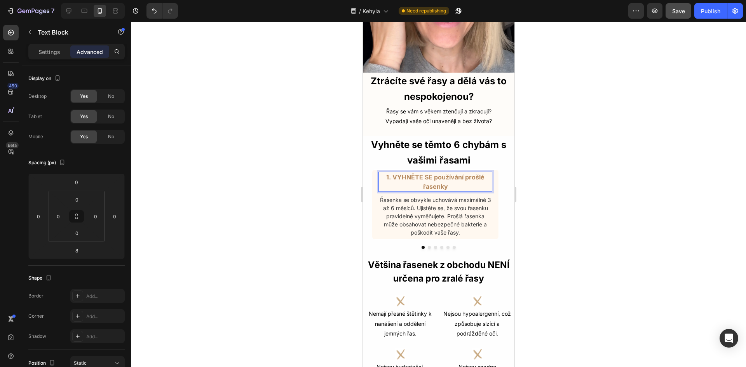
click at [426, 173] on span "1. VYHNĚTE SE používání prošlé řasenky" at bounding box center [435, 181] width 98 height 17
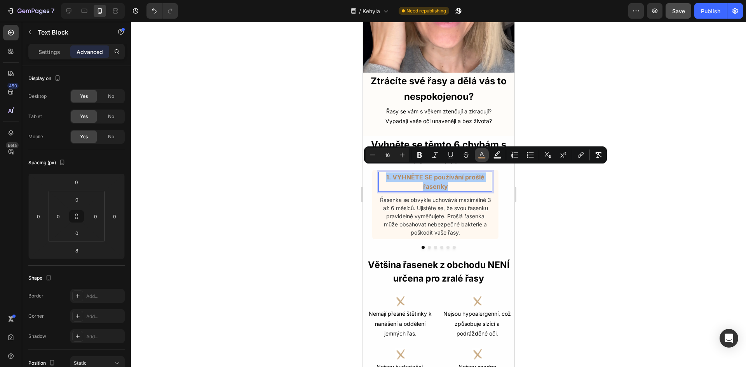
click at [487, 156] on button "color" at bounding box center [482, 155] width 14 height 14
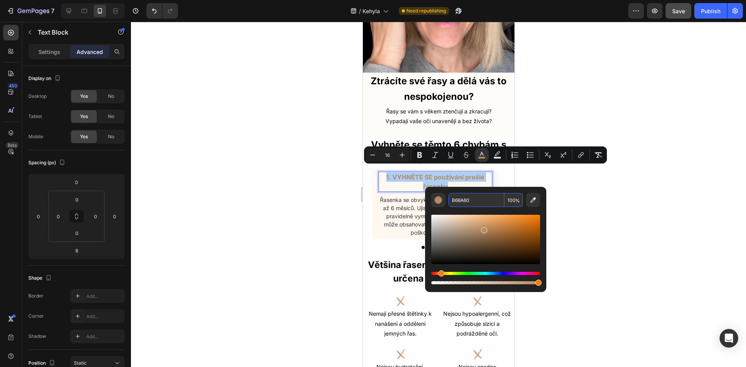
click at [469, 198] on input "B68A60" at bounding box center [476, 200] width 56 height 14
click at [559, 219] on div at bounding box center [438, 194] width 615 height 345
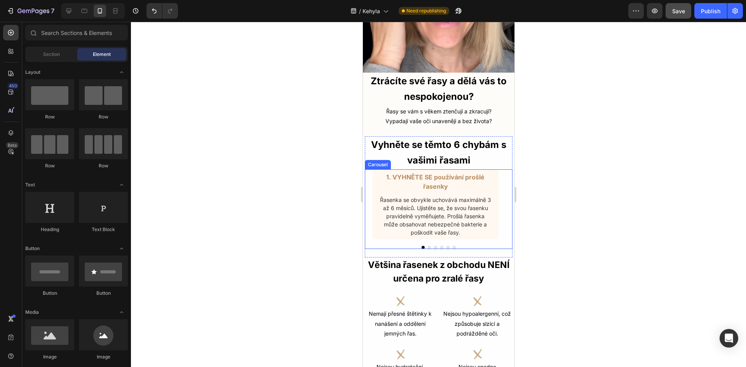
click at [427, 246] on button "Dot" at bounding box center [428, 247] width 3 height 3
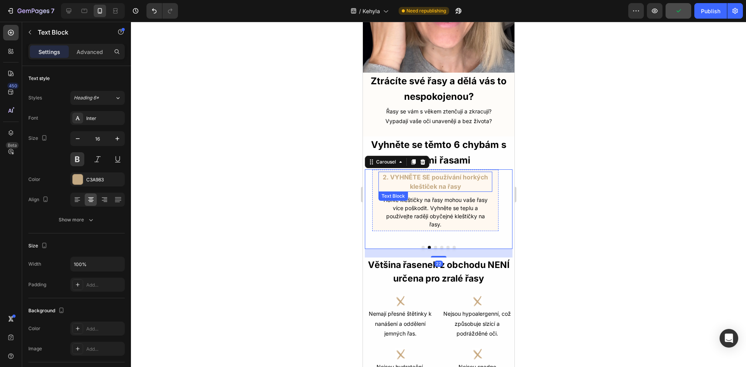
click at [444, 175] on p "2. VYHNĚTE SE používání horkých kleštiček na řasy" at bounding box center [435, 181] width 112 height 19
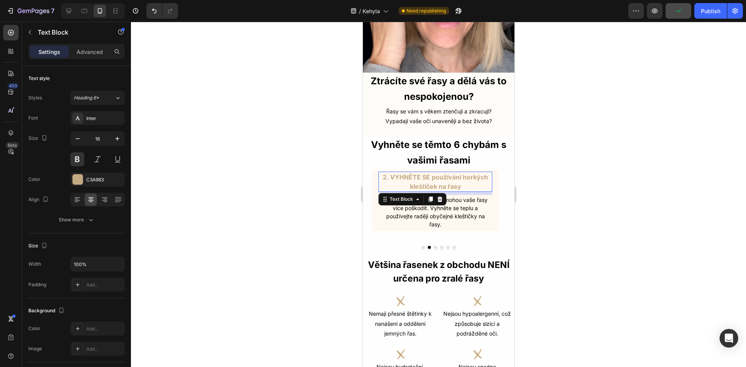
click at [444, 175] on p "2. VYHNĚTE SE používání horkých kleštiček na řasy" at bounding box center [435, 181] width 112 height 19
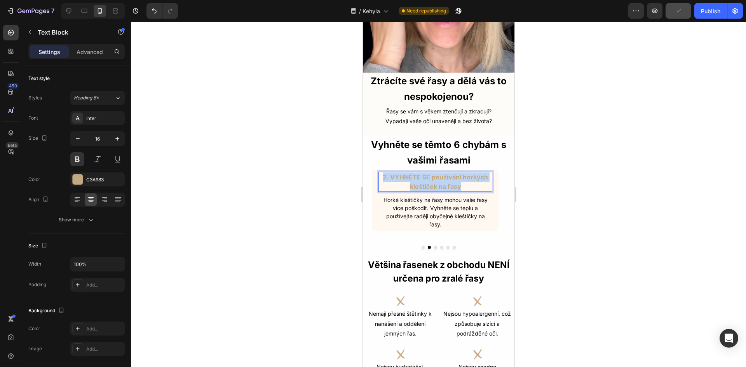
click at [444, 175] on p "2. VYHNĚTE SE používání horkých kleštiček na řasy" at bounding box center [435, 181] width 112 height 19
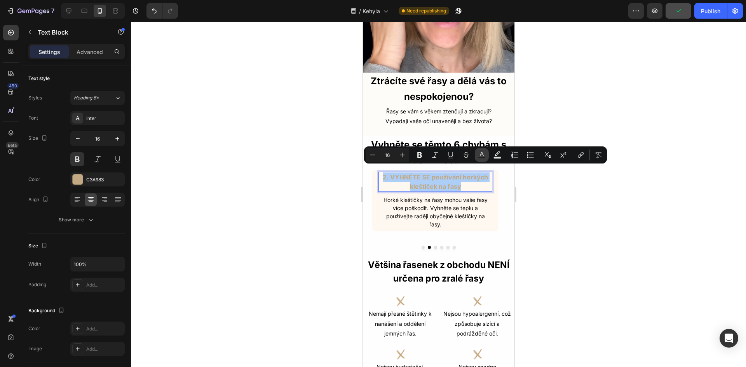
click at [484, 154] on icon "Editor contextual toolbar" at bounding box center [482, 155] width 8 height 8
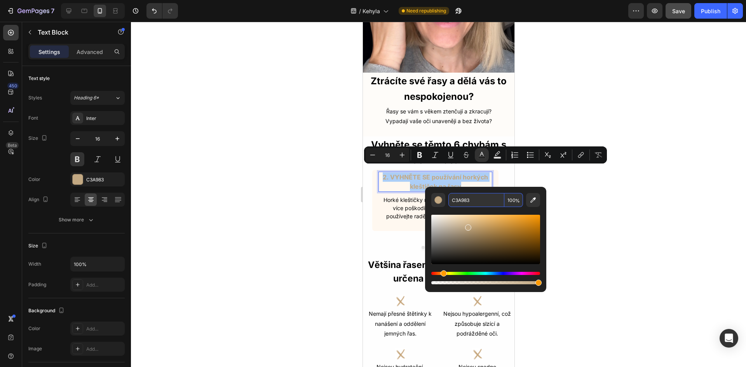
click at [468, 199] on input "C3A983" at bounding box center [476, 200] width 56 height 14
paste input "B68A60"
type input "B68A60"
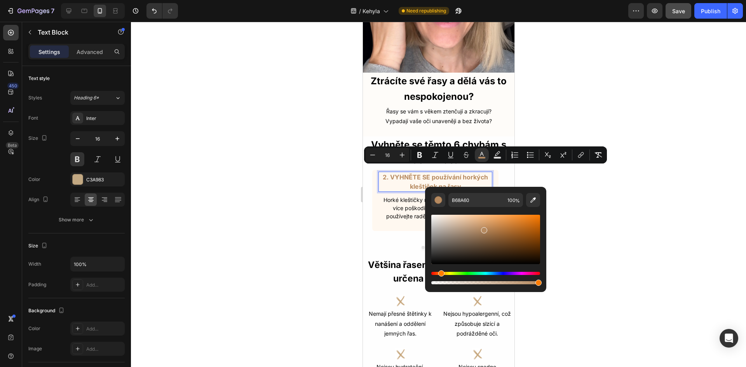
click at [573, 229] on div at bounding box center [438, 194] width 615 height 345
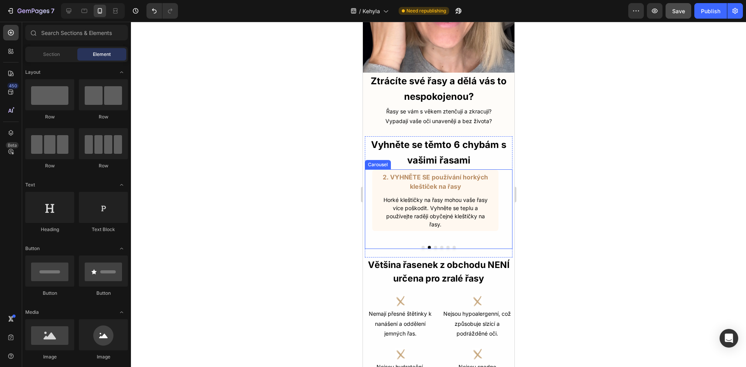
click at [433, 246] on button "Dot" at bounding box center [434, 247] width 3 height 3
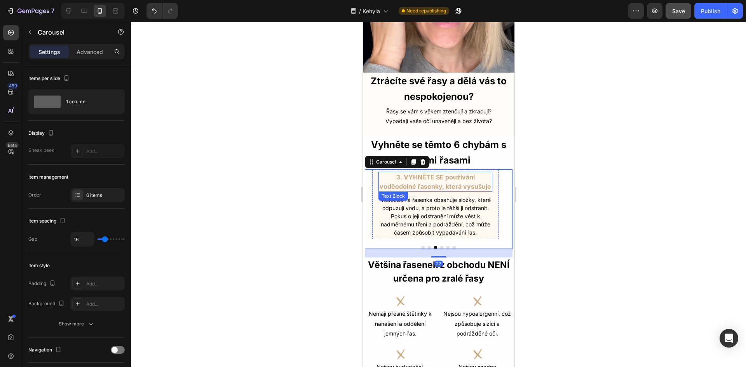
click at [442, 174] on p "3. VYHNĚTE SE používání voděodolné řasenky, která vysušuje" at bounding box center [435, 181] width 112 height 19
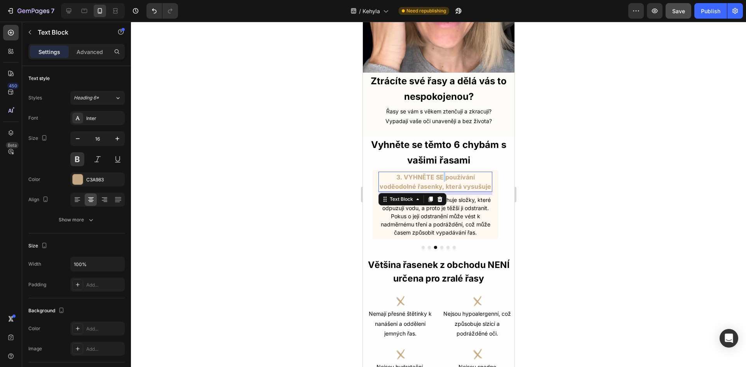
click at [442, 174] on p "3. VYHNĚTE SE používání voděodolné řasenky, která vysušuje" at bounding box center [435, 181] width 112 height 19
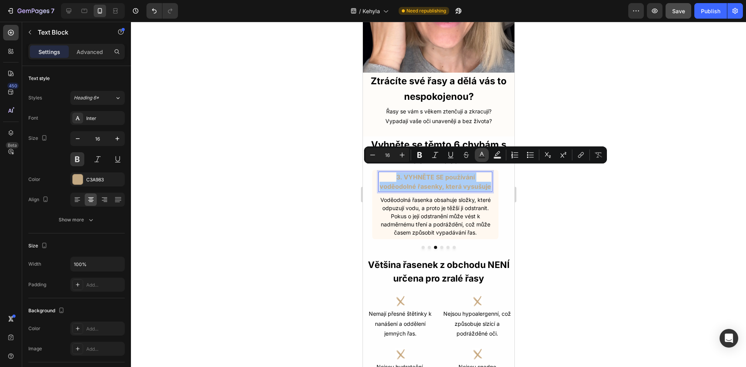
click at [483, 156] on icon "Editor contextual toolbar" at bounding box center [482, 154] width 4 height 4
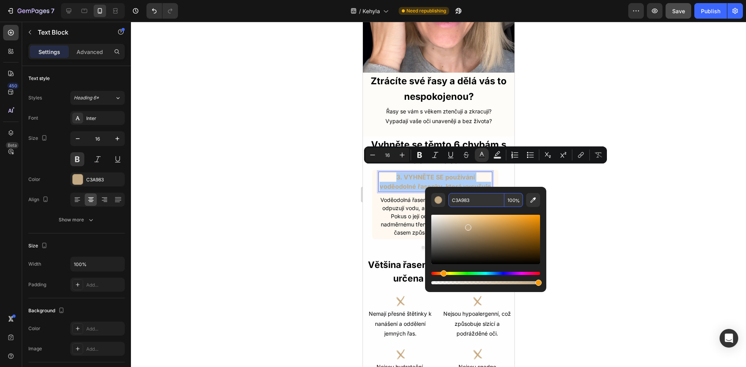
click at [459, 200] on input "C3A983" at bounding box center [476, 200] width 56 height 14
paste input "B68A60"
type input "B68A60"
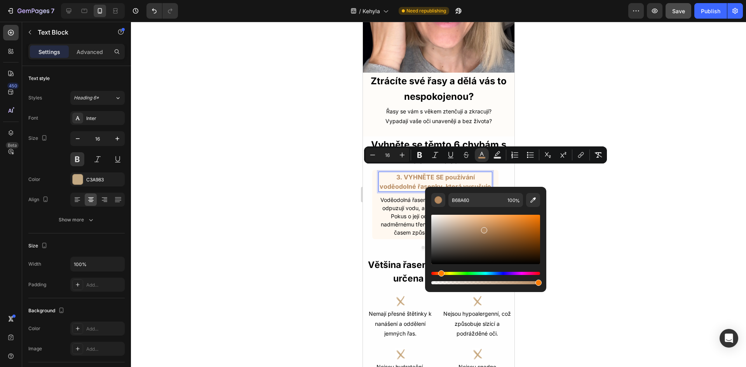
click at [589, 235] on div at bounding box center [438, 194] width 615 height 345
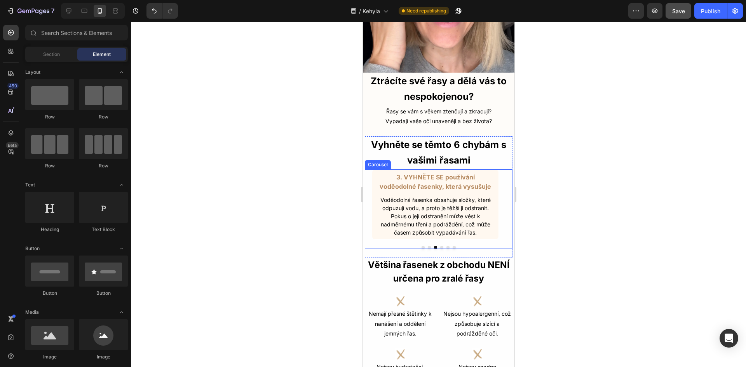
click at [440, 246] on button "Dot" at bounding box center [441, 247] width 3 height 3
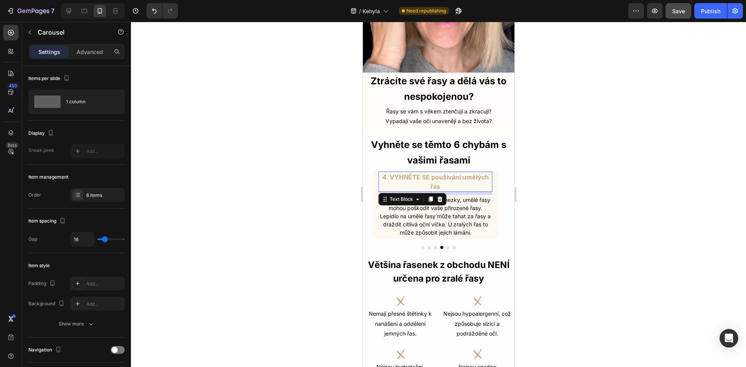
click at [455, 174] on p "4. VYHNĚTE SE používání umělých řas" at bounding box center [435, 181] width 112 height 19
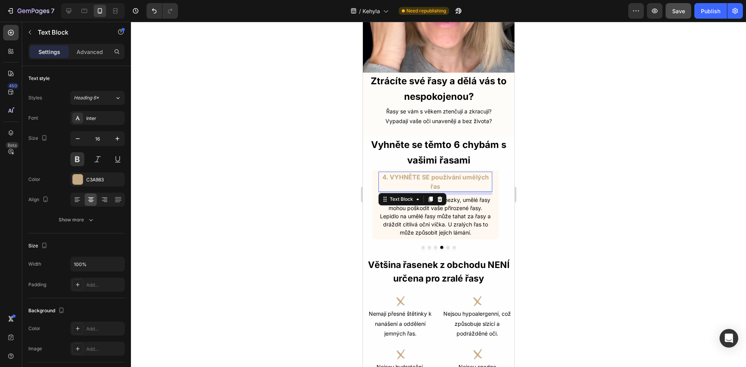
click at [455, 174] on p "4. VYHNĚTE SE používání umělých řas" at bounding box center [435, 181] width 112 height 19
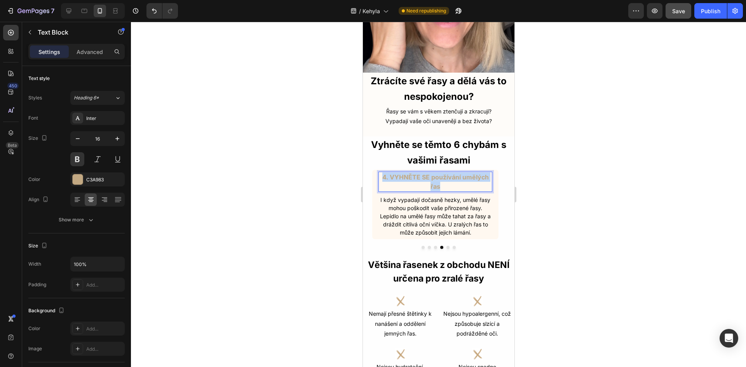
click at [455, 174] on p "4. VYHNĚTE SE používání umělých řas" at bounding box center [435, 181] width 112 height 19
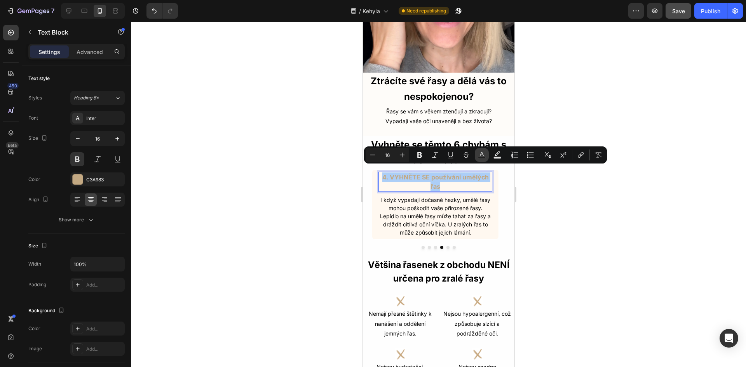
click at [476, 158] on button "Text Color" at bounding box center [482, 155] width 14 height 14
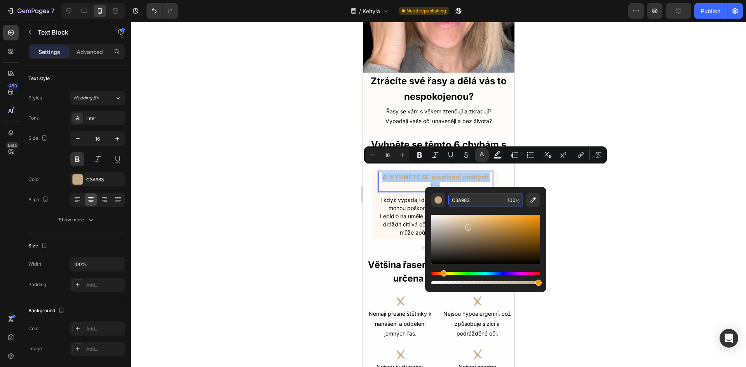
click at [461, 204] on input "C3A983" at bounding box center [476, 200] width 56 height 14
paste input "B68A60"
type input "B68A60"
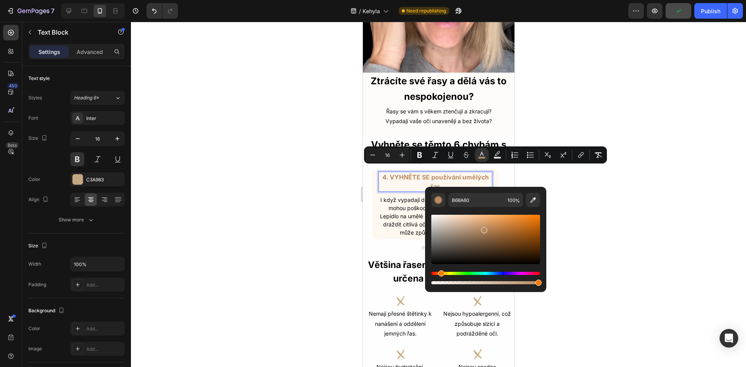
click at [572, 238] on div at bounding box center [438, 194] width 615 height 345
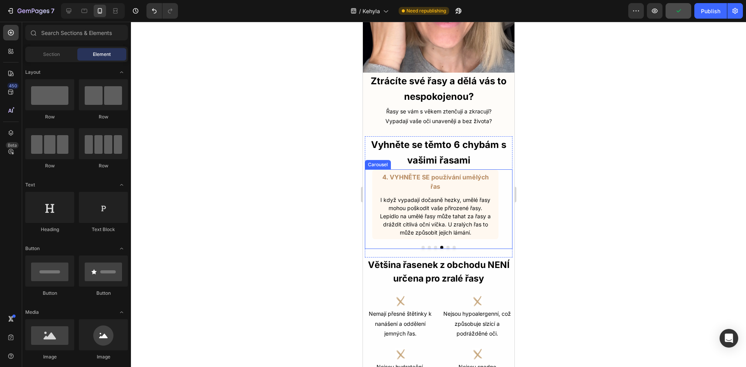
click at [442, 246] on div at bounding box center [438, 247] width 148 height 3
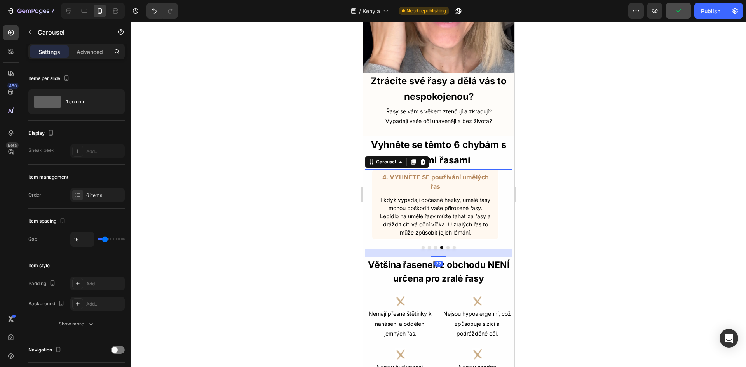
click at [446, 246] on button "Dot" at bounding box center [447, 247] width 3 height 3
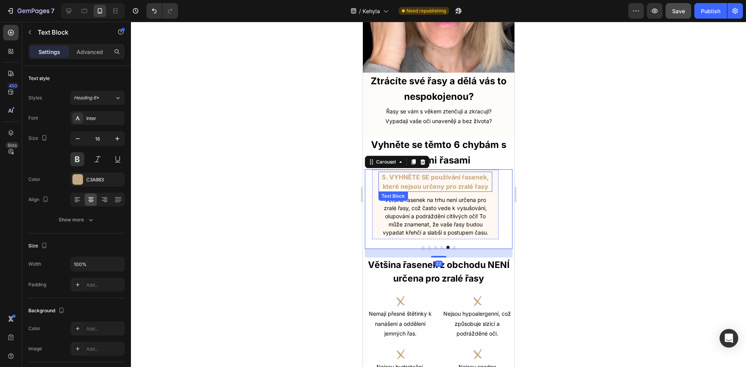
click at [440, 181] on p "5. VYHNĚTE SE používání řasenek, které nejsou určeny pro zralé řasy" at bounding box center [435, 181] width 112 height 19
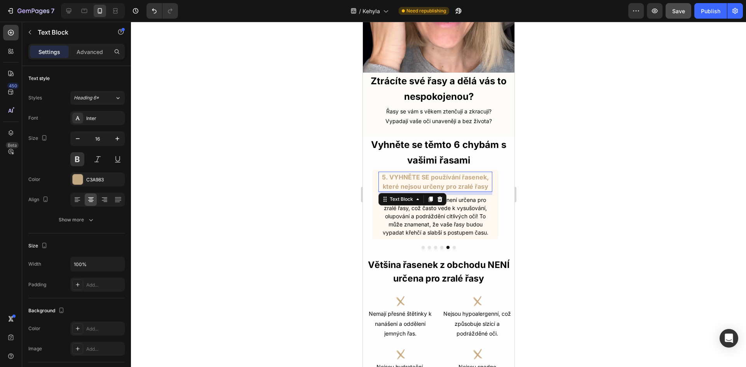
click at [440, 181] on p "5. VYHNĚTE SE používání řasenek, které nejsou určeny pro zralé řasy" at bounding box center [435, 181] width 112 height 19
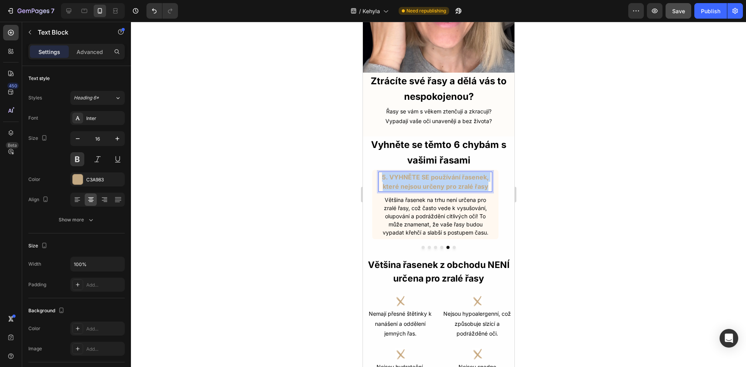
click at [440, 181] on p "5. VYHNĚTE SE používání řasenek, které nejsou určeny pro zralé řasy" at bounding box center [435, 181] width 112 height 19
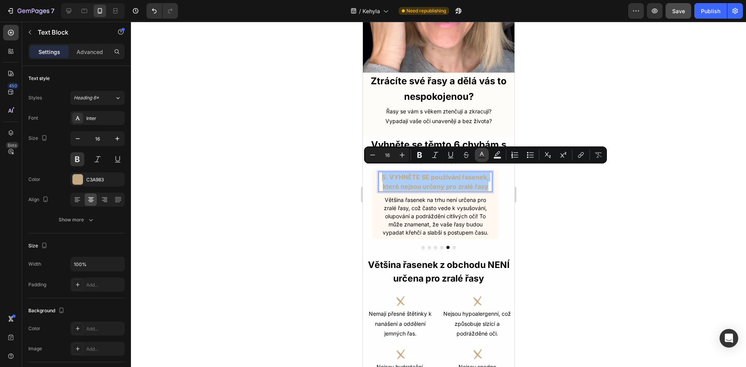
click at [485, 155] on button "Text Color" at bounding box center [482, 155] width 14 height 14
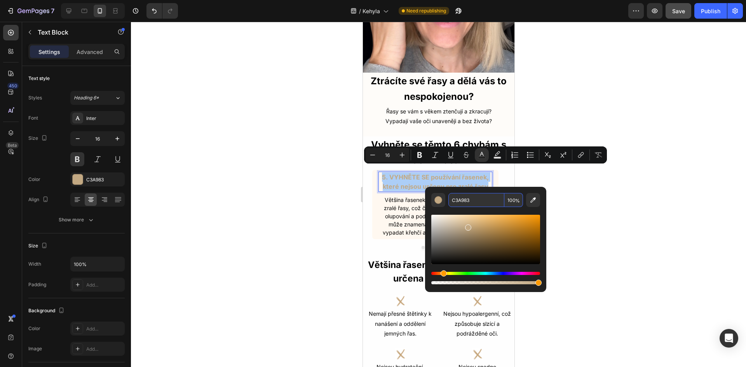
click at [461, 199] on input "C3A983" at bounding box center [476, 200] width 56 height 14
paste input "B68A60"
type input "B68A60"
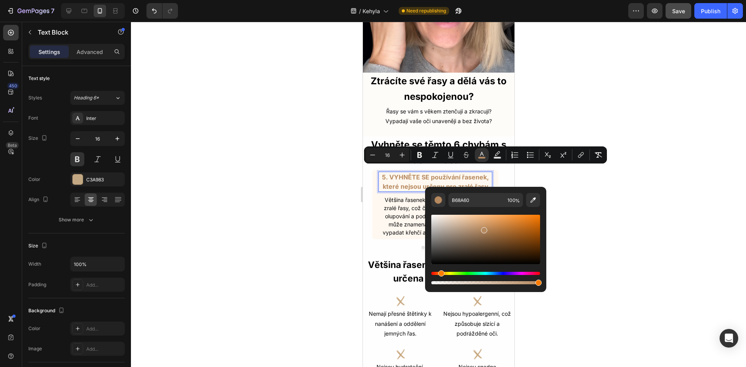
click at [628, 259] on div at bounding box center [438, 194] width 615 height 345
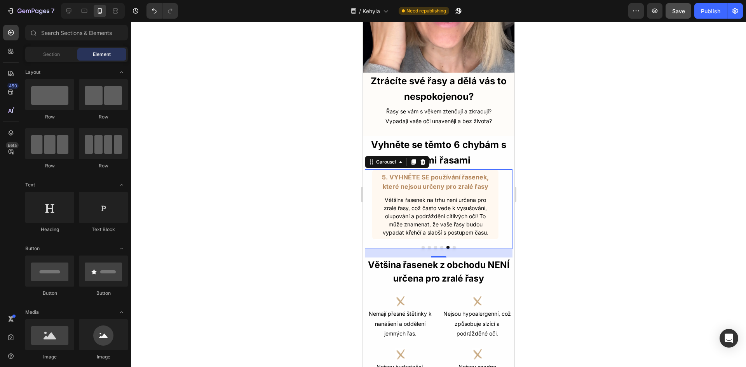
click at [452, 246] on button "Dot" at bounding box center [453, 247] width 3 height 3
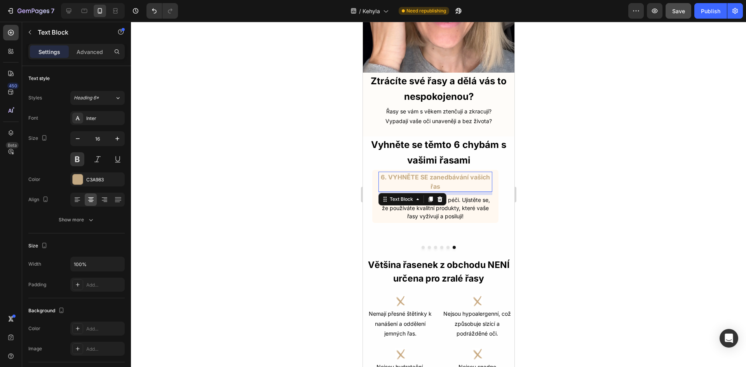
click at [447, 172] on p "6. VYHNĚTE SE zanedbávání vašich řas" at bounding box center [435, 181] width 112 height 19
click at [444, 181] on p "6. VYHNĚTE SE zanedbávání vašich řas" at bounding box center [435, 181] width 112 height 19
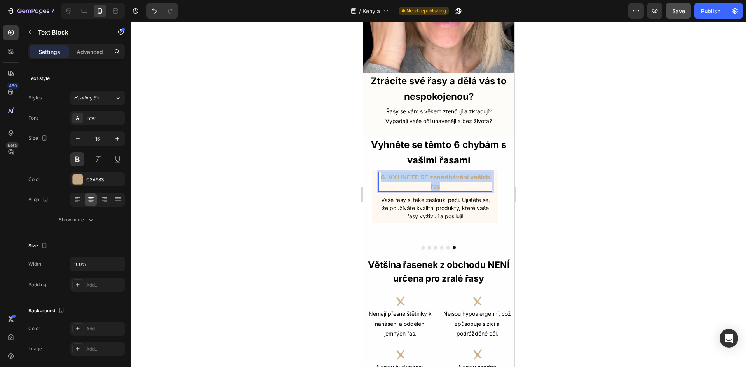
click at [444, 181] on p "6. VYHNĚTE SE zanedbávání vašich řas" at bounding box center [435, 181] width 112 height 19
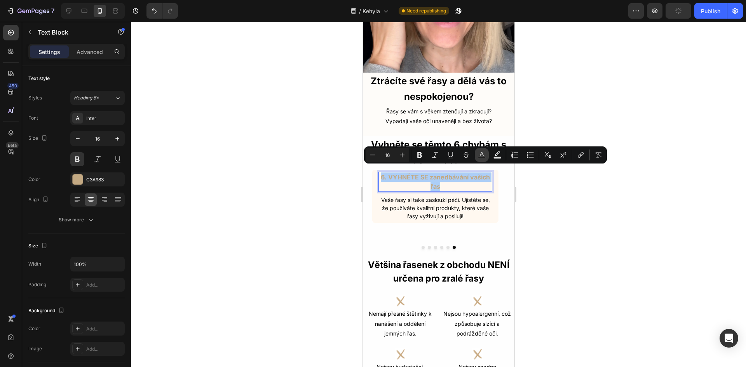
click at [476, 157] on button "Text Color" at bounding box center [482, 155] width 14 height 14
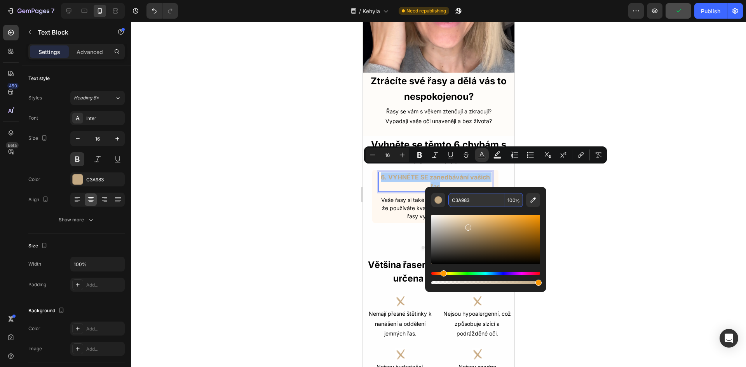
click at [453, 199] on input "C3A983" at bounding box center [476, 200] width 56 height 14
paste input "B68A60"
type input "B68A60"
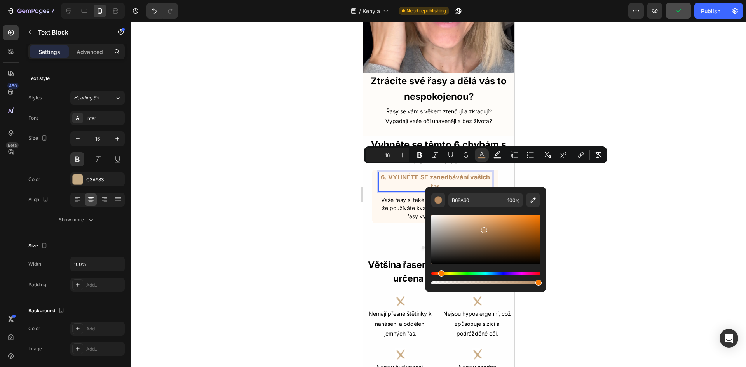
click at [582, 233] on div at bounding box center [438, 194] width 615 height 345
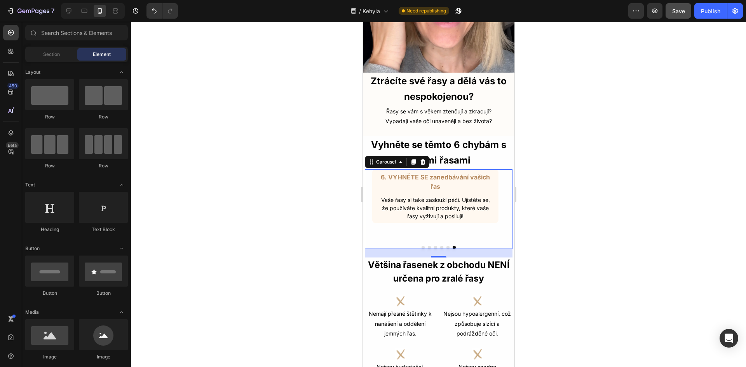
click at [421, 246] on button "Dot" at bounding box center [422, 247] width 3 height 3
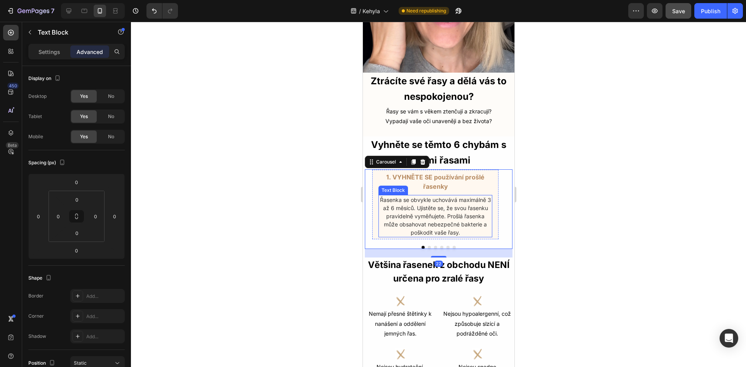
click at [423, 218] on span "Řasenka se obvykle uchovává maximálně 3 až 6 měsíců. Ujistěte se, že svou řasen…" at bounding box center [434, 215] width 111 height 39
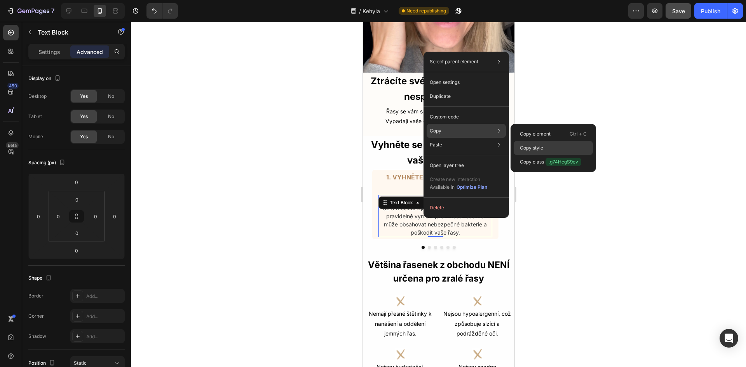
click at [531, 148] on p "Copy style" at bounding box center [531, 147] width 23 height 7
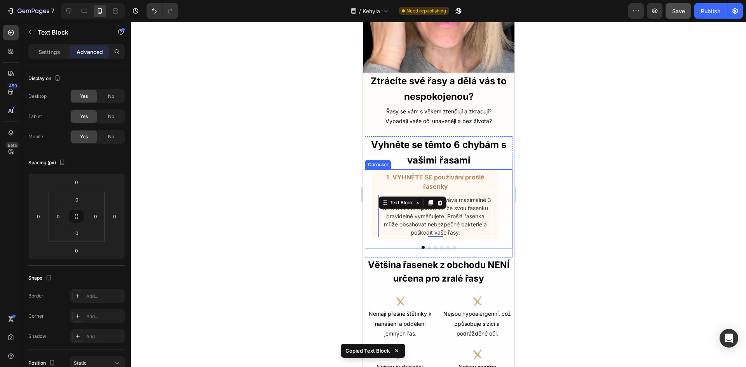
click at [427, 246] on button "Dot" at bounding box center [428, 247] width 3 height 3
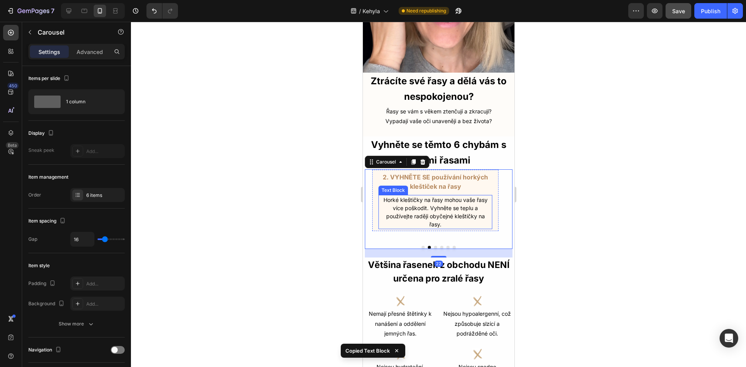
click at [428, 205] on p "Horké kleštičky na řasy mohou vaše řasy více poškodit. Vyhněte se teplu a použí…" at bounding box center [435, 212] width 112 height 33
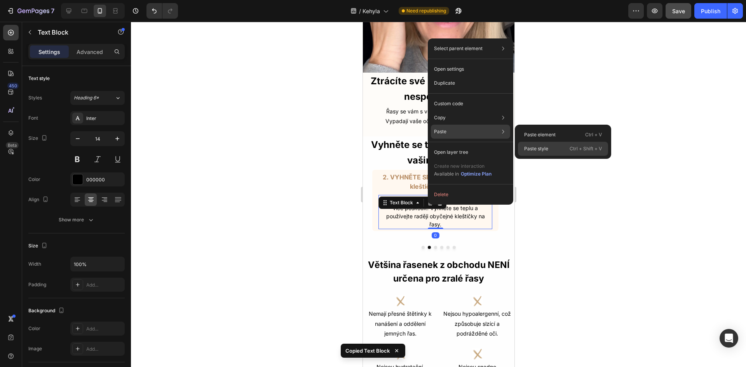
click at [522, 146] on div "Paste style Ctrl + Shift + V" at bounding box center [563, 149] width 90 height 14
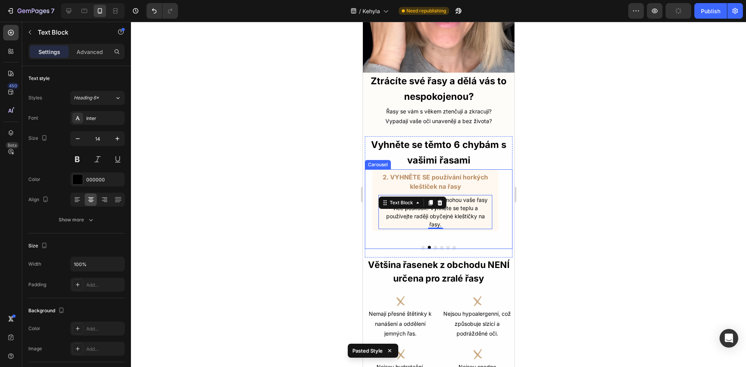
click at [421, 246] on button "Dot" at bounding box center [422, 247] width 3 height 3
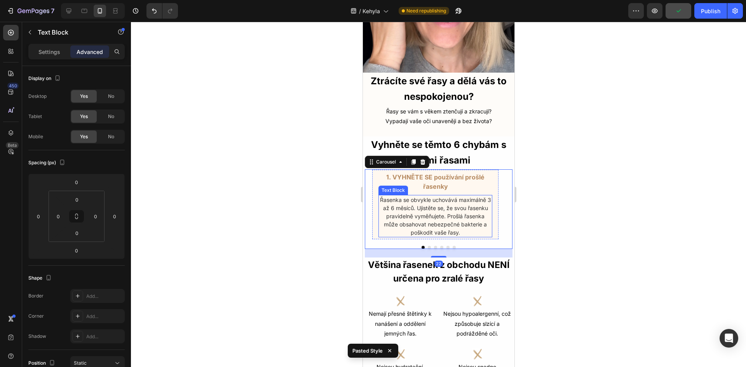
click at [443, 217] on span "Řasenka se obvykle uchovává maximálně 3 až 6 měsíců. Ujistěte se, že svou řasen…" at bounding box center [434, 215] width 111 height 39
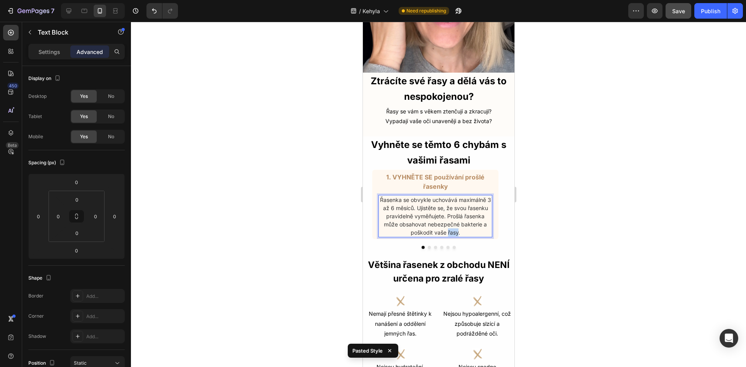
click at [448, 224] on span "Řasenka se obvykle uchovává maximálně 3 až 6 měsíců. Ujistěte se, že svou řasen…" at bounding box center [434, 215] width 111 height 39
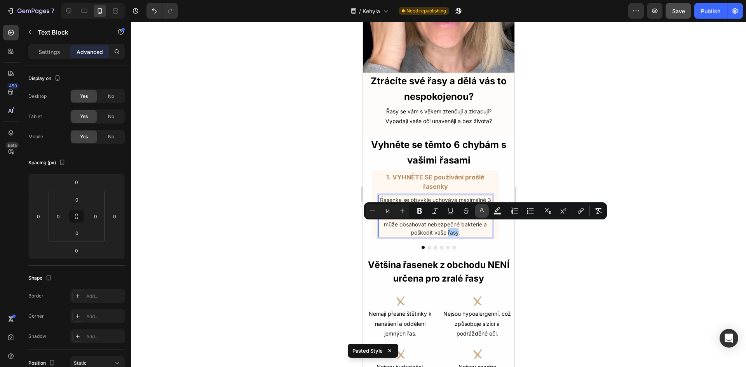
click at [476, 207] on button "color" at bounding box center [482, 211] width 14 height 14
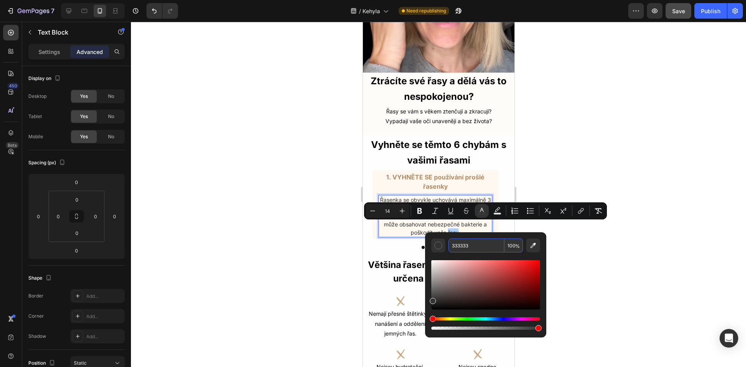
click at [465, 243] on input "333333" at bounding box center [476, 245] width 56 height 14
click at [571, 254] on div at bounding box center [438, 194] width 615 height 345
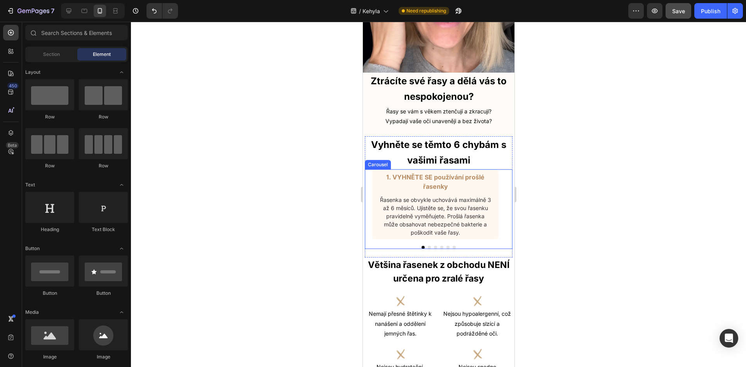
click at [427, 246] on button "Dot" at bounding box center [428, 247] width 3 height 3
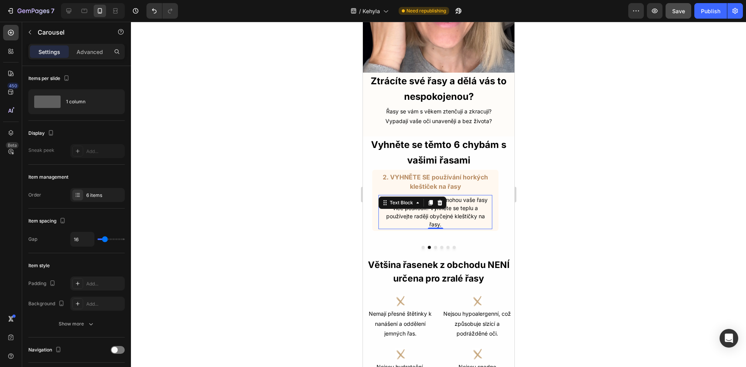
click at [435, 202] on div "Horké kleštičky na řasy mohou vaše řasy více poškodit. Vyhněte se teplu a použí…" at bounding box center [435, 212] width 114 height 34
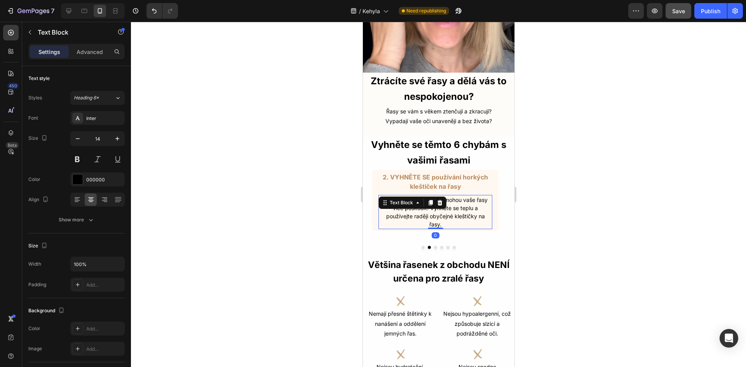
click at [435, 202] on div "Text Block" at bounding box center [412, 202] width 68 height 12
click at [445, 213] on p "Horké kleštičky na řasy mohou vaše řasy více poškodit. Vyhněte se teplu a použí…" at bounding box center [435, 212] width 112 height 33
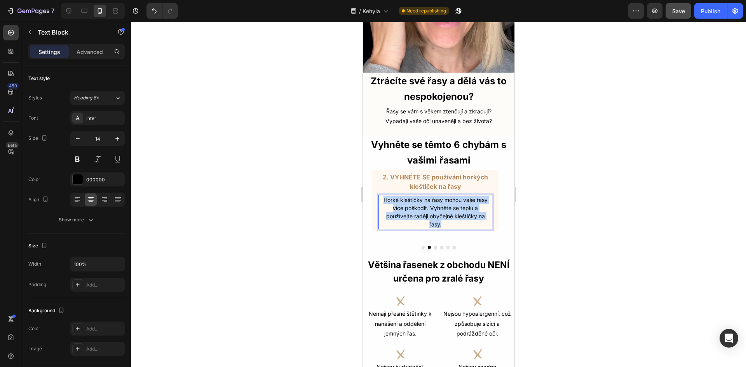
click at [445, 213] on p "Horké kleštičky na řasy mohou vaše řasy více poškodit. Vyhněte se teplu a použí…" at bounding box center [435, 212] width 112 height 33
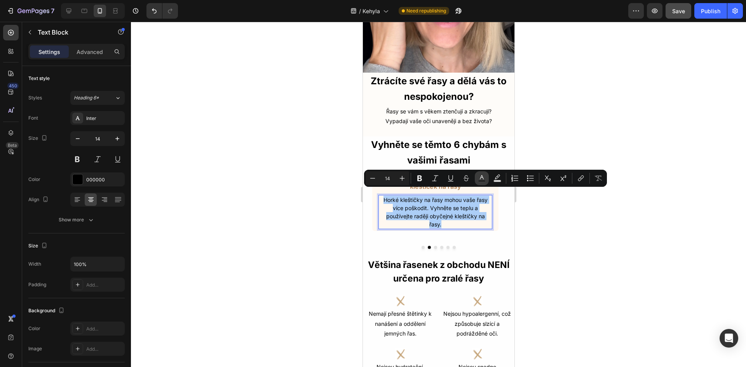
click at [485, 177] on icon "Editor contextual toolbar" at bounding box center [482, 178] width 8 height 8
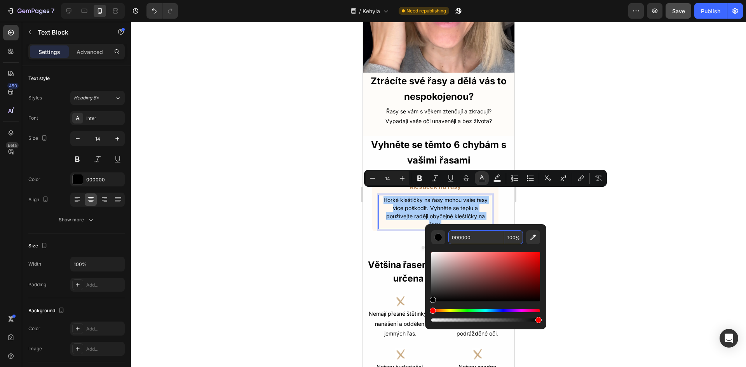
click at [463, 232] on input "000000" at bounding box center [476, 237] width 56 height 14
paste input "333333"
type input "333333"
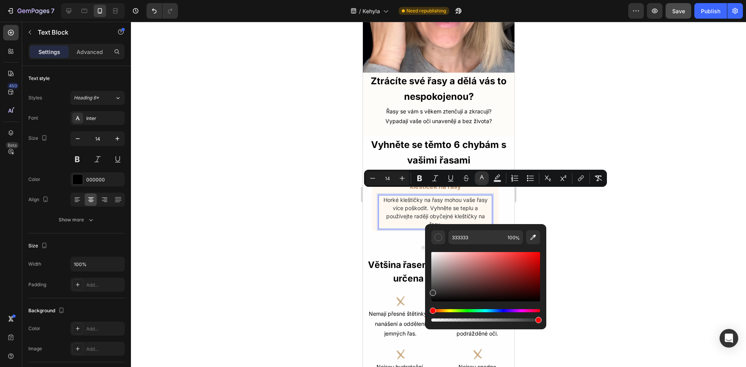
click at [576, 248] on div at bounding box center [438, 194] width 615 height 345
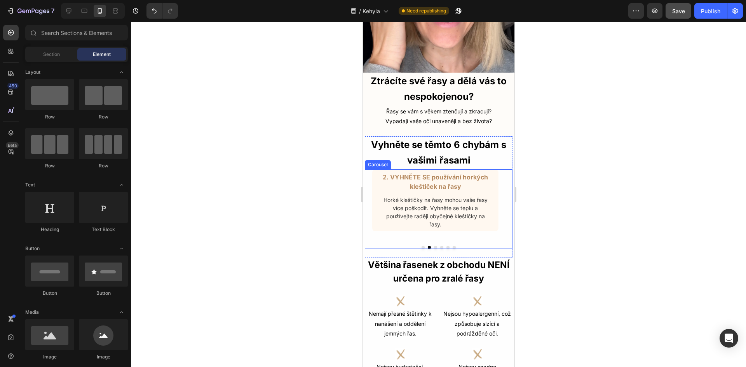
click at [433, 246] on button "Dot" at bounding box center [434, 247] width 3 height 3
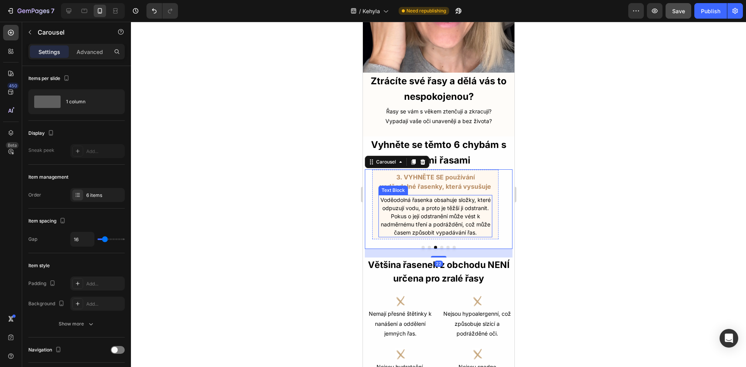
click at [444, 203] on p "Voděodolná řasenka obsahuje složky, které odpuzují vodu, a proto je těžší ji od…" at bounding box center [435, 216] width 112 height 41
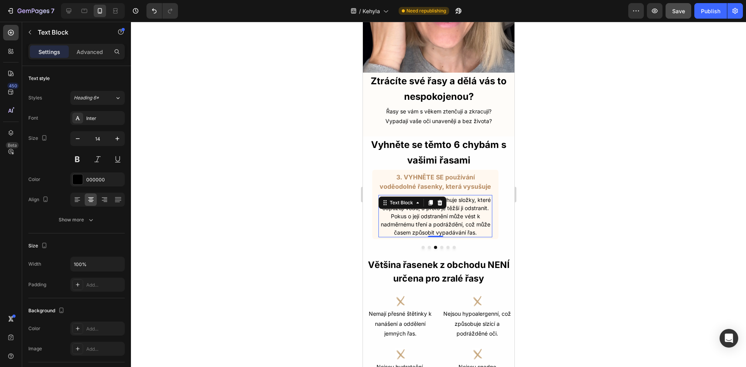
click at [444, 203] on p "Voděodolná řasenka obsahuje složky, které odpuzují vodu, a proto je těžší ji od…" at bounding box center [435, 216] width 112 height 41
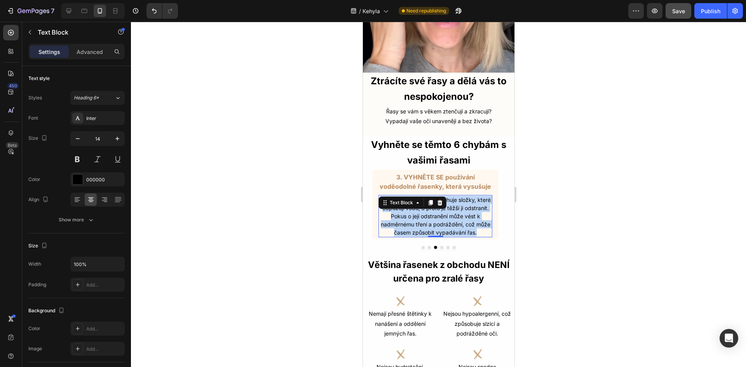
click at [444, 203] on p "Voděodolná řasenka obsahuje složky, které odpuzují vodu, a proto je těžší ji od…" at bounding box center [435, 216] width 112 height 41
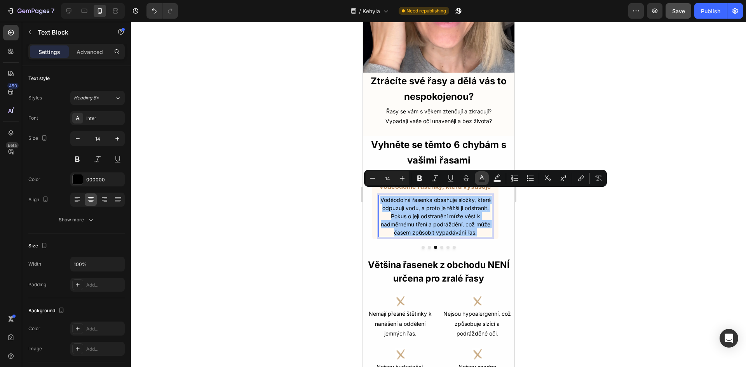
click at [483, 182] on rect "Editor contextual toolbar" at bounding box center [481, 181] width 7 height 2
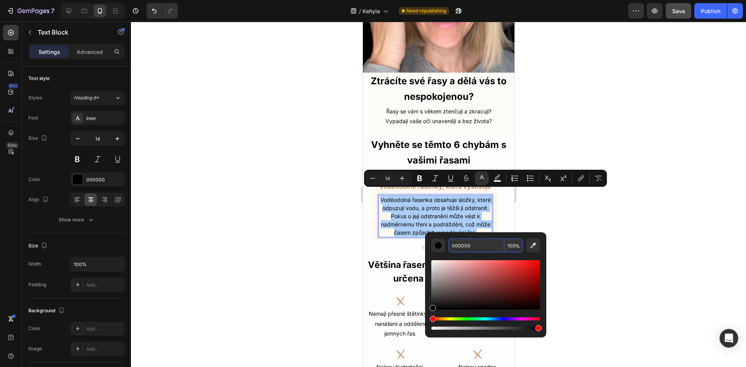
click at [461, 243] on input "000000" at bounding box center [476, 245] width 56 height 14
paste input "333333"
type input "333333"
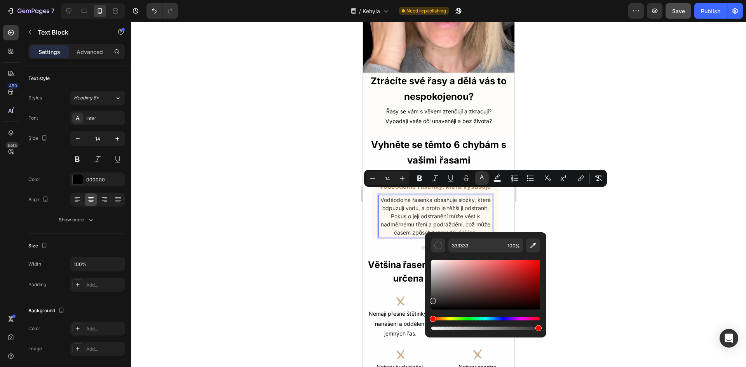
click at [582, 252] on div at bounding box center [438, 194] width 615 height 345
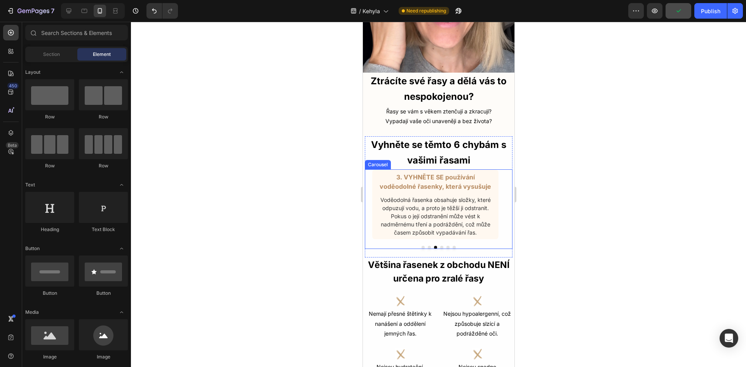
click at [440, 246] on button "Dot" at bounding box center [441, 247] width 3 height 3
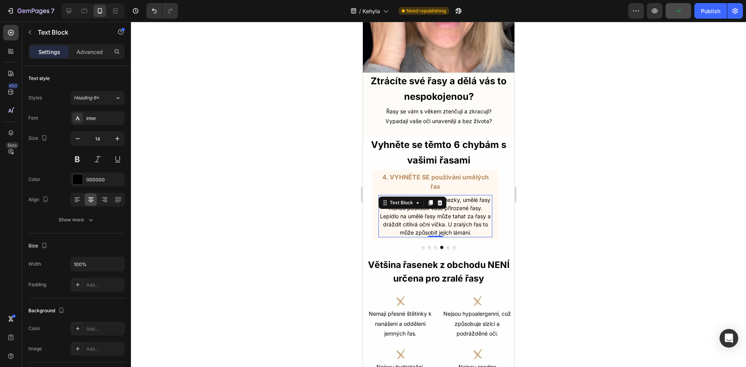
click at [436, 214] on p "I když vypadají dočasně hezky, umělé řasy mohou poškodit vaše přirozené řasy. L…" at bounding box center [435, 216] width 112 height 41
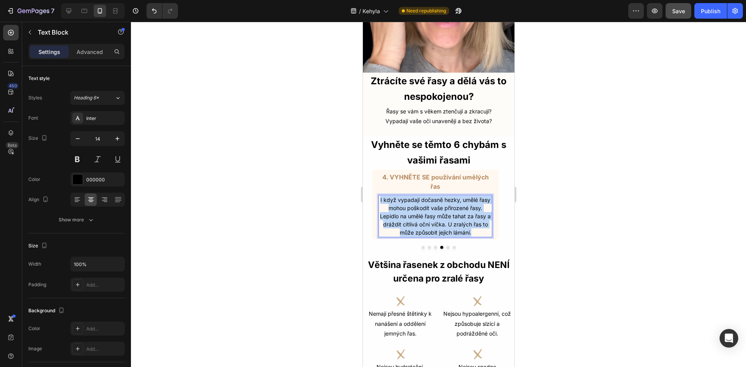
click at [436, 214] on p "I když vypadají dočasně hezky, umělé řasy mohou poškodit vaše přirozené řasy. L…" at bounding box center [435, 216] width 112 height 41
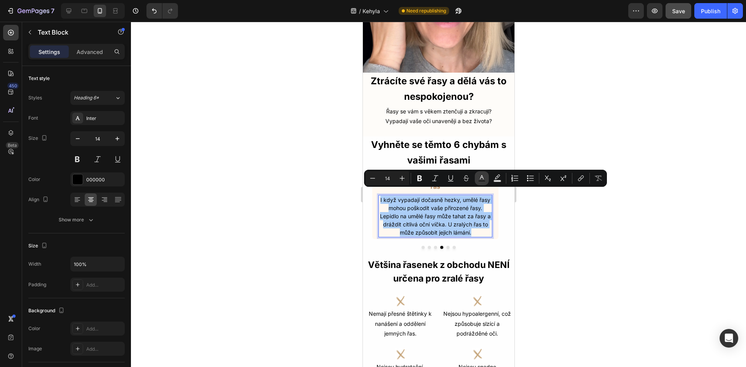
click at [483, 178] on icon "Editor contextual toolbar" at bounding box center [482, 177] width 4 height 4
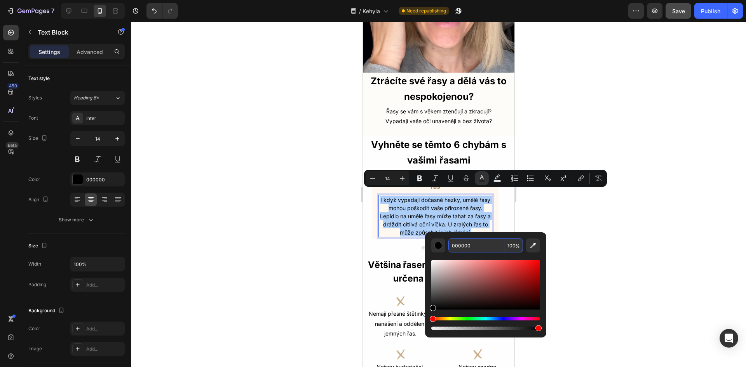
click at [461, 244] on input "000000" at bounding box center [476, 245] width 56 height 14
paste input "333333"
type input "333333"
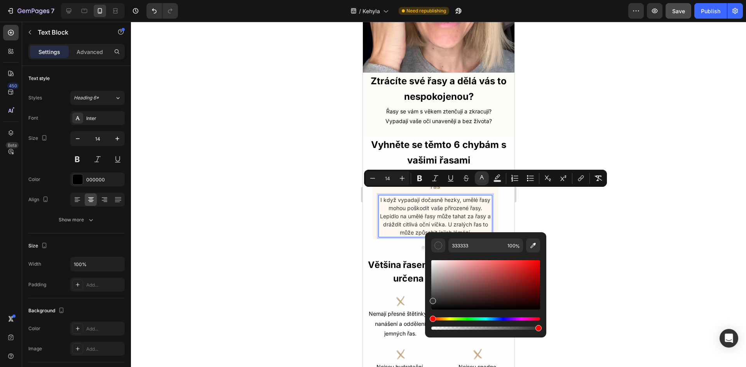
click at [593, 263] on div at bounding box center [438, 194] width 615 height 345
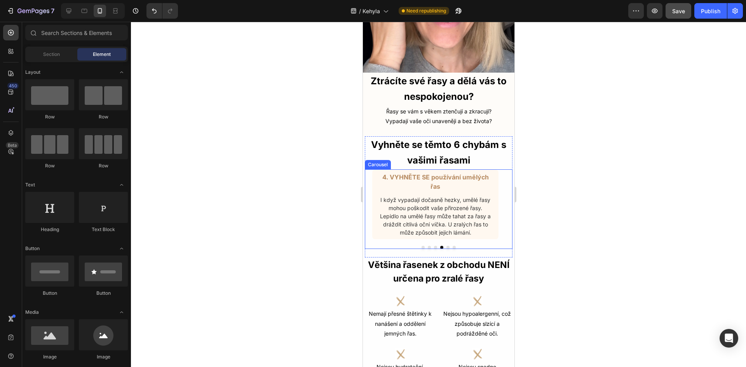
click at [446, 246] on button "Dot" at bounding box center [447, 247] width 3 height 3
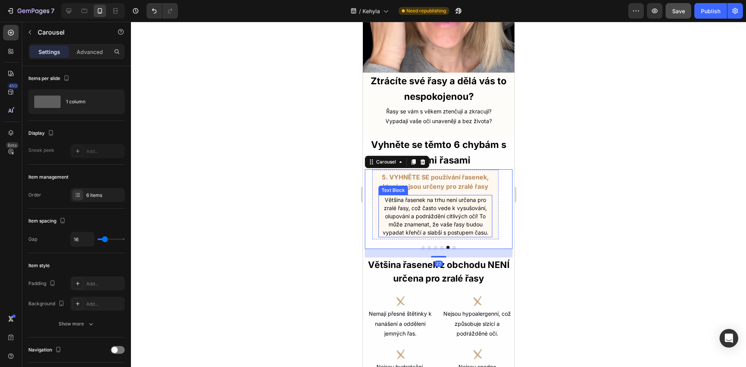
click at [449, 205] on p "Většina řasenek na trhu není určena pro zralé řasy, což často vede k vysušování…" at bounding box center [435, 216] width 112 height 41
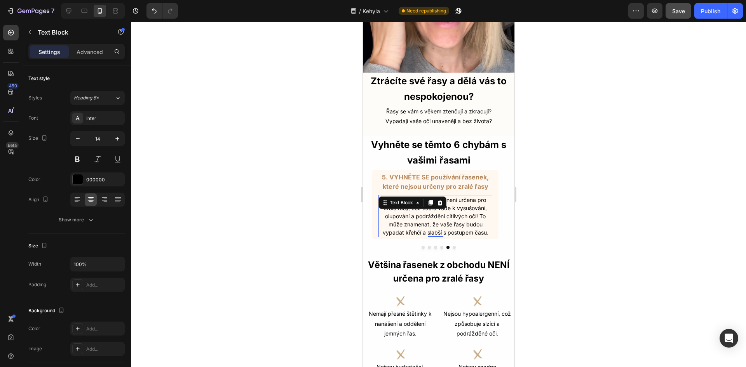
click at [449, 205] on p "Většina řasenek na trhu není určena pro zralé řasy, což často vede k vysušování…" at bounding box center [435, 216] width 112 height 41
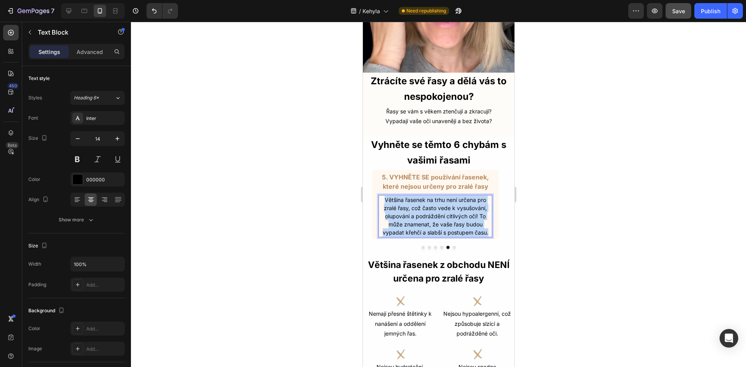
click at [449, 205] on p "Většina řasenek na trhu není určena pro zralé řasy, což často vede k vysušování…" at bounding box center [435, 216] width 112 height 41
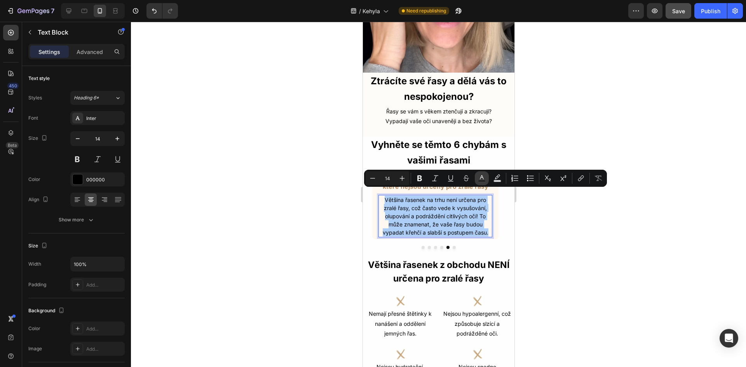
click at [478, 179] on icon "Editor contextual toolbar" at bounding box center [482, 178] width 8 height 8
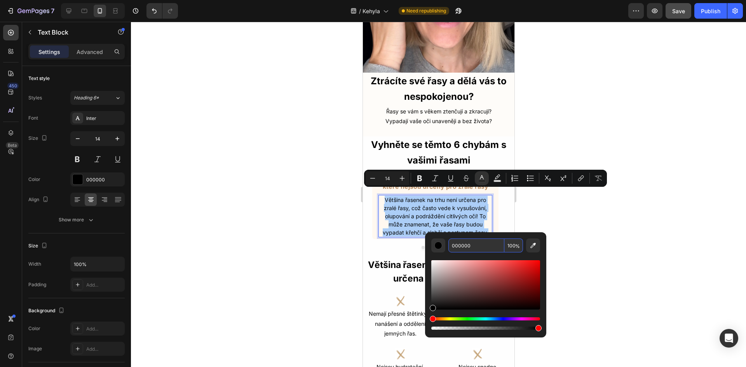
click at [464, 244] on input "000000" at bounding box center [476, 245] width 56 height 14
paste input "333333"
type input "333333"
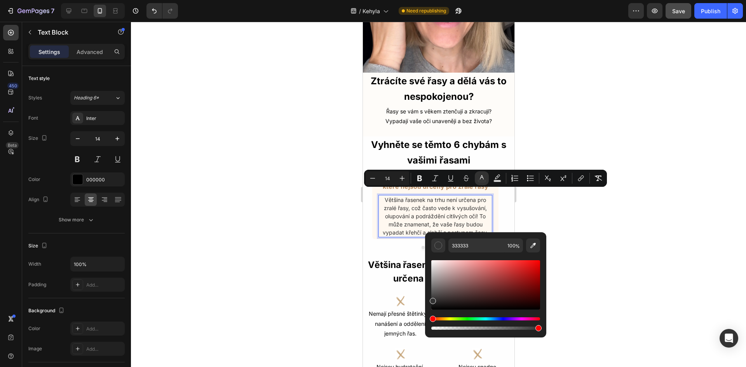
click at [566, 250] on div at bounding box center [438, 194] width 615 height 345
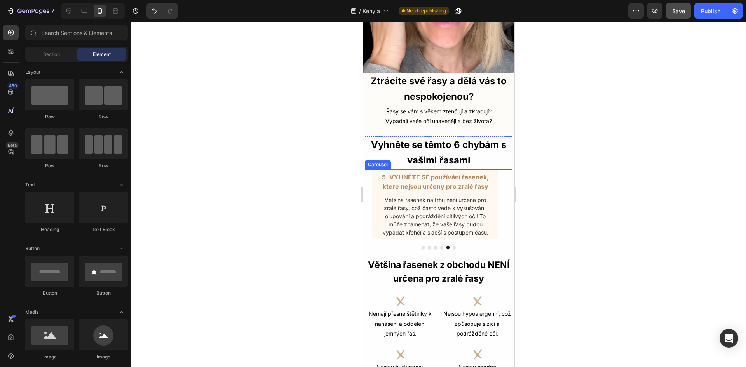
click at [452, 246] on button "Dot" at bounding box center [453, 247] width 3 height 3
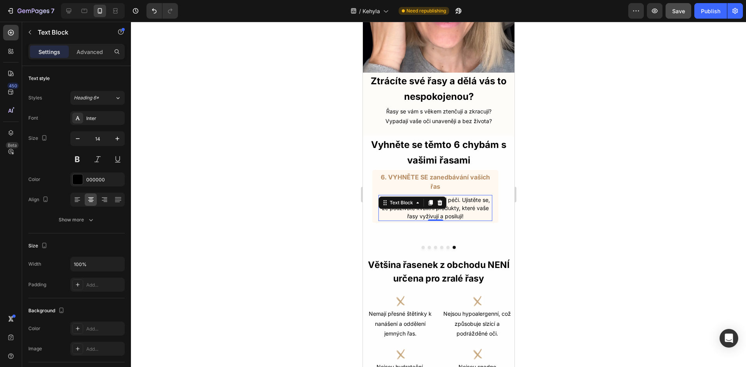
click at [435, 196] on div "Vaše řasy si také zaslouží péči. Ujistěte se, že používáte kvalitní produkty, k…" at bounding box center [435, 208] width 114 height 26
click at [435, 198] on div at bounding box center [439, 202] width 9 height 9
click at [435, 196] on div "6. VYHNĚTE SE zanedbávání vašich řas Text Block Vaše řasy si také zaslouží péči…" at bounding box center [434, 204] width 141 height 70
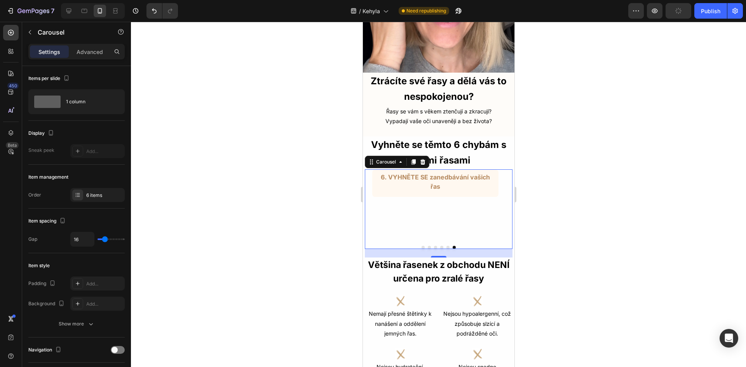
click at [577, 218] on div at bounding box center [438, 194] width 615 height 345
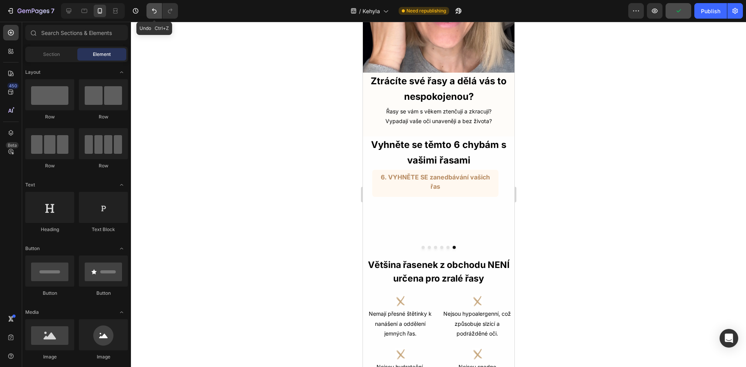
click at [153, 10] on icon "Undo/Redo" at bounding box center [154, 11] width 5 height 5
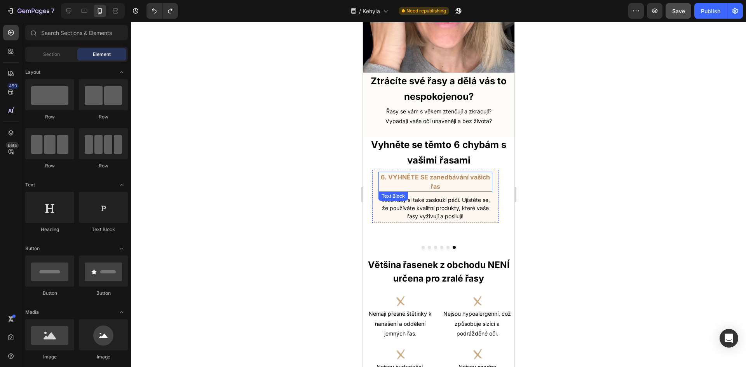
click at [432, 203] on p "Vaše řasy si také zaslouží péči. Ujistěte se, že používáte kvalitní produkty, k…" at bounding box center [435, 208] width 112 height 24
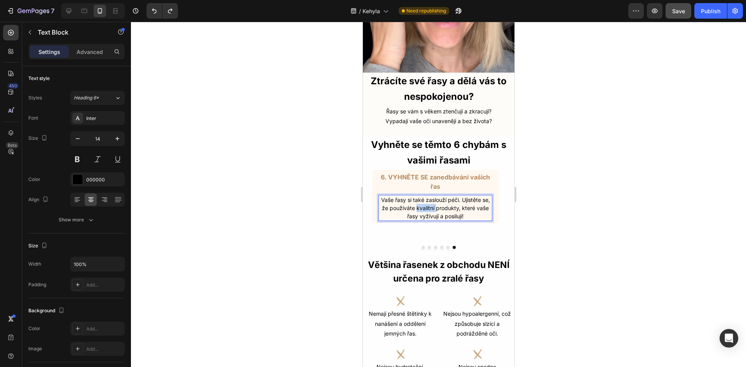
click at [432, 203] on p "Vaše řasy si také zaslouží péči. Ujistěte se, že používáte kvalitní produkty, k…" at bounding box center [435, 208] width 112 height 24
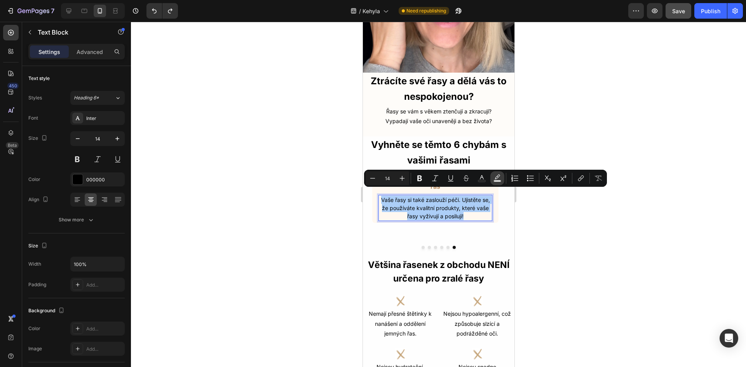
click at [491, 178] on button "Text Background Color" at bounding box center [497, 178] width 14 height 14
type input "000000"
type input "77"
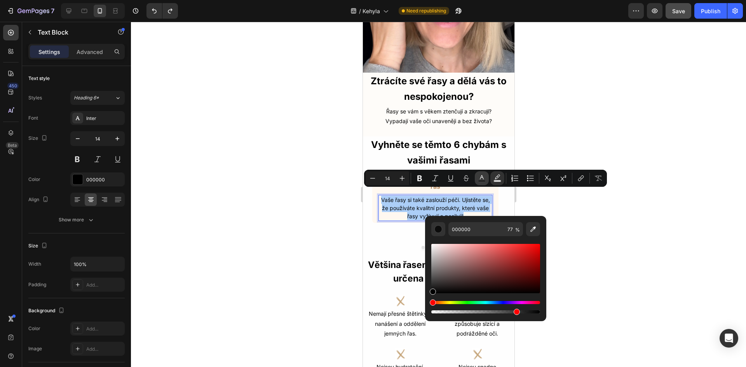
click at [485, 178] on icon "Editor contextual toolbar" at bounding box center [482, 178] width 8 height 8
click at [468, 226] on input "000000" at bounding box center [476, 229] width 56 height 14
paste input "333333"
type input "333333"
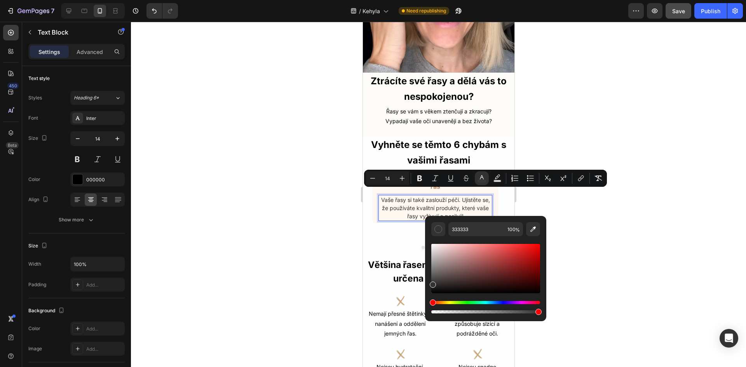
click at [598, 259] on div at bounding box center [438, 194] width 615 height 345
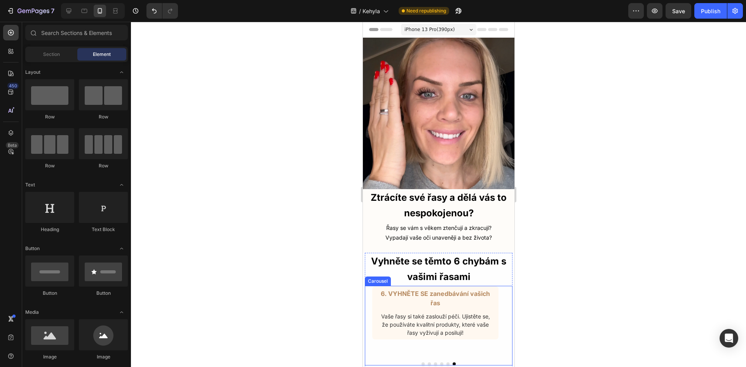
scroll to position [116, 0]
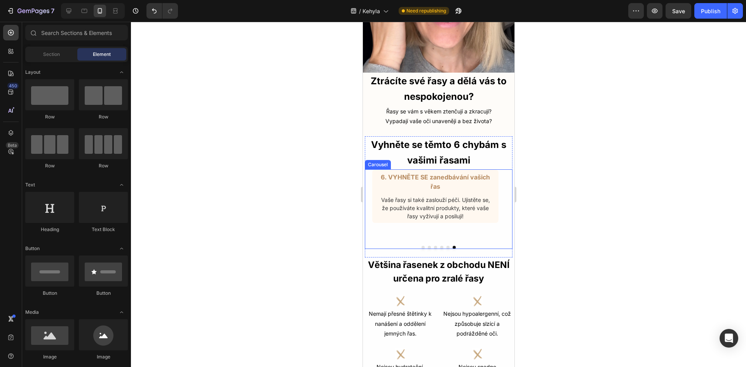
click at [421, 246] on button "Dot" at bounding box center [422, 247] width 3 height 3
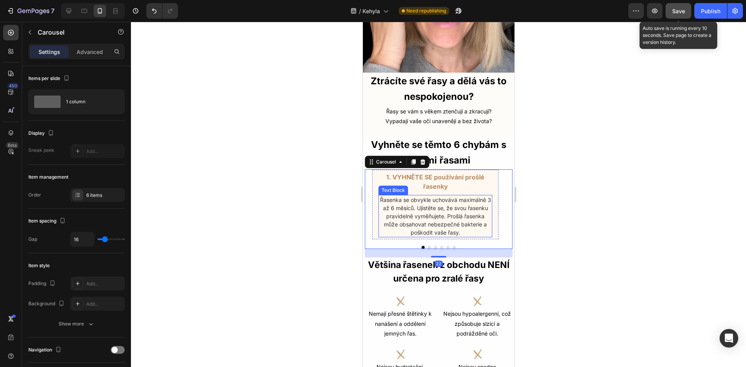
click at [678, 16] on button "Save" at bounding box center [678, 11] width 26 height 16
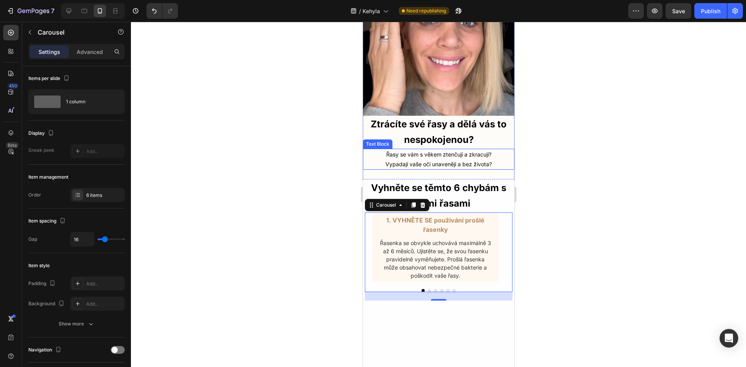
scroll to position [0, 0]
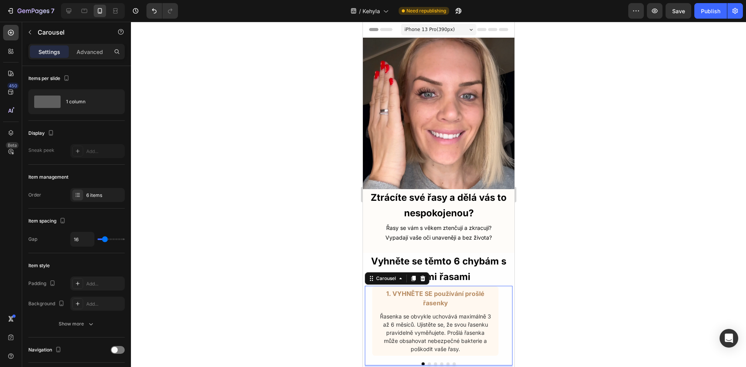
click at [679, 188] on div at bounding box center [438, 194] width 615 height 345
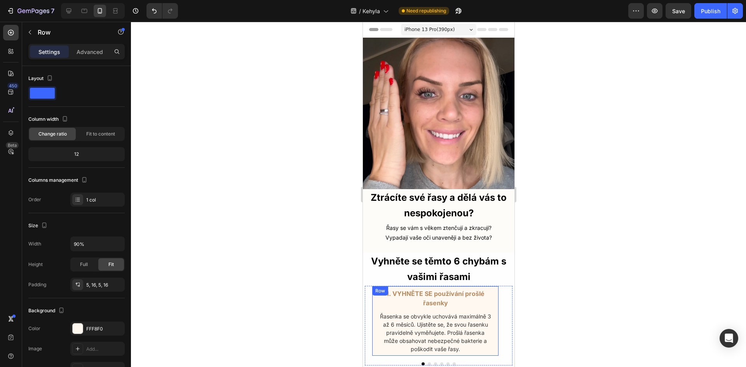
click at [376, 327] on div "1. VYHNĚTE SE používání prošlé řasenky Text Block Řasenka se obvykle uchovává m…" at bounding box center [434, 321] width 127 height 70
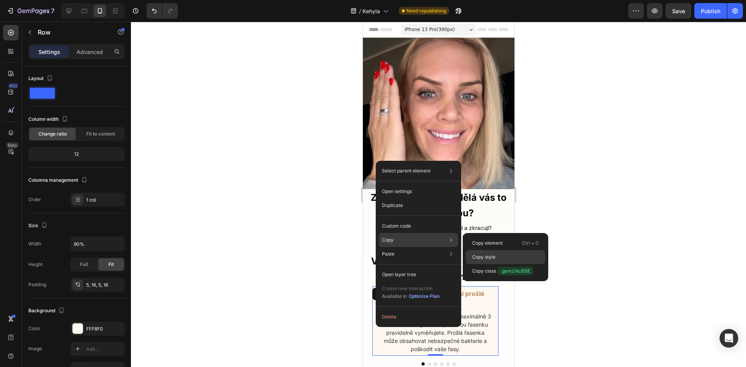
click at [496, 264] on div "Copy style" at bounding box center [505, 271] width 79 height 14
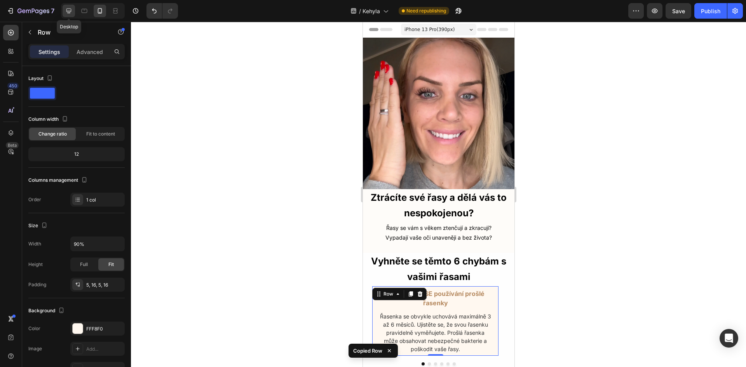
click at [68, 10] on icon at bounding box center [69, 11] width 8 height 8
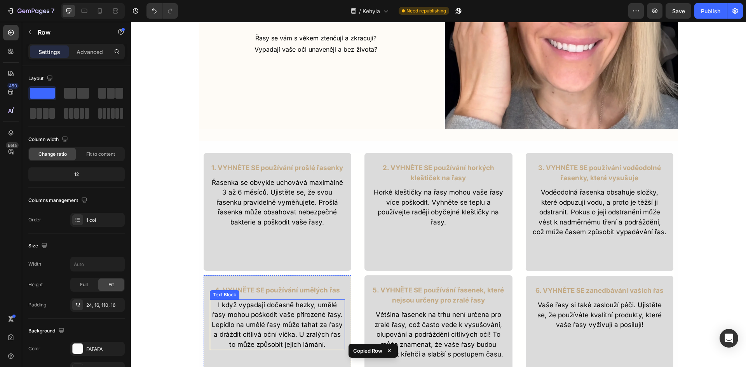
scroll to position [233, 0]
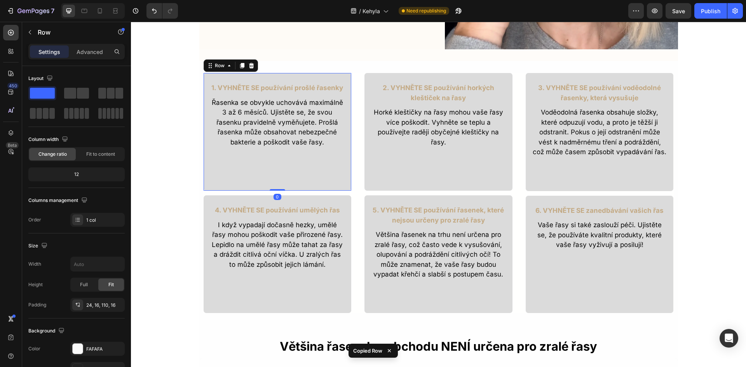
click at [216, 174] on div "1. VYHNĚTE SE používání prošlé řasenky Text Block Řasenka se obvykle uchovává m…" at bounding box center [277, 132] width 149 height 118
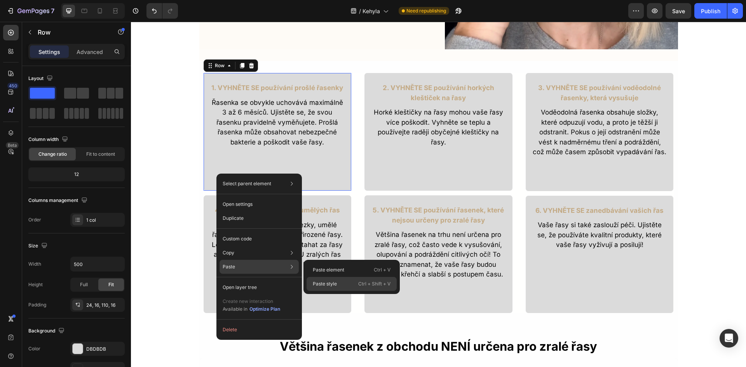
click at [350, 283] on div "Paste style Ctrl + Shift + V" at bounding box center [351, 284] width 90 height 14
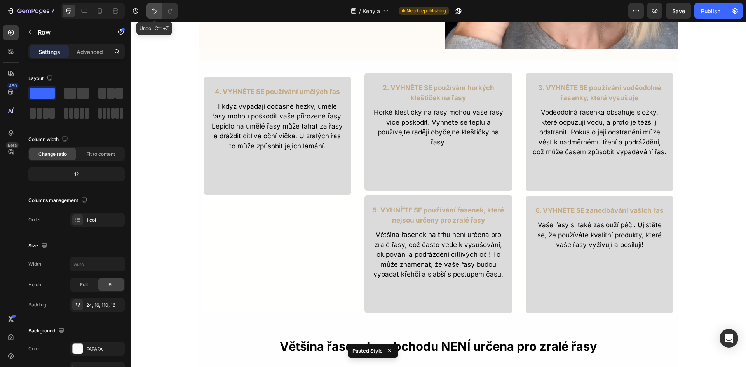
click at [154, 14] on icon "Undo/Redo" at bounding box center [154, 11] width 8 height 8
type input "500"
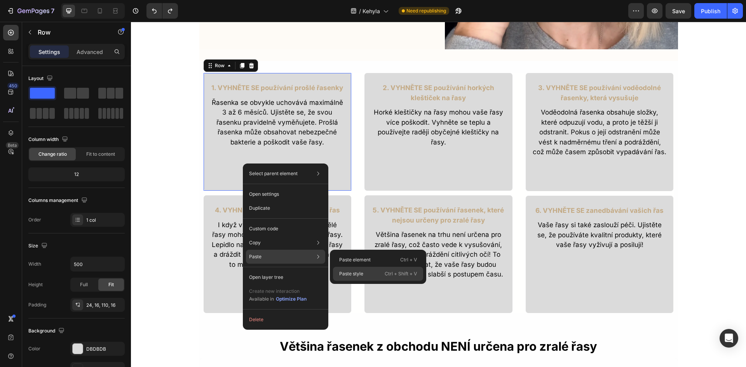
click at [365, 275] on div "Paste style Ctrl + Shift + V" at bounding box center [378, 274] width 90 height 14
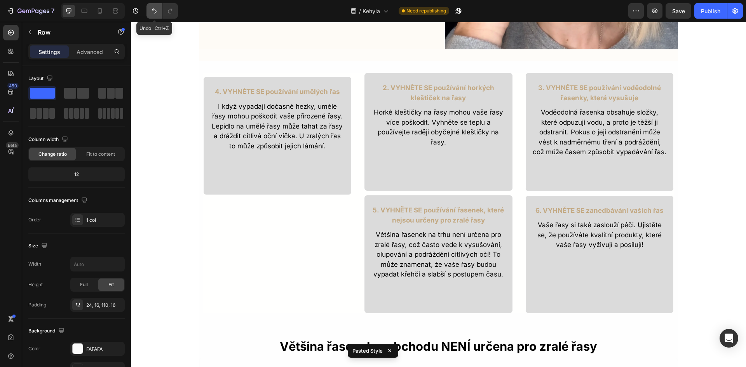
click at [153, 16] on button "Undo/Redo" at bounding box center [154, 11] width 16 height 16
type input "500"
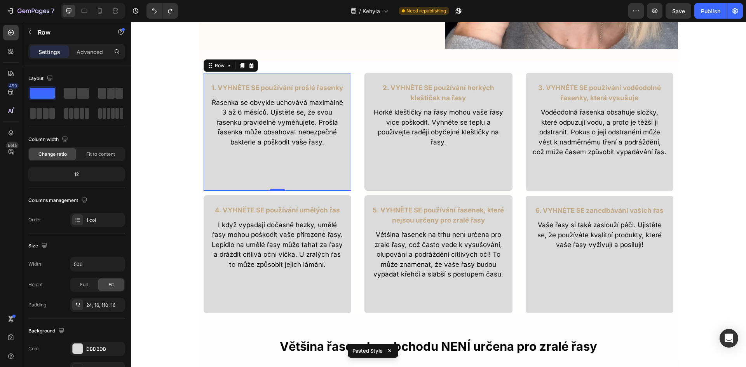
click at [242, 170] on div "1. VYHNĚTE SE používání prošlé řasenky Text Block Řasenka se obvykle uchovává m…" at bounding box center [277, 132] width 149 height 118
click at [93, 353] on div "DBDBDB" at bounding box center [97, 349] width 54 height 14
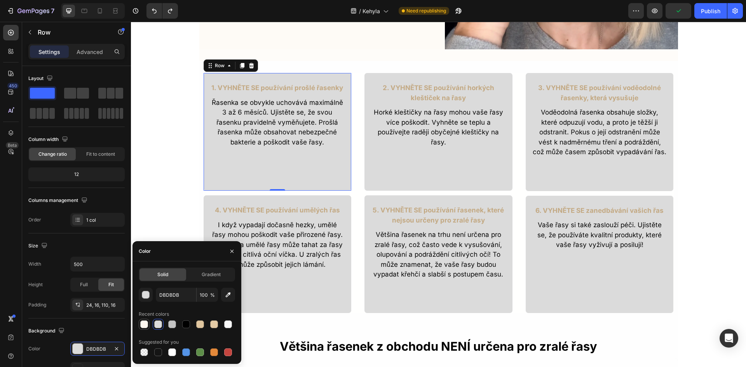
click at [147, 326] on div at bounding box center [144, 324] width 8 height 8
type input "FFF8F0"
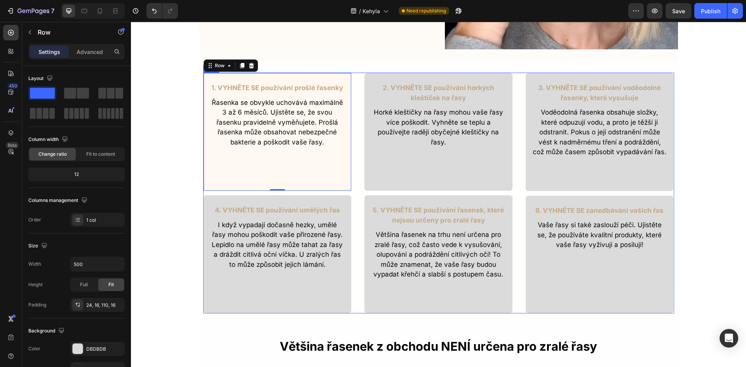
click at [404, 176] on div "2. VYHNĚTE SE používání horkých kleštiček na řasy Text Block Horké kleštičky na…" at bounding box center [438, 132] width 149 height 118
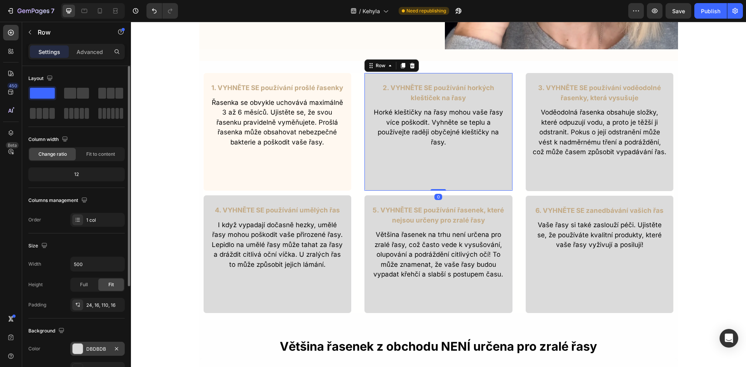
click at [86, 348] on div "DBDBDB" at bounding box center [97, 349] width 54 height 14
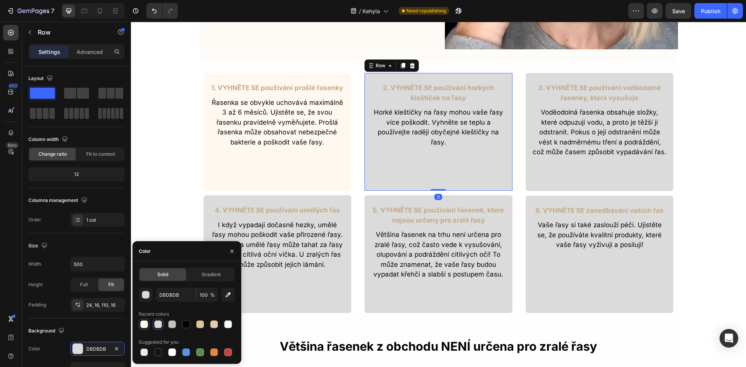
click at [143, 323] on div at bounding box center [144, 324] width 8 height 8
type input "FFF8F0"
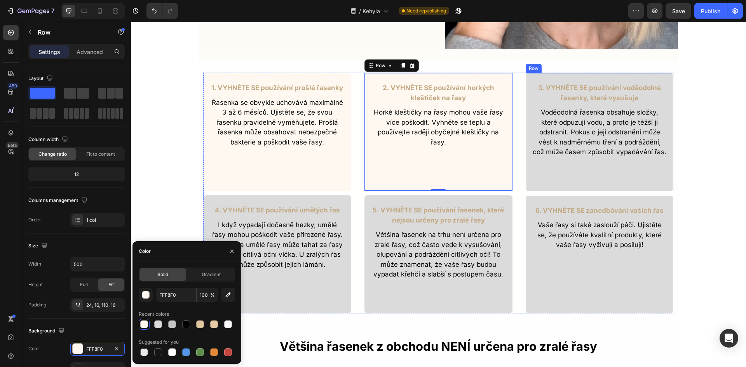
click at [548, 174] on div "3. VYHNĚTE SE používání voděodolné řasenky, která vysušuje Text Block Voděodoln…" at bounding box center [599, 132] width 149 height 119
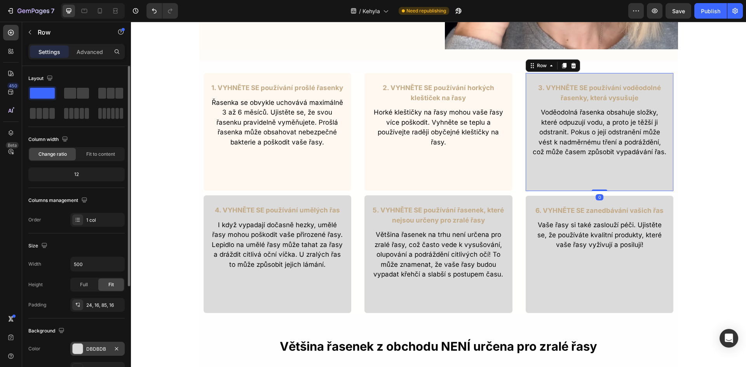
click at [96, 345] on div "DBDBDB" at bounding box center [97, 349] width 54 height 14
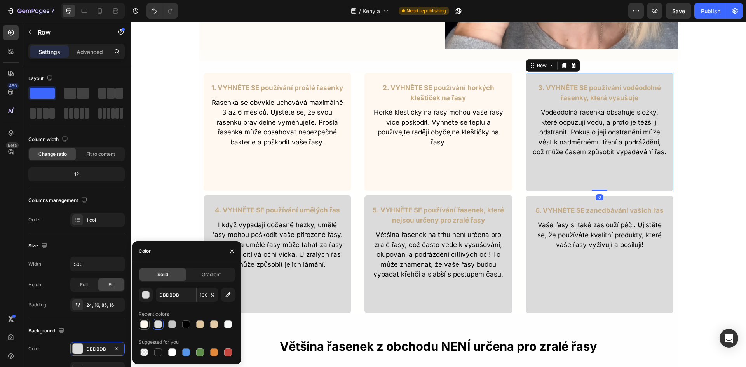
click at [141, 321] on div at bounding box center [144, 324] width 8 height 8
type input "FFF8F0"
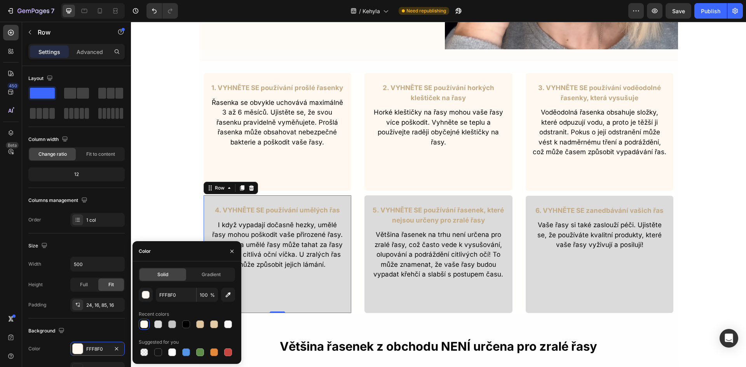
click at [287, 299] on div "4. VYHNĚTE SE používání umělých řas Text Block I když vypadají dočasně hezky, u…" at bounding box center [277, 254] width 149 height 118
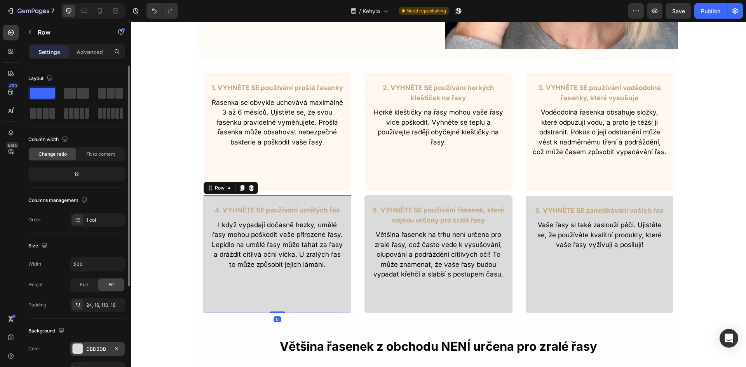
click at [74, 350] on div at bounding box center [78, 349] width 10 height 10
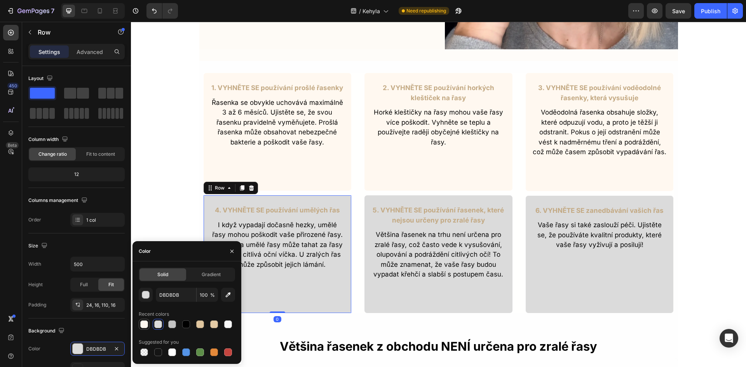
click at [144, 325] on div at bounding box center [144, 324] width 8 height 8
type input "FFF8F0"
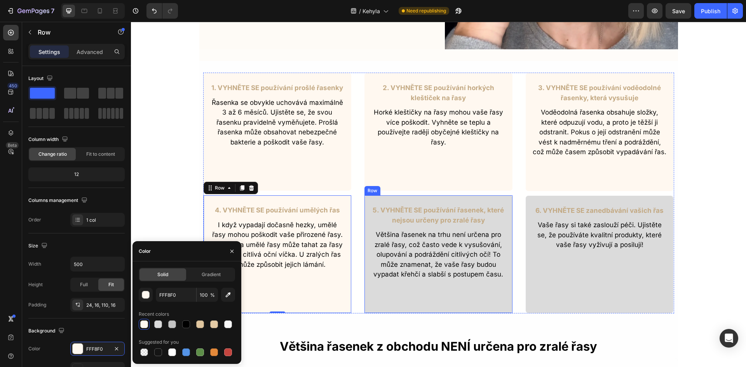
click at [384, 293] on div "5. VYHNĚTE SE používání řasenek, které nejsou určeny pro zralé řasy Text Block …" at bounding box center [438, 254] width 149 height 118
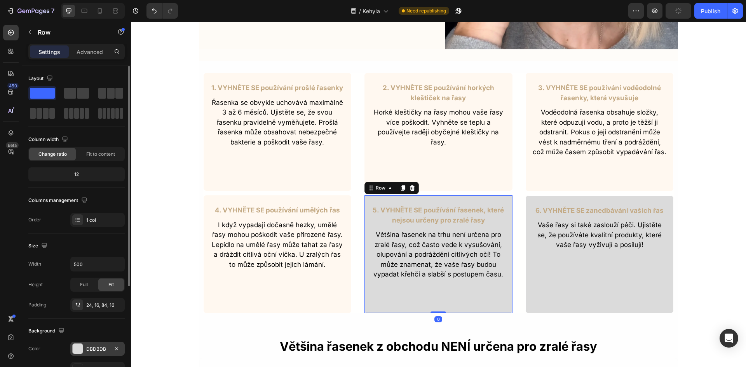
click at [83, 349] on div "DBDBDB" at bounding box center [97, 349] width 54 height 14
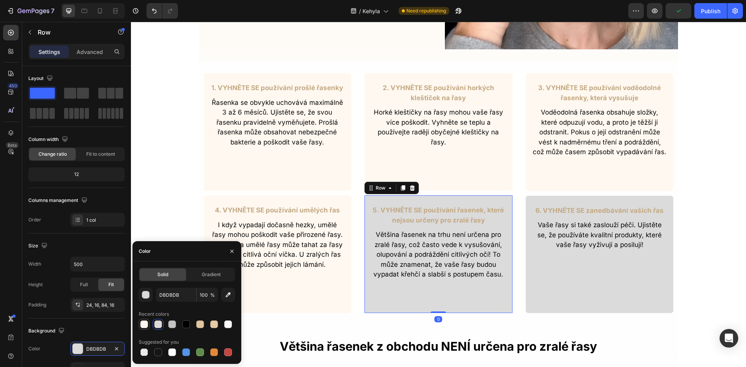
click at [148, 324] on div at bounding box center [143, 324] width 9 height 9
type input "FFF8F0"
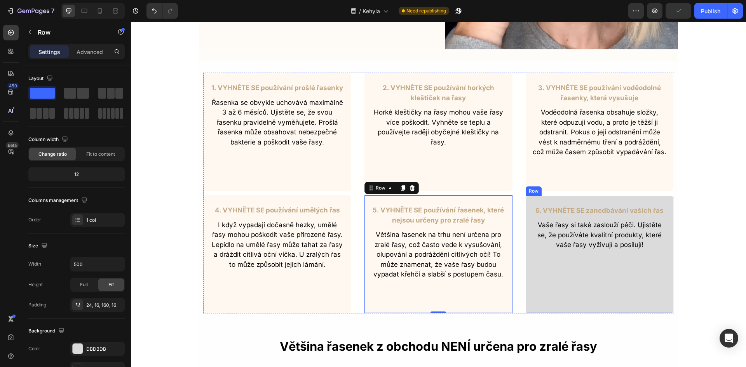
click at [612, 303] on div "6. VYHNĚTE SE zanedbávání vašich řas Text Block Vaše řasy si také zaslouží péči…" at bounding box center [599, 254] width 149 height 118
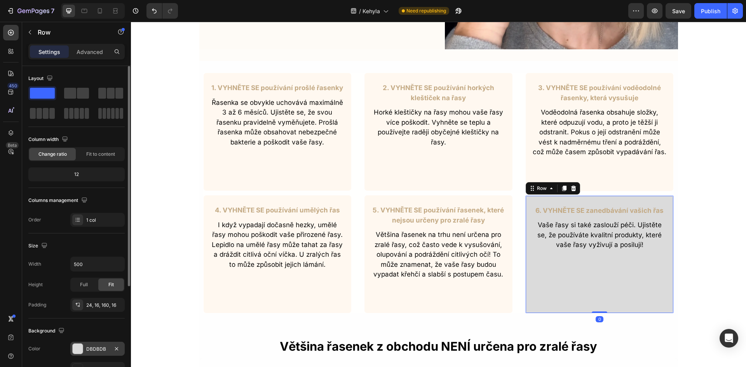
click at [88, 346] on div "DBDBDB" at bounding box center [97, 349] width 23 height 7
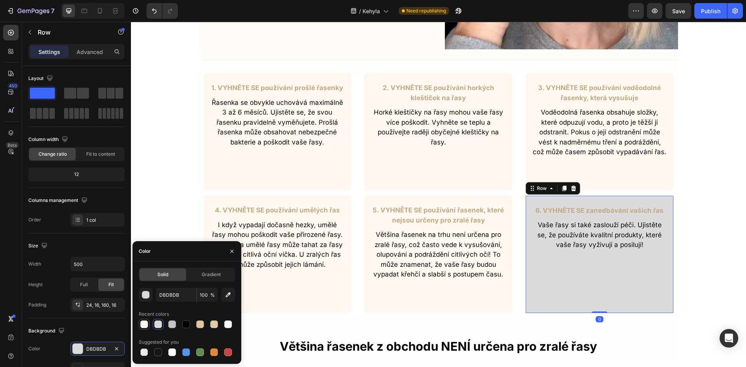
click at [142, 322] on div at bounding box center [144, 324] width 8 height 8
type input "FFF8F0"
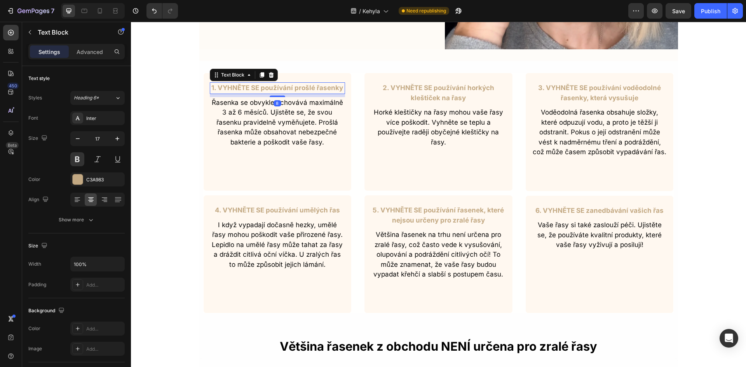
click at [307, 86] on p "1. VYHNĚTE SE používání prošlé řasenky" at bounding box center [277, 88] width 134 height 10
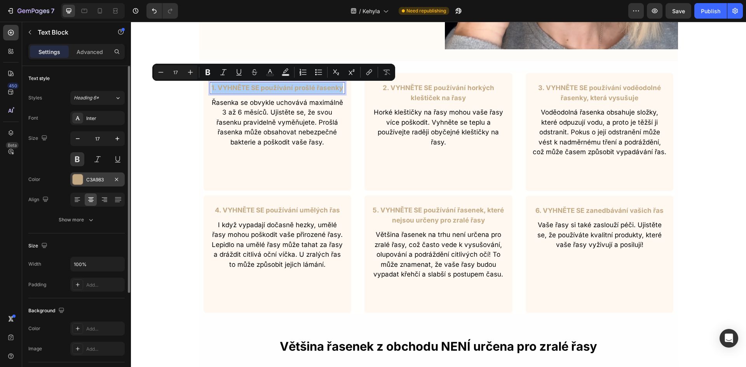
click at [100, 178] on div "C3A983" at bounding box center [97, 179] width 23 height 7
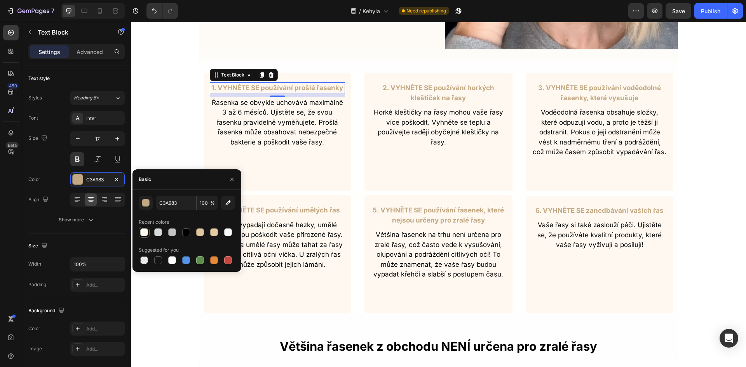
click at [144, 235] on div at bounding box center [144, 232] width 8 height 8
click at [158, 233] on div at bounding box center [158, 232] width 8 height 8
click at [146, 233] on div at bounding box center [144, 232] width 8 height 8
click at [166, 202] on input "FFF8F0" at bounding box center [176, 203] width 40 height 14
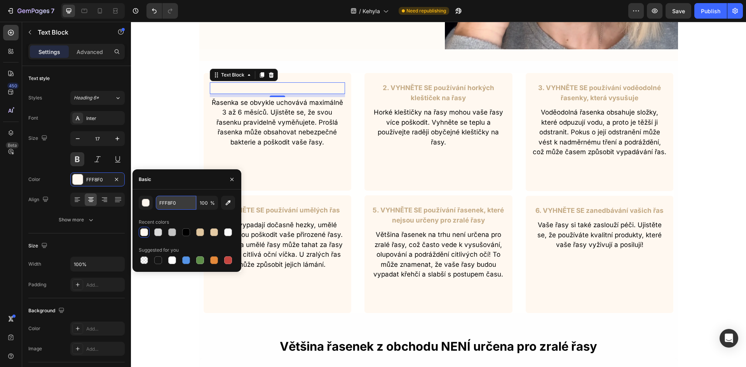
paste input "B68A6"
type input "B68A60"
click at [427, 90] on p "2. VYHNĚTE SE používání horkých kleštiček na řasy" at bounding box center [438, 93] width 134 height 20
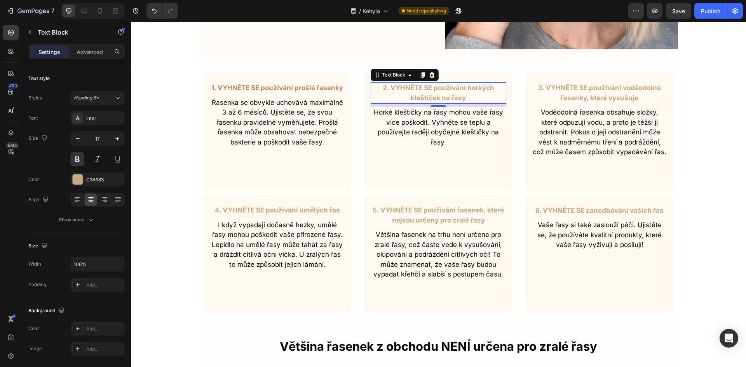
click at [427, 90] on p "2. VYHNĚTE SE používání horkých kleštiček na řasy" at bounding box center [438, 93] width 134 height 20
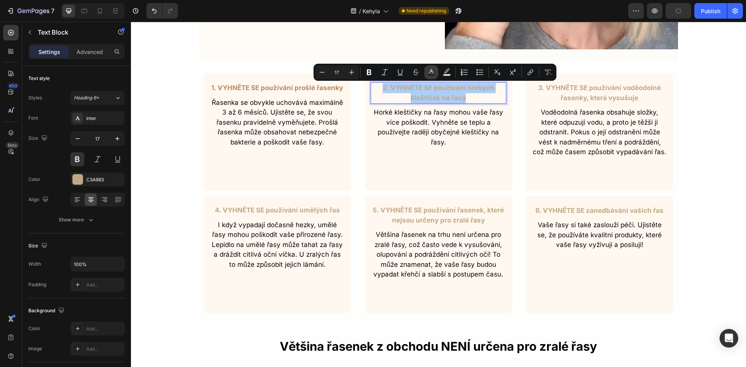
click at [428, 72] on icon "Editor contextual toolbar" at bounding box center [431, 72] width 8 height 8
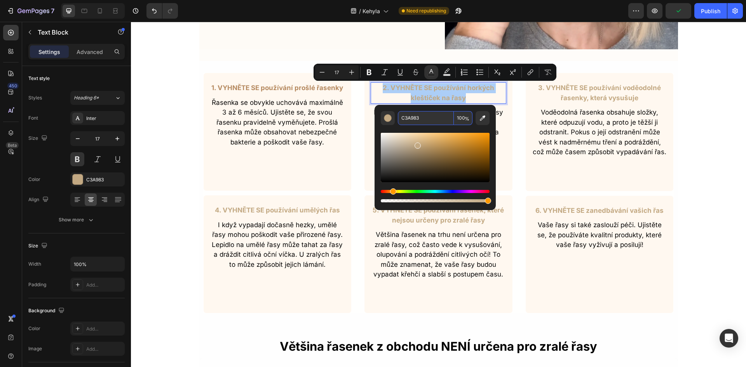
click at [413, 121] on input "C3A983" at bounding box center [426, 118] width 56 height 14
paste input "B68A60"
type input "B68A60"
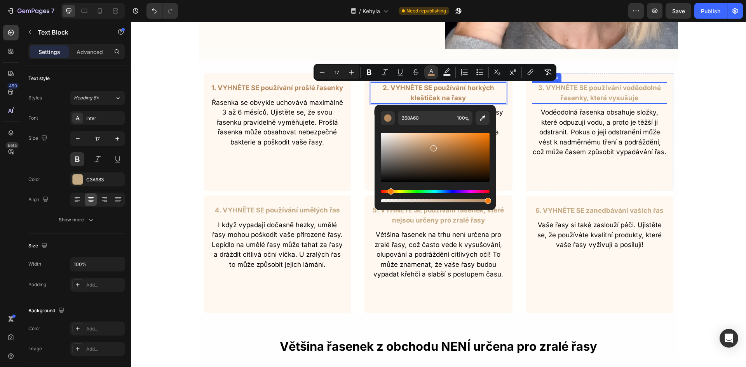
click at [604, 94] on p "3. VYHNĚTE SE používání voděodolné řasenky, která vysušuje" at bounding box center [599, 93] width 134 height 20
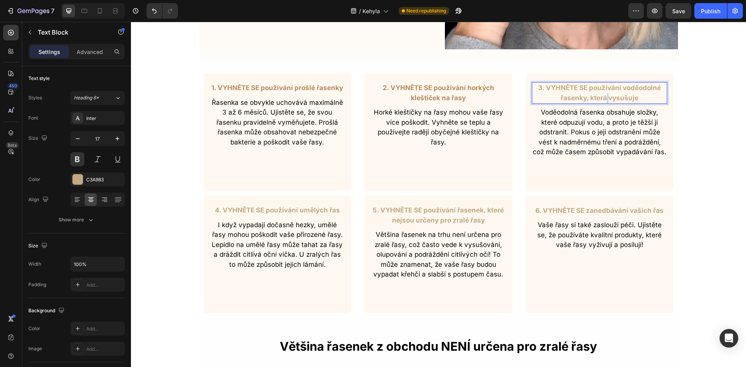
click at [604, 94] on p "3. VYHNĚTE SE používání voděodolné řasenky, která vysušuje" at bounding box center [599, 93] width 134 height 20
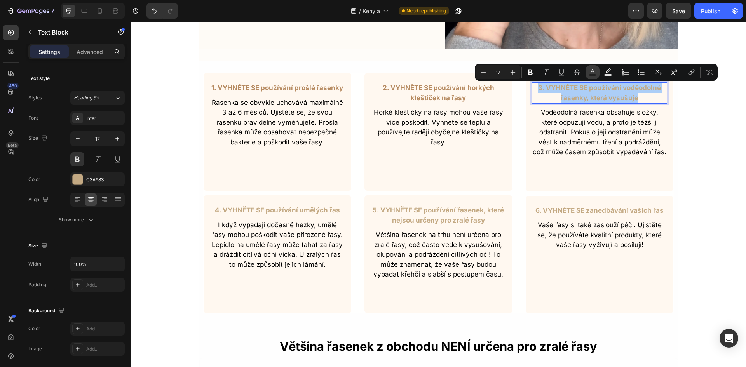
click at [589, 71] on icon "Editor contextual toolbar" at bounding box center [592, 72] width 8 height 8
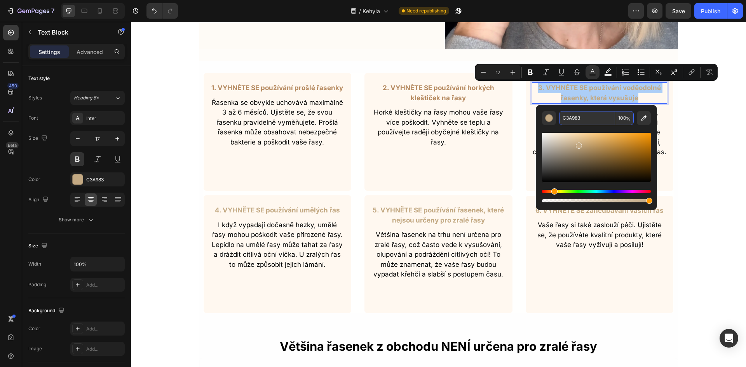
click at [574, 117] on input "C3A983" at bounding box center [587, 118] width 56 height 14
paste input "B68A60"
type input "B68A60"
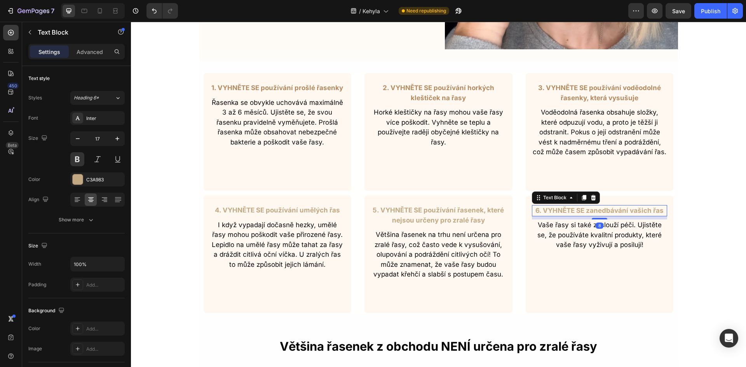
click at [610, 207] on p "6. VYHNĚTE SE zanedbávání vašich řas" at bounding box center [599, 211] width 134 height 10
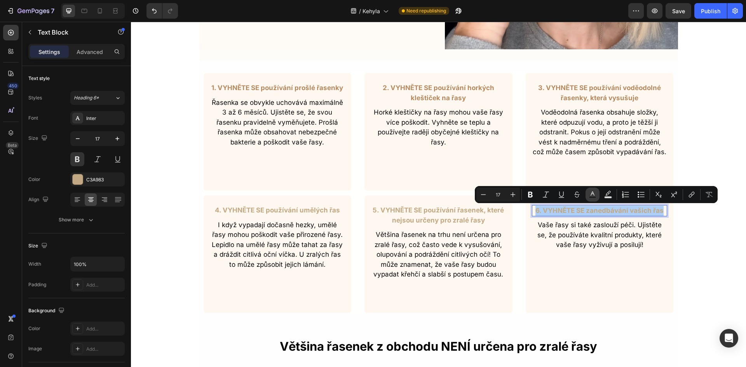
click at [588, 194] on button "Text Color" at bounding box center [592, 195] width 14 height 14
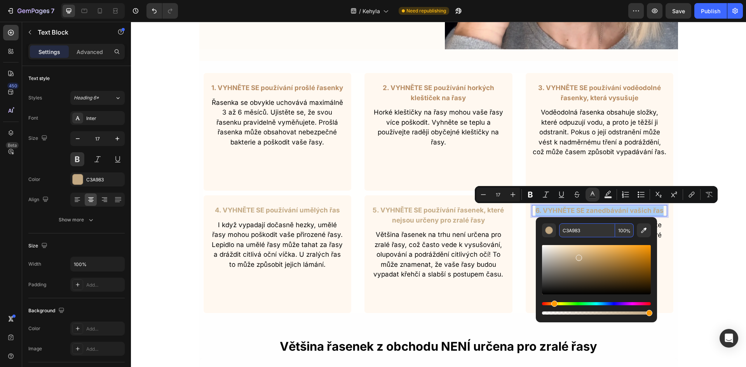
click at [573, 235] on input "C3A983" at bounding box center [587, 230] width 56 height 14
paste input "B68A60"
type input "B68A60"
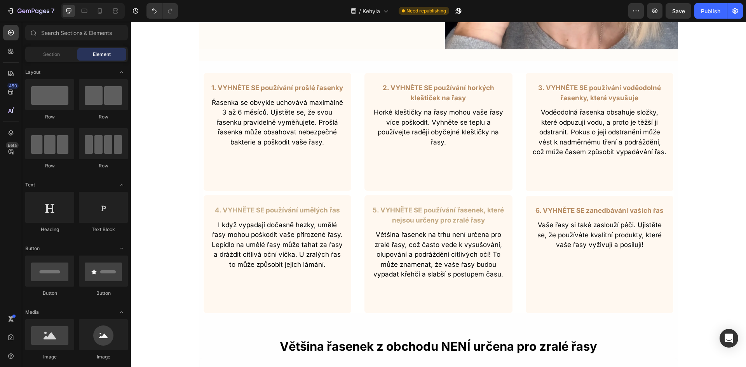
click at [465, 213] on p "5. VYHNĚTE SE používání řasenek, které nejsou určeny pro zralé řasy" at bounding box center [438, 215] width 134 height 20
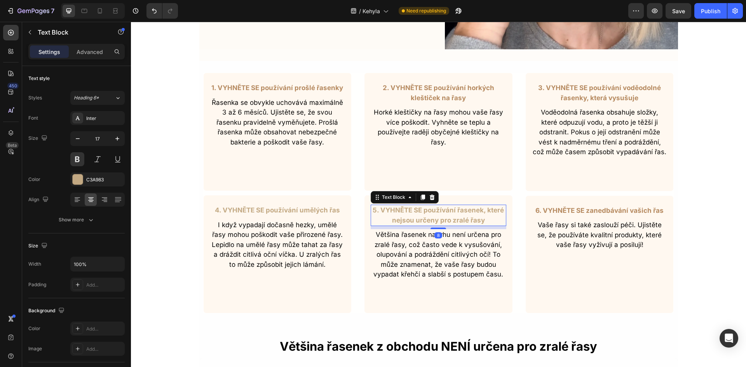
click at [465, 213] on p "5. VYHNĚTE SE používání řasenek, které nejsou určeny pro zralé řasy" at bounding box center [438, 215] width 134 height 20
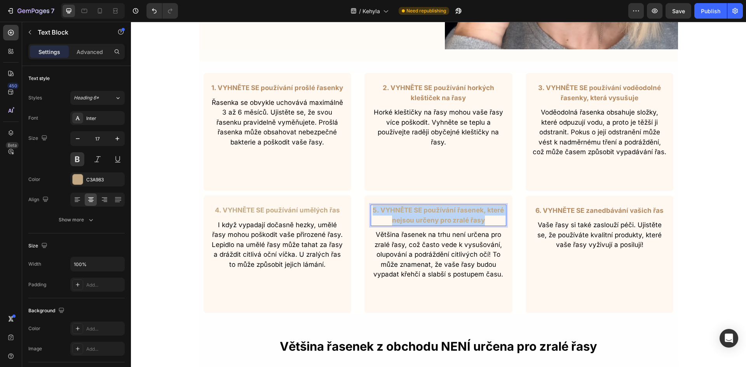
click at [465, 213] on p "5. VYHNĚTE SE používání řasenek, které nejsou určeny pro zralé řasy" at bounding box center [438, 215] width 134 height 20
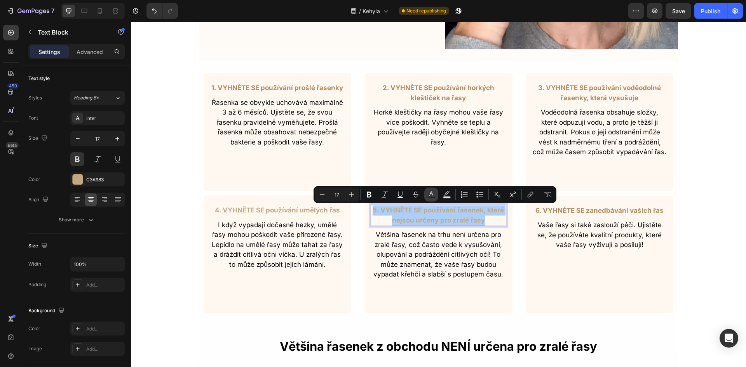
click at [426, 194] on button "Text Color" at bounding box center [431, 195] width 14 height 14
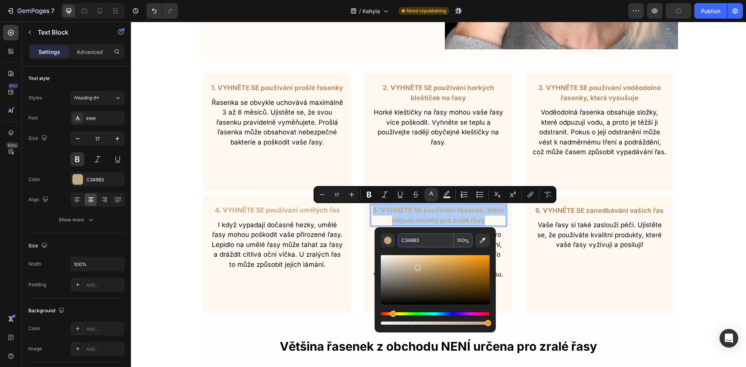
click at [417, 240] on input "C3A983" at bounding box center [426, 240] width 56 height 14
paste input "B68A60"
type input "B68A60"
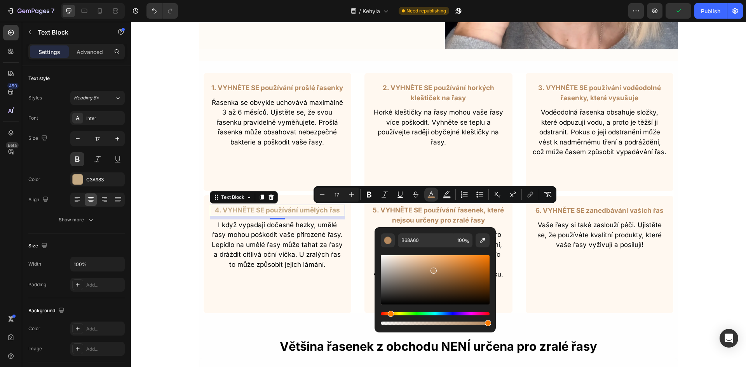
click at [258, 213] on p "4. VYHNĚTE SE používání umělých řas" at bounding box center [277, 210] width 134 height 10
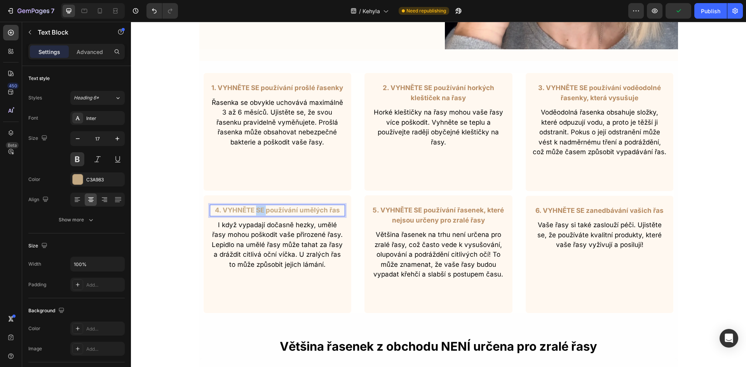
click at [258, 213] on p "4. VYHNĚTE SE používání umělých řas" at bounding box center [277, 210] width 134 height 10
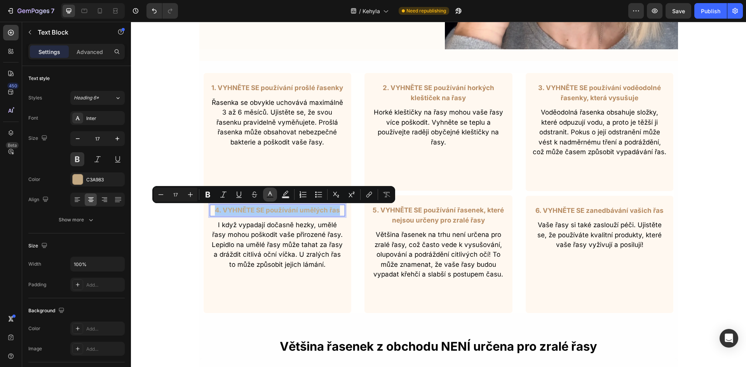
click at [270, 195] on icon "Editor contextual toolbar" at bounding box center [270, 195] width 8 height 8
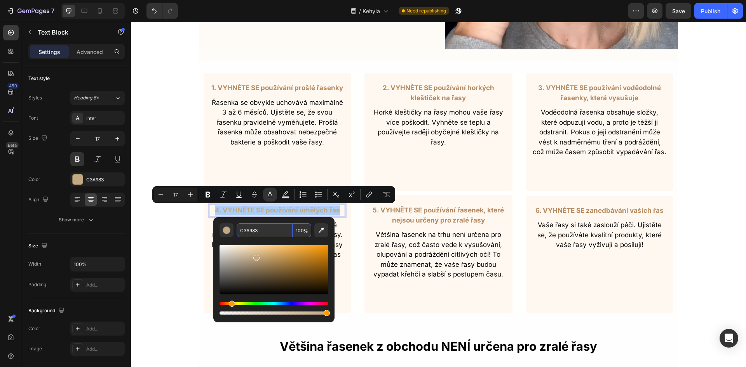
click at [262, 229] on input "C3A983" at bounding box center [264, 230] width 56 height 14
paste input "B68A60"
type input "B68A60"
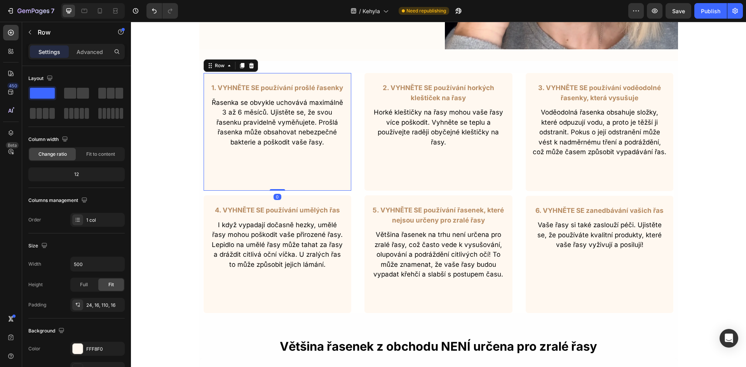
click at [257, 179] on div "1. VYHNĚTE SE používání prošlé řasenky Text Block Řasenka se obvykle uchovává m…" at bounding box center [277, 132] width 149 height 118
click at [93, 48] on p "Advanced" at bounding box center [90, 52] width 26 height 8
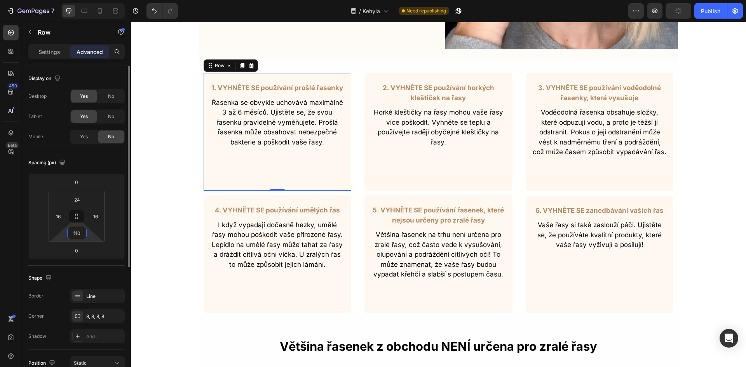
click at [80, 235] on input "110" at bounding box center [77, 233] width 16 height 12
type input "5"
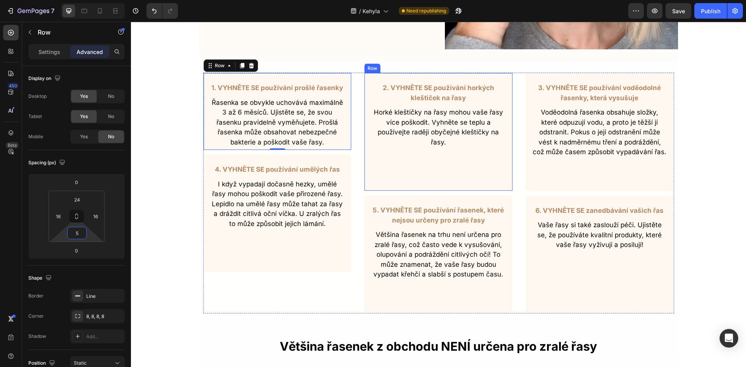
click at [436, 176] on div "2. VYHNĚTE SE používání horkých kleštiček na řasy Text Block Horké kleštičky na…" at bounding box center [438, 132] width 149 height 118
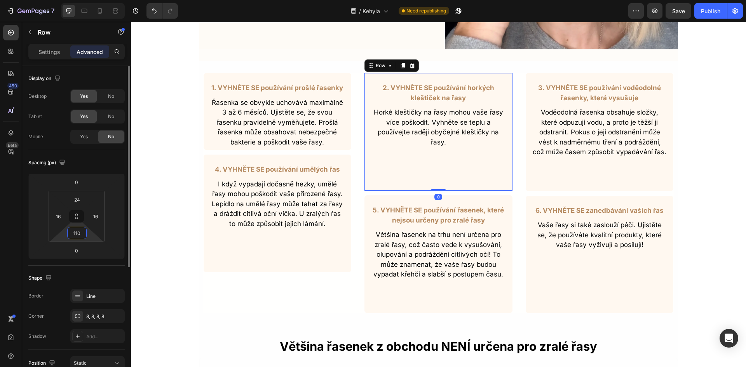
click at [76, 236] on input "110" at bounding box center [77, 233] width 16 height 12
type input "5"
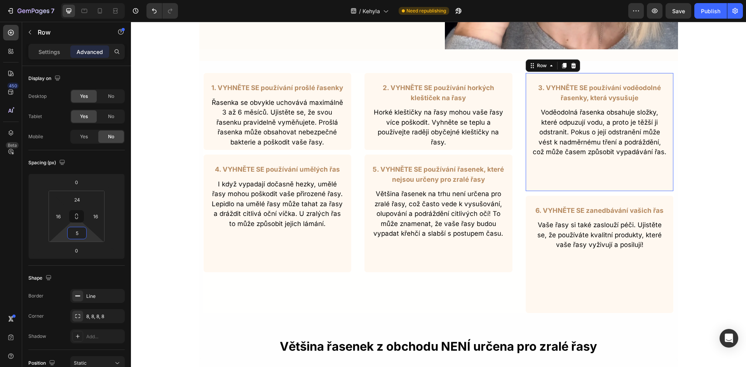
click at [589, 177] on div "3. VYHNĚTE SE používání voděodolné řasenky, která vysušuje Text Block Voděodoln…" at bounding box center [599, 132] width 149 height 119
click at [460, 144] on p "Horké kleštičky na řasy mohou vaše řasy více poškodit. Vyhněte se teplu a použí…" at bounding box center [438, 128] width 134 height 40
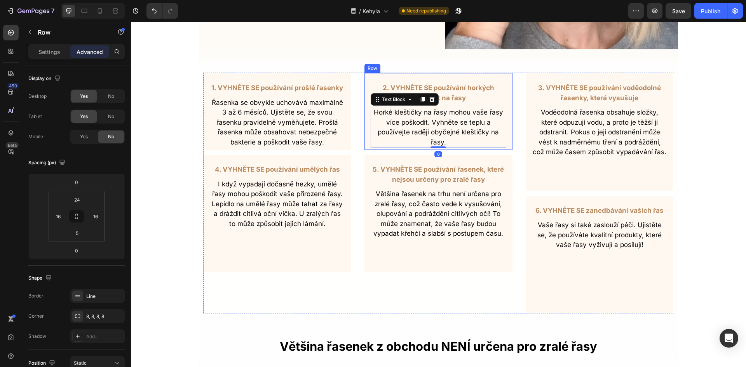
click at [504, 143] on div "2. VYHNĚTE SE používání horkých kleštiček na řasy Text Block Horké kleštičky na…" at bounding box center [438, 112] width 149 height 78
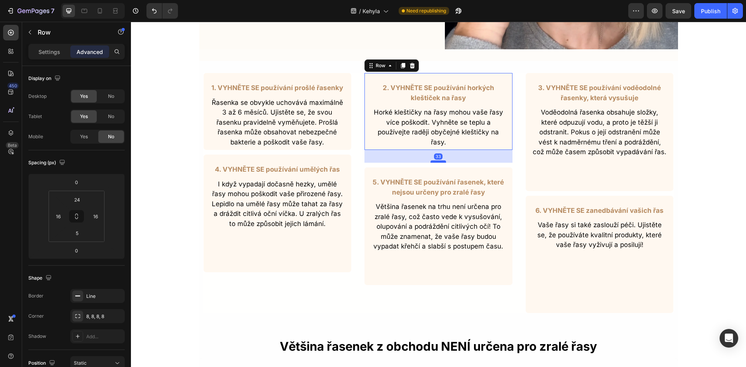
drag, startPoint x: 437, startPoint y: 149, endPoint x: 436, endPoint y: 166, distance: 17.5
click at [436, 163] on div at bounding box center [438, 161] width 16 height 2
type input "45"
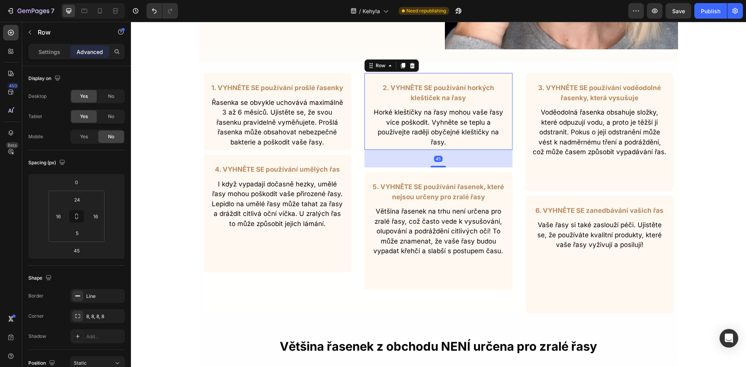
click at [504, 158] on div "45" at bounding box center [438, 158] width 148 height 17
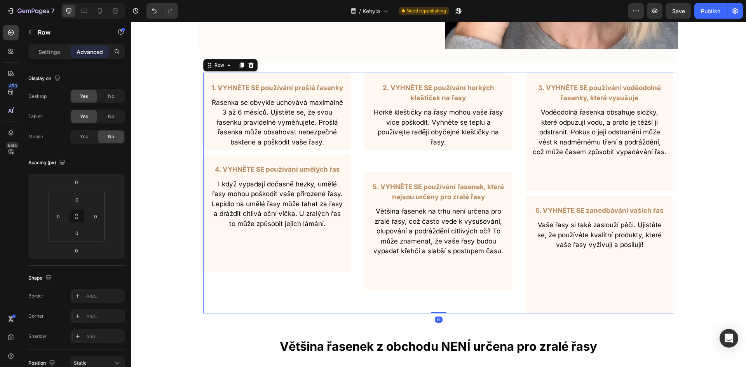
click at [514, 162] on div "1. VYHNĚTE SE používání prošlé řasenky Text Block Řasenka se obvykle uchovává m…" at bounding box center [438, 193] width 471 height 241
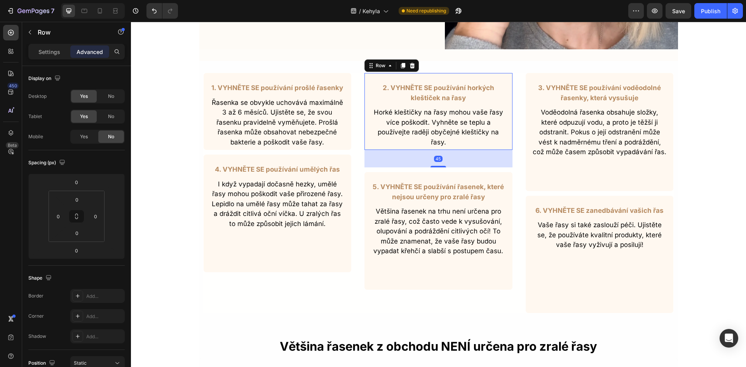
click at [437, 150] on div "2. VYHNĚTE SE používání horkých kleštiček na řasy Text Block Horké kleštičky na…" at bounding box center [438, 112] width 149 height 78
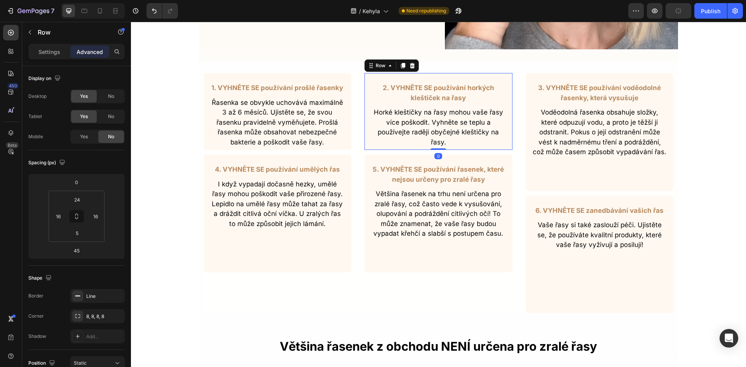
drag, startPoint x: 436, startPoint y: 166, endPoint x: 444, endPoint y: 146, distance: 21.6
click at [444, 146] on div "2. VYHNĚTE SE používání horkých kleštiček na řasy Text Block Horké kleštičky na…" at bounding box center [438, 112] width 149 height 78
type input "0"
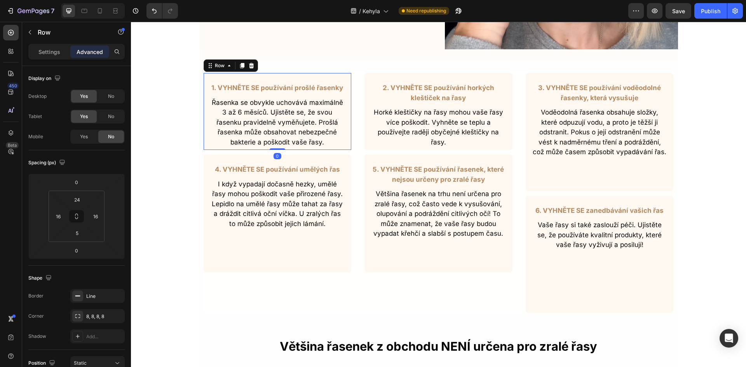
click at [343, 137] on div "1. VYHNĚTE SE používání prošlé řasenky Text Block Řasenka se obvykle uchovává m…" at bounding box center [277, 112] width 149 height 78
click at [364, 136] on div "2. VYHNĚTE SE používání horkých kleštiček na řasy Text Block Horké kleštičky na…" at bounding box center [438, 112] width 149 height 78
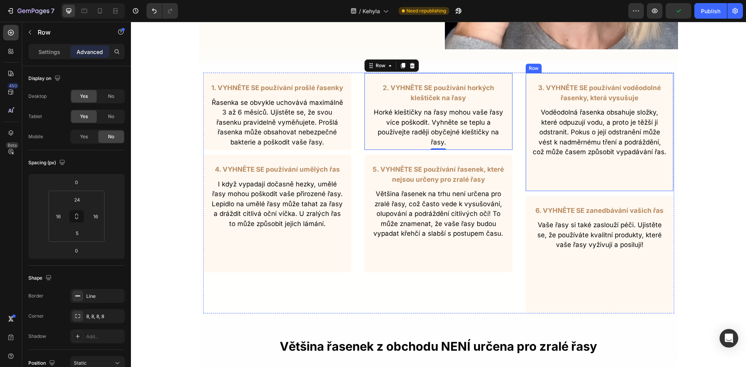
click at [548, 172] on div "3. VYHNĚTE SE používání voděodolné řasenky, která vysušuje Text Block Voděodoln…" at bounding box center [599, 132] width 149 height 119
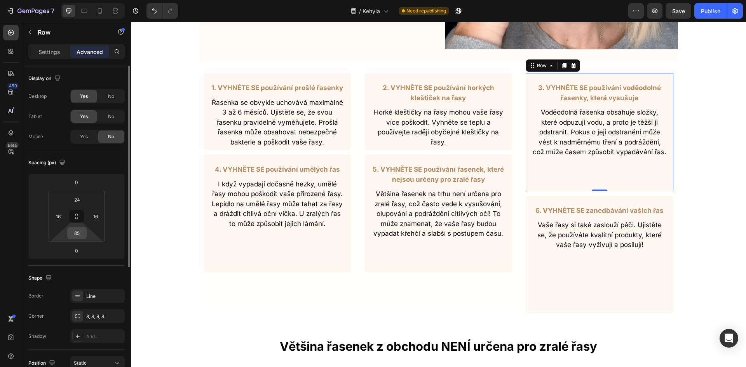
click at [84, 233] on input "85" at bounding box center [77, 233] width 16 height 12
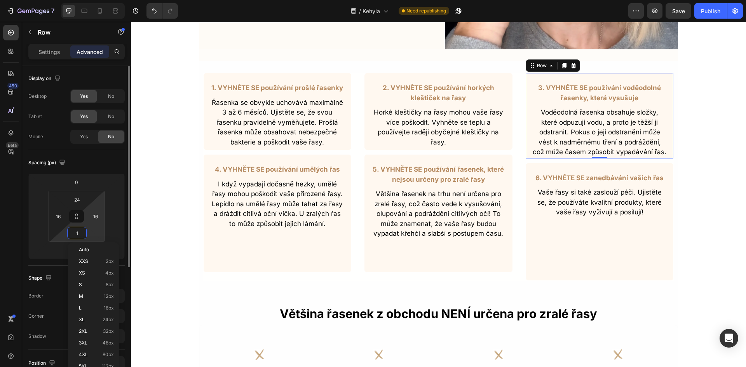
type input "10"
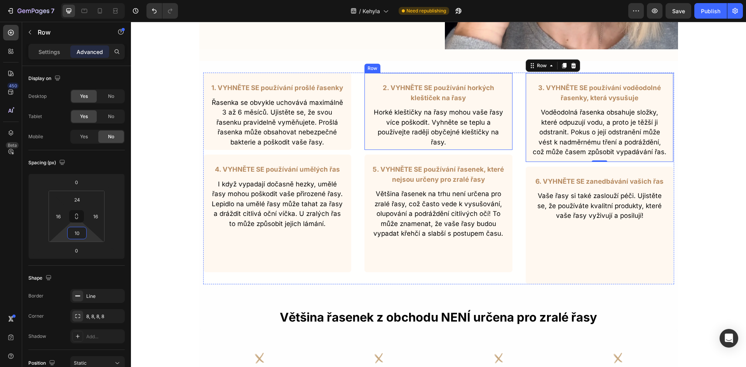
click at [505, 142] on div "2. VYHNĚTE SE používání horkých kleštiček na řasy Text Block Horké kleštičky na…" at bounding box center [438, 112] width 149 height 78
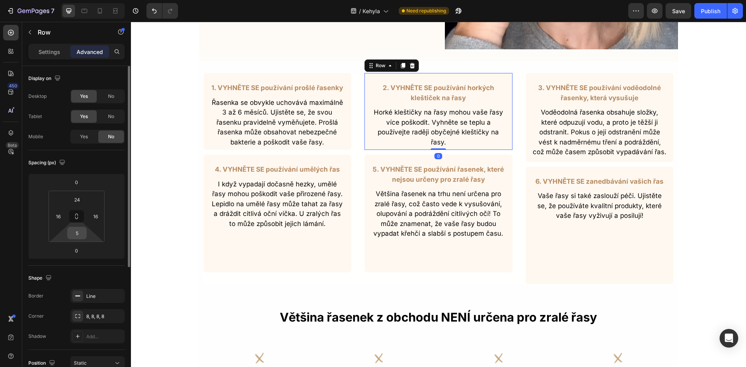
click at [78, 233] on input "5" at bounding box center [77, 233] width 16 height 12
type input "20"
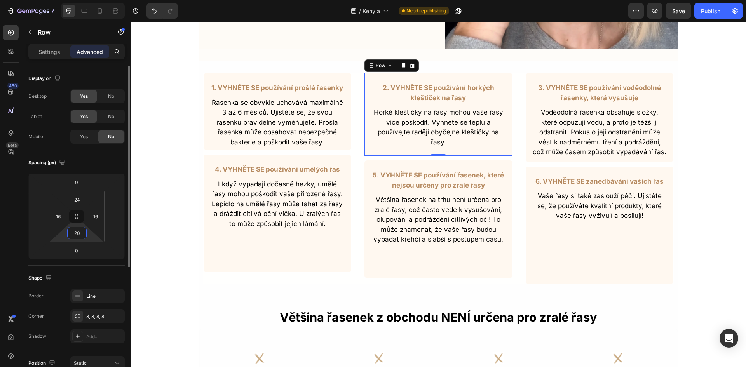
click at [78, 235] on input "20" at bounding box center [77, 233] width 16 height 12
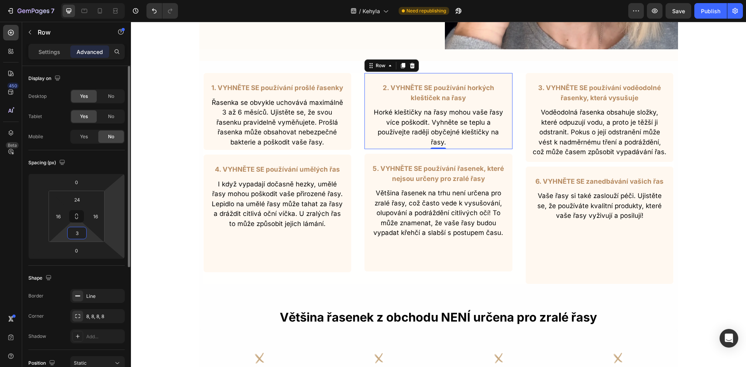
type input "35"
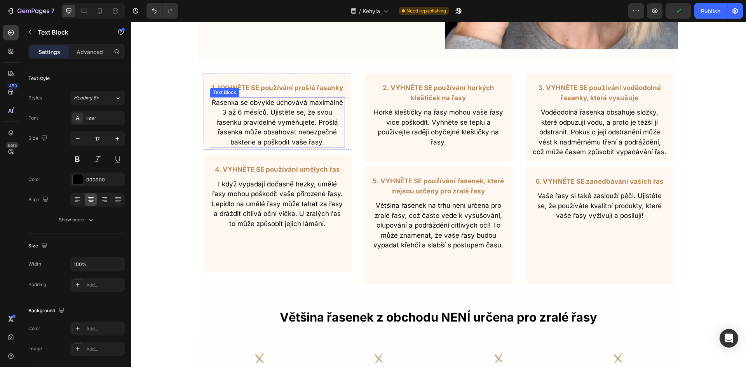
click at [333, 147] on div "Řasenka se obvykle uchovává maximálně 3 až 6 měsíců. Ujistěte se, že svou řasen…" at bounding box center [278, 122] width 136 height 51
click at [343, 147] on div "1. VYHNĚTE SE používání prošlé řasenky Text Block Řasenka se obvykle uchovává m…" at bounding box center [277, 112] width 149 height 78
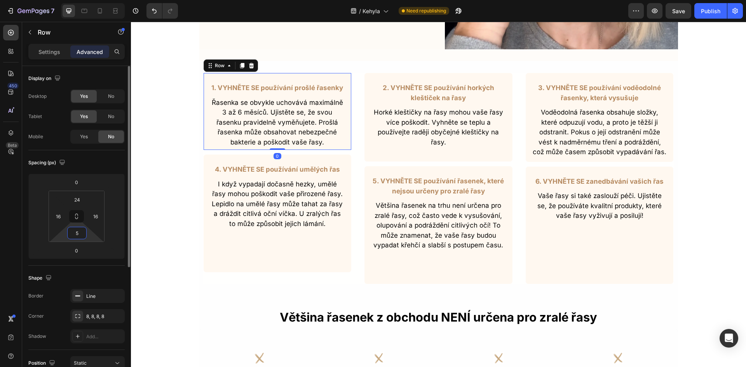
click at [78, 231] on input "5" at bounding box center [77, 233] width 16 height 12
type input "25"
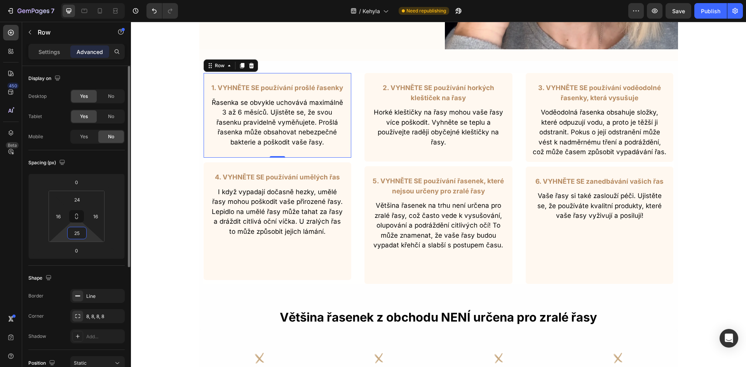
click at [78, 233] on input "25" at bounding box center [77, 233] width 16 height 12
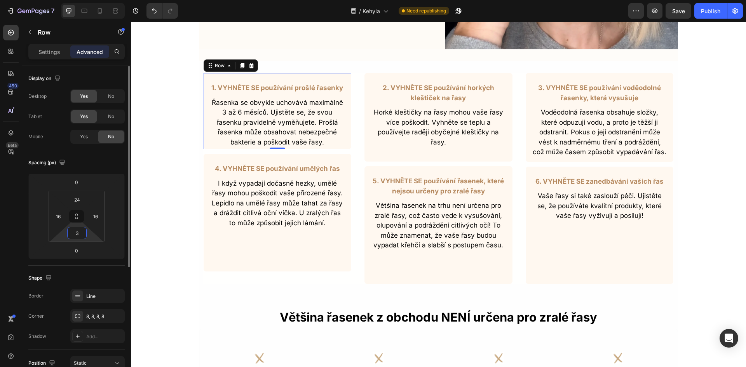
type input "35"
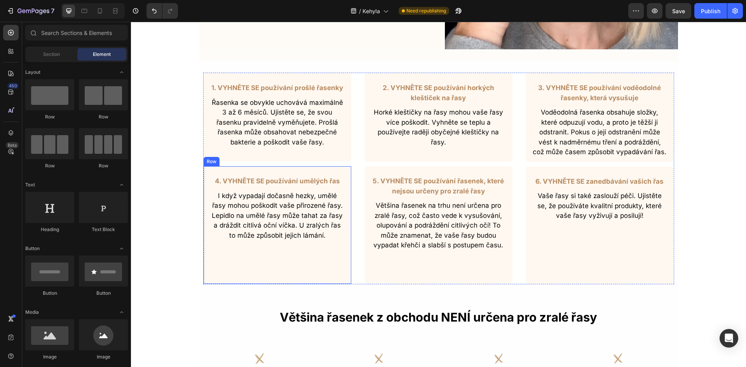
click at [259, 265] on div "4. VYHNĚTE SE používání umělých řas Text Block I když vypadají dočasně hezky, u…" at bounding box center [277, 225] width 149 height 118
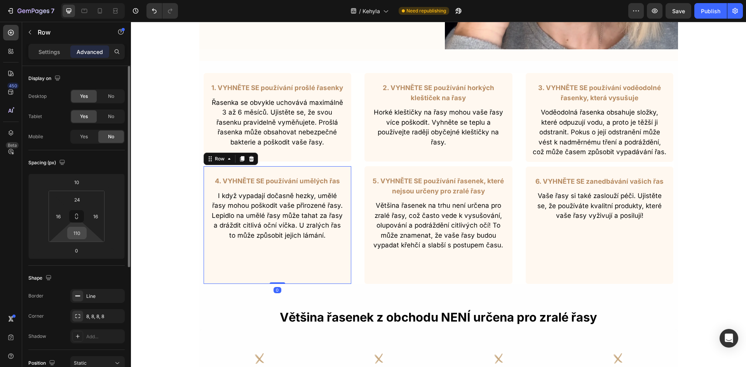
click at [78, 238] on input "110" at bounding box center [77, 233] width 16 height 12
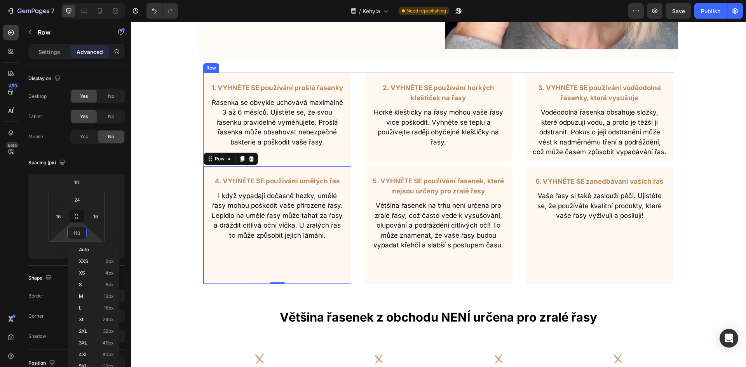
click at [421, 252] on div "5. VYHNĚTE SE používání řasenek, které nejsou určeny pro zralé řasy Text Block …" at bounding box center [438, 225] width 149 height 118
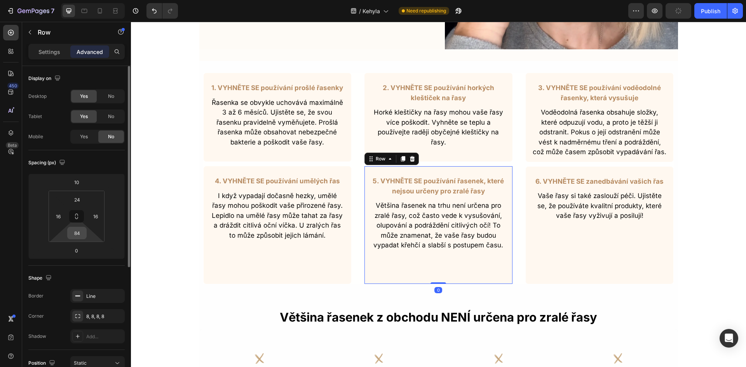
click at [83, 236] on input "84" at bounding box center [77, 233] width 16 height 12
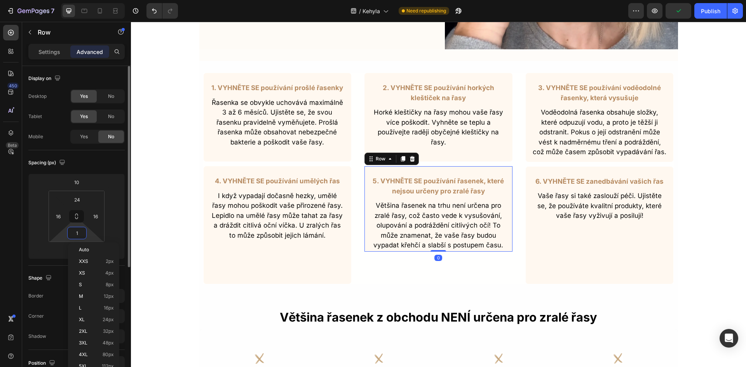
type input "10"
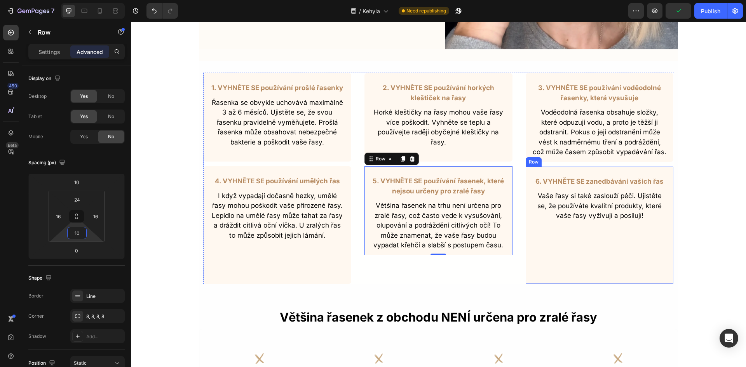
click at [560, 241] on div "6. VYHNĚTE SE zanedbávání vašich řas Text Block Vaše řasy si také zaslouží péči…" at bounding box center [599, 225] width 149 height 118
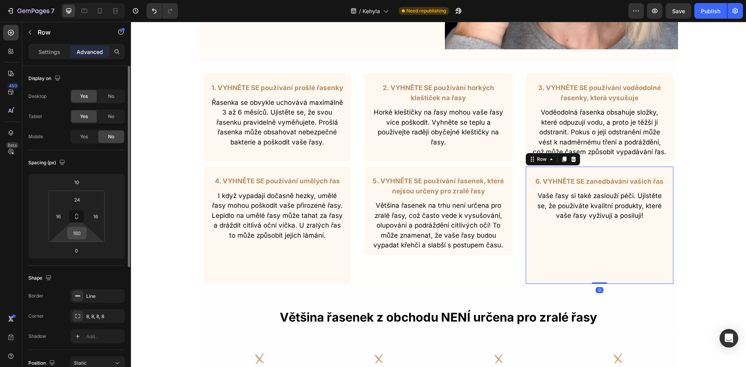
click at [78, 238] on input "160" at bounding box center [77, 233] width 16 height 12
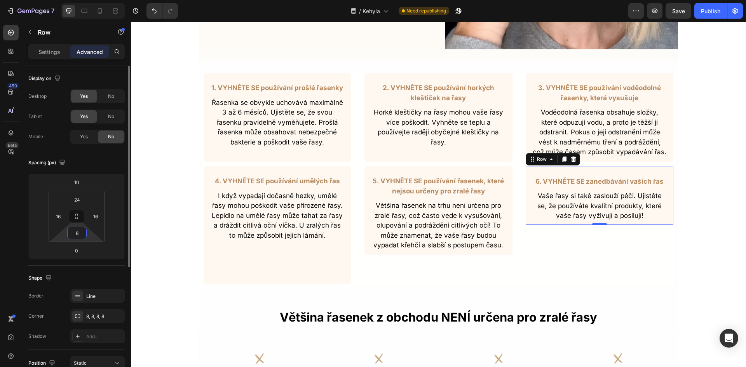
type input "80"
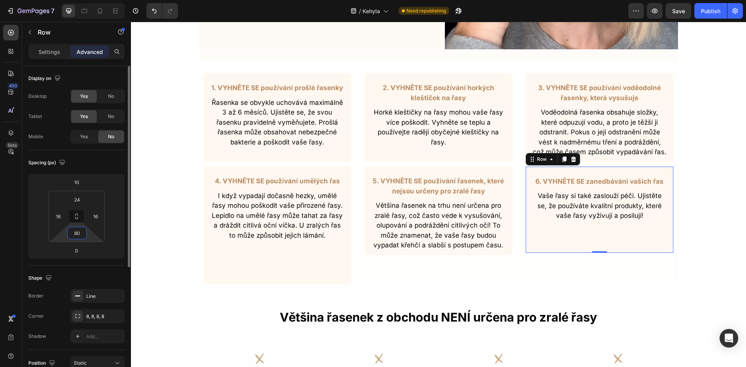
click at [79, 235] on input "80" at bounding box center [77, 233] width 16 height 12
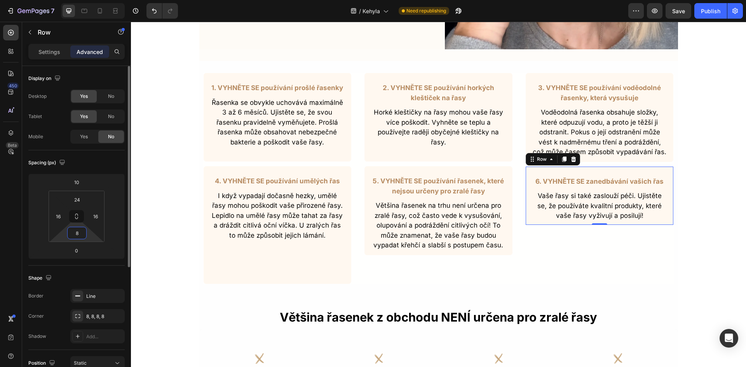
type input "85"
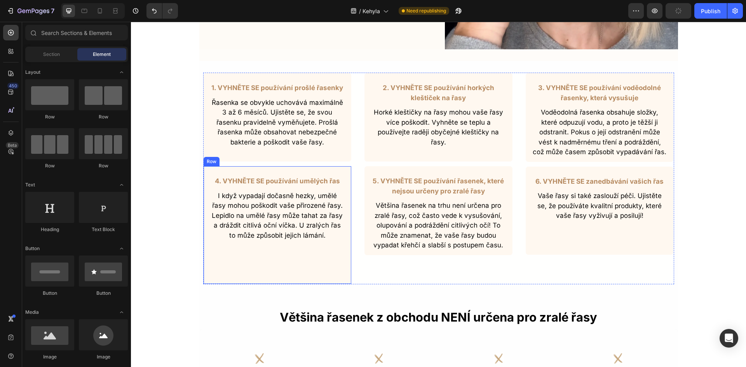
click at [273, 265] on div "4. VYHNĚTE SE používání umělých řas Text Block I když vypadají dočasně hezky, u…" at bounding box center [277, 225] width 149 height 118
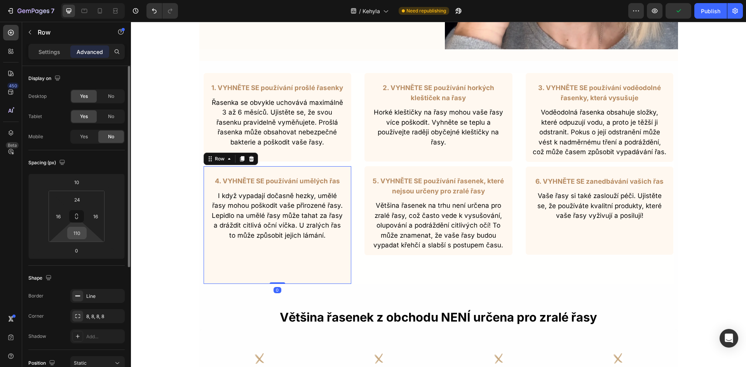
click at [79, 233] on input "110" at bounding box center [77, 233] width 16 height 12
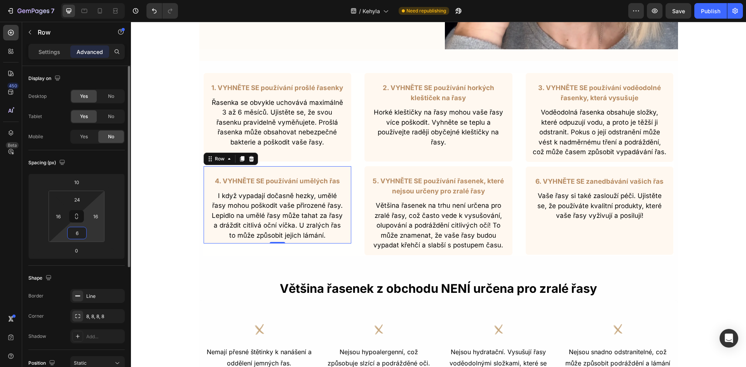
type input "65"
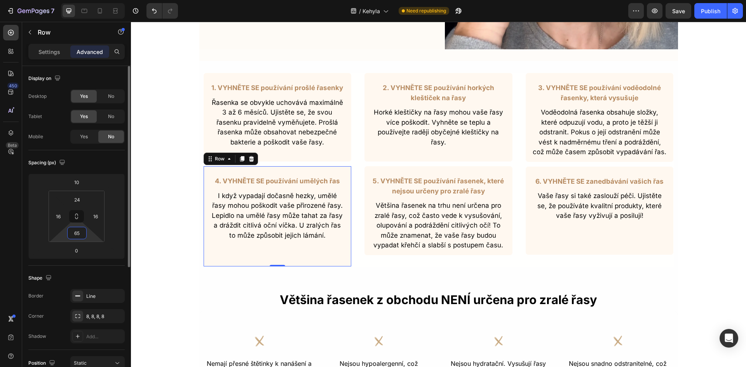
click at [77, 235] on input "65" at bounding box center [77, 233] width 16 height 12
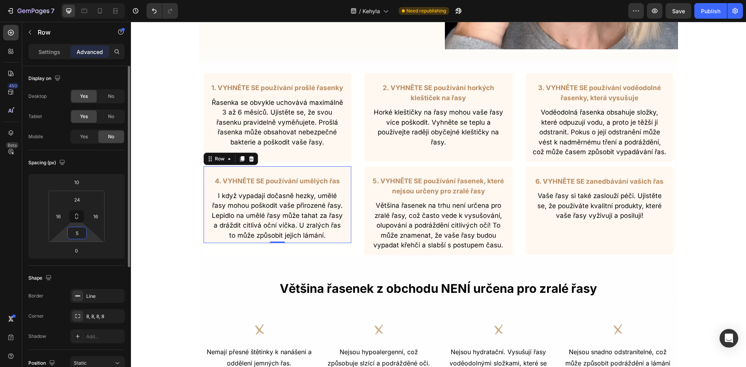
type input "55"
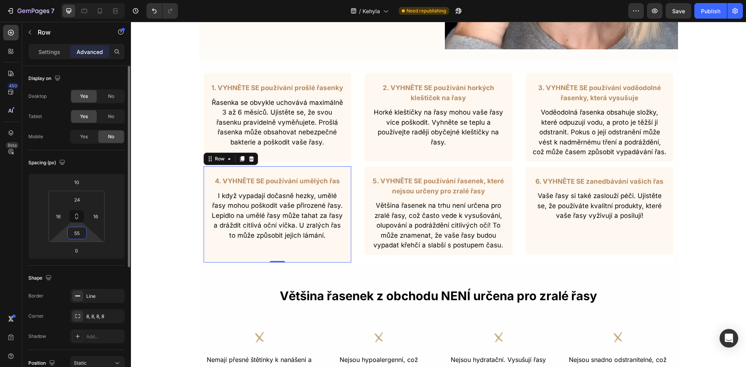
click at [81, 233] on input "55" at bounding box center [77, 233] width 16 height 12
click at [79, 234] on input "55" at bounding box center [77, 233] width 16 height 12
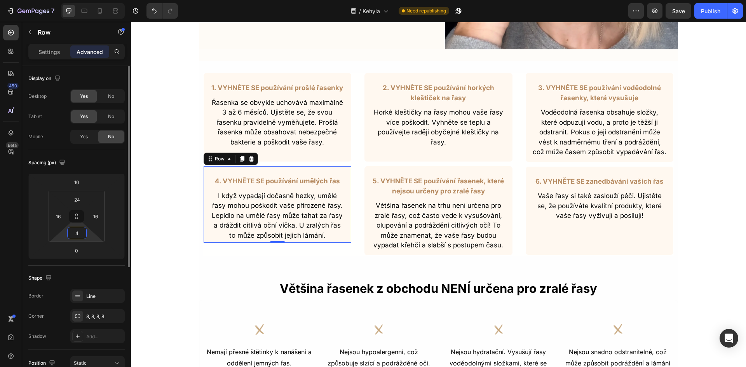
type input "45"
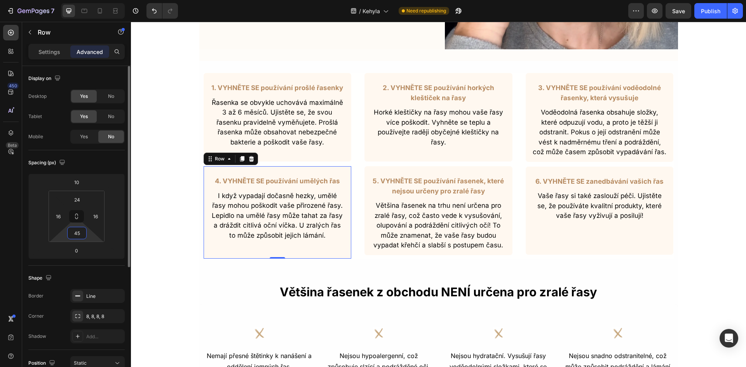
click at [79, 233] on input "45" at bounding box center [77, 233] width 16 height 12
click at [78, 233] on input "45" at bounding box center [77, 233] width 16 height 12
type input "35"
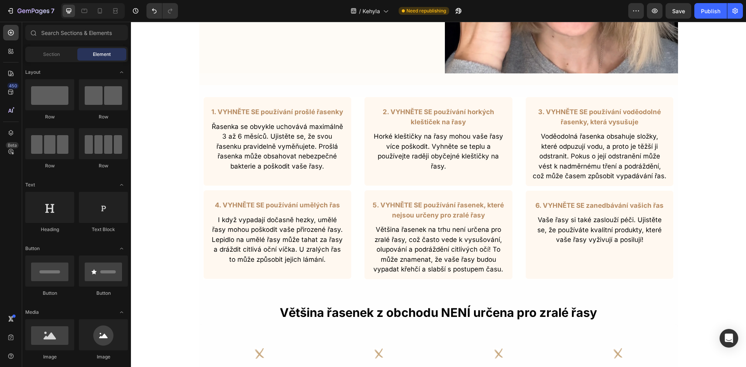
scroll to position [349, 0]
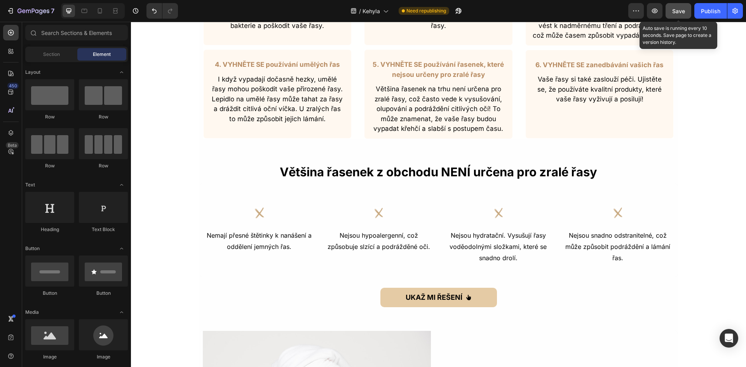
click at [690, 17] on button "Save" at bounding box center [678, 11] width 26 height 16
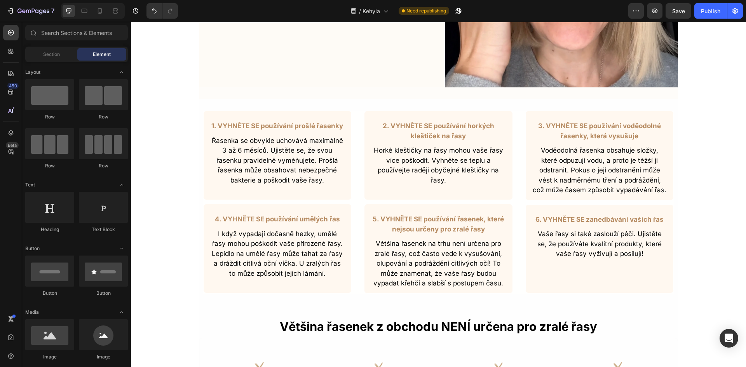
scroll to position [194, 0]
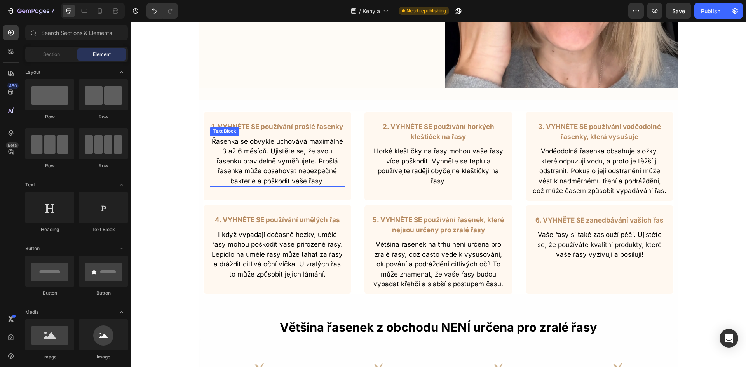
click at [298, 177] on p "Řasenka se obvykle uchovává maximálně 3 až 6 měsíců. Ujistěte se, že svou řasen…" at bounding box center [277, 162] width 134 height 50
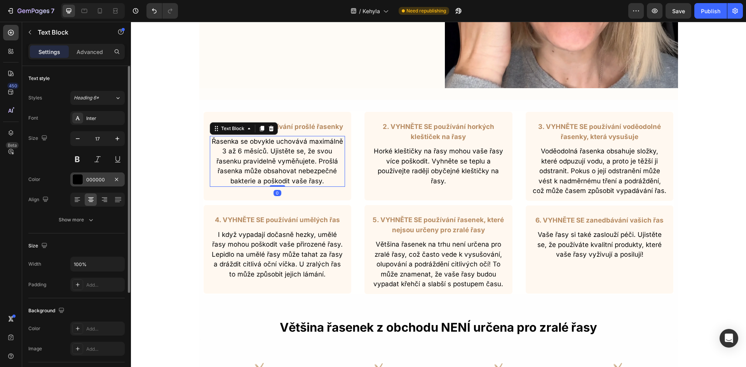
click at [100, 183] on div "000000" at bounding box center [97, 179] width 23 height 7
click at [100, 184] on div "000000" at bounding box center [97, 179] width 54 height 14
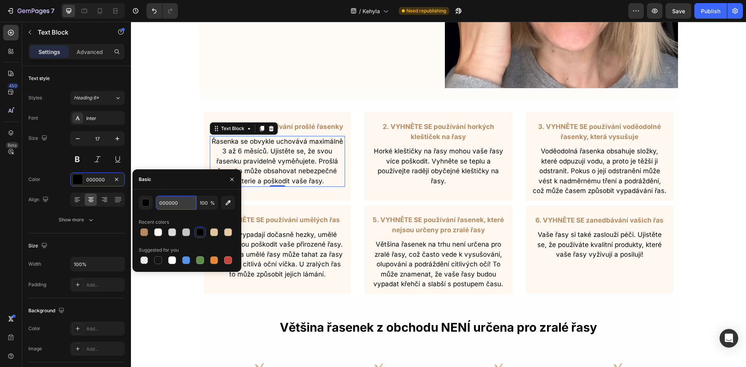
click at [174, 205] on input "000000" at bounding box center [176, 203] width 40 height 14
paste input "333333"
type input "333333"
click at [389, 193] on div "2. VYHNĚTE SE používání horkých kleštiček na řasy Text Block Horké kleštičky na…" at bounding box center [438, 155] width 149 height 89
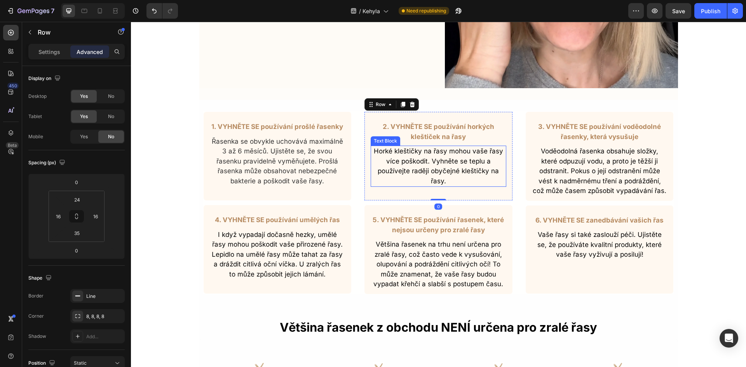
click at [436, 172] on p "Horké kleštičky na řasy mohou vaše řasy více poškodit. Vyhněte se teplu a použí…" at bounding box center [438, 166] width 134 height 40
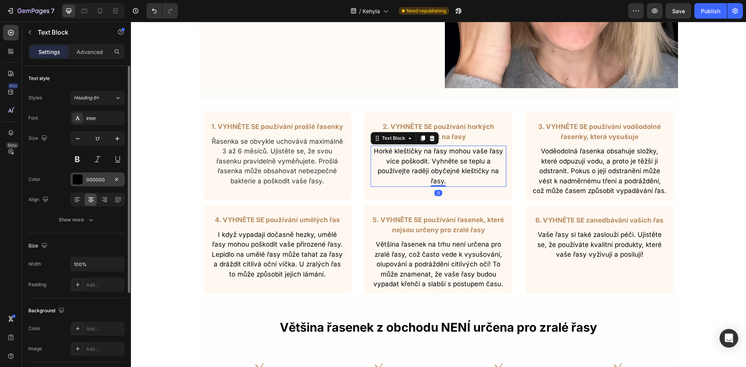
click at [95, 180] on div "000000" at bounding box center [97, 179] width 23 height 7
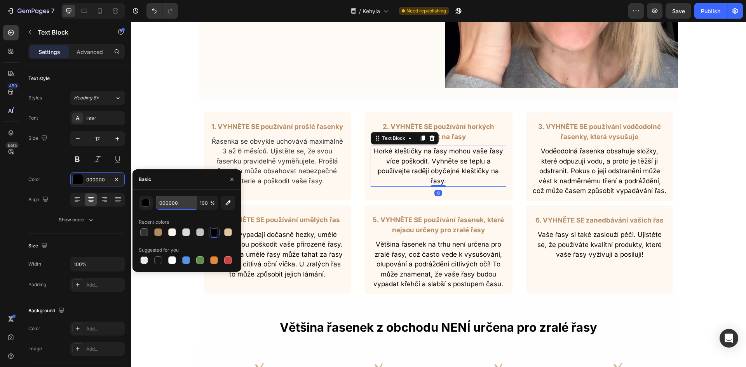
click at [163, 202] on input "000000" at bounding box center [176, 203] width 40 height 14
paste input "333333"
type input "333333"
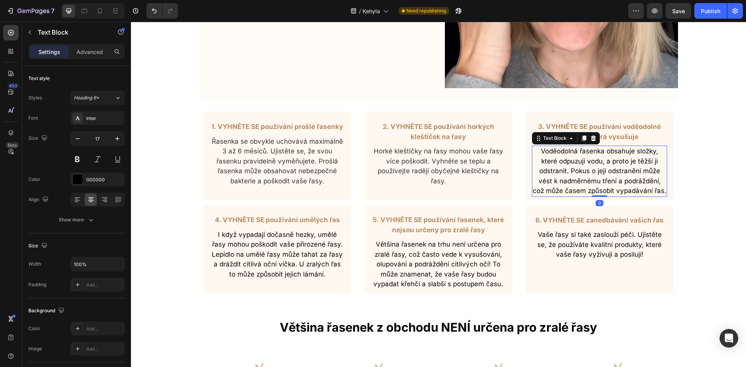
click at [579, 190] on p "Voděodolná řasenka obsahuje složky, které odpuzují vodu, a proto je těžší ji od…" at bounding box center [599, 171] width 134 height 50
click at [94, 179] on div "000000" at bounding box center [97, 179] width 23 height 7
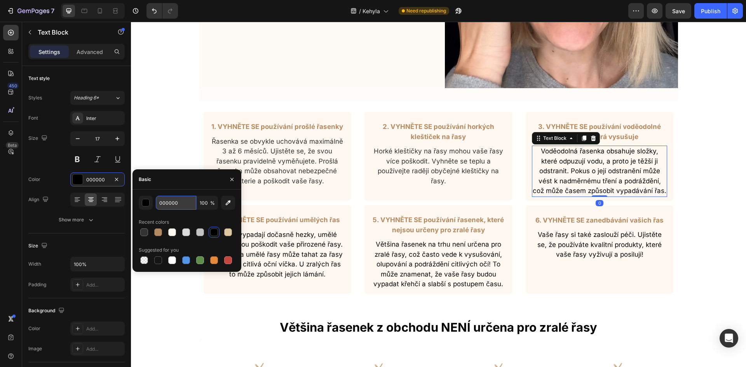
click at [173, 202] on input "000000" at bounding box center [176, 203] width 40 height 14
paste input "333333"
type input "333333"
click at [289, 245] on p "I když vypadají dočasně hezky, umělé řasy mohou poškodit vaše přirozené řasy. L…" at bounding box center [277, 255] width 134 height 50
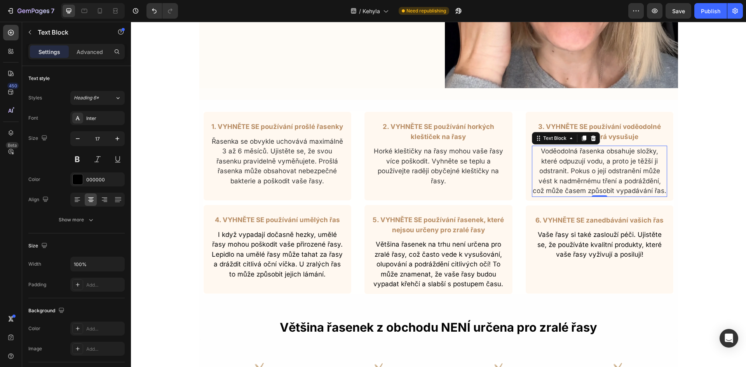
click at [625, 184] on p "Voděodolná řasenka obsahuje složky, které odpuzují vodu, a proto je těžší ji od…" at bounding box center [599, 171] width 134 height 50
click at [304, 239] on p "I když vypadají dočasně hezky, umělé řasy mohou poškodit vaše přirozené řasy. L…" at bounding box center [277, 255] width 134 height 50
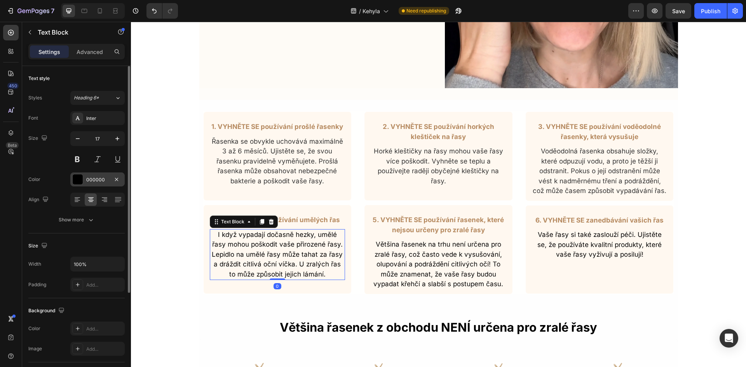
click at [96, 184] on div "000000" at bounding box center [97, 179] width 54 height 14
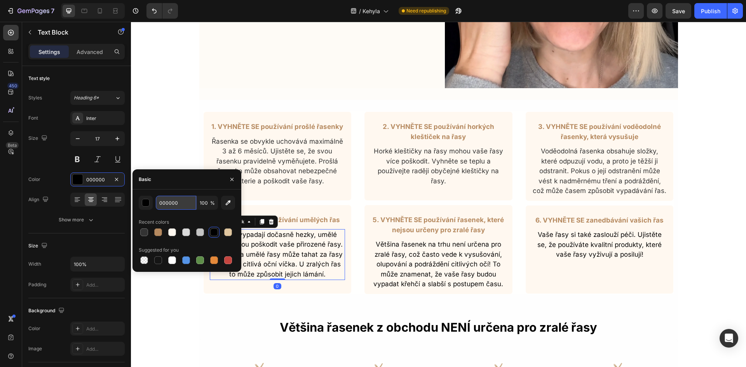
click at [178, 202] on input "000000" at bounding box center [176, 203] width 40 height 14
paste input "333333"
type input "333333"
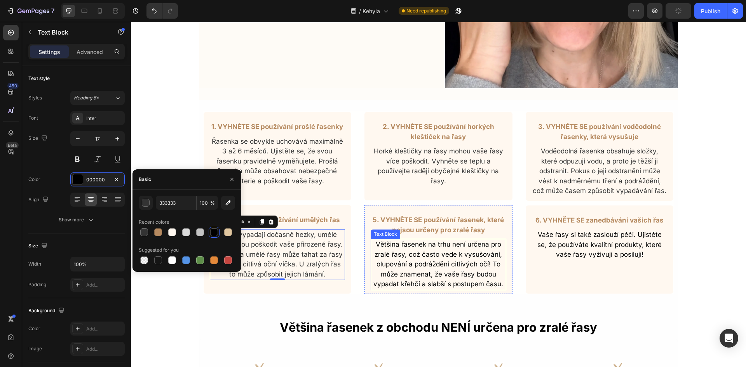
click at [476, 266] on p "Většina řasenek na trhu není určena pro zralé řasy, což často vede k vysušování…" at bounding box center [438, 265] width 134 height 50
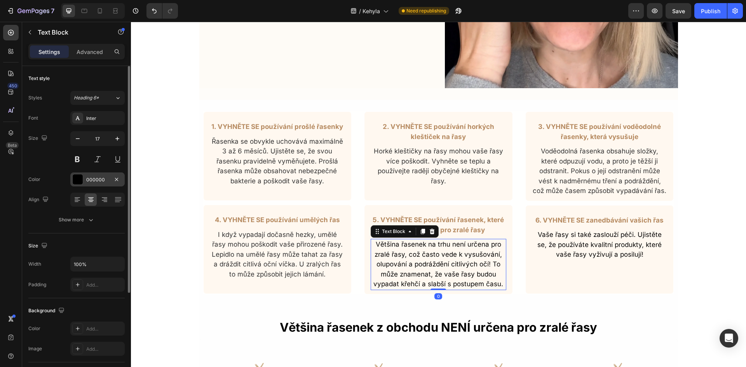
click at [97, 183] on div "000000" at bounding box center [97, 179] width 54 height 14
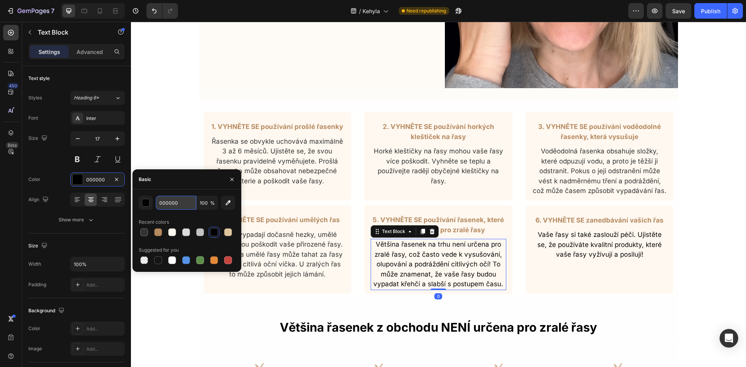
click at [166, 203] on input "000000" at bounding box center [176, 203] width 40 height 14
paste input "333333"
type input "333333"
click at [609, 254] on p "Vaše řasy si také zaslouží péči. Ujistěte se, že používáte kvalitní produkty, k…" at bounding box center [599, 245] width 134 height 30
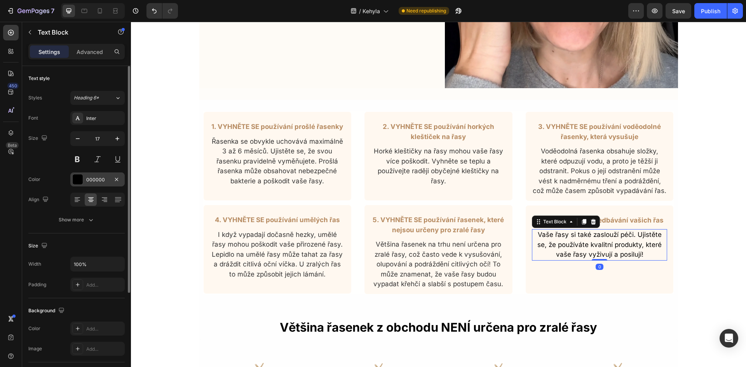
click at [85, 177] on div "000000" at bounding box center [97, 179] width 54 height 14
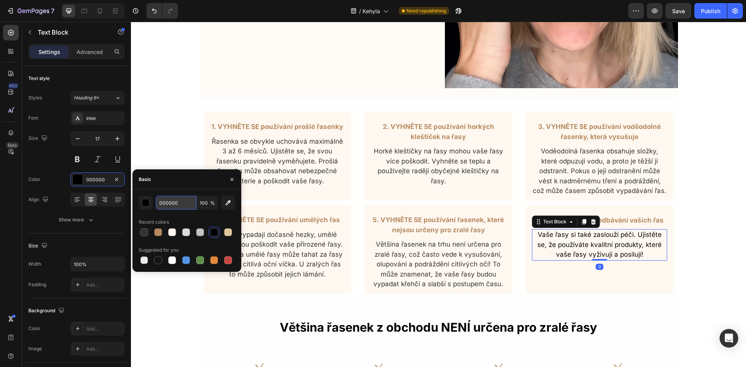
click at [169, 205] on input "000000" at bounding box center [176, 203] width 40 height 14
paste input "333333"
type input "333333"
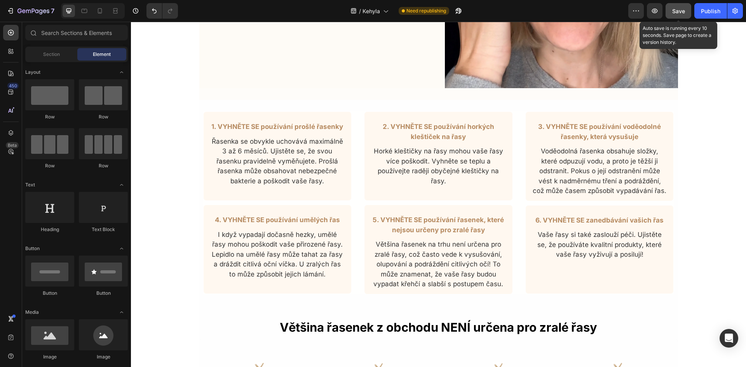
click at [676, 18] on button "Save" at bounding box center [678, 11] width 26 height 16
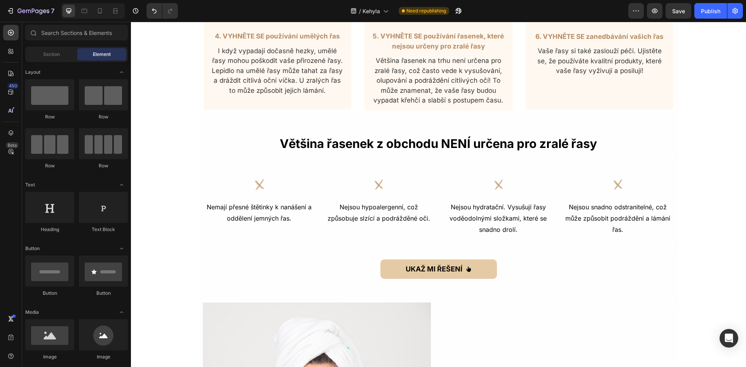
scroll to position [388, 0]
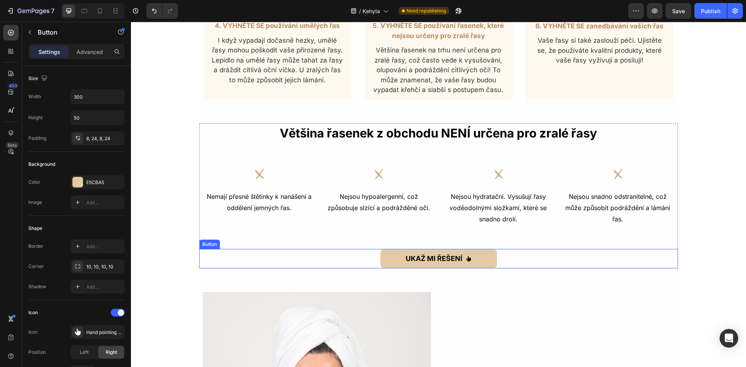
click at [521, 260] on div "UKAŽ MI ŘEŠENÍ Button" at bounding box center [438, 258] width 478 height 19
click at [72, 52] on div "Advanced" at bounding box center [89, 51] width 39 height 12
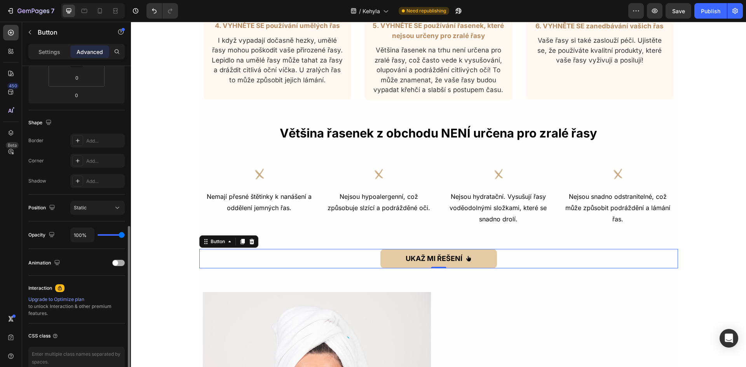
scroll to position [195, 0]
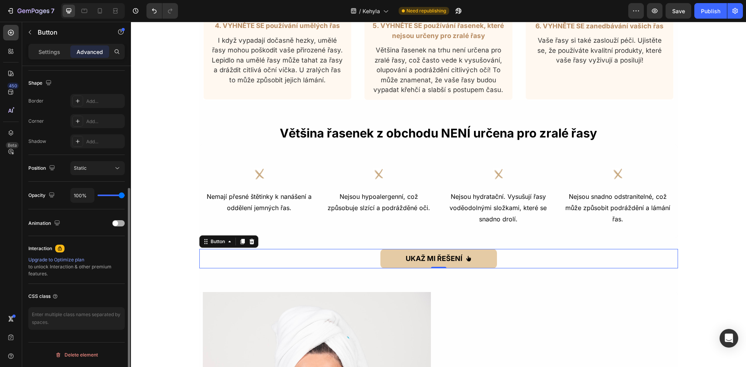
click at [117, 224] on span at bounding box center [115, 223] width 5 height 5
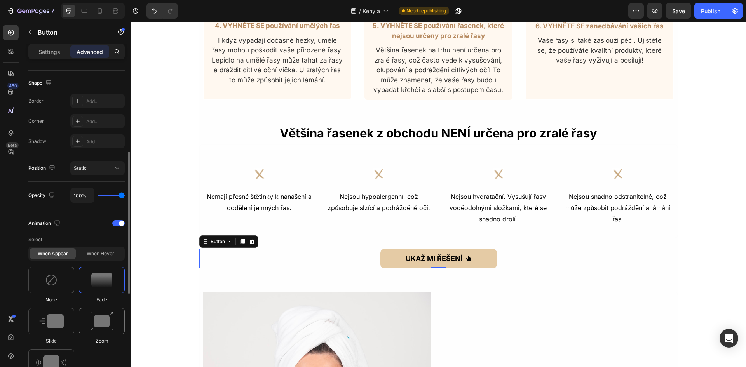
click at [108, 321] on img at bounding box center [101, 321] width 23 height 20
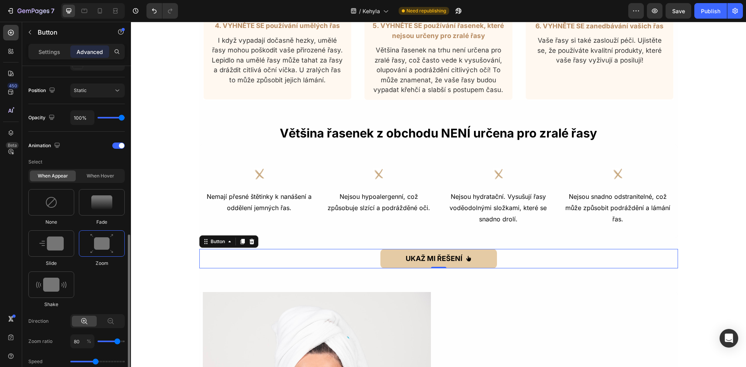
scroll to position [350, 0]
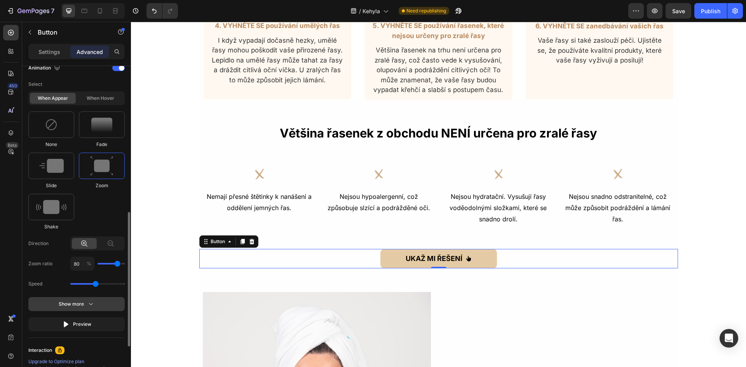
click at [85, 303] on div "Show more" at bounding box center [77, 304] width 36 height 8
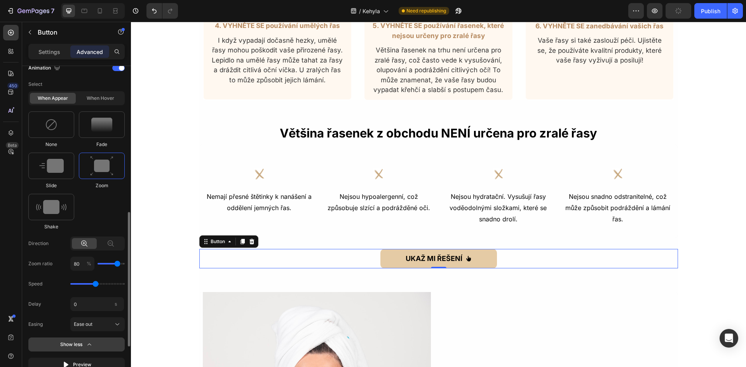
scroll to position [389, 0]
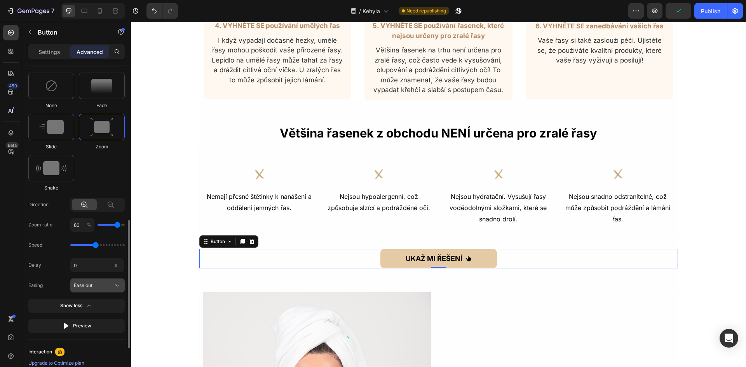
click at [92, 282] on span "Ease out" at bounding box center [83, 285] width 19 height 7
click at [93, 344] on div "Linear" at bounding box center [95, 346] width 45 height 7
click at [86, 286] on span "Linear" at bounding box center [81, 285] width 14 height 7
click at [48, 285] on div "Easing Linear Ease in out Ease in Ease out Linear" at bounding box center [76, 285] width 96 height 14
click at [83, 287] on span "Linear" at bounding box center [81, 285] width 14 height 7
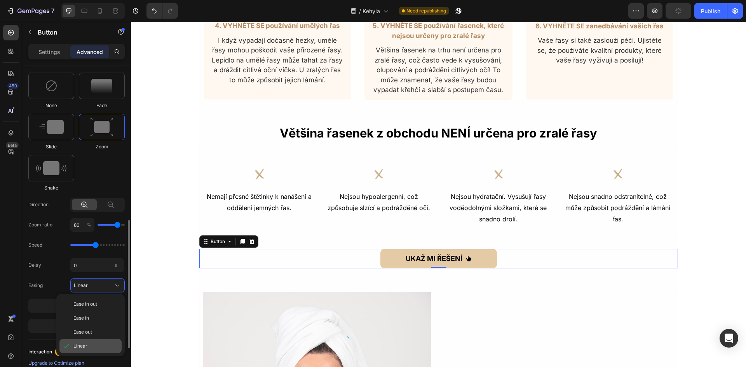
click at [89, 340] on div "Linear" at bounding box center [90, 346] width 62 height 14
click at [87, 288] on span "Linear" at bounding box center [81, 285] width 14 height 7
click at [91, 341] on div "Linear" at bounding box center [90, 346] width 62 height 14
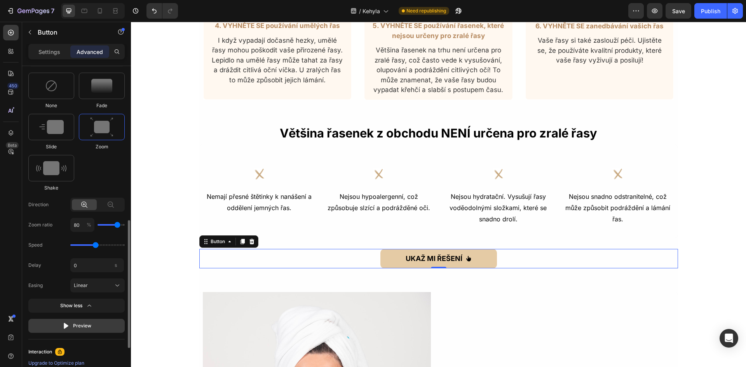
click at [86, 324] on div "Preview" at bounding box center [76, 326] width 29 height 8
click at [49, 169] on img at bounding box center [51, 168] width 30 height 14
type input "0.7"
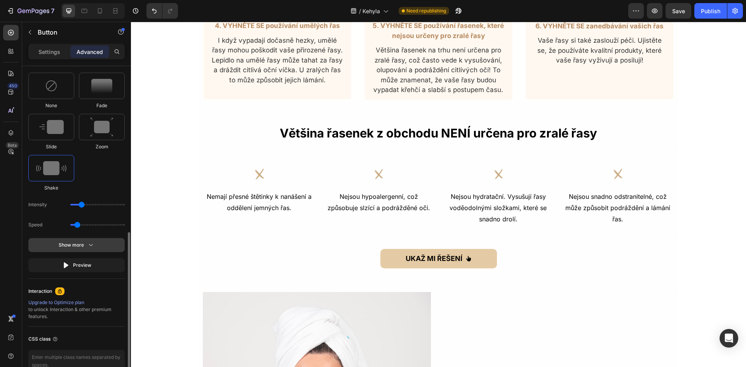
click at [88, 245] on icon "button" at bounding box center [91, 245] width 8 height 8
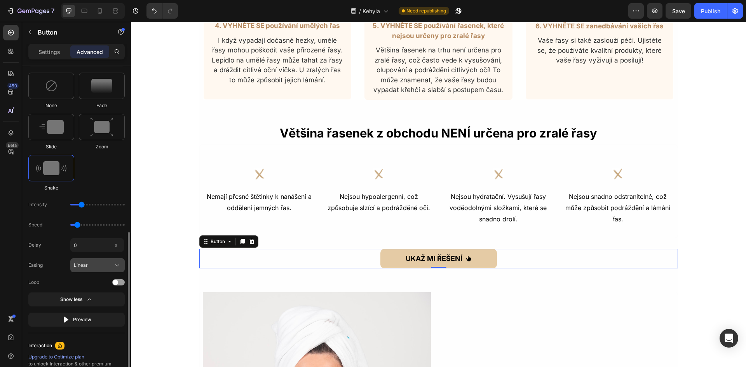
click at [95, 266] on div "Linear" at bounding box center [93, 265] width 38 height 7
click at [36, 259] on div "Easing Linear Ease in out Ease in Ease out Linear" at bounding box center [76, 265] width 96 height 14
click at [114, 280] on span at bounding box center [115, 282] width 5 height 5
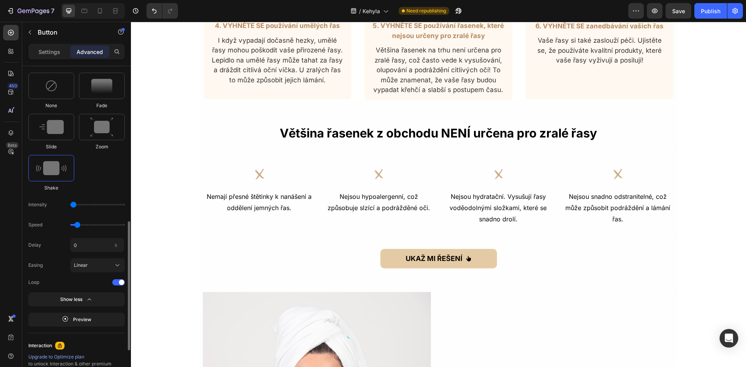
drag, startPoint x: 81, startPoint y: 205, endPoint x: 76, endPoint y: 205, distance: 5.5
type input "1"
click at [76, 205] on input "range" at bounding box center [97, 205] width 54 height 2
drag, startPoint x: 77, startPoint y: 222, endPoint x: 69, endPoint y: 224, distance: 8.3
type input "0.5"
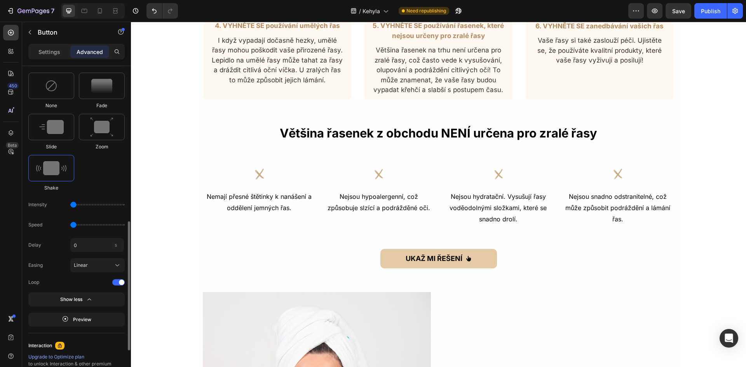
click at [70, 224] on input "range" at bounding box center [97, 225] width 54 height 2
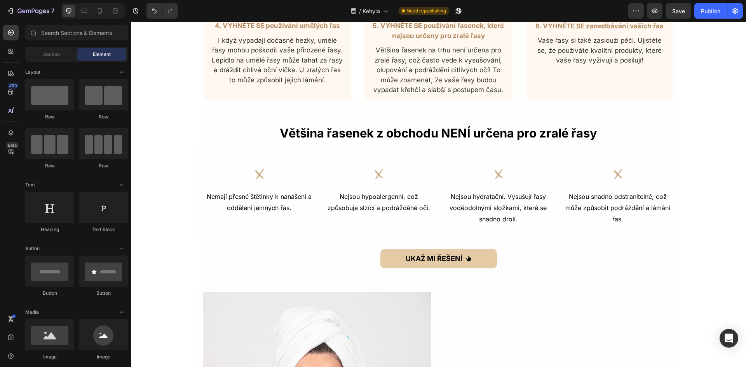
click at [502, 256] on div "UKAŽ MI ŘEŠENÍ Button" at bounding box center [438, 258] width 478 height 19
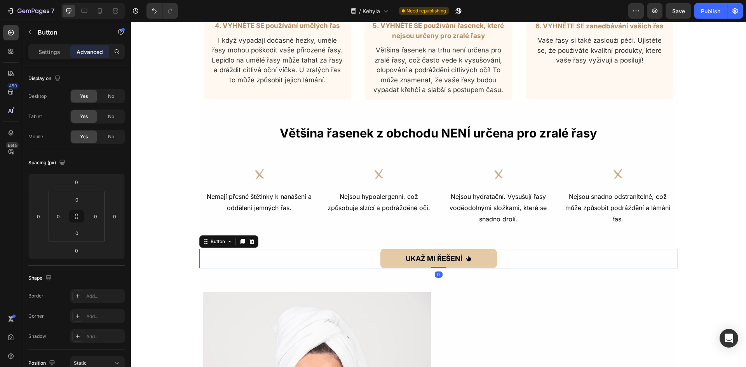
click at [360, 257] on div "UKAŽ MI ŘEŠENÍ Button 0" at bounding box center [438, 258] width 478 height 19
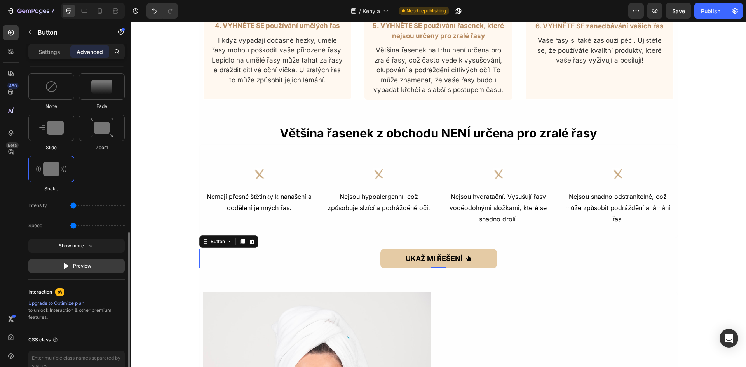
scroll to position [432, 0]
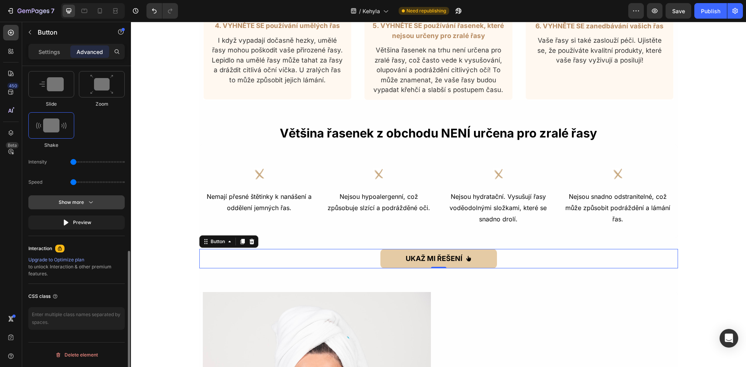
click at [92, 201] on icon "button" at bounding box center [91, 202] width 8 height 8
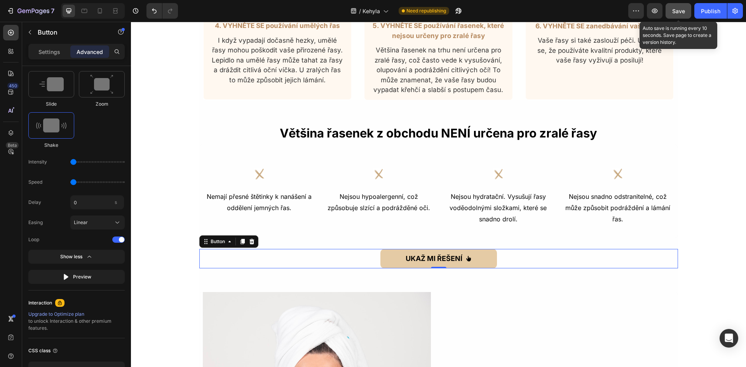
click at [680, 11] on span "Save" at bounding box center [678, 11] width 13 height 7
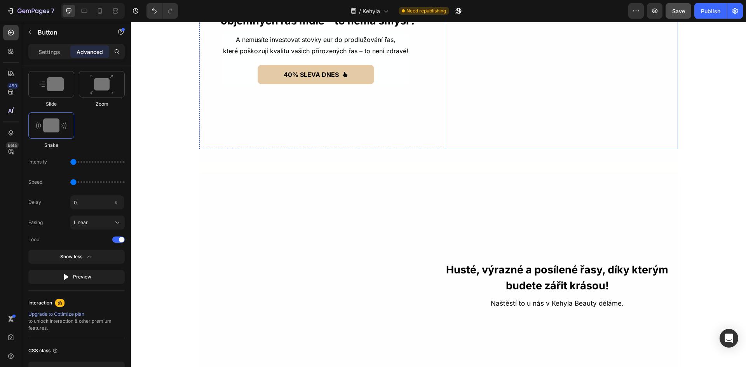
scroll to position [971, 0]
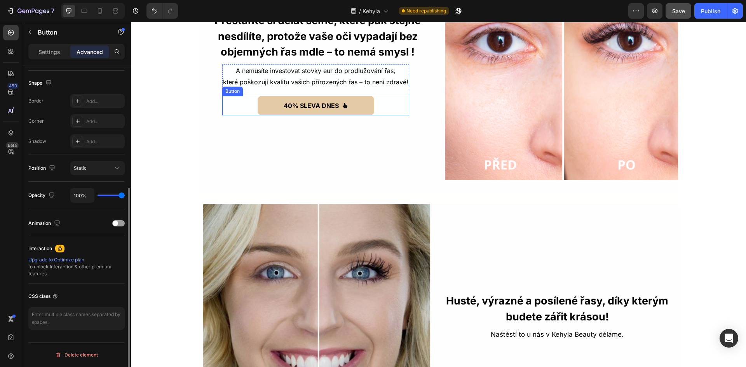
click at [389, 112] on div "40% SLEVA DNES Button" at bounding box center [315, 105] width 187 height 19
click at [116, 222] on span at bounding box center [115, 223] width 5 height 5
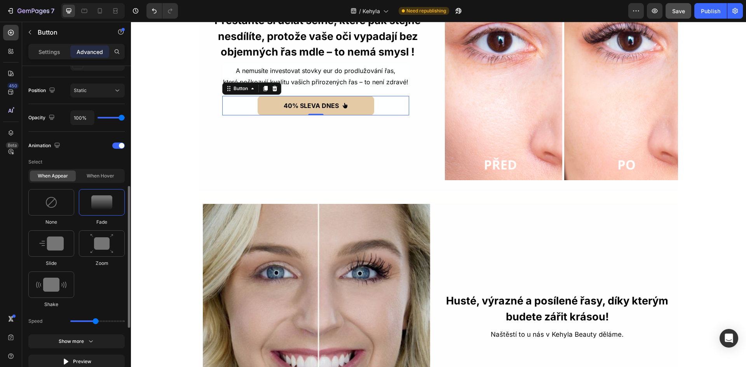
scroll to position [350, 0]
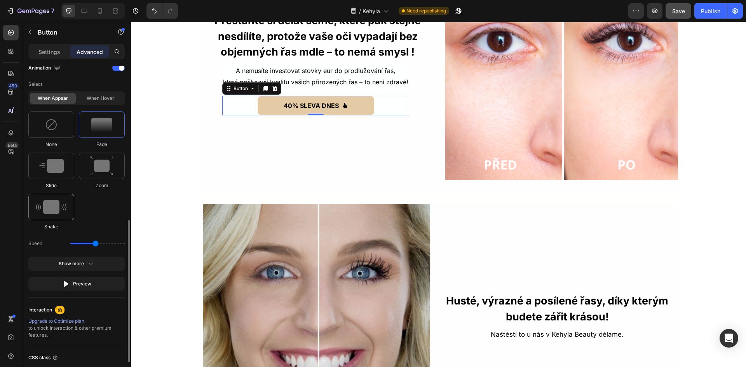
click at [56, 209] on img at bounding box center [51, 207] width 30 height 14
type input "0.7"
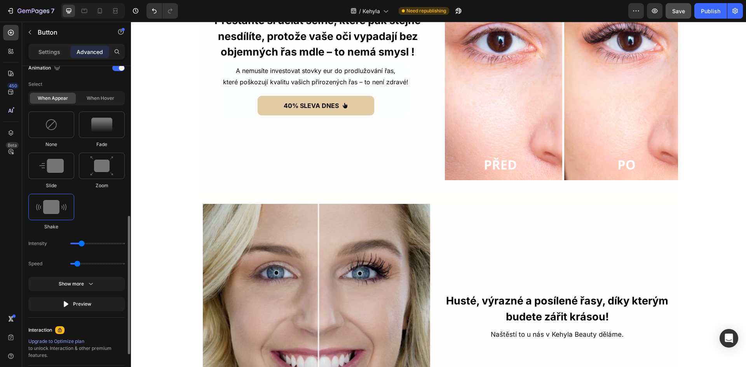
drag, startPoint x: 77, startPoint y: 245, endPoint x: 73, endPoint y: 245, distance: 4.7
click at [73, 257] on div "Intensity" at bounding box center [76, 264] width 96 height 14
drag, startPoint x: 80, startPoint y: 243, endPoint x: 68, endPoint y: 243, distance: 12.0
type input "1"
click at [70, 243] on input "range" at bounding box center [97, 244] width 54 height 2
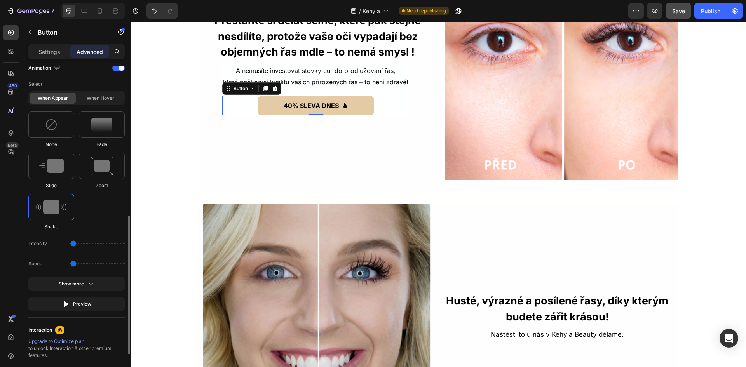
drag, startPoint x: 66, startPoint y: 263, endPoint x: 62, endPoint y: 263, distance: 4.3
type input "0.5"
click at [70, 263] on input "range" at bounding box center [97, 264] width 54 height 2
click at [83, 297] on button "Show more" at bounding box center [76, 304] width 96 height 14
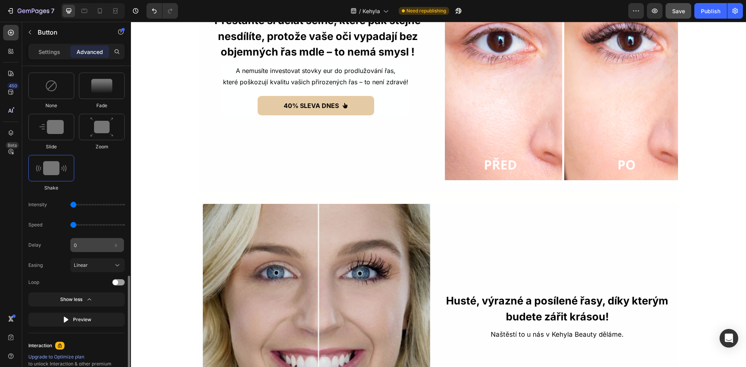
scroll to position [428, 0]
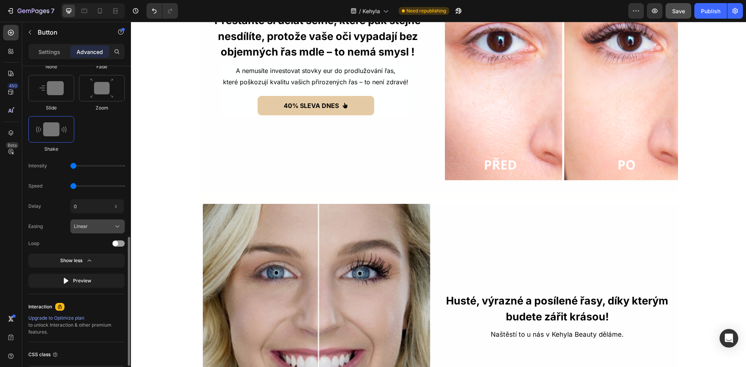
click at [97, 224] on div "Linear" at bounding box center [93, 226] width 38 height 7
click at [60, 236] on div "Ease in out Ease in Ease out Linear" at bounding box center [90, 266] width 68 height 62
click at [57, 221] on div "Easing Linear Ease in out Ease in Ease out Linear" at bounding box center [76, 226] width 96 height 14
click at [120, 240] on div "Loop" at bounding box center [76, 244] width 96 height 8
click at [120, 243] on div at bounding box center [118, 243] width 12 height 6
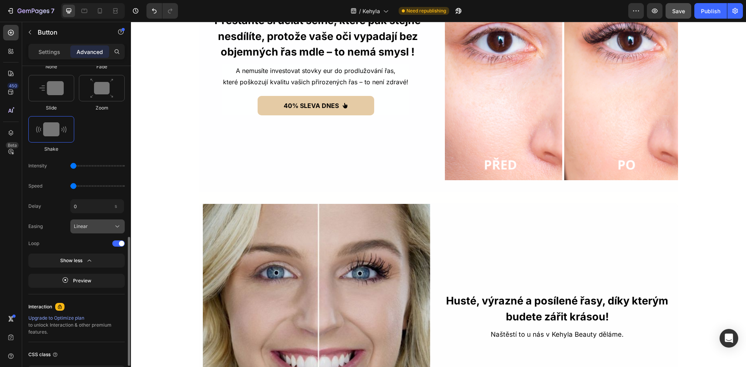
click at [108, 226] on div "Linear" at bounding box center [93, 226] width 38 height 7
click at [94, 227] on div "Linear" at bounding box center [93, 226] width 38 height 7
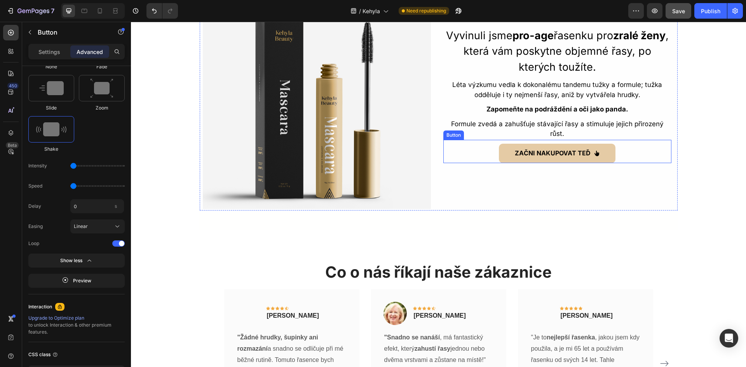
scroll to position [195, 0]
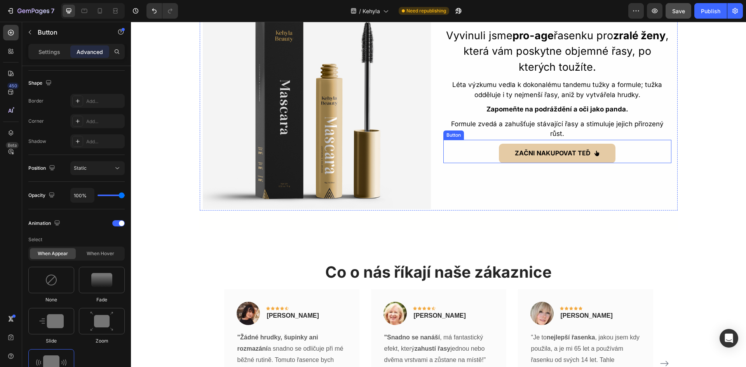
click at [480, 157] on div "ZAČNI NAKUPOVAT TEĎ Button" at bounding box center [557, 151] width 228 height 23
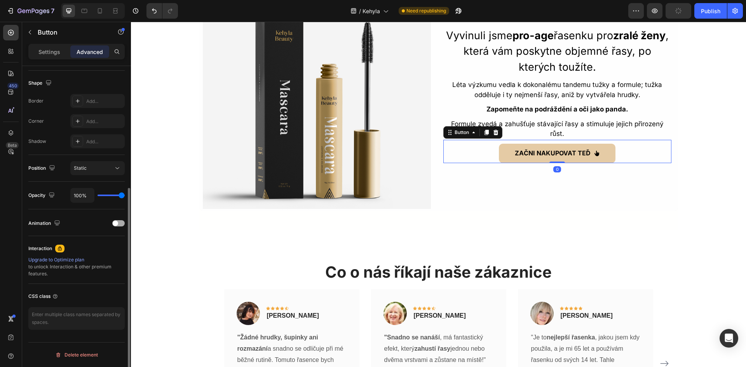
click at [121, 222] on div at bounding box center [118, 223] width 12 height 6
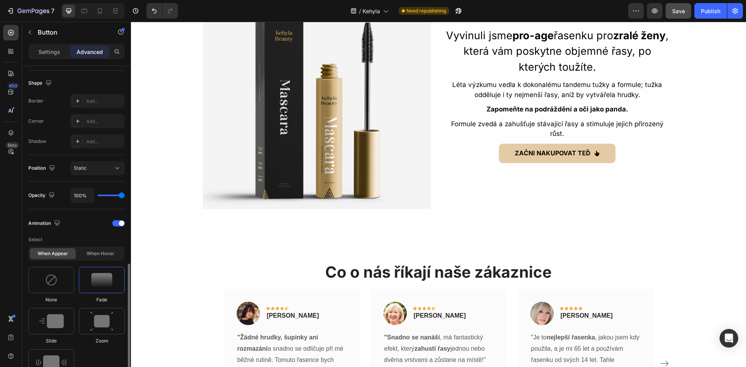
scroll to position [311, 0]
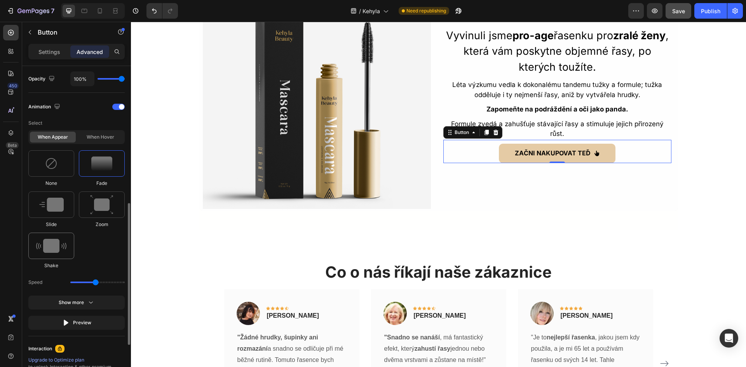
click at [53, 243] on img at bounding box center [51, 246] width 30 height 14
type input "0.7"
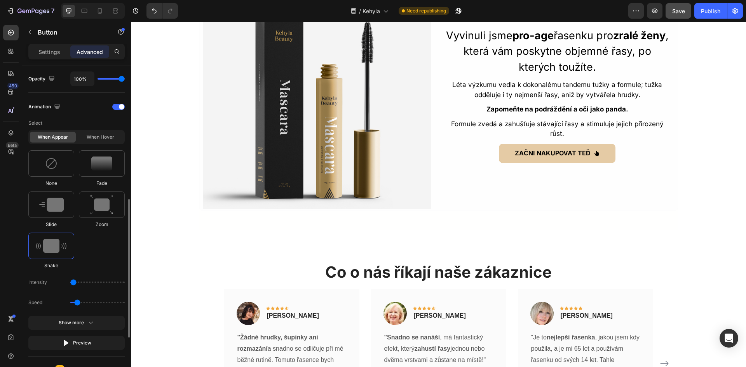
drag, startPoint x: 80, startPoint y: 281, endPoint x: 65, endPoint y: 279, distance: 15.3
type input "1"
click at [70, 282] on input "range" at bounding box center [97, 283] width 54 height 2
drag, startPoint x: 77, startPoint y: 302, endPoint x: 62, endPoint y: 299, distance: 14.6
type input "0.5"
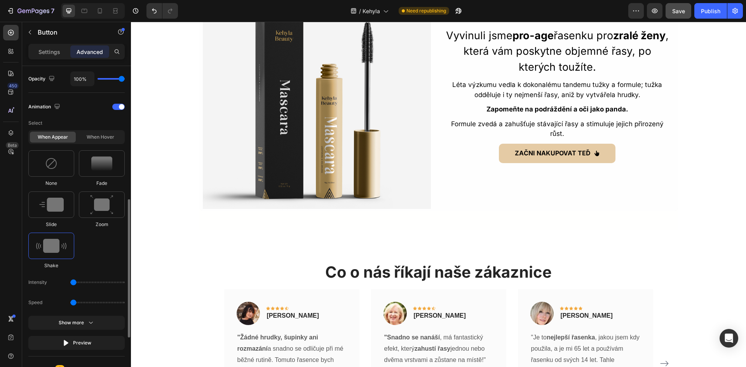
click at [70, 302] on input "range" at bounding box center [97, 303] width 54 height 2
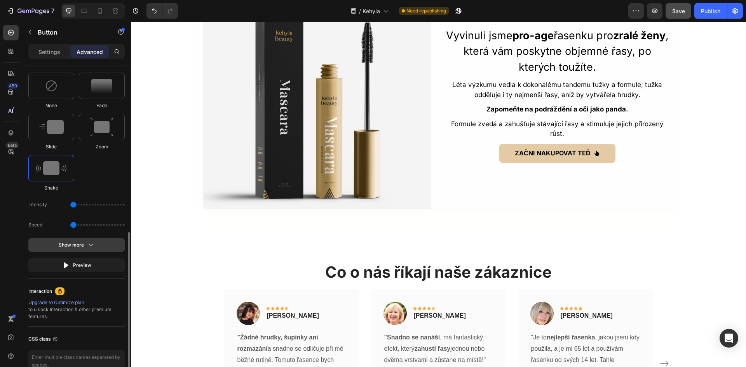
click at [89, 247] on icon "button" at bounding box center [91, 245] width 8 height 8
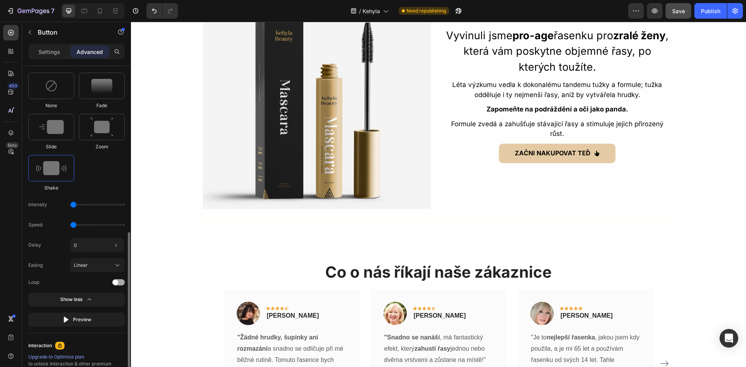
click at [115, 281] on span at bounding box center [115, 282] width 5 height 5
click at [86, 246] on input "0" at bounding box center [97, 245] width 54 height 14
type input "0"
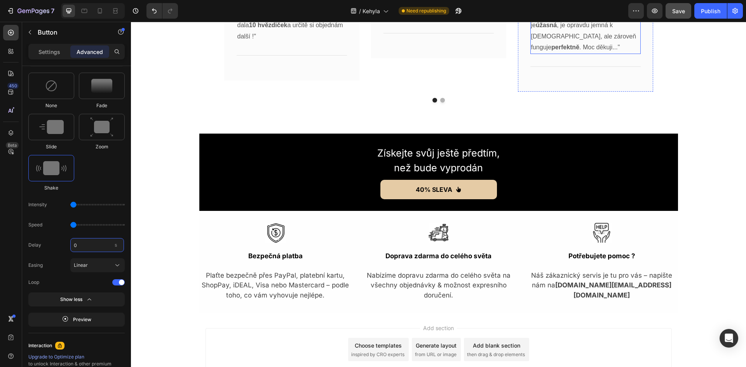
scroll to position [2019, 0]
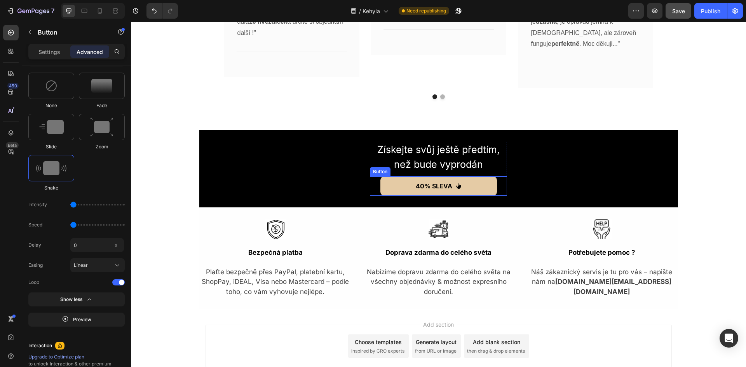
click at [496, 185] on div "40% SLEVA Button" at bounding box center [438, 185] width 137 height 19
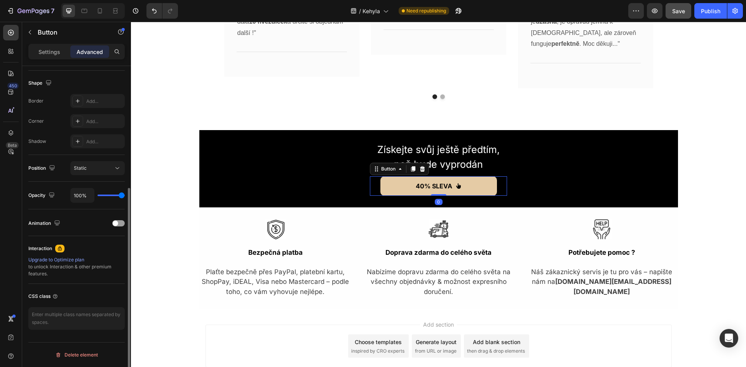
scroll to position [195, 0]
click at [117, 227] on div "Animation" at bounding box center [76, 223] width 96 height 12
click at [117, 222] on span at bounding box center [115, 223] width 5 height 5
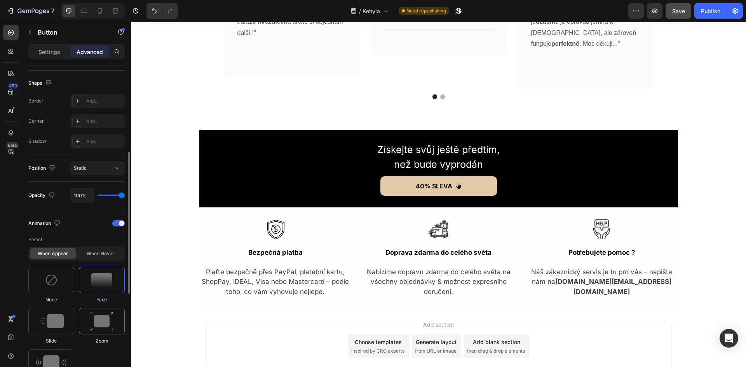
scroll to position [273, 0]
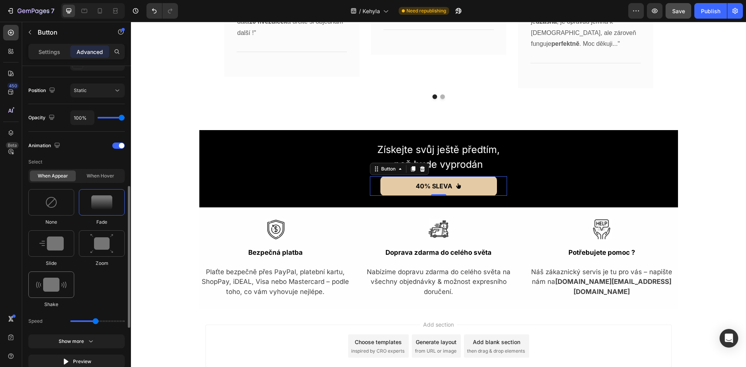
click at [63, 282] on img at bounding box center [51, 285] width 30 height 14
type input "0.7"
drag, startPoint x: 78, startPoint y: 319, endPoint x: 60, endPoint y: 319, distance: 17.9
click at [60, 334] on div "Intensity" at bounding box center [76, 341] width 96 height 14
drag, startPoint x: 58, startPoint y: 321, endPoint x: 54, endPoint y: 321, distance: 4.3
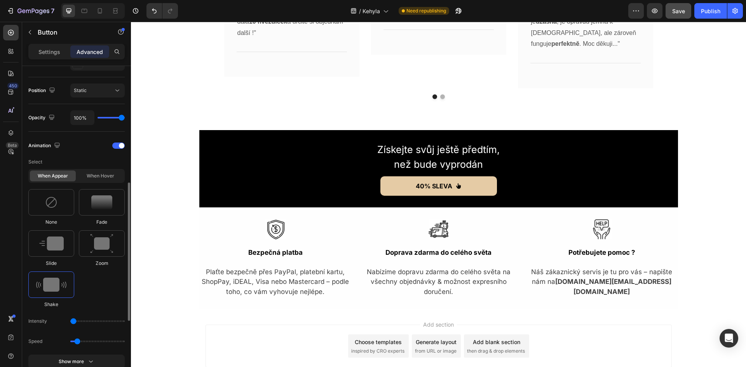
type input "1"
click at [70, 321] on input "range" at bounding box center [97, 321] width 54 height 2
drag, startPoint x: 78, startPoint y: 342, endPoint x: 56, endPoint y: 340, distance: 22.6
type input "0.5"
click at [70, 341] on input "range" at bounding box center [97, 342] width 54 height 2
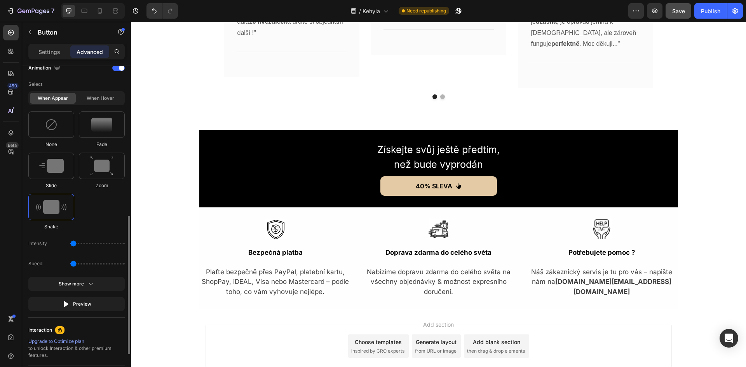
scroll to position [389, 0]
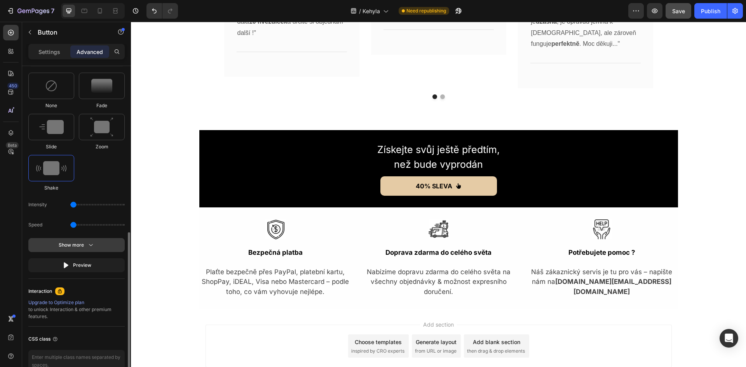
click at [85, 258] on button "Show more" at bounding box center [76, 265] width 96 height 14
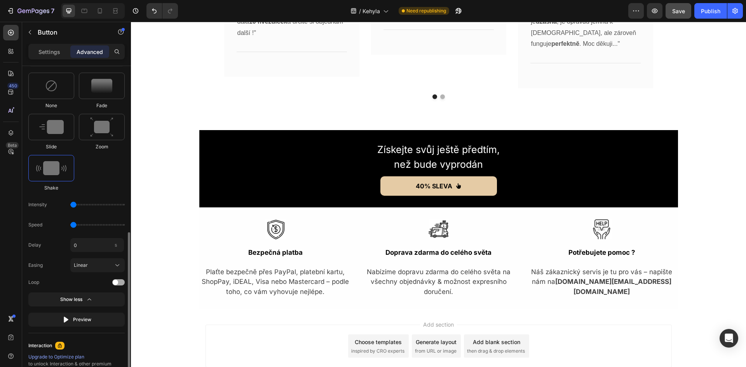
click at [113, 283] on span at bounding box center [115, 282] width 5 height 5
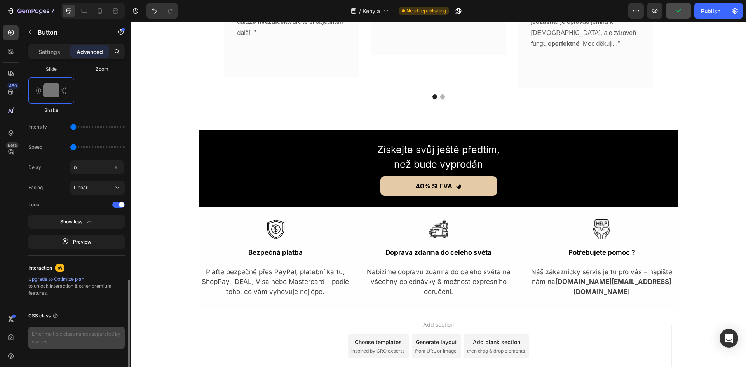
scroll to position [486, 0]
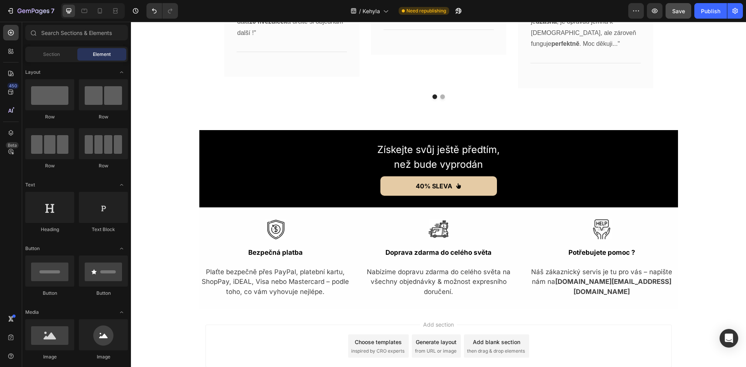
click at [684, 11] on span "Save" at bounding box center [678, 11] width 13 height 7
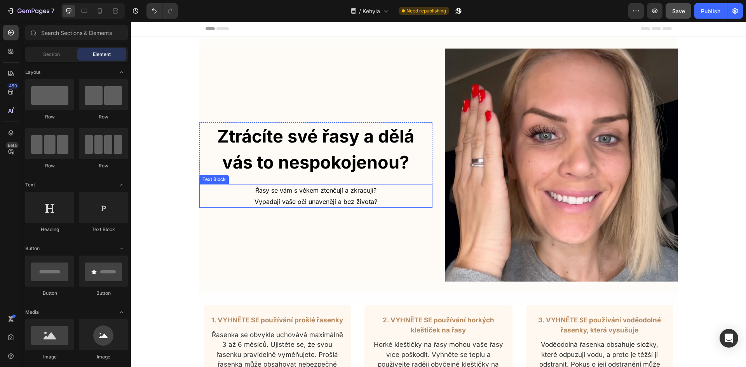
scroll to position [0, 0]
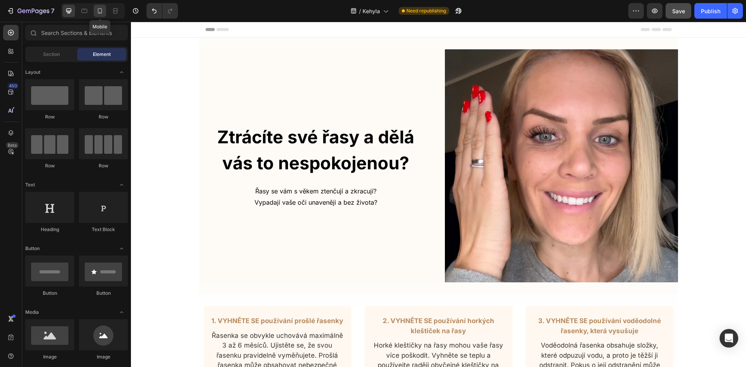
click at [101, 9] on icon at bounding box center [100, 11] width 8 height 8
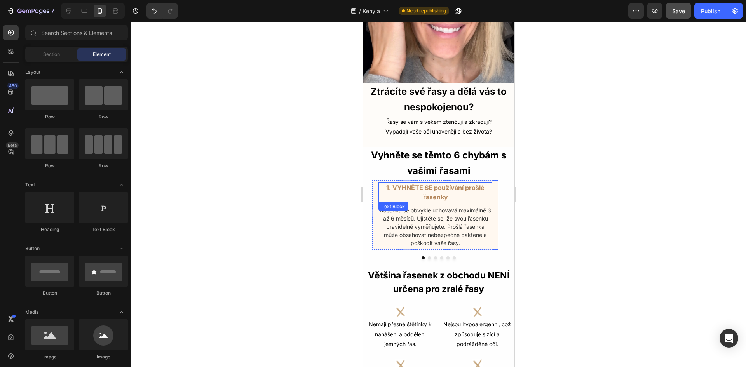
scroll to position [116, 0]
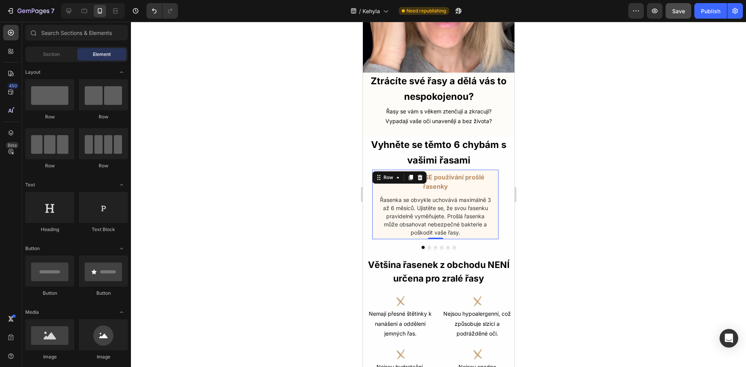
click at [494, 184] on div "1. VYHNĚTE SE používání prošlé řasenky Text Block Řasenka se obvykle uchovává m…" at bounding box center [434, 204] width 127 height 70
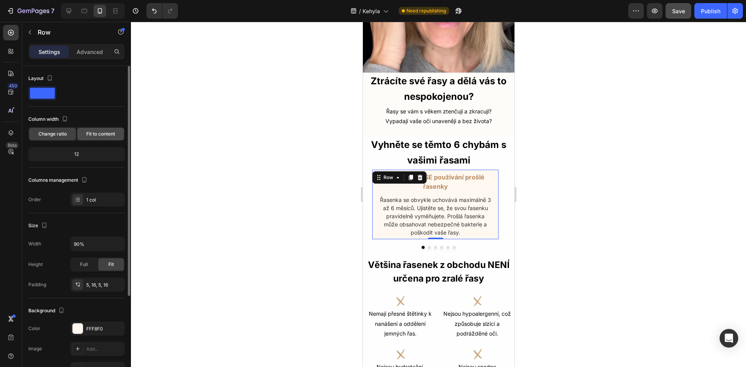
click at [90, 132] on span "Fit to content" at bounding box center [100, 133] width 29 height 7
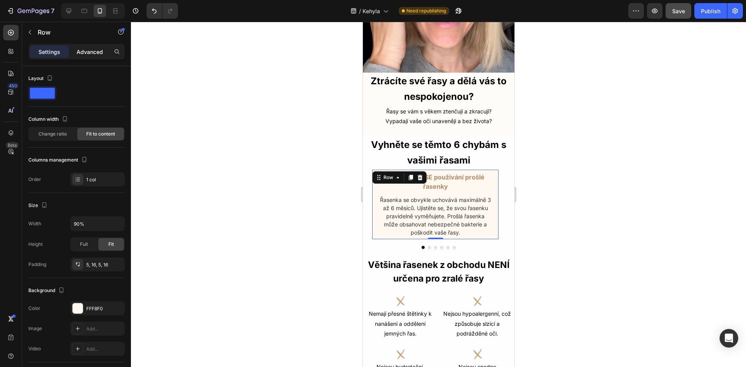
click at [90, 48] on p "Advanced" at bounding box center [90, 52] width 26 height 8
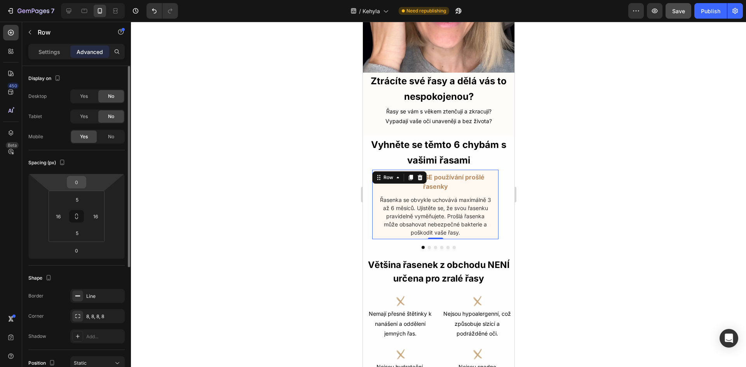
click at [80, 183] on input "0" at bounding box center [77, 182] width 16 height 12
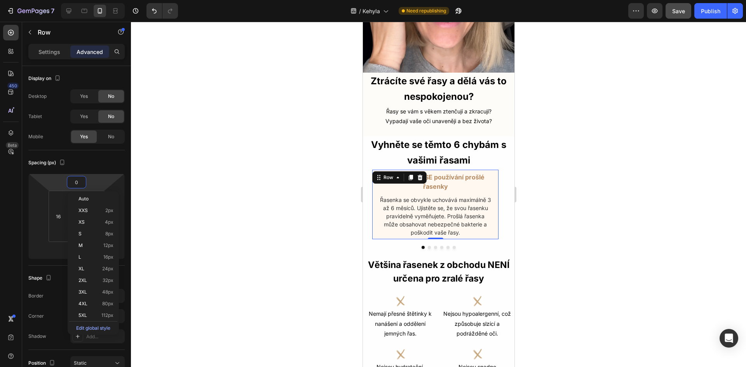
type input "5"
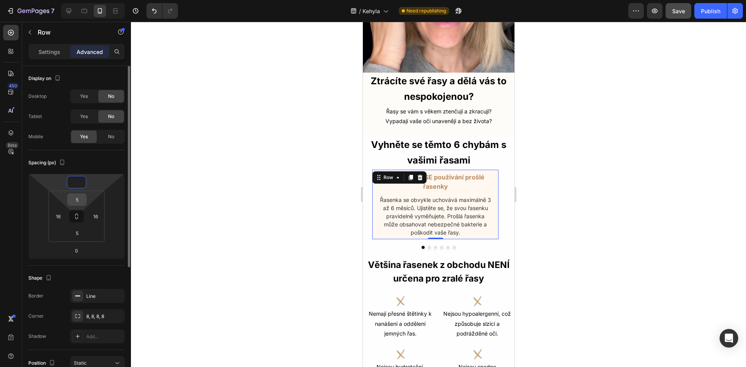
click at [71, 203] on input "5" at bounding box center [77, 200] width 16 height 12
type input "0"
type input "10"
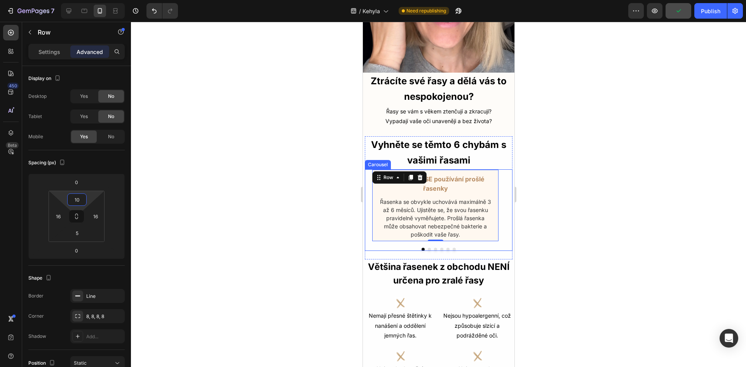
click at [427, 248] on button "Dot" at bounding box center [428, 249] width 3 height 3
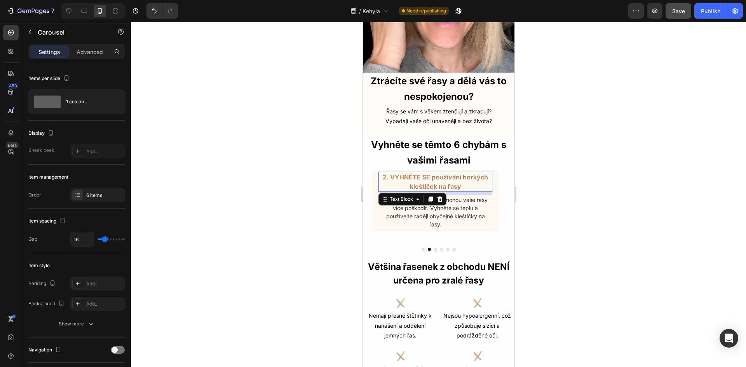
click at [456, 173] on span "2. VYHNĚTE SE používání horkých kleštiček na řasy" at bounding box center [434, 181] width 105 height 17
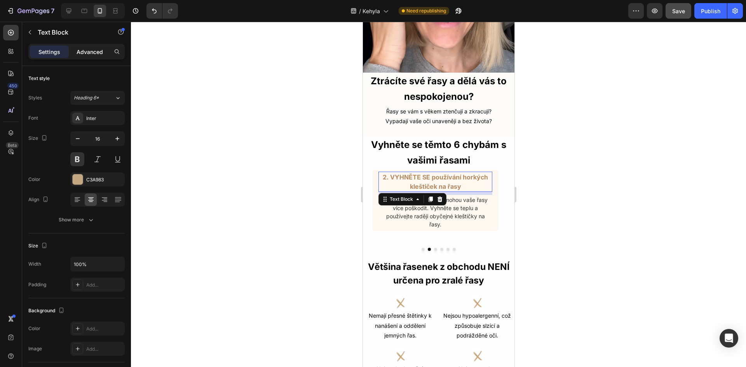
click at [100, 45] on div "Advanced" at bounding box center [89, 51] width 39 height 12
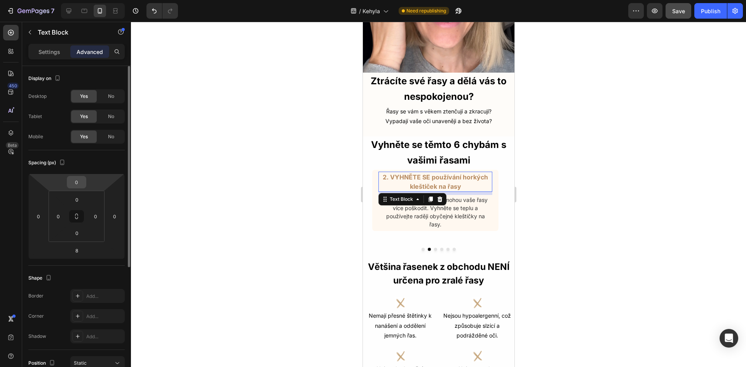
click at [77, 183] on input "0" at bounding box center [77, 182] width 16 height 12
type input "1"
type input "0"
click at [85, 198] on div "0" at bounding box center [76, 199] width 19 height 12
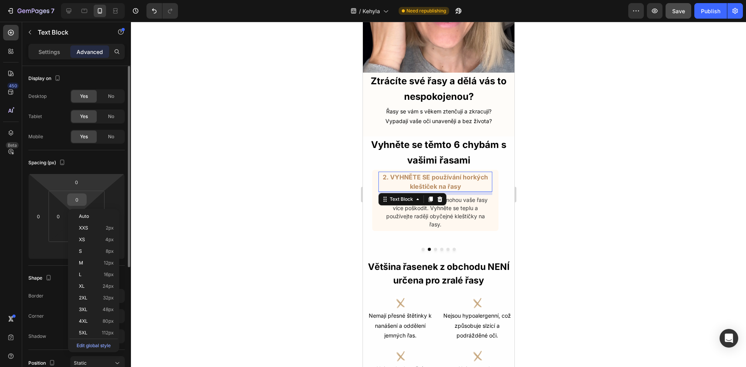
click at [80, 200] on input "0" at bounding box center [77, 200] width 16 height 12
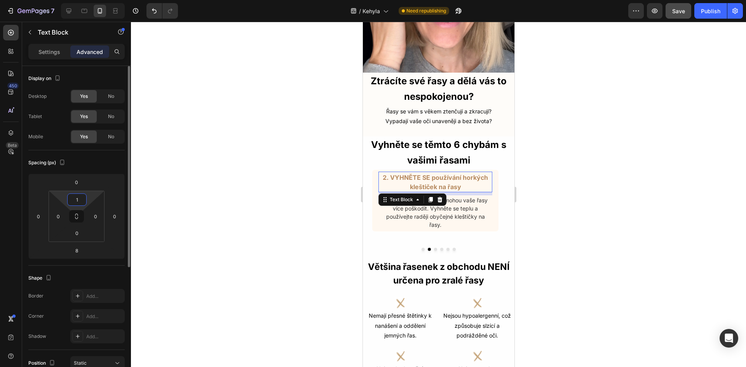
type input "10"
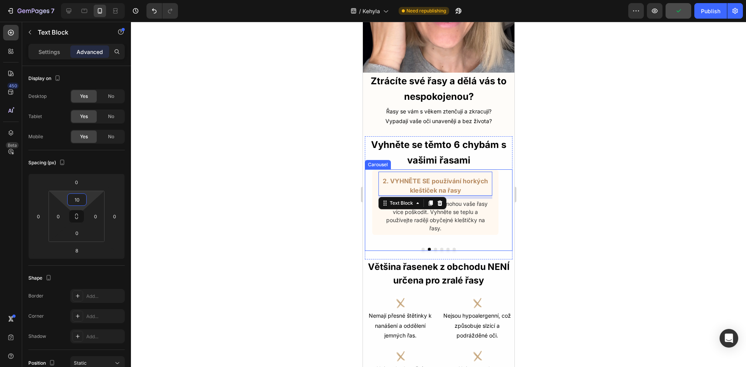
click at [421, 248] on button "Dot" at bounding box center [422, 249] width 3 height 3
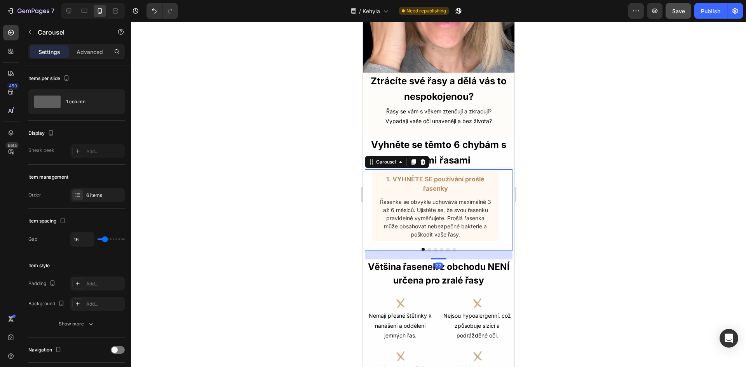
click at [427, 248] on button "Dot" at bounding box center [428, 249] width 3 height 3
click at [433, 248] on button "Dot" at bounding box center [434, 249] width 3 height 3
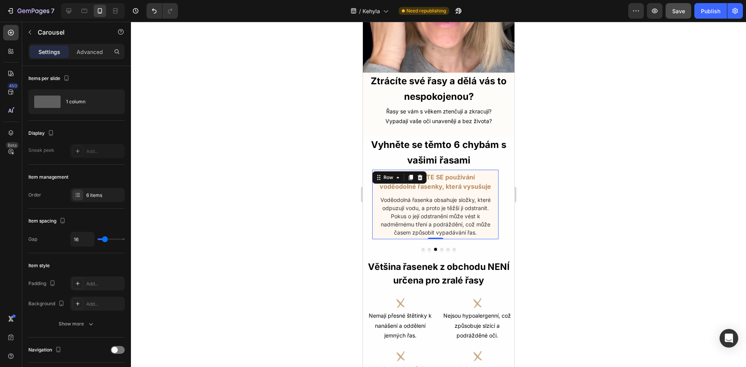
click at [374, 202] on div "3. VYHNĚTE SE používání voděodolné řasenky, která vysušuje Text Block Voděodoln…" at bounding box center [434, 204] width 127 height 70
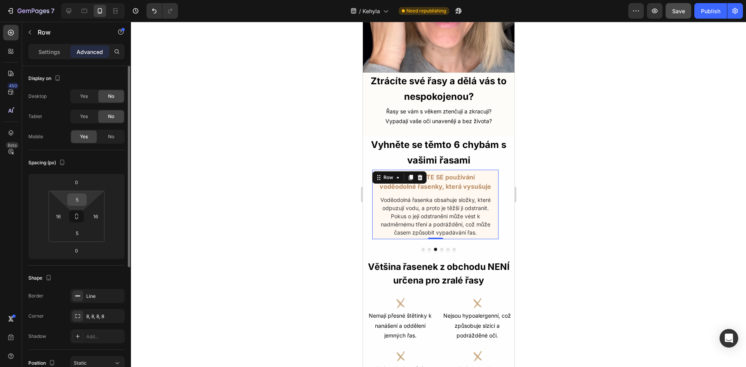
click at [77, 196] on input "5" at bounding box center [77, 200] width 16 height 12
type input "10"
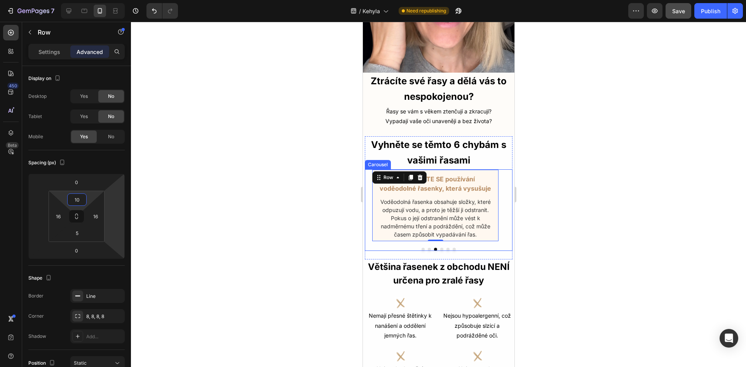
click at [440, 248] on button "Dot" at bounding box center [441, 249] width 3 height 3
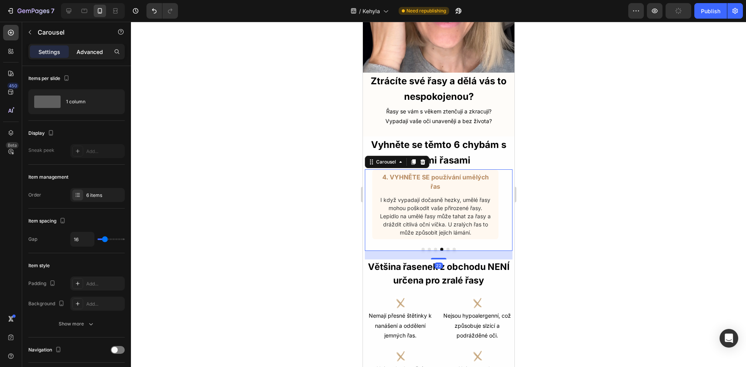
click at [95, 51] on p "Advanced" at bounding box center [90, 52] width 26 height 8
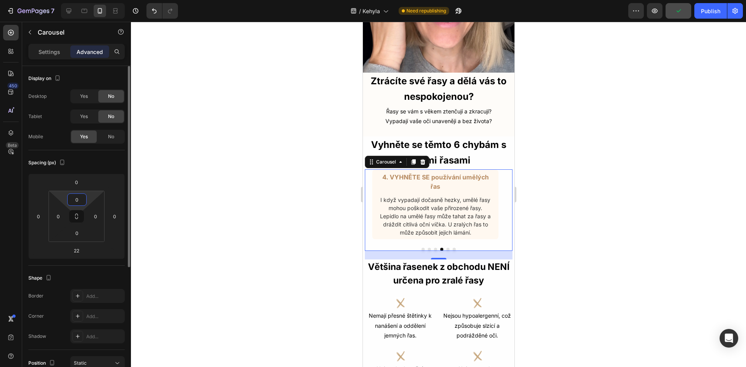
click at [78, 197] on input "0" at bounding box center [77, 200] width 16 height 12
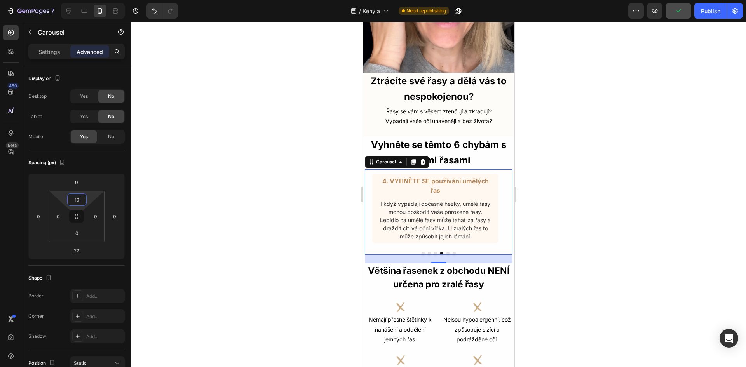
type input "10"
click at [446, 252] on button "Dot" at bounding box center [447, 253] width 3 height 3
click at [377, 203] on div "5. VYHNĚTE SE používání řasenek, které nejsou určeny pro zralé řasy Text Block …" at bounding box center [434, 208] width 127 height 70
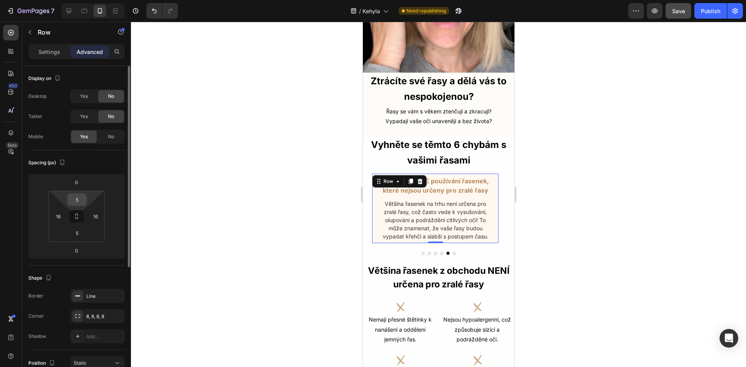
click at [75, 198] on input "5" at bounding box center [77, 200] width 16 height 12
type input "10"
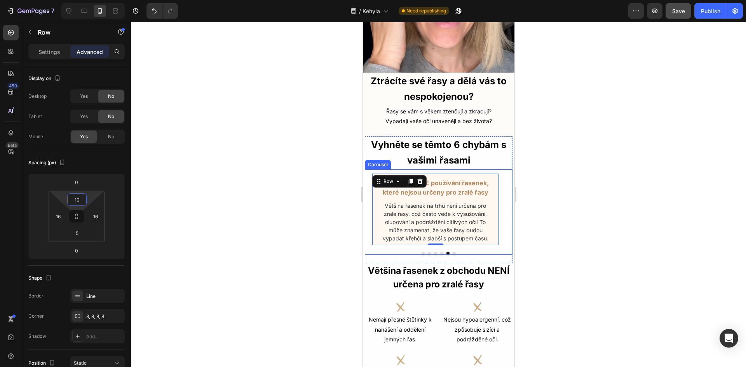
click at [452, 252] on button "Dot" at bounding box center [453, 253] width 3 height 3
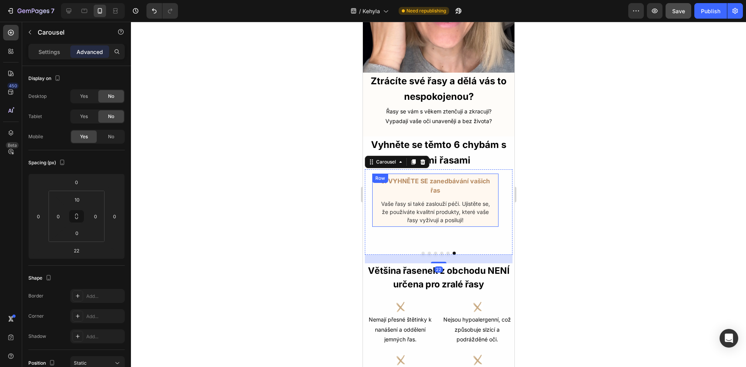
click at [375, 198] on div "6. VYHNĚTE SE zanedbávání vašich řas Text Block Vaše řasy si také zaslouží péči…" at bounding box center [434, 200] width 127 height 54
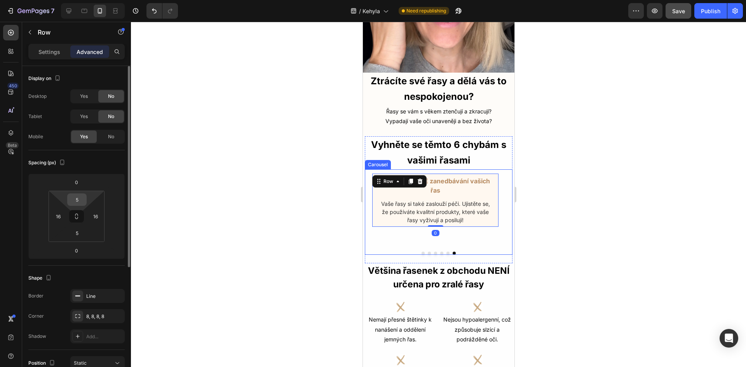
click at [83, 198] on input "5" at bounding box center [77, 200] width 16 height 12
type input "10"
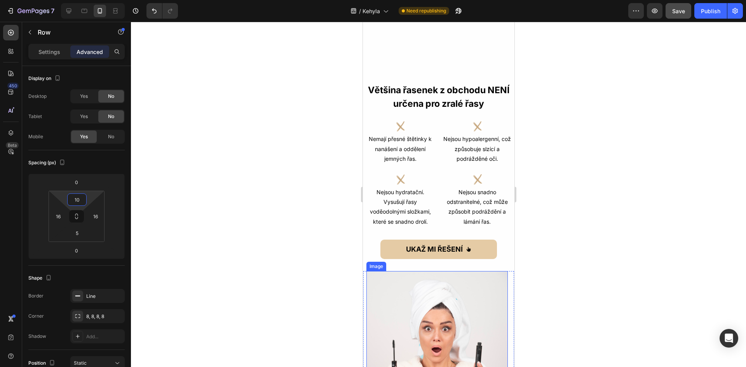
scroll to position [388, 0]
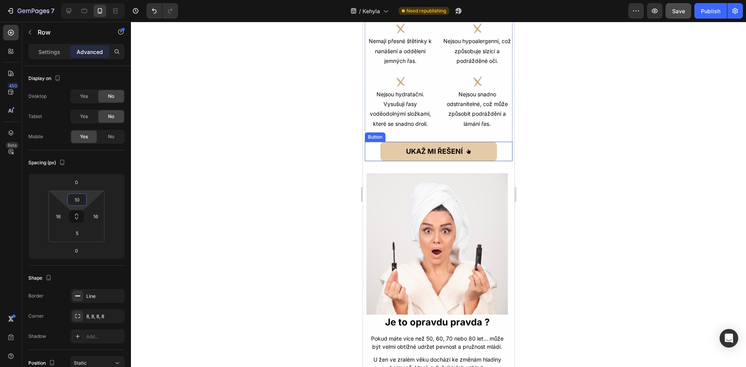
click at [502, 150] on div "UKAŽ MI ŘEŠENÍ Button" at bounding box center [438, 151] width 148 height 19
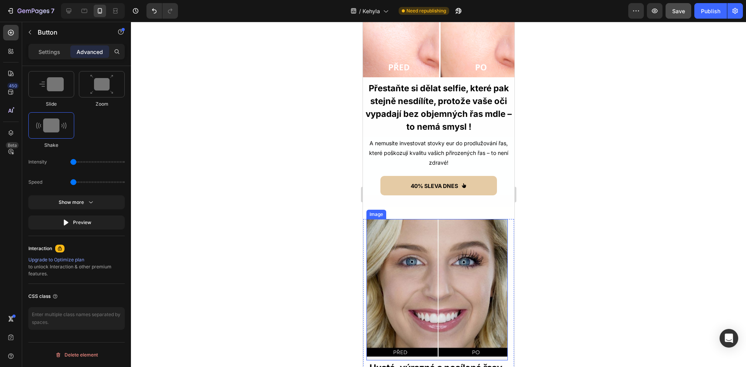
scroll to position [854, 0]
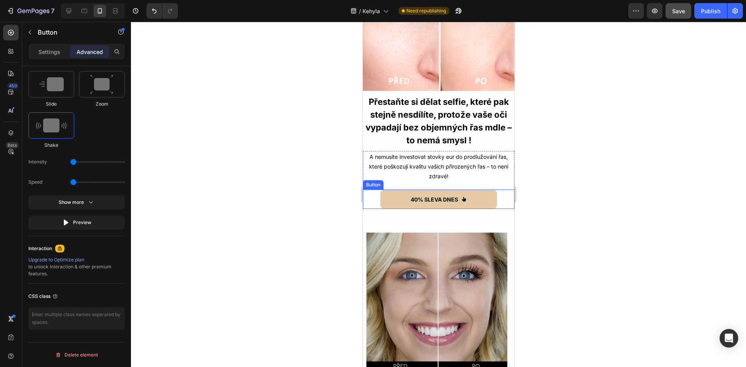
click at [499, 190] on div "40% SLEVA DNES Button" at bounding box center [437, 199] width 151 height 19
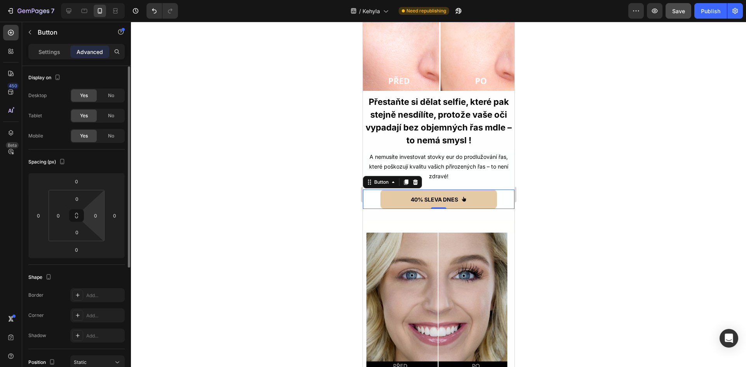
scroll to position [0, 0]
click at [116, 99] on div "No" at bounding box center [111, 96] width 26 height 12
click at [112, 114] on span "No" at bounding box center [111, 116] width 6 height 7
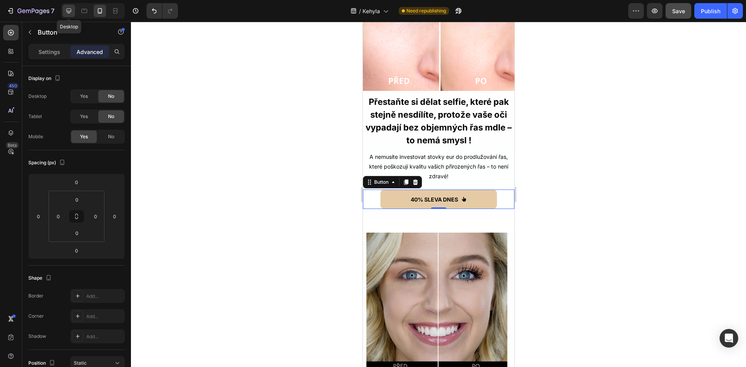
click at [65, 14] on icon at bounding box center [69, 11] width 8 height 8
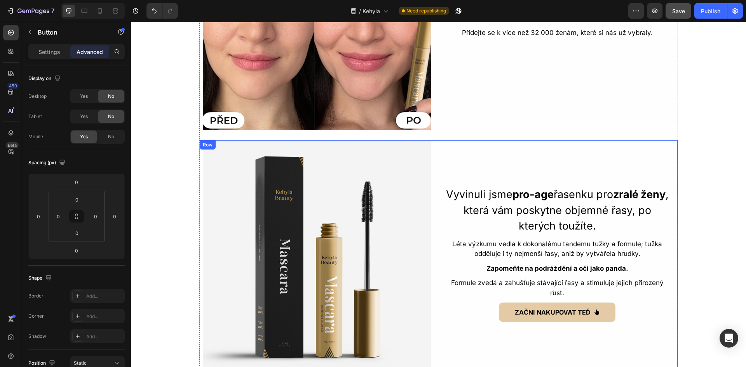
scroll to position [1460, 0]
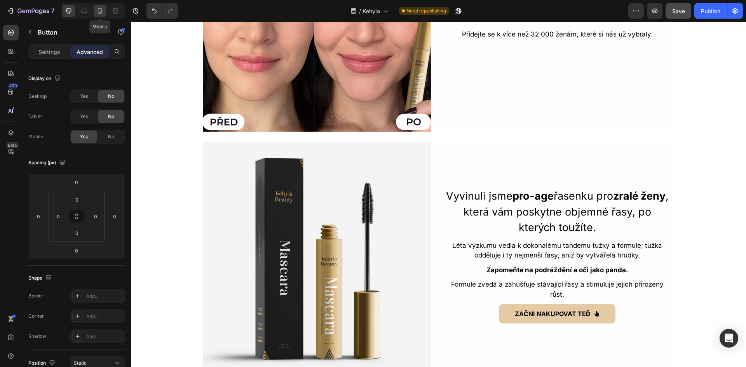
click at [103, 16] on div at bounding box center [100, 11] width 12 height 12
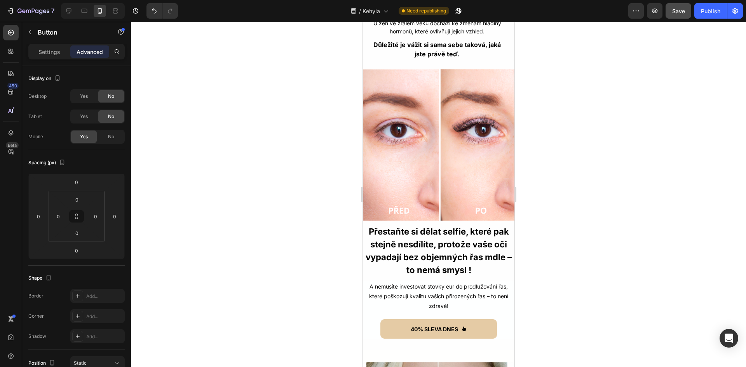
scroll to position [841, 0]
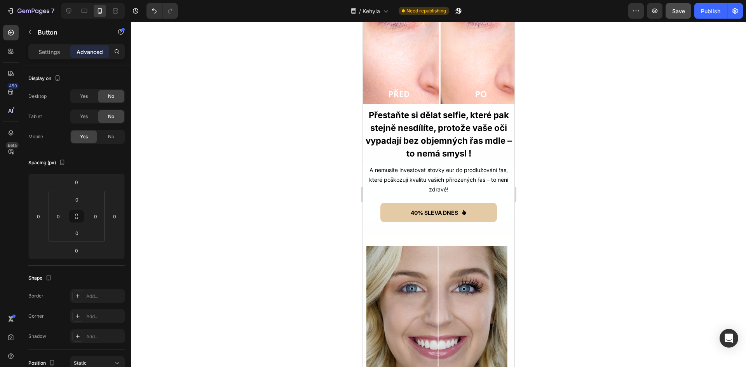
click at [380, 203] on link "40% SLEVA DNES" at bounding box center [438, 212] width 116 height 19
click at [469, 203] on link "40% SLEVA DNES" at bounding box center [438, 212] width 116 height 19
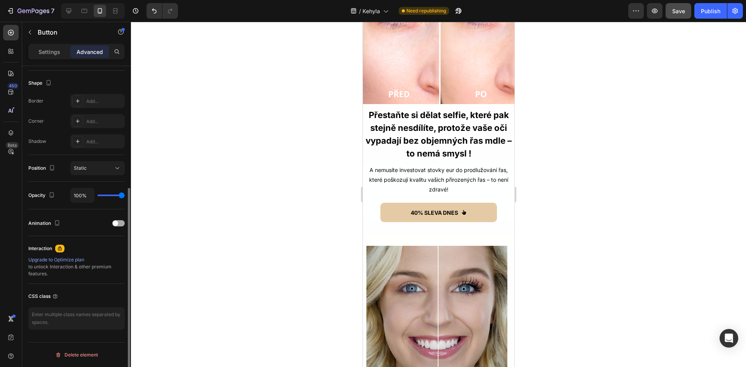
click at [118, 225] on div at bounding box center [118, 223] width 12 height 6
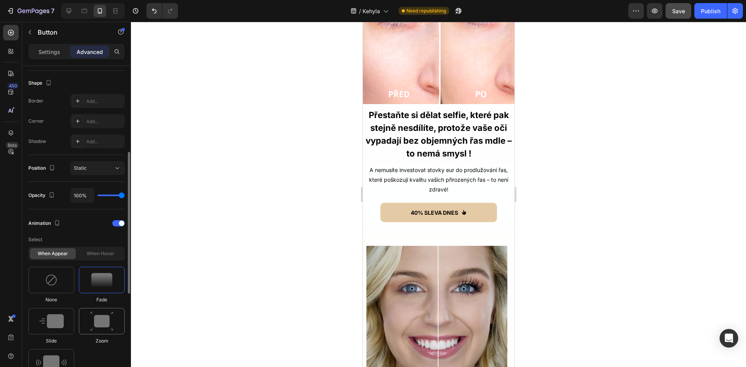
scroll to position [311, 0]
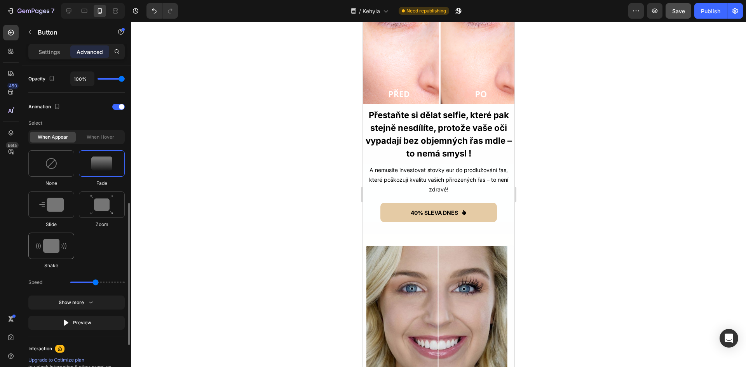
click at [45, 241] on img at bounding box center [51, 246] width 30 height 14
type input "0.7"
drag, startPoint x: 79, startPoint y: 283, endPoint x: 64, endPoint y: 284, distance: 15.6
type input "1"
click at [70, 283] on input "range" at bounding box center [97, 283] width 54 height 2
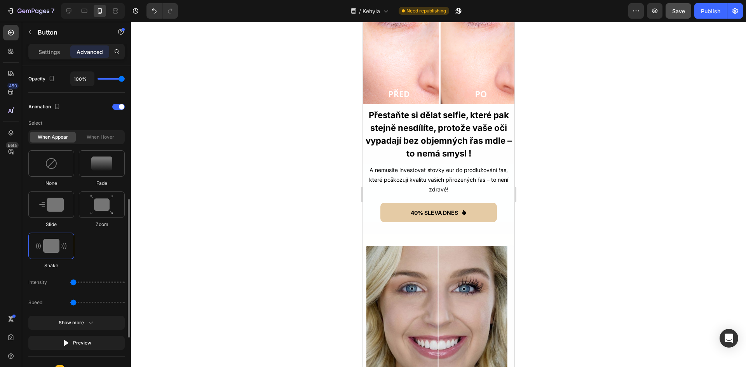
drag, startPoint x: 74, startPoint y: 303, endPoint x: 54, endPoint y: 305, distance: 20.6
type input "0.5"
click at [70, 303] on input "range" at bounding box center [97, 303] width 54 height 2
click at [74, 321] on div "Show more" at bounding box center [77, 323] width 36 height 8
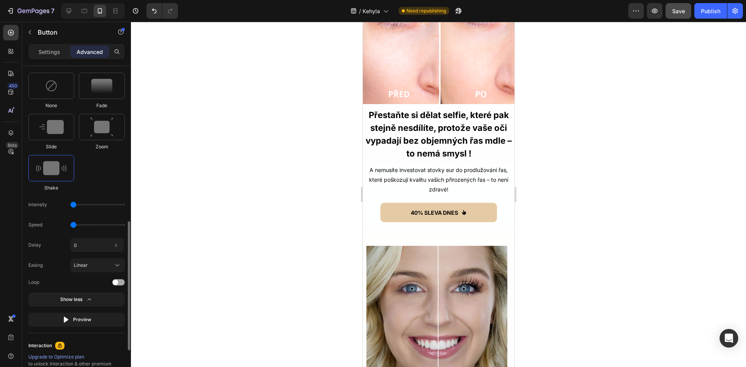
click at [115, 284] on span at bounding box center [115, 282] width 5 height 5
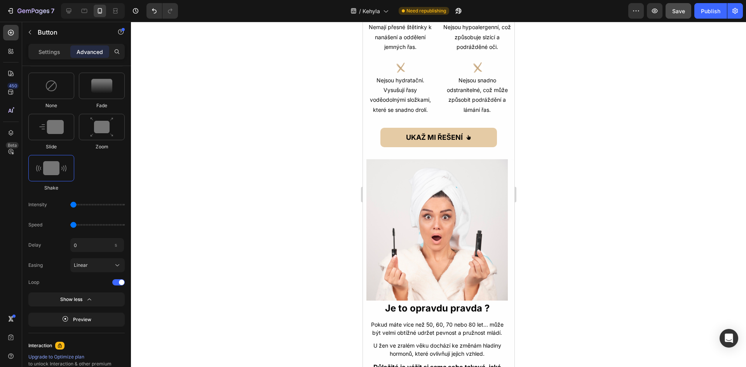
scroll to position [336, 0]
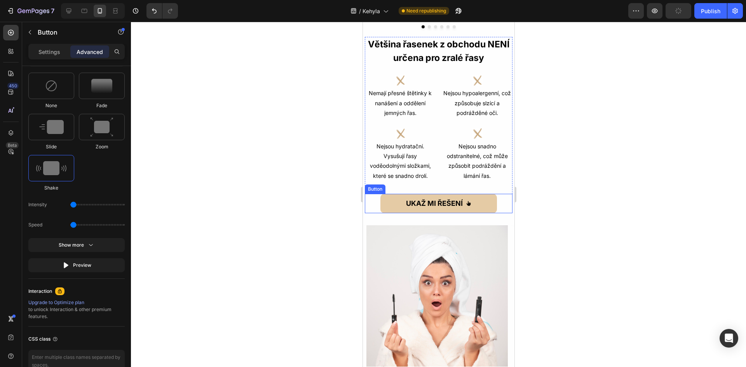
click at [495, 202] on div "UKAŽ MI ŘEŠENÍ Button" at bounding box center [438, 203] width 148 height 19
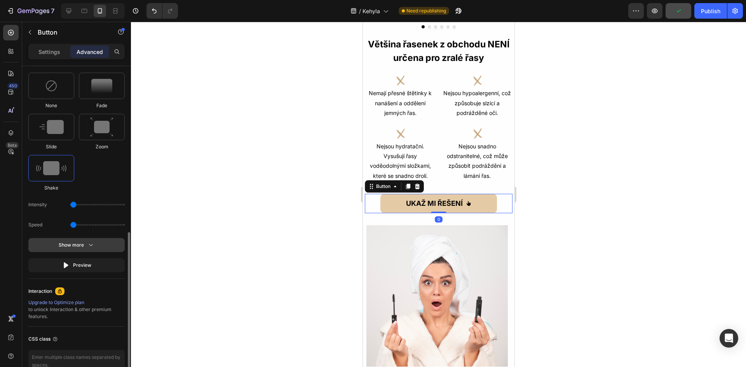
click at [97, 258] on button "Show more" at bounding box center [76, 265] width 96 height 14
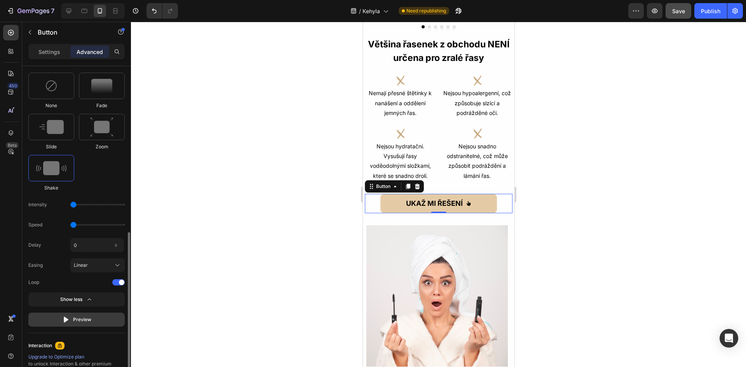
click at [86, 322] on div "Preview" at bounding box center [76, 320] width 29 height 8
click at [82, 322] on div "Preview" at bounding box center [76, 320] width 29 height 8
click at [374, 200] on div "UKAŽ MI ŘEŠENÍ Button 0" at bounding box center [438, 203] width 148 height 19
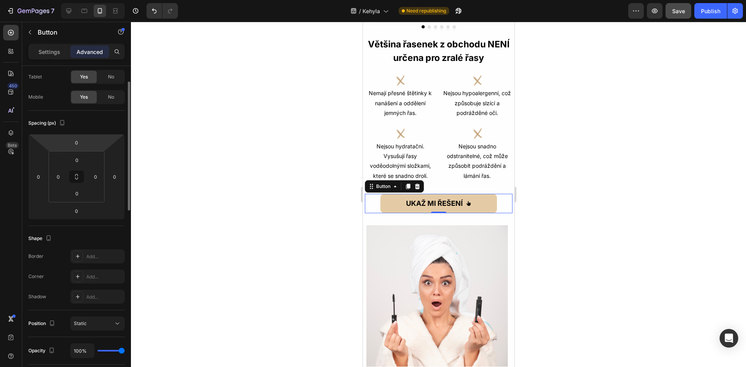
scroll to position [0, 0]
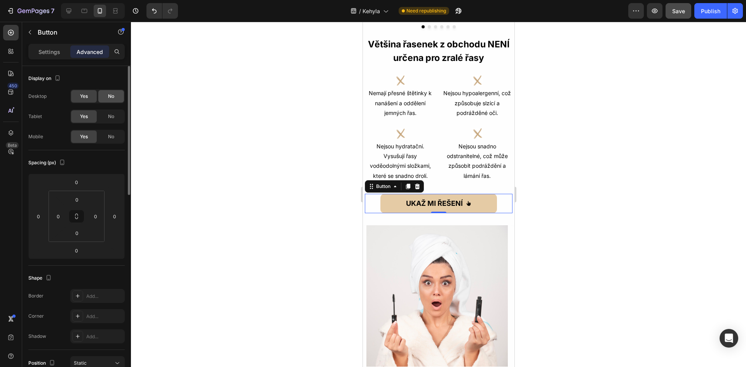
click at [116, 95] on div "No" at bounding box center [111, 96] width 26 height 12
click at [117, 115] on div "No" at bounding box center [111, 116] width 26 height 12
click at [372, 202] on div "UKAŽ MI ŘEŠENÍ Button 0" at bounding box center [438, 203] width 148 height 19
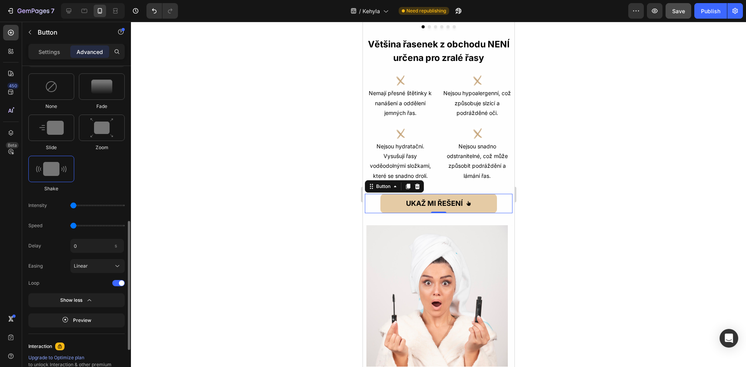
scroll to position [349, 0]
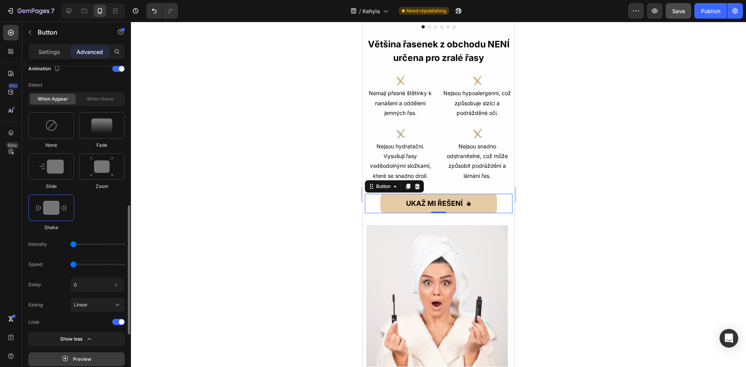
click at [83, 359] on div "Preview" at bounding box center [76, 359] width 29 height 8
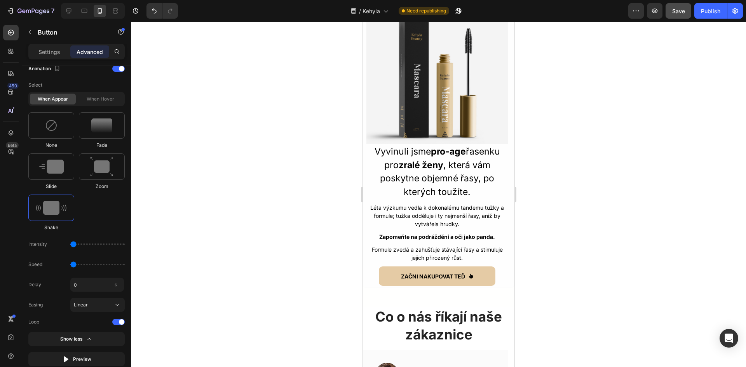
scroll to position [1579, 0]
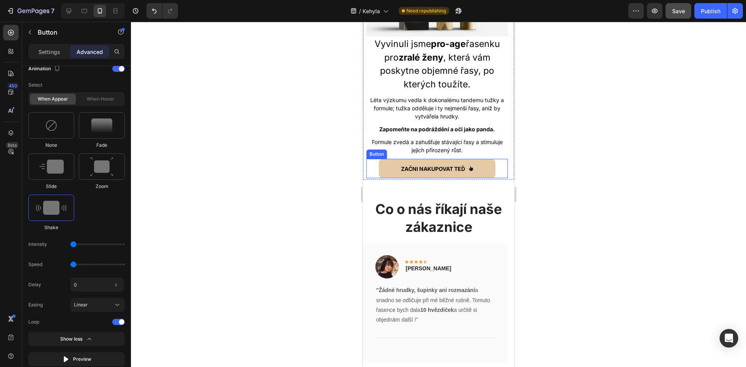
click at [368, 159] on div "ZAČNI NAKUPOVAT TEĎ Button" at bounding box center [436, 168] width 141 height 19
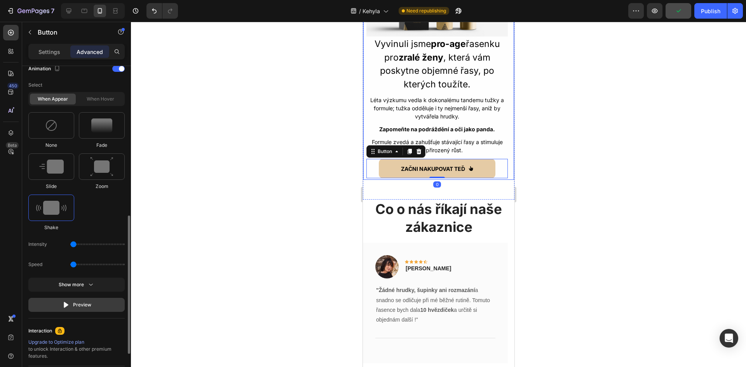
click at [86, 304] on div "Preview" at bounding box center [76, 305] width 29 height 8
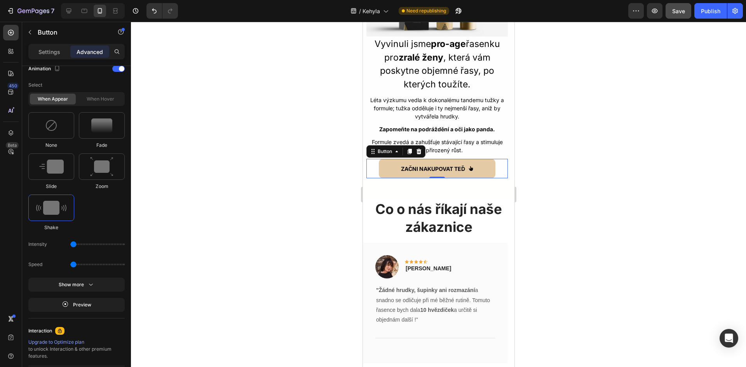
click at [371, 159] on div "ZAČNI NAKUPOVAT TEĎ Button 0" at bounding box center [436, 168] width 141 height 19
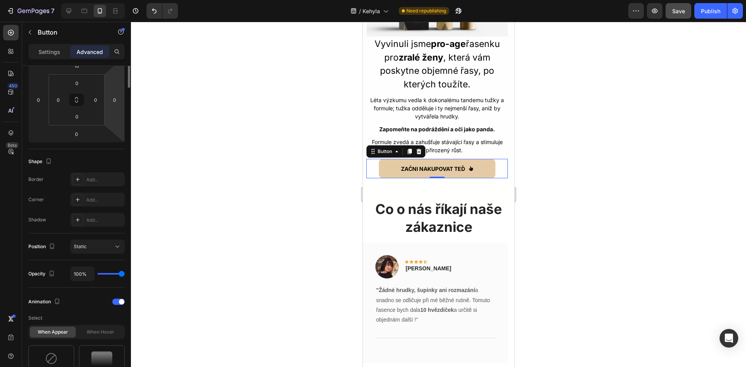
scroll to position [0, 0]
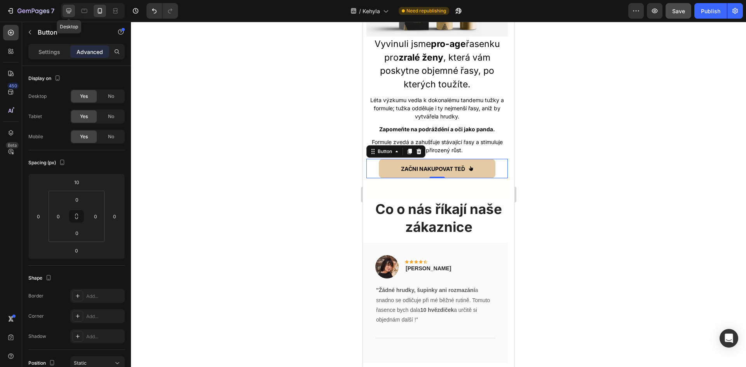
click at [67, 9] on icon at bounding box center [68, 11] width 5 height 5
type input "0"
type input "10"
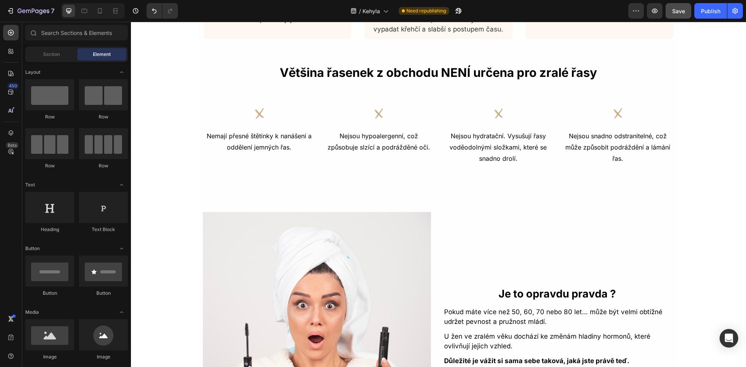
scroll to position [469, 0]
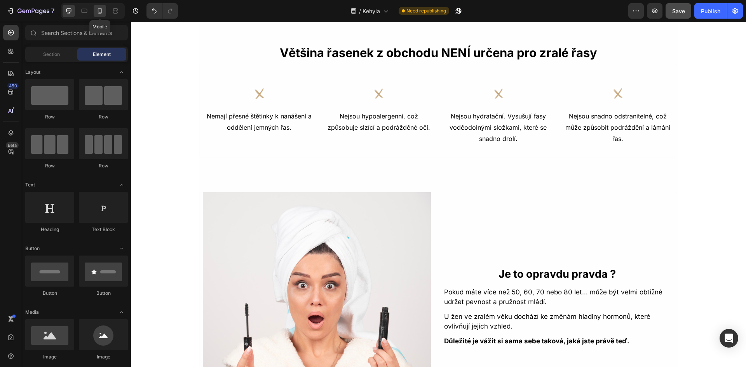
click at [102, 12] on icon at bounding box center [100, 11] width 8 height 8
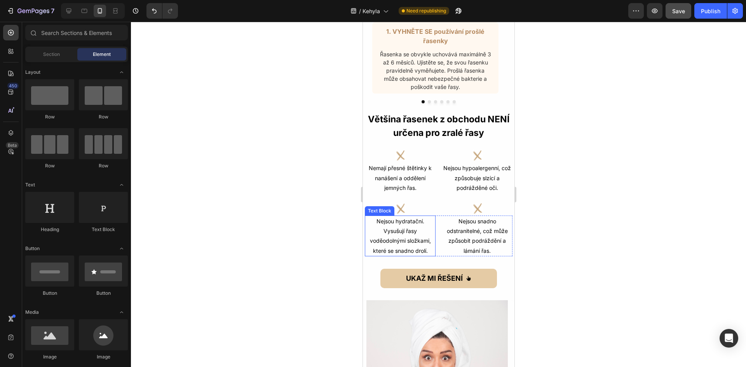
scroll to position [313, 0]
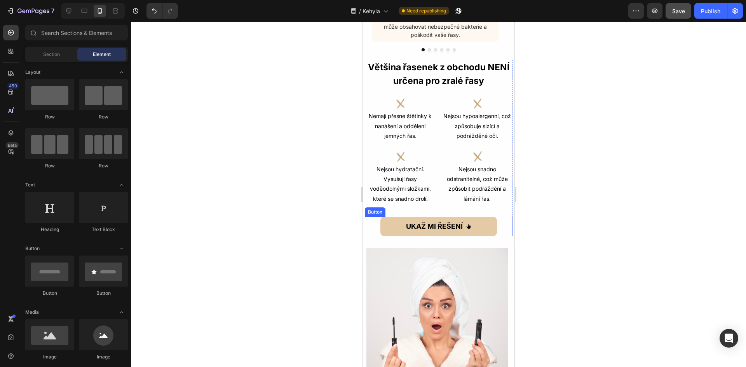
click at [370, 230] on div "UKAŽ MI ŘEŠENÍ Button" at bounding box center [438, 226] width 148 height 19
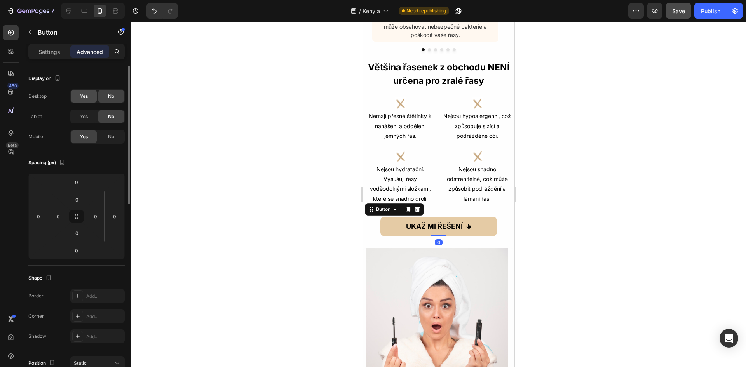
click at [78, 97] on div "Yes" at bounding box center [84, 96] width 26 height 12
click at [81, 111] on div "Yes" at bounding box center [84, 116] width 26 height 12
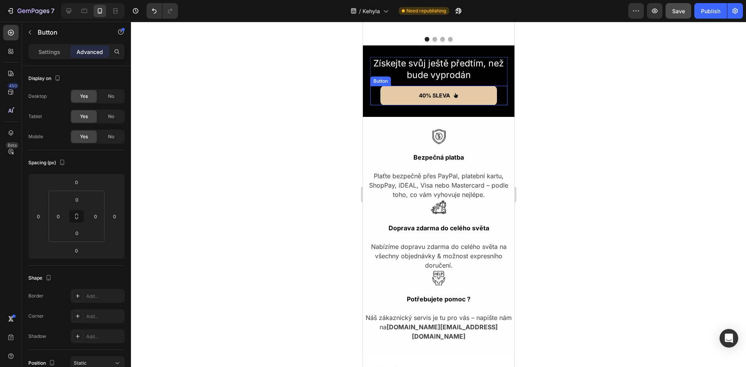
scroll to position [1828, 0]
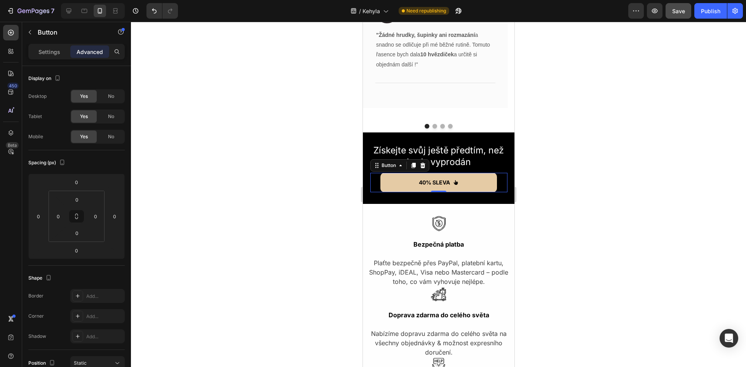
click at [375, 173] on div "40% SLEVA Button 0" at bounding box center [438, 182] width 137 height 19
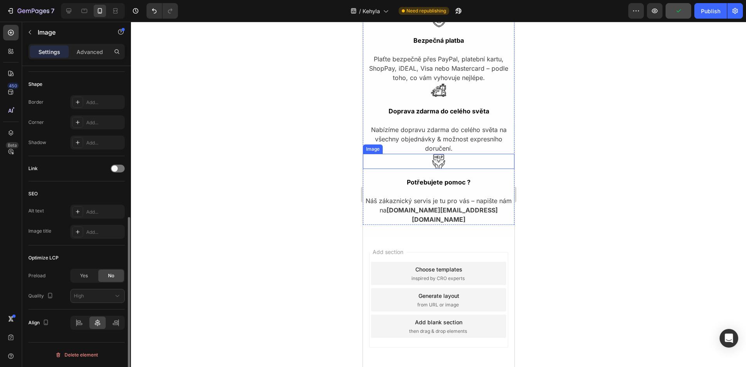
scroll to position [0, 0]
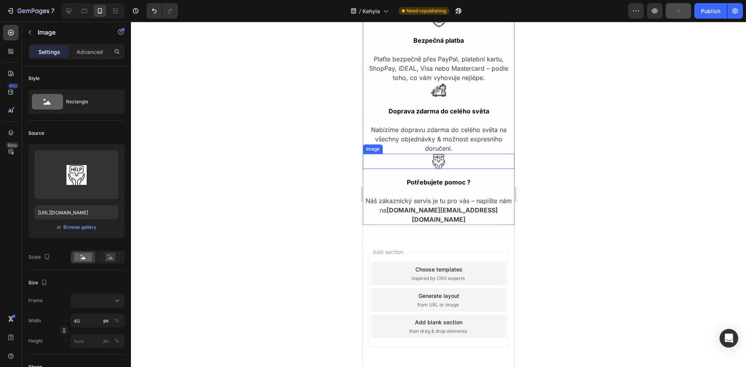
click at [435, 157] on img at bounding box center [438, 161] width 16 height 15
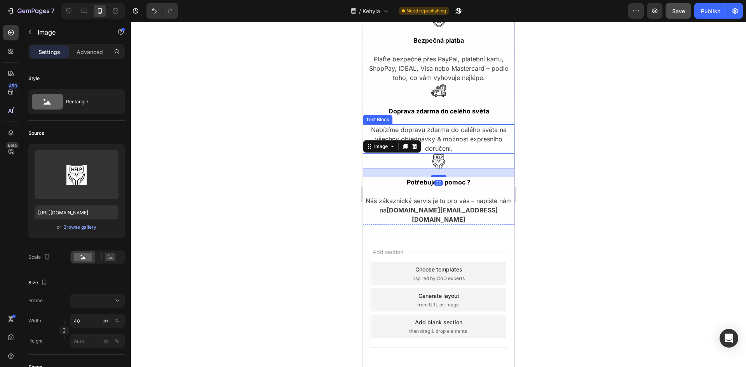
click at [458, 142] on p "Nabízíme dopravu zdarma do celého světa na všechny objednávky & možnost expresn…" at bounding box center [438, 139] width 150 height 28
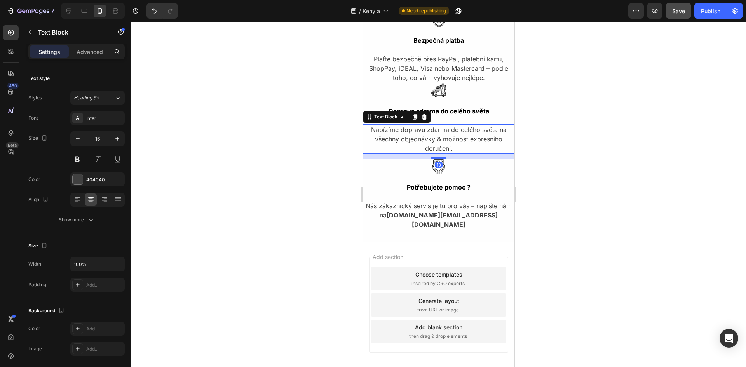
drag, startPoint x: 435, startPoint y: 152, endPoint x: 435, endPoint y: 157, distance: 5.0
click at [435, 157] on div at bounding box center [438, 157] width 16 height 2
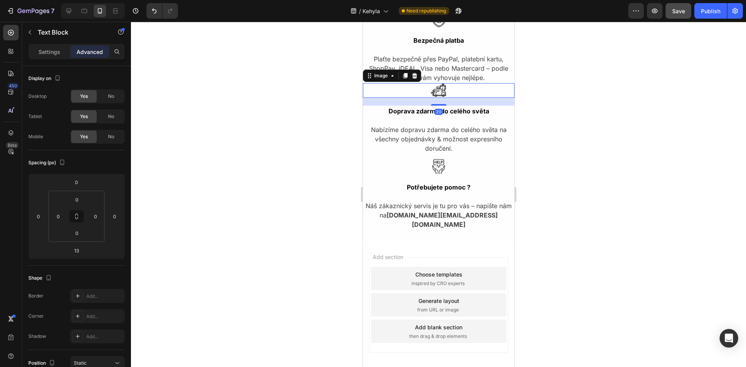
click at [437, 94] on img at bounding box center [438, 90] width 16 height 15
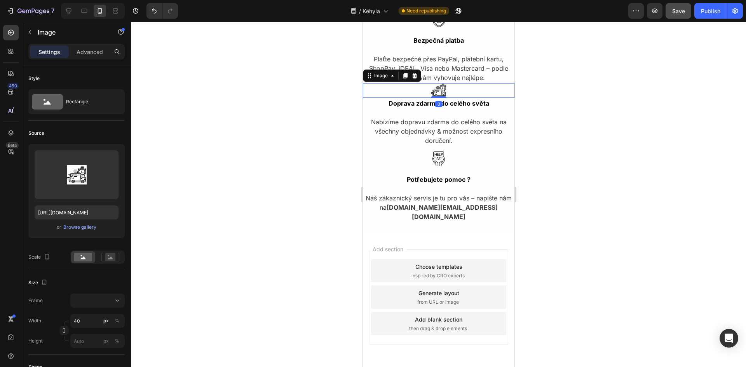
drag, startPoint x: 437, startPoint y: 106, endPoint x: 440, endPoint y: 92, distance: 13.6
click at [440, 92] on div "Image 0" at bounding box center [437, 90] width 151 height 15
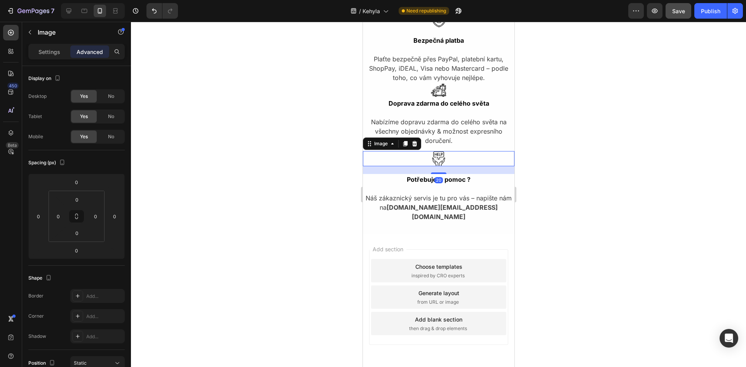
click at [438, 162] on img at bounding box center [438, 158] width 16 height 15
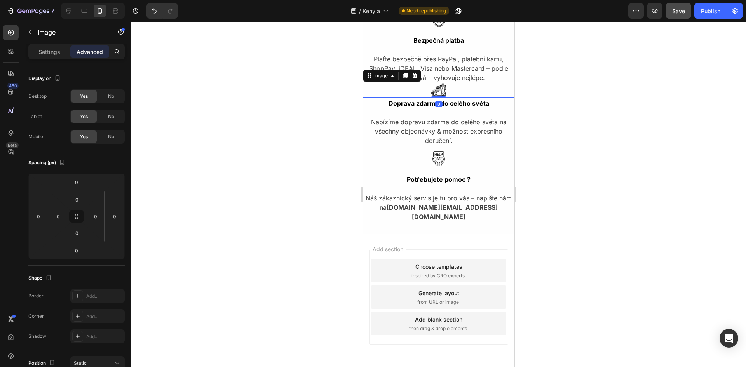
click at [435, 91] on img at bounding box center [438, 90] width 16 height 15
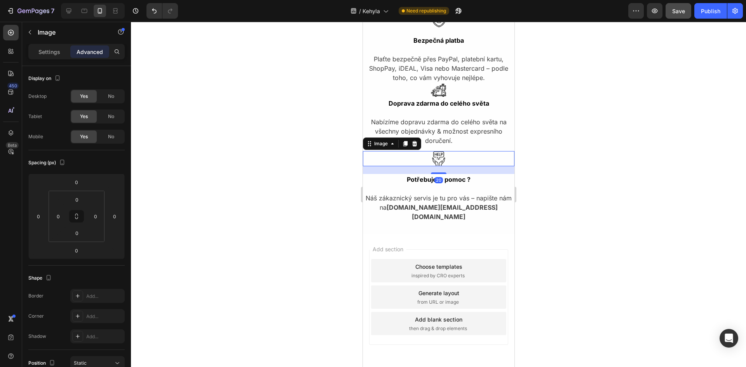
click at [435, 156] on img at bounding box center [438, 158] width 16 height 15
click at [438, 91] on img at bounding box center [438, 90] width 16 height 15
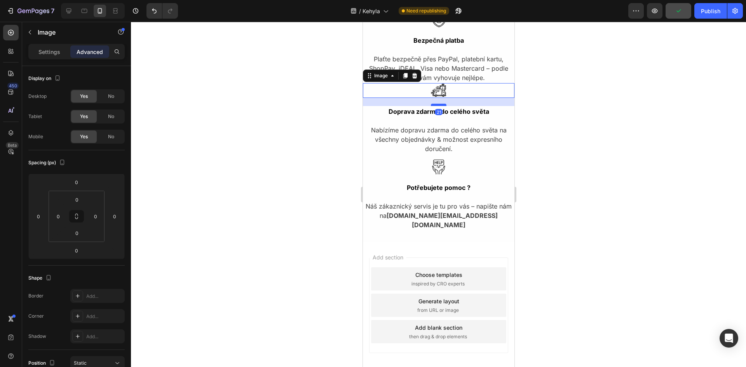
drag, startPoint x: 436, startPoint y: 96, endPoint x: 437, endPoint y: 104, distance: 8.2
click at [437, 104] on div at bounding box center [438, 105] width 16 height 2
click at [437, 104] on div at bounding box center [438, 104] width 16 height 2
type input "20"
click at [452, 77] on p "Plaťte bezpečně přes PayPal, platební kartu, ShopPay, iDEAL, Visa nebo Masterca…" at bounding box center [438, 68] width 150 height 28
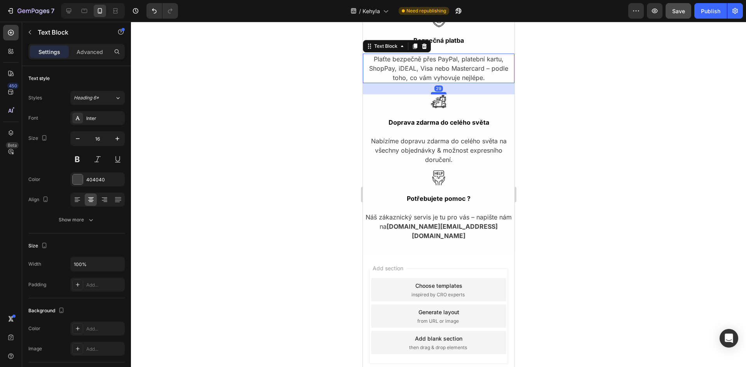
drag, startPoint x: 435, startPoint y: 82, endPoint x: 436, endPoint y: 93, distance: 11.3
click at [436, 93] on div at bounding box center [438, 93] width 16 height 2
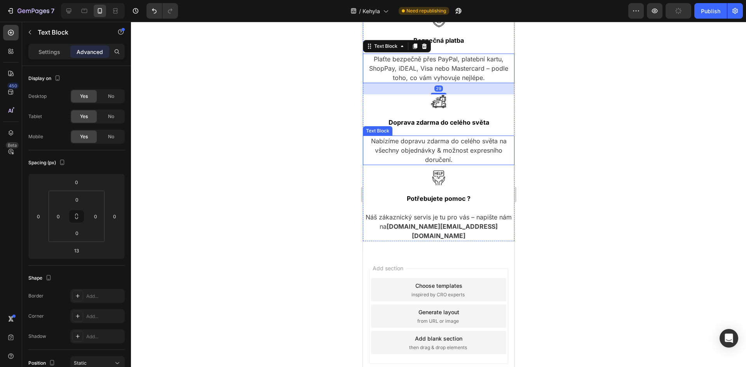
click at [433, 156] on p "Nabízíme dopravu zdarma do celého světa na všechny objednávky & možnost expresn…" at bounding box center [438, 150] width 150 height 28
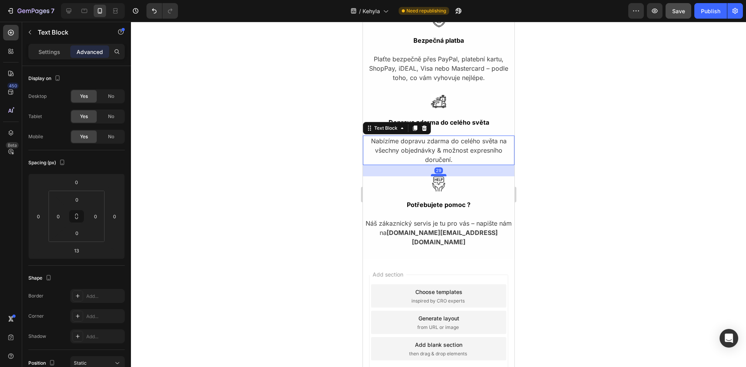
drag, startPoint x: 437, startPoint y: 169, endPoint x: 438, endPoint y: 175, distance: 6.2
click at [438, 175] on div at bounding box center [438, 175] width 16 height 2
type input "29"
click at [575, 194] on div at bounding box center [438, 194] width 615 height 345
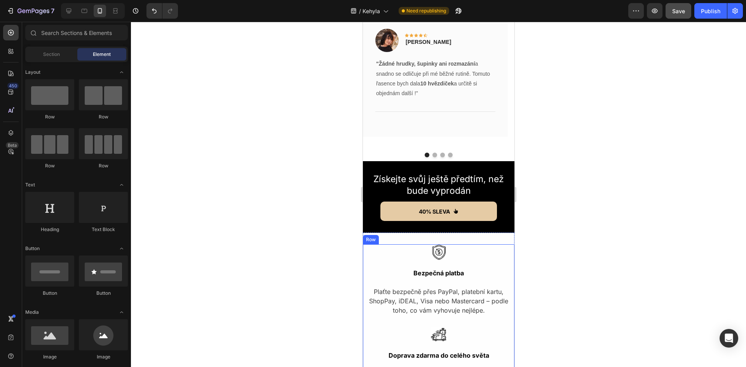
scroll to position [1711, 0]
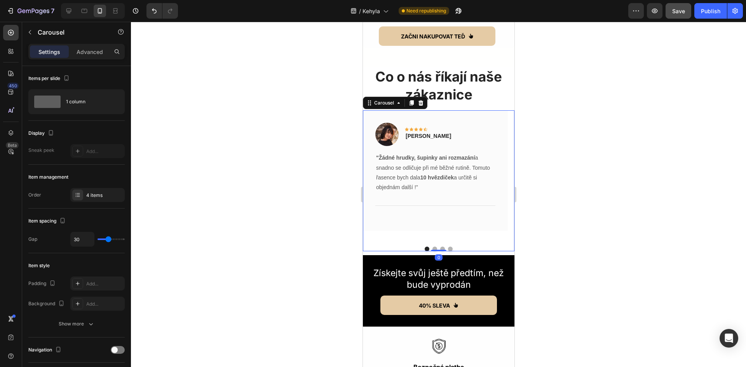
click at [464, 247] on div at bounding box center [437, 249] width 151 height 5
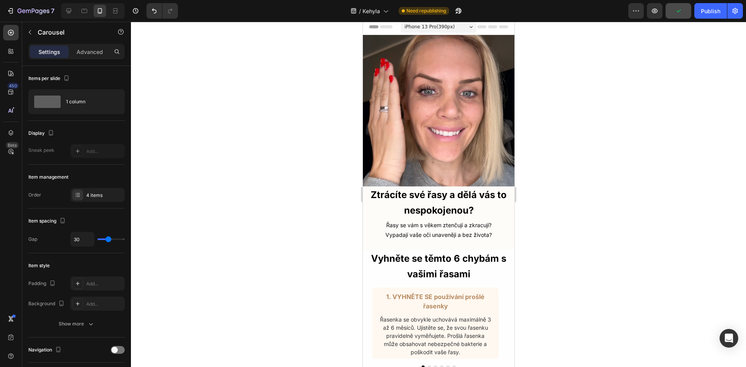
scroll to position [0, 0]
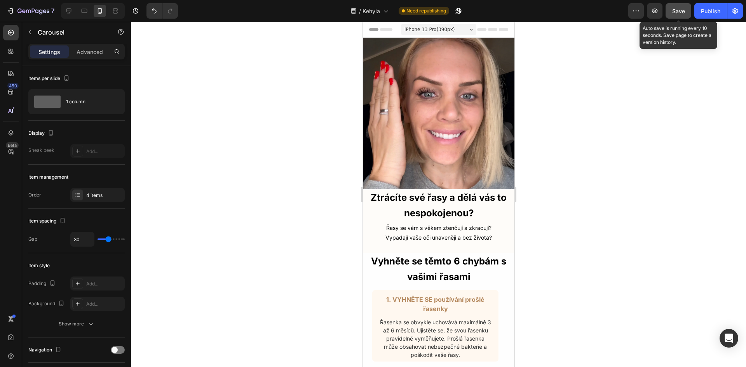
click at [680, 9] on span "Save" at bounding box center [678, 11] width 13 height 7
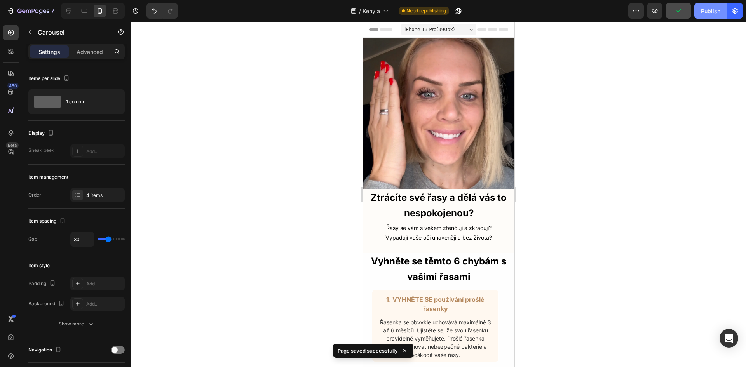
click at [710, 11] on div "Publish" at bounding box center [710, 11] width 19 height 8
